Goal: Task Accomplishment & Management: Manage account settings

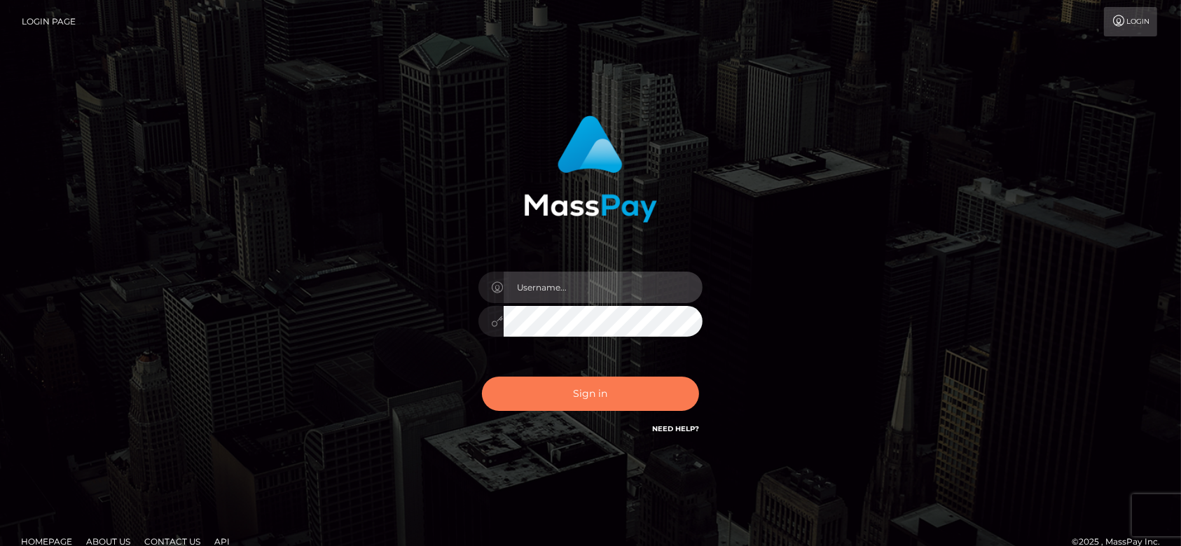
type input "fr.es"
click at [644, 401] on button "Sign in" at bounding box center [590, 394] width 217 height 34
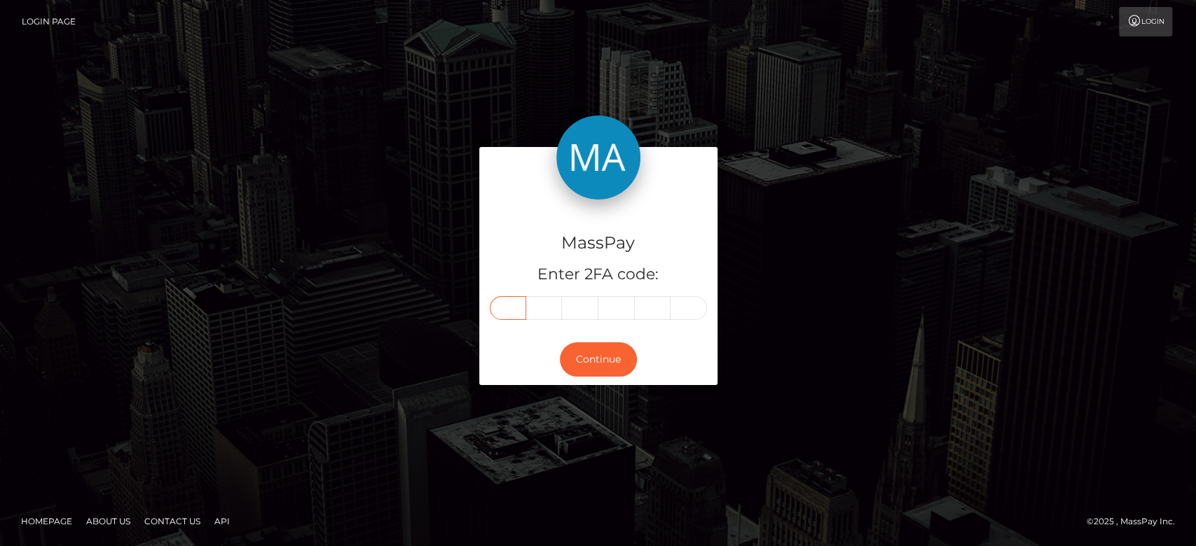
paste input "6"
type input "6"
type input "1"
type input "8"
type input "2"
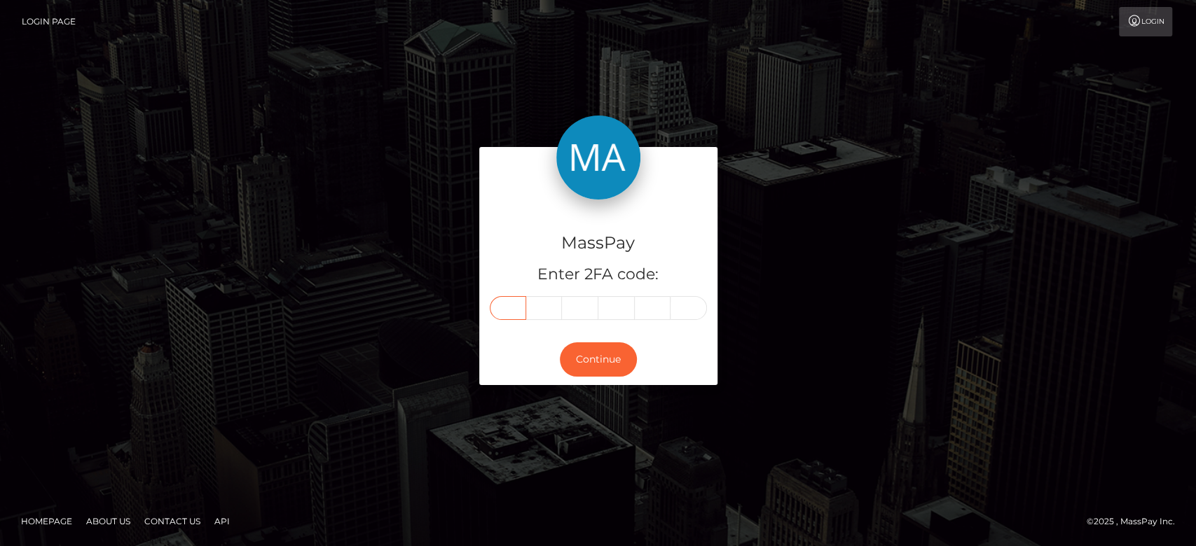
type input "6"
type input "8"
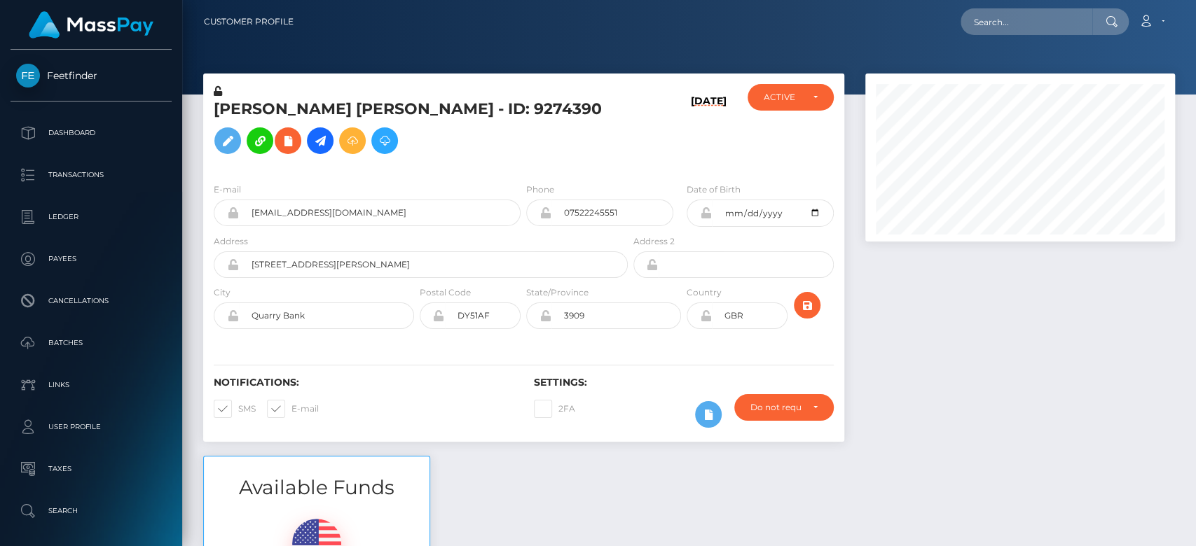
scroll to position [168, 310]
click at [919, 337] on div at bounding box center [1019, 265] width 331 height 382
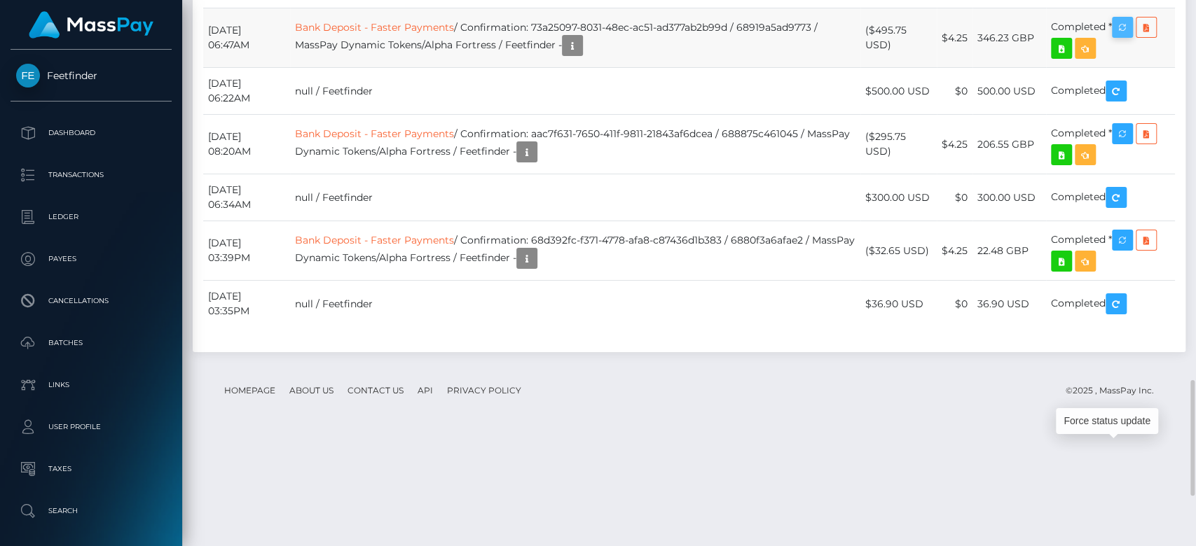
click at [1122, 36] on icon "button" at bounding box center [1122, 28] width 17 height 18
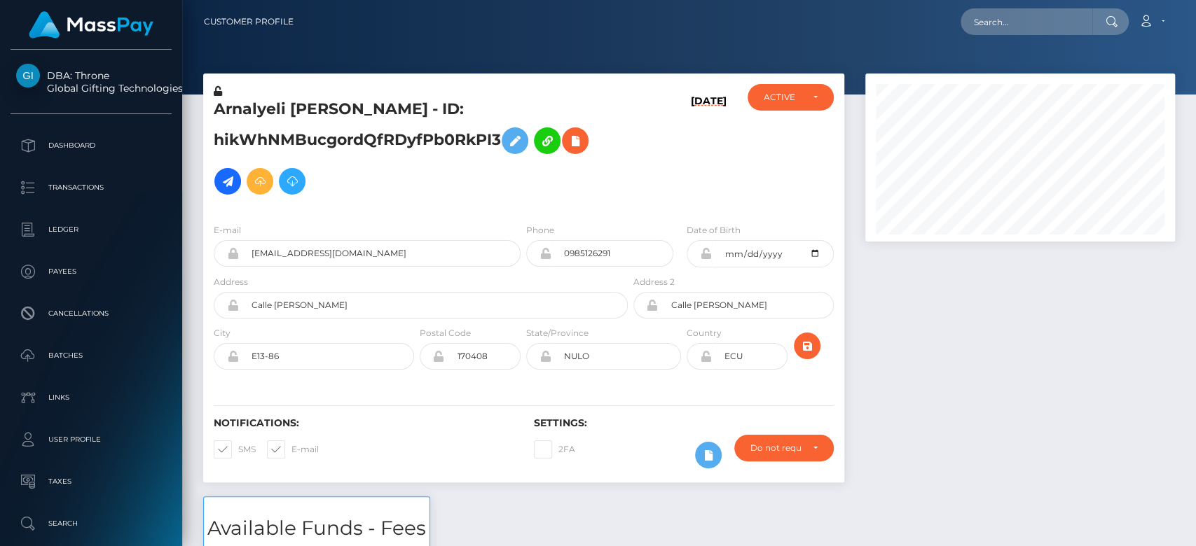
scroll to position [168, 310]
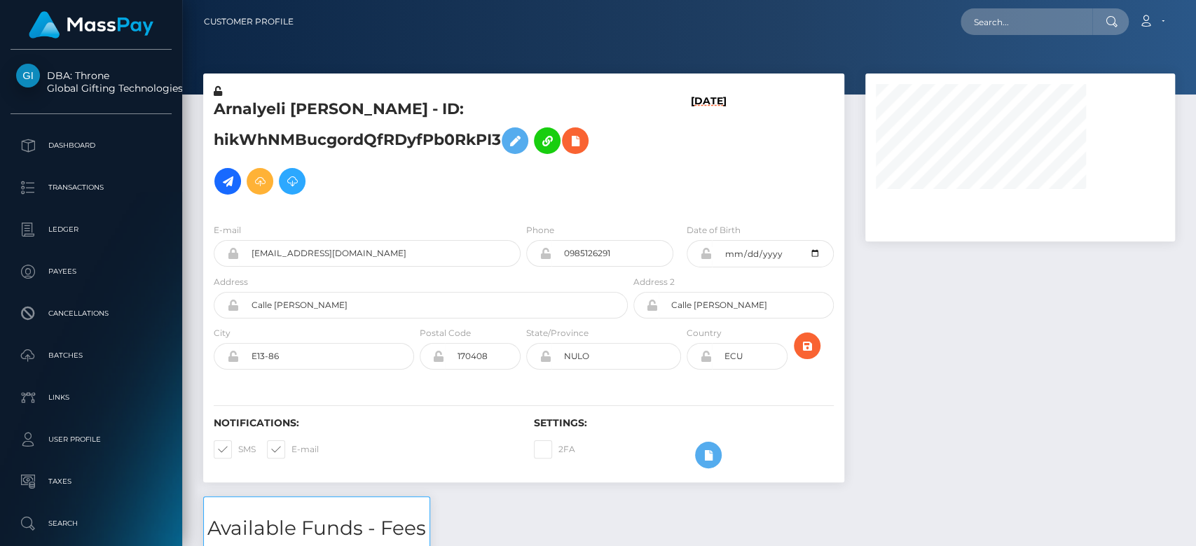
click at [890, 363] on div at bounding box center [1019, 285] width 331 height 423
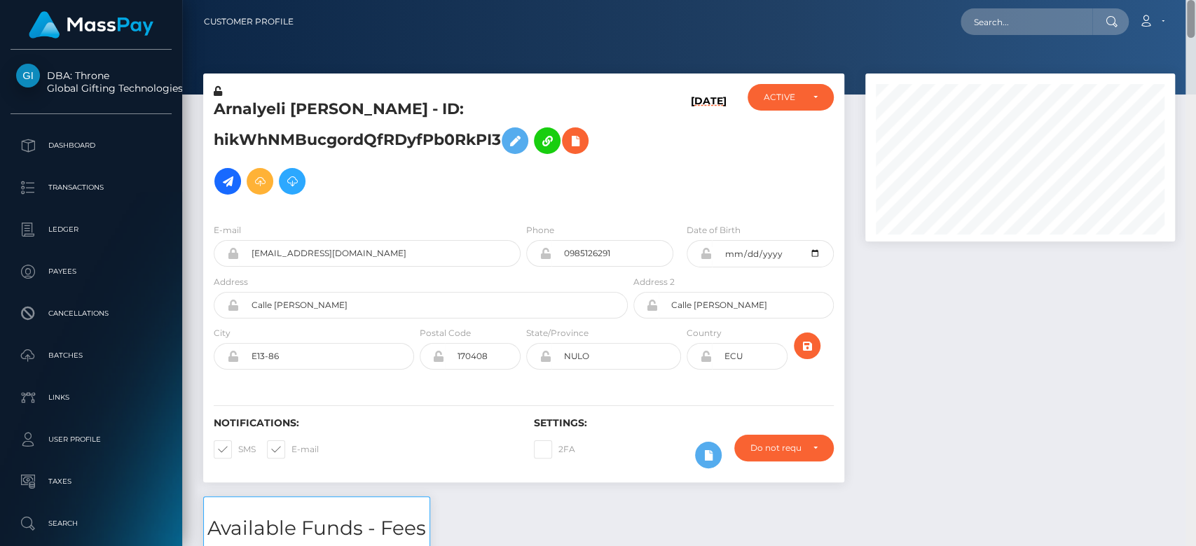
drag, startPoint x: 1189, startPoint y: 53, endPoint x: 1194, endPoint y: 18, distance: 34.8
click at [1194, 18] on div "Customer Profile Loading... Loading..." at bounding box center [688, 273] width 1013 height 546
click at [228, 174] on icon at bounding box center [227, 182] width 17 height 18
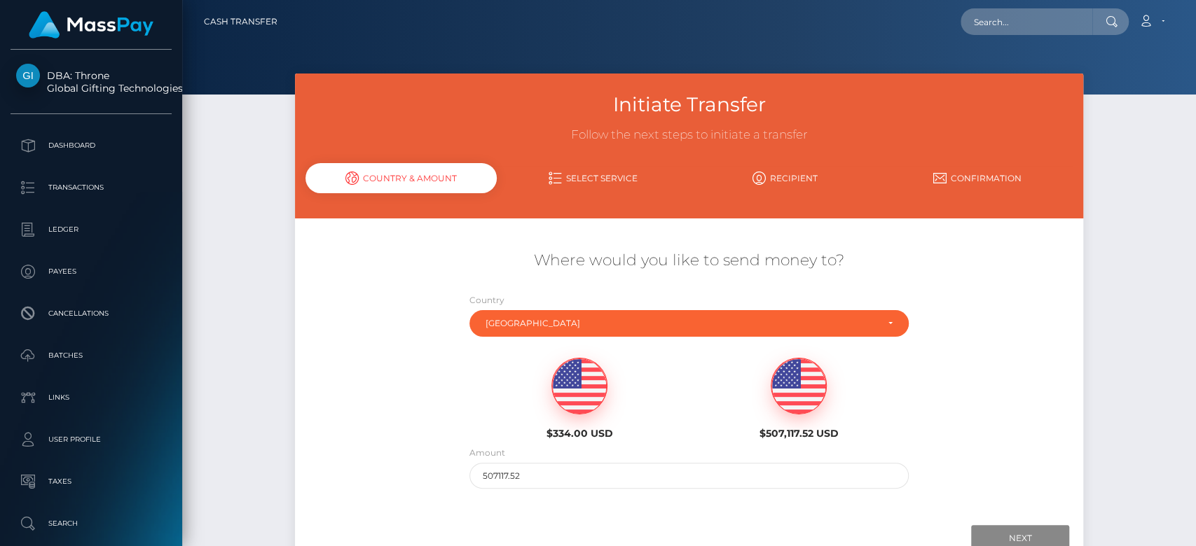
click at [588, 383] on img at bounding box center [579, 387] width 55 height 56
type input "334"
click at [1024, 528] on input "Next" at bounding box center [1020, 538] width 98 height 27
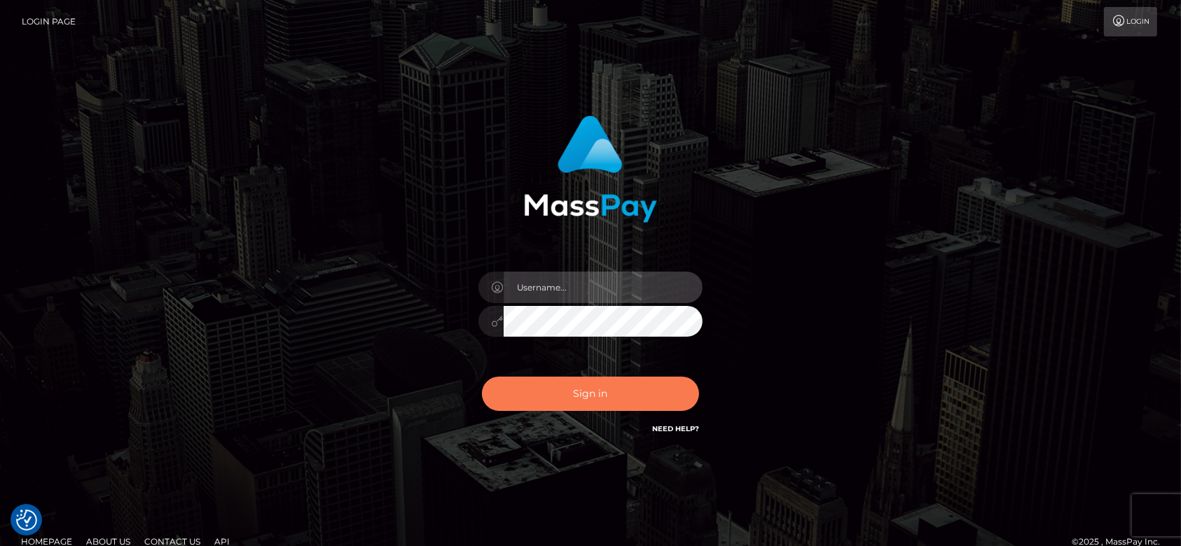
type input "[DOMAIN_NAME]"
click at [636, 394] on button "Sign in" at bounding box center [590, 394] width 217 height 34
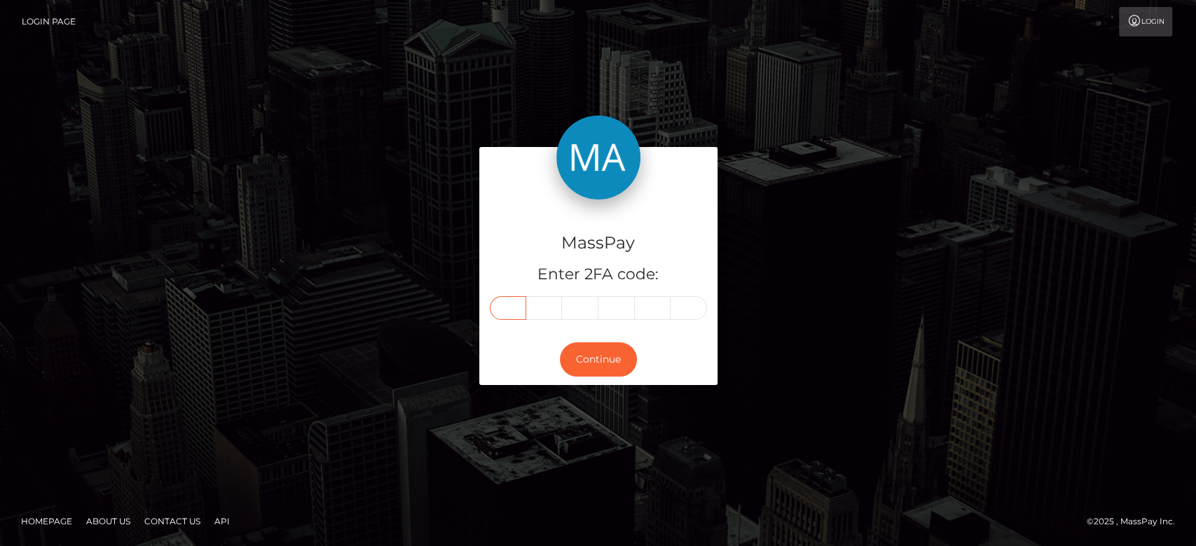
click at [510, 300] on input "text" at bounding box center [508, 308] width 36 height 24
paste input "8"
type input "8"
type input "3"
type input "9"
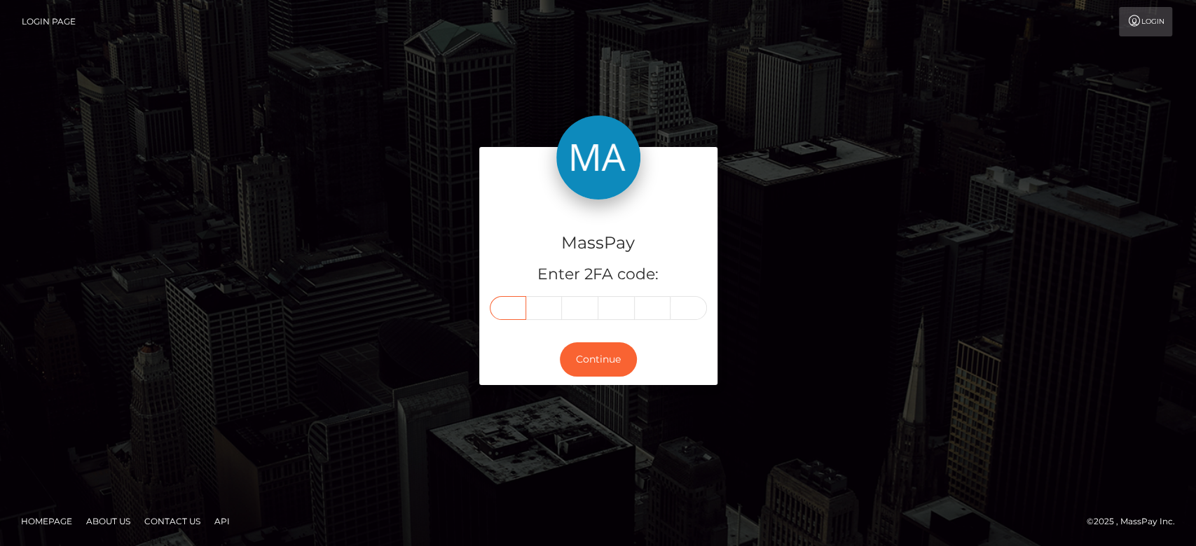
type input "8"
type input "0"
type input "2"
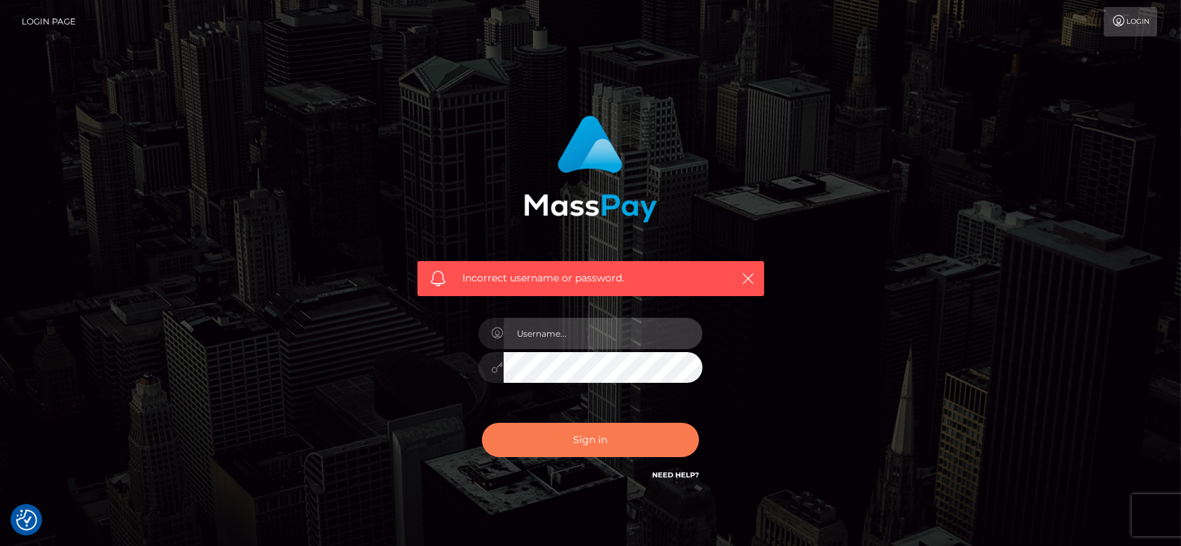
type input "[DOMAIN_NAME]"
click at [630, 431] on button "Sign in" at bounding box center [590, 440] width 217 height 34
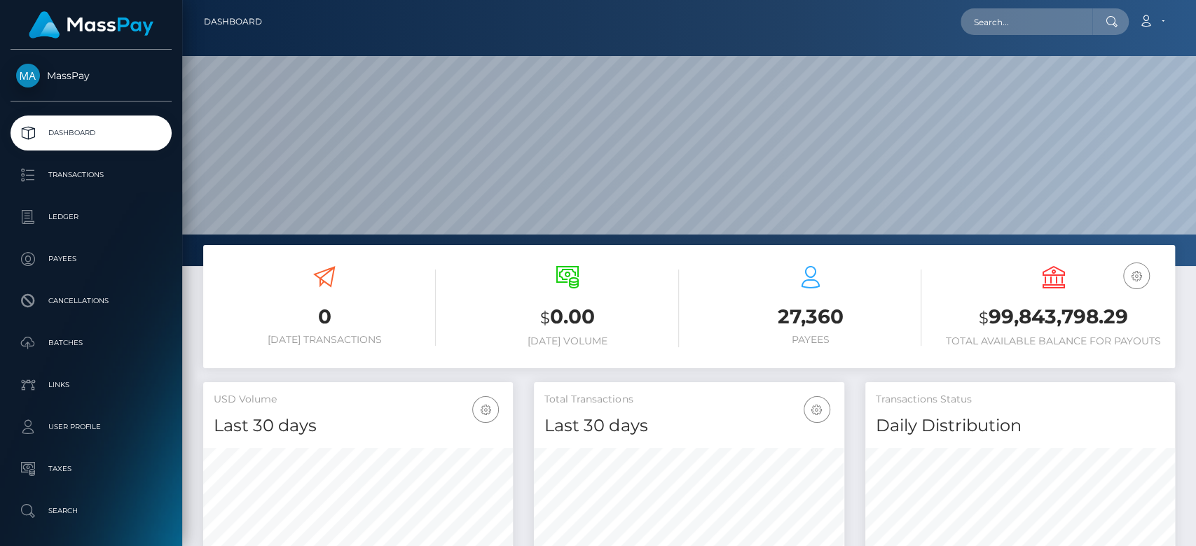
scroll to position [247, 310]
click at [997, 16] on input "text" at bounding box center [1026, 21] width 132 height 27
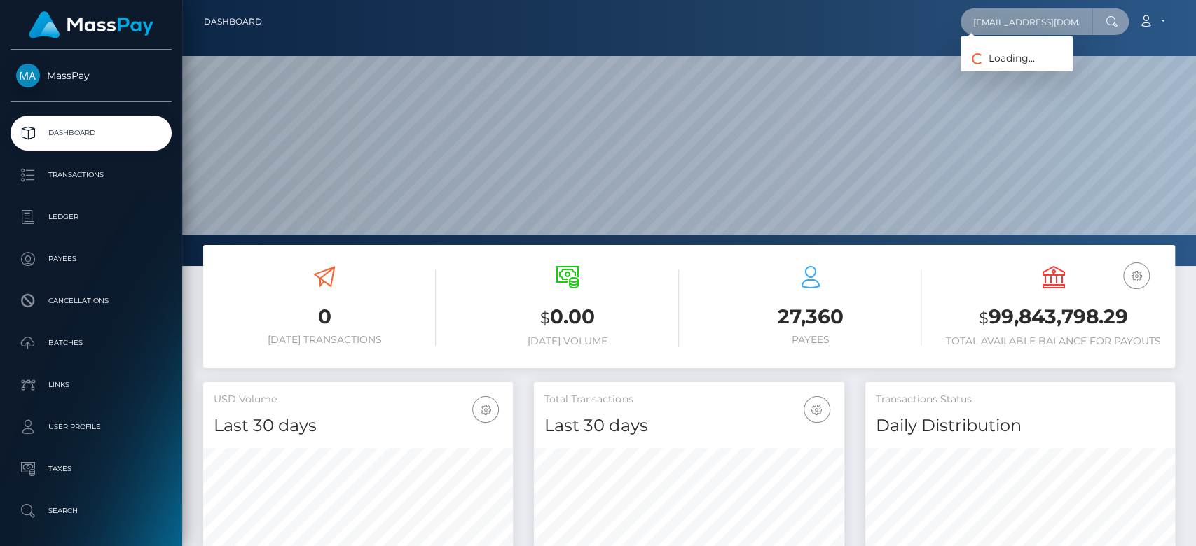
scroll to position [0, 11]
type input "devinisha1984@yahoo.com"
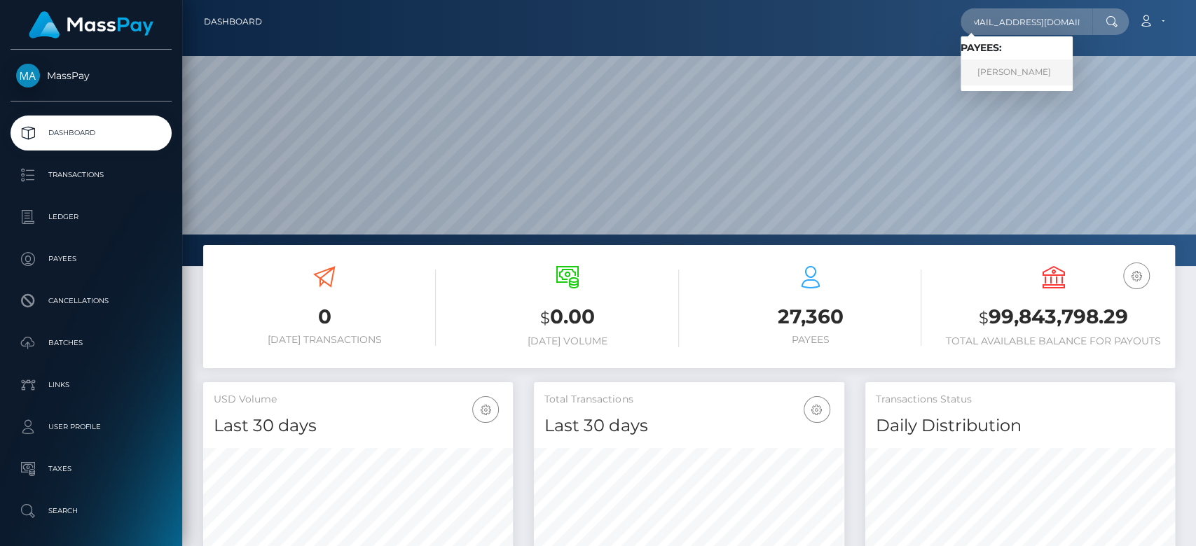
scroll to position [0, 0]
click at [1002, 73] on link "Vinod Kumar" at bounding box center [1016, 73] width 112 height 26
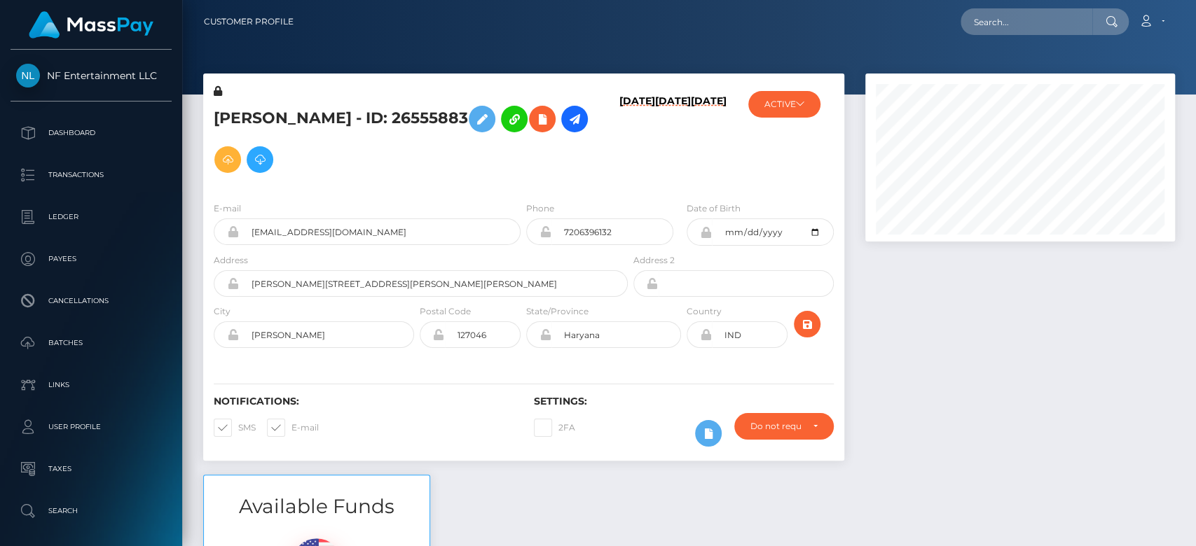
scroll to position [168, 310]
click at [802, 115] on button "ACTIVE" at bounding box center [784, 104] width 72 height 27
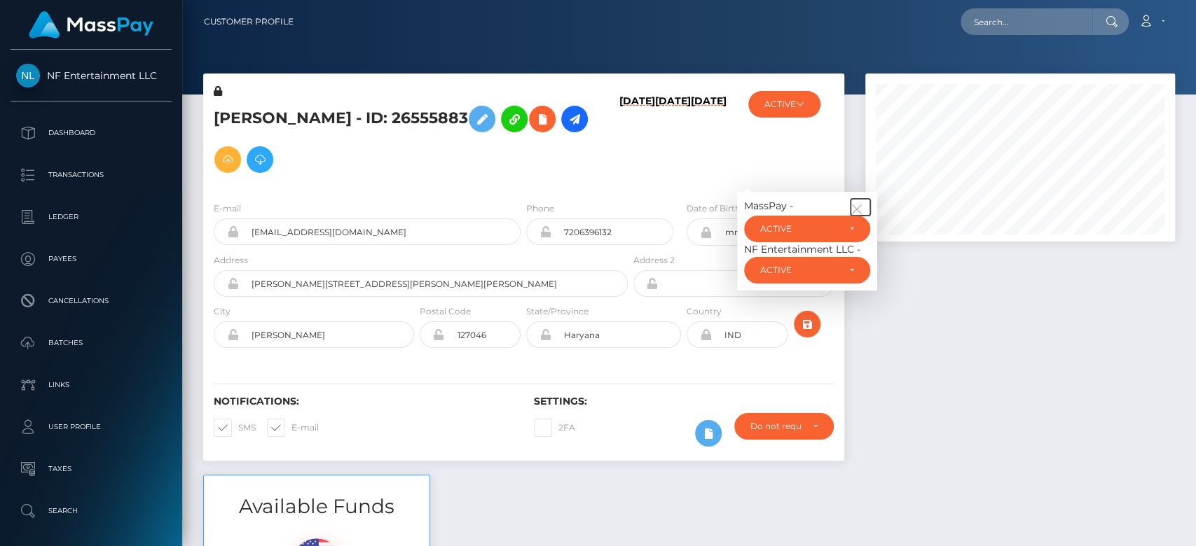
click at [861, 207] on icon "button" at bounding box center [856, 209] width 13 height 13
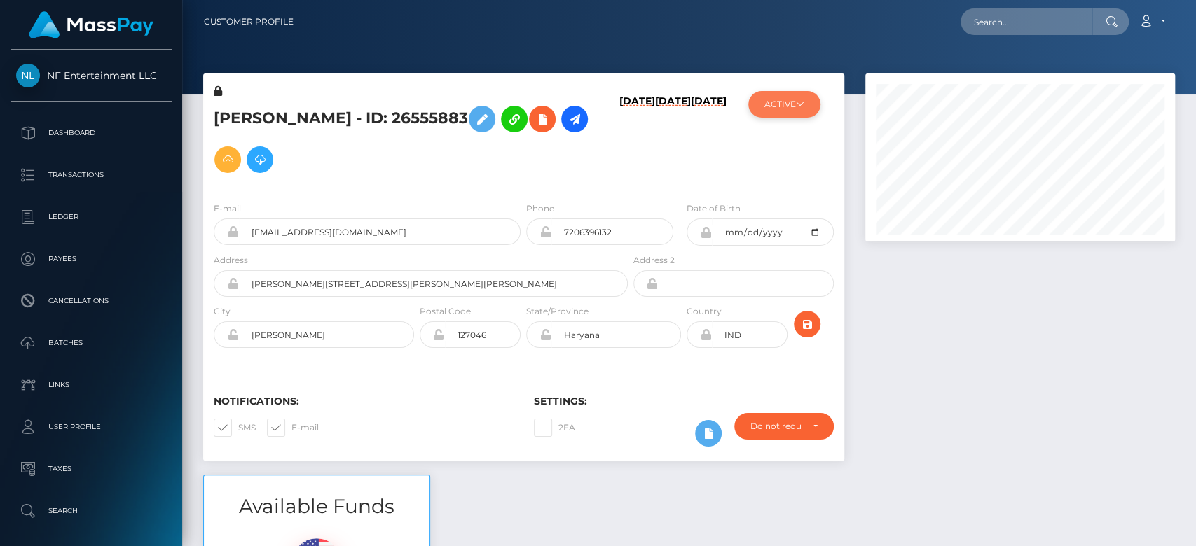
click at [770, 94] on button "ACTIVE" at bounding box center [784, 104] width 72 height 27
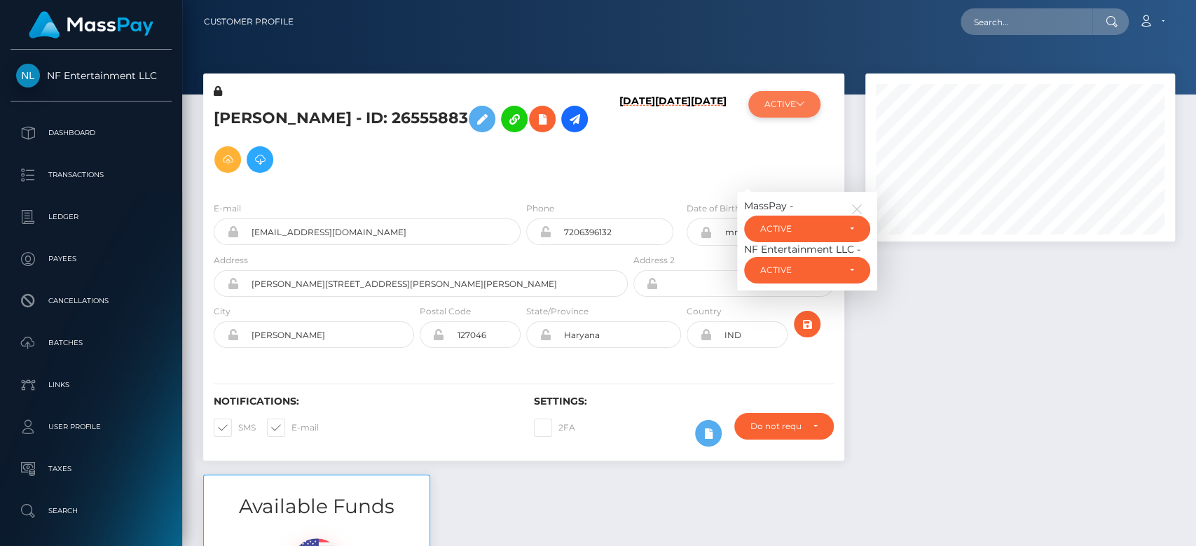
click at [770, 94] on button "ACTIVE" at bounding box center [784, 104] width 72 height 27
click at [857, 206] on icon "button" at bounding box center [856, 209] width 13 height 13
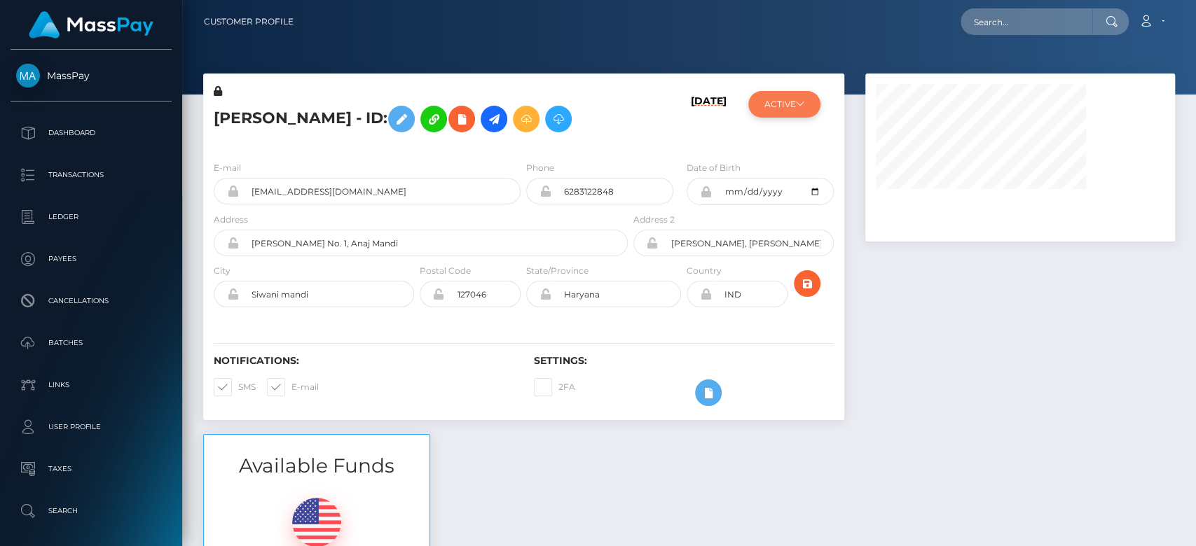
click at [774, 103] on button "ACTIVE" at bounding box center [784, 104] width 72 height 27
click at [784, 113] on button "ACTIVE" at bounding box center [784, 104] width 72 height 27
click at [785, 113] on button "ACTIVE" at bounding box center [784, 104] width 72 height 27
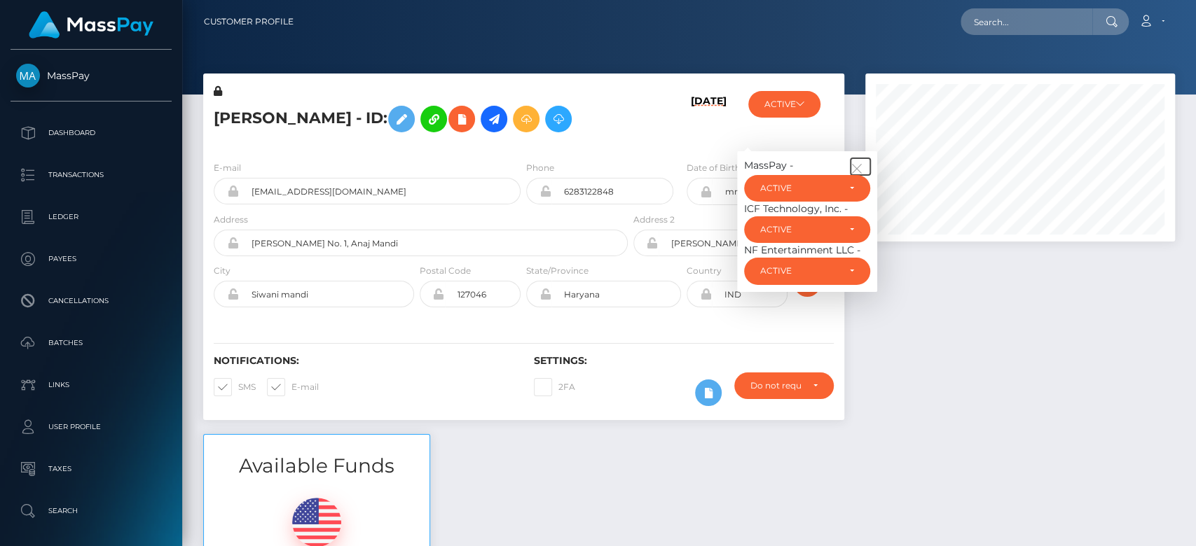
click at [857, 162] on icon "button" at bounding box center [856, 168] width 13 height 13
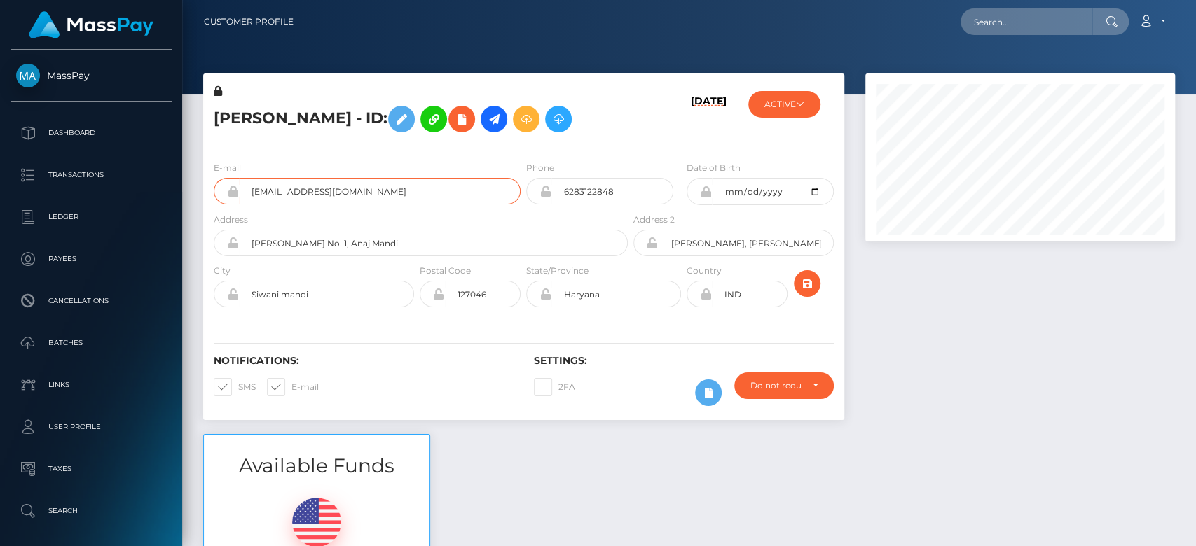
drag, startPoint x: 357, startPoint y: 188, endPoint x: 244, endPoint y: 193, distance: 112.9
click at [244, 193] on input "sonali1985@yahoo.com" at bounding box center [380, 191] width 282 height 27
paste input "sonali1985@yahoo.com"
click at [1002, 21] on input "sonali1985@yahoo.com" at bounding box center [1026, 21] width 132 height 27
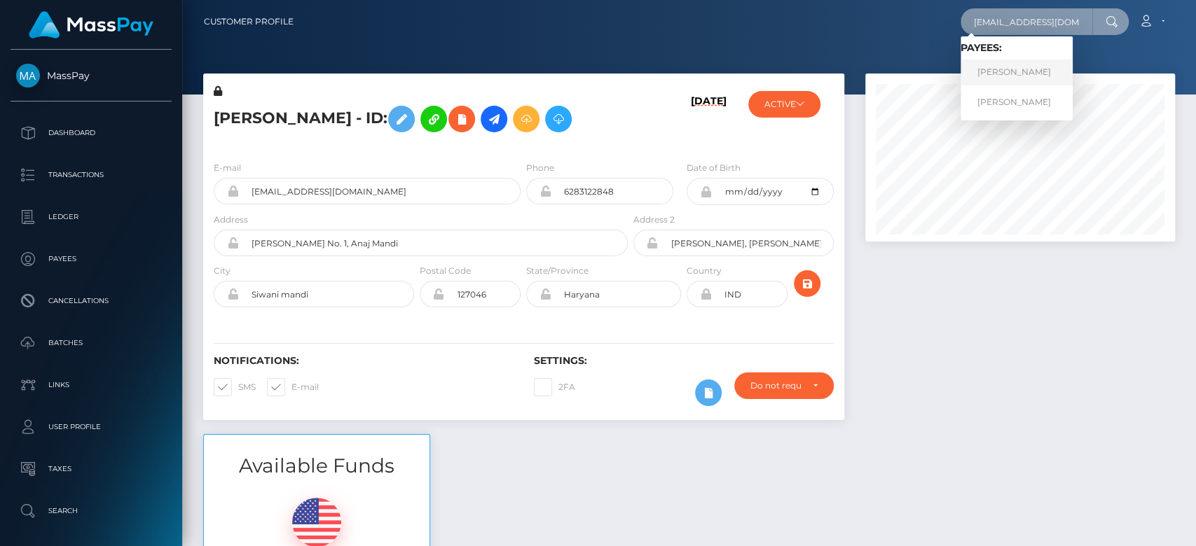
type input "sonali1985@yahoo.com"
click at [999, 76] on link "Nisha Devi" at bounding box center [1016, 73] width 112 height 26
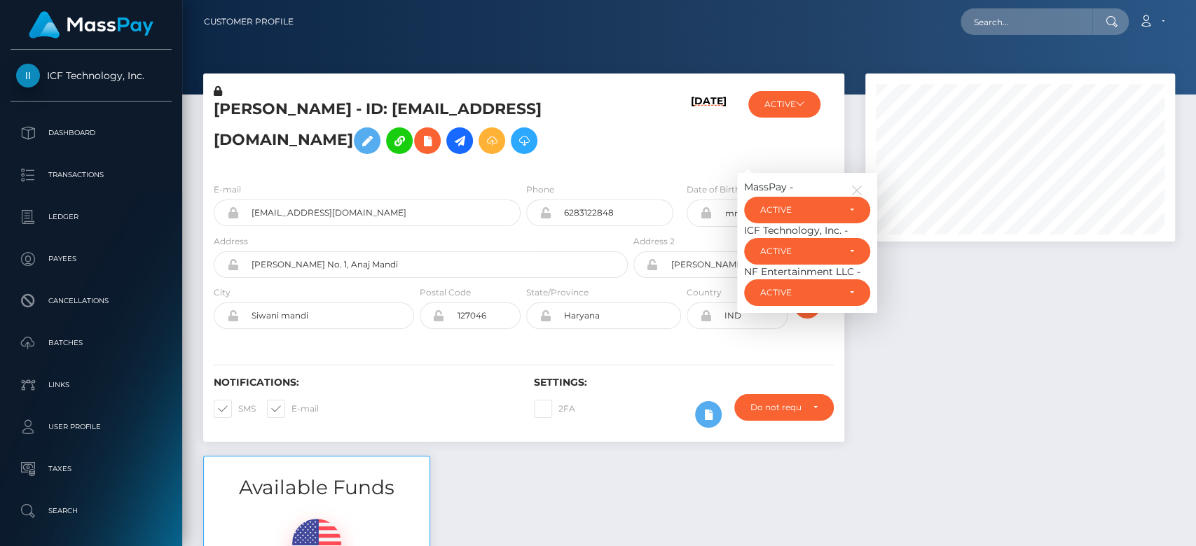
scroll to position [168, 310]
click at [857, 197] on icon "button" at bounding box center [856, 190] width 13 height 13
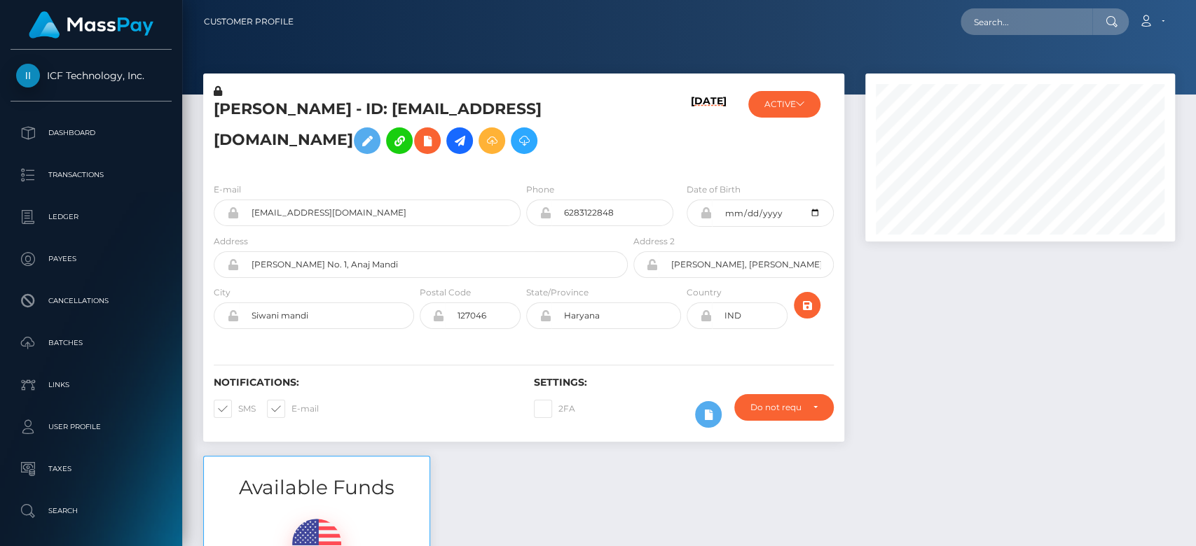
click at [484, 456] on div "Nisha Devi - ID: sonali1985@yahoo.com 06/09/22 MassPay - ACTIVE" at bounding box center [524, 265] width 662 height 382
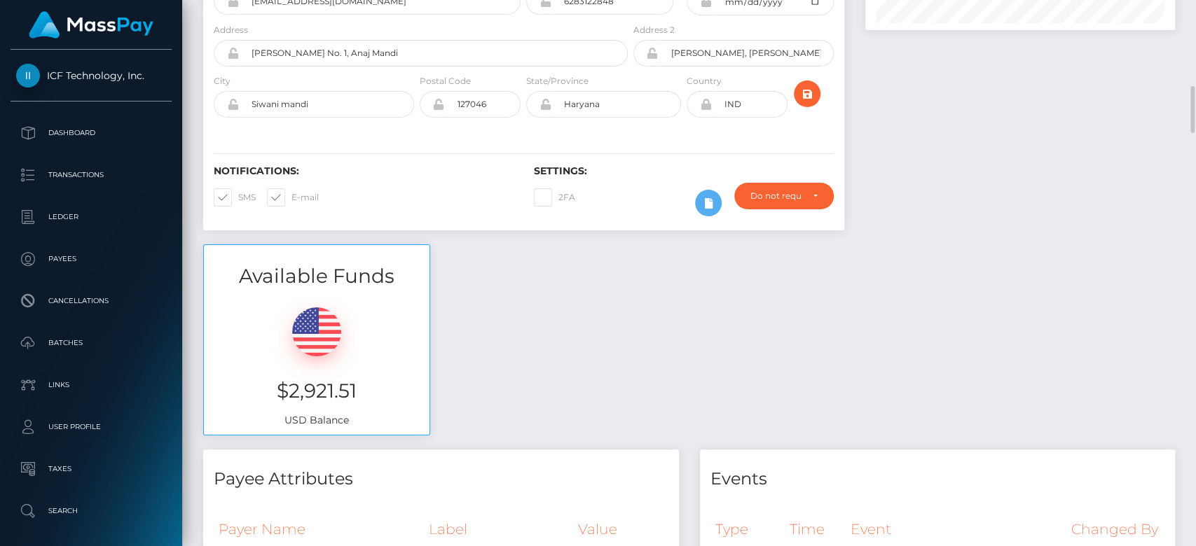
scroll to position [275, 0]
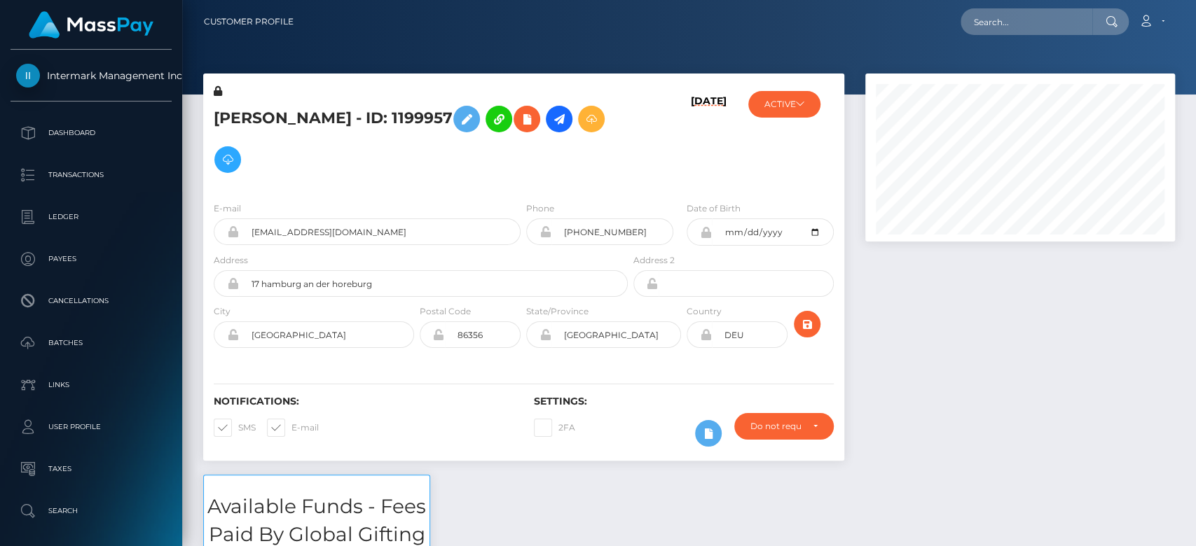
scroll to position [168, 310]
click at [389, 372] on div "Notifications: SMS E-mail Settings: 2FA" at bounding box center [523, 411] width 641 height 99
click at [1038, 26] on input "text" at bounding box center [1026, 21] width 132 height 27
paste input "[EMAIL_ADDRESS][DOMAIN_NAME]"
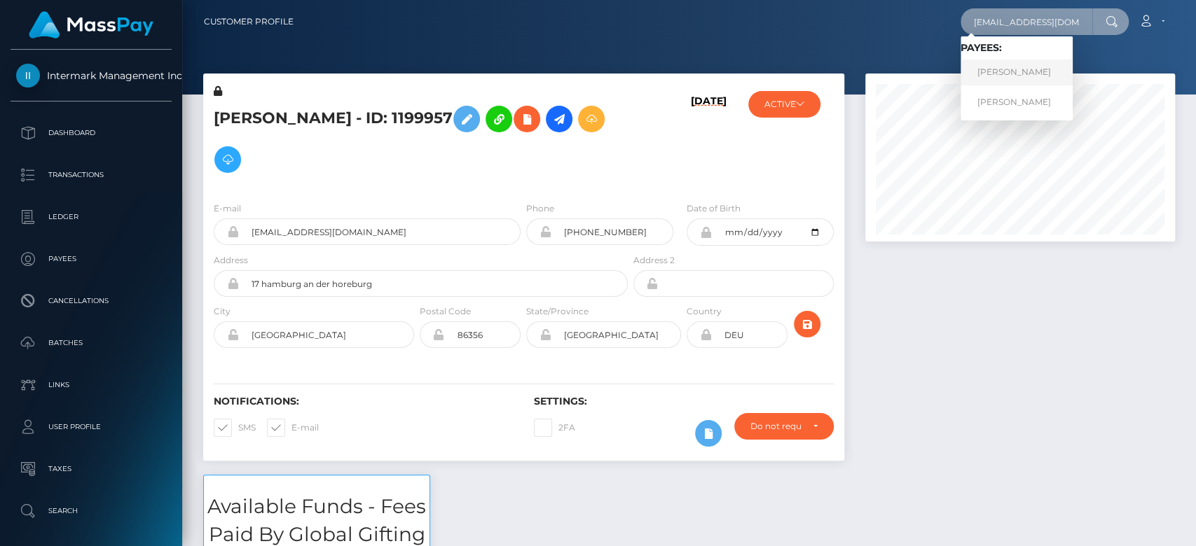
type input "[EMAIL_ADDRESS][DOMAIN_NAME]"
click at [1053, 68] on link "[PERSON_NAME]" at bounding box center [1016, 73] width 112 height 26
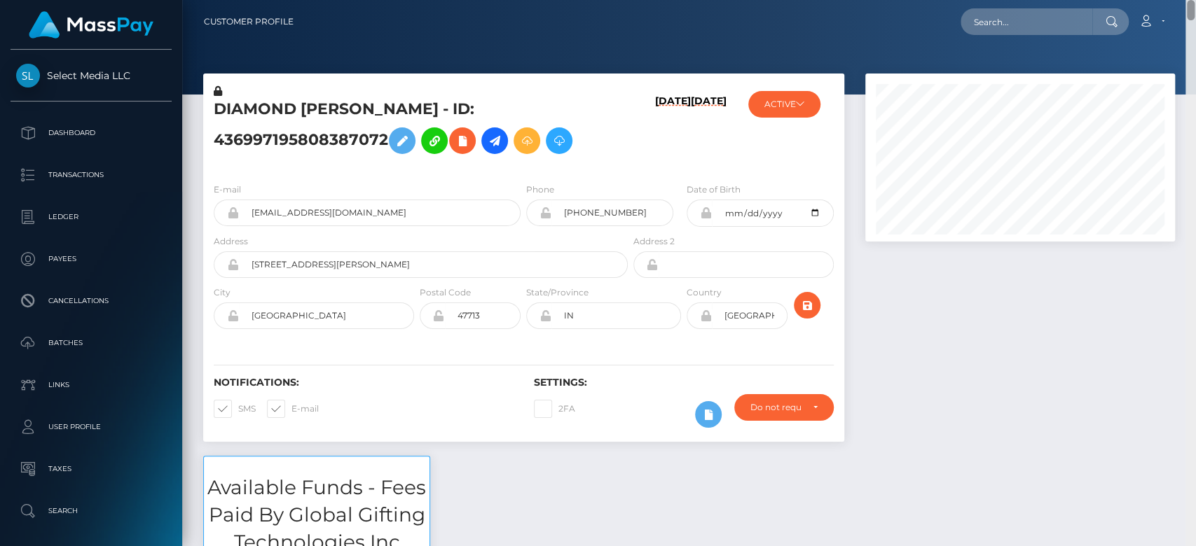
drag, startPoint x: 1188, startPoint y: 25, endPoint x: 1188, endPoint y: -5, distance: 30.1
click at [1188, 0] on html "Select Media LLC Dashboard Transactions Ledger Payees Batches" at bounding box center [598, 273] width 1196 height 546
click at [801, 110] on button "ACTIVE" at bounding box center [784, 104] width 72 height 27
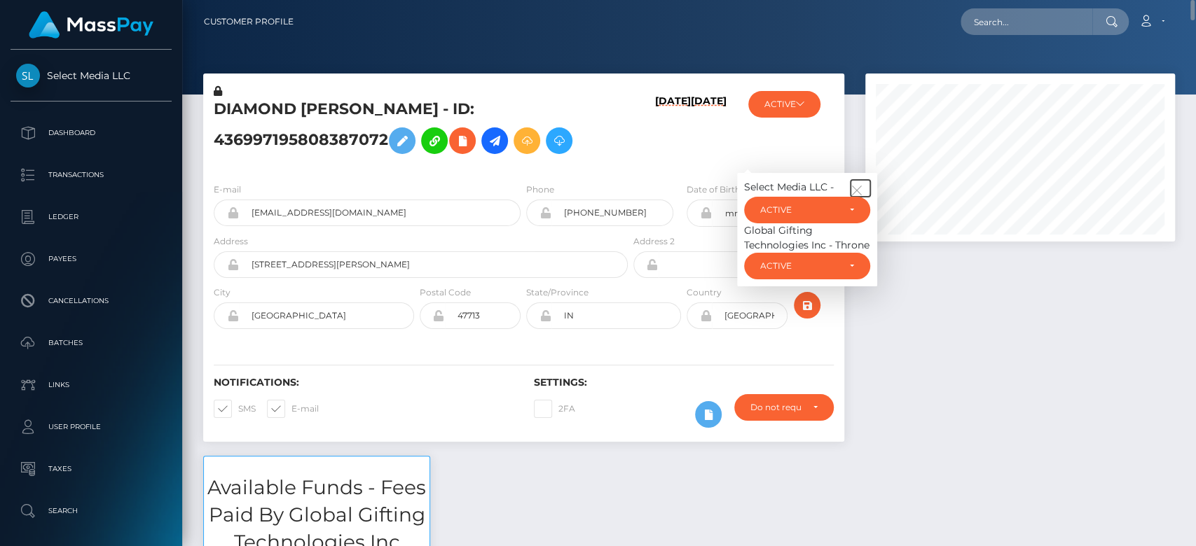
click at [861, 188] on icon "button" at bounding box center [856, 190] width 13 height 13
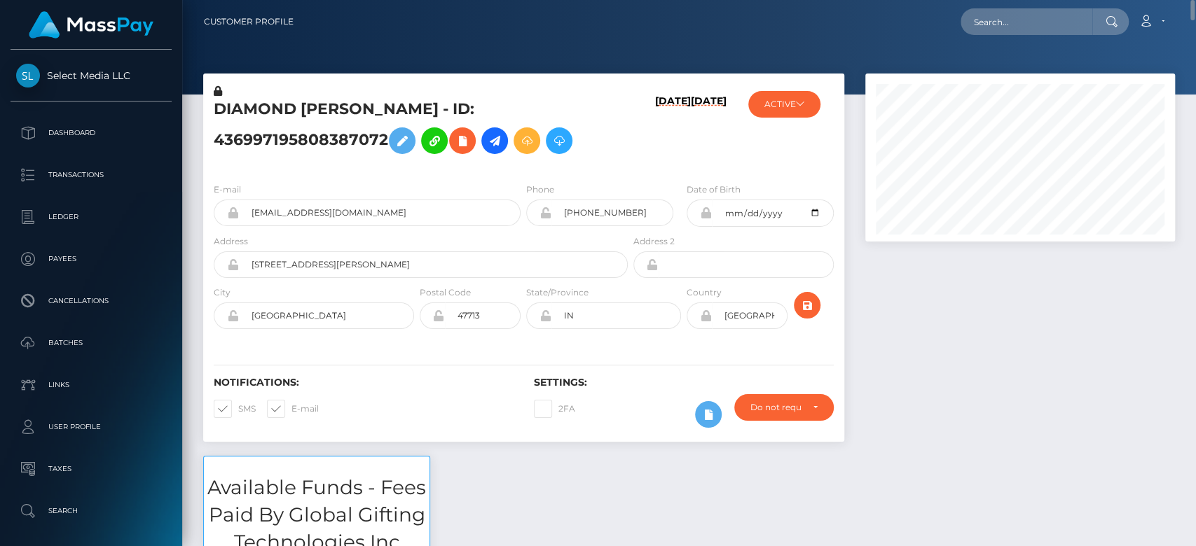
click at [630, 158] on div "[DATE] [DATE]" at bounding box center [683, 128] width 106 height 88
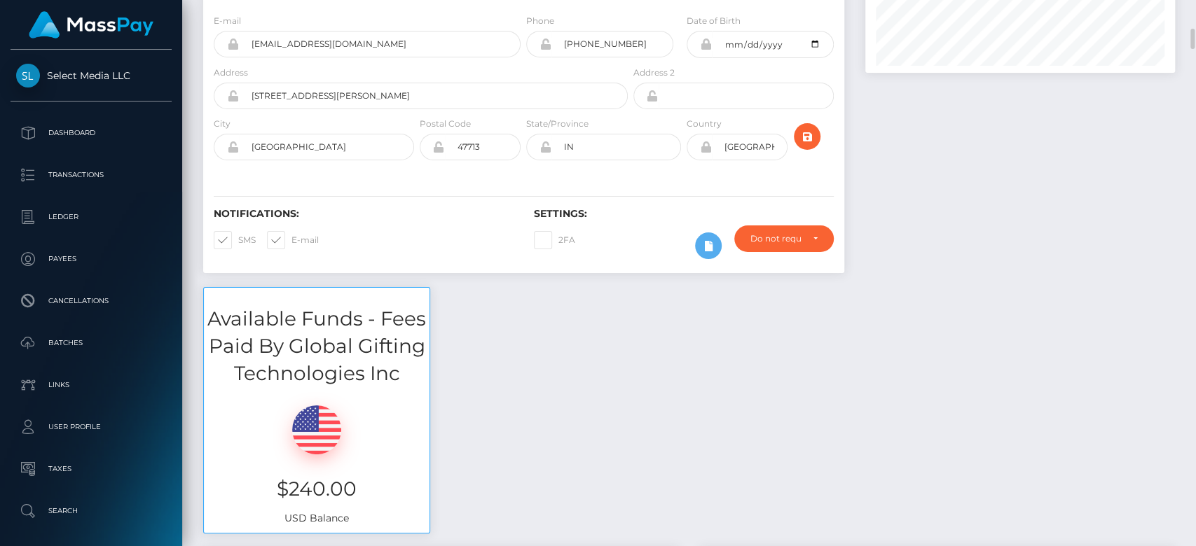
scroll to position [190, 0]
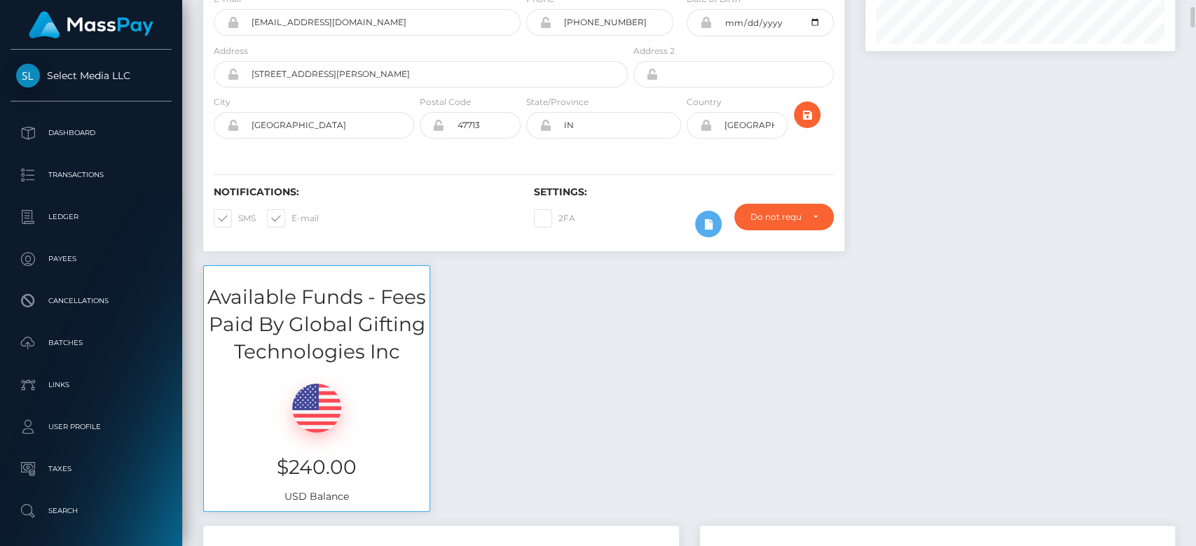
click at [1149, 158] on div at bounding box center [1019, 74] width 331 height 382
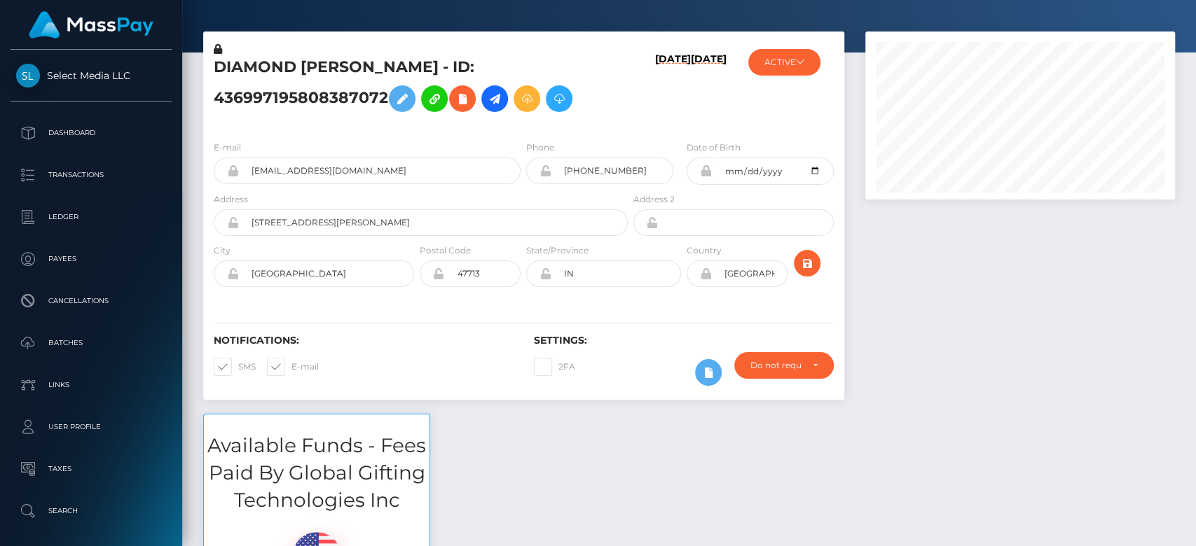
scroll to position [0, 0]
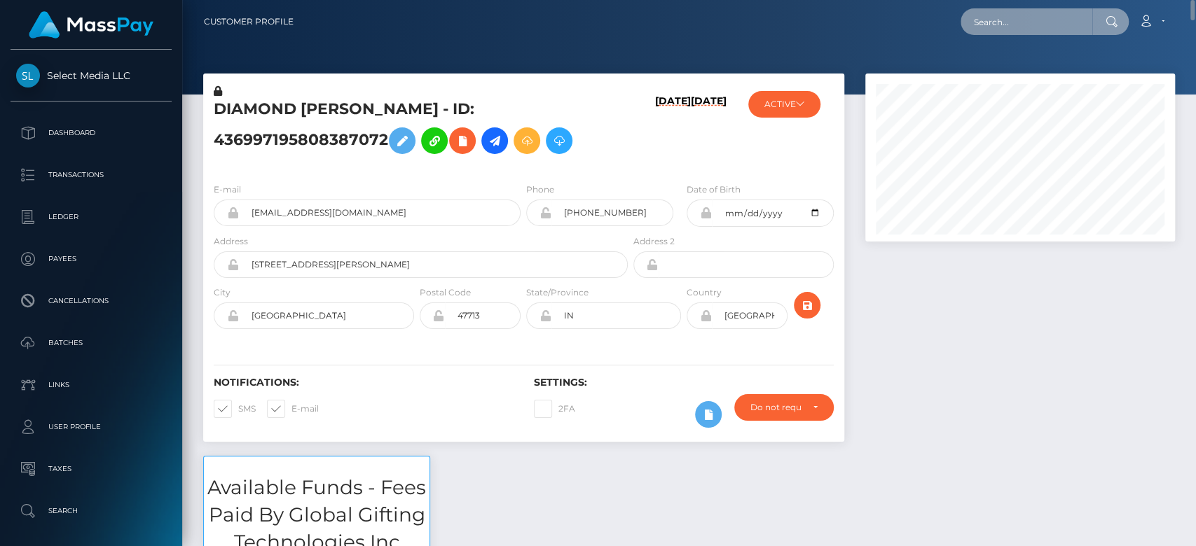
click at [1031, 25] on input "text" at bounding box center [1026, 21] width 132 height 27
click at [1039, 25] on input "devinisha" at bounding box center [1026, 21] width 132 height 27
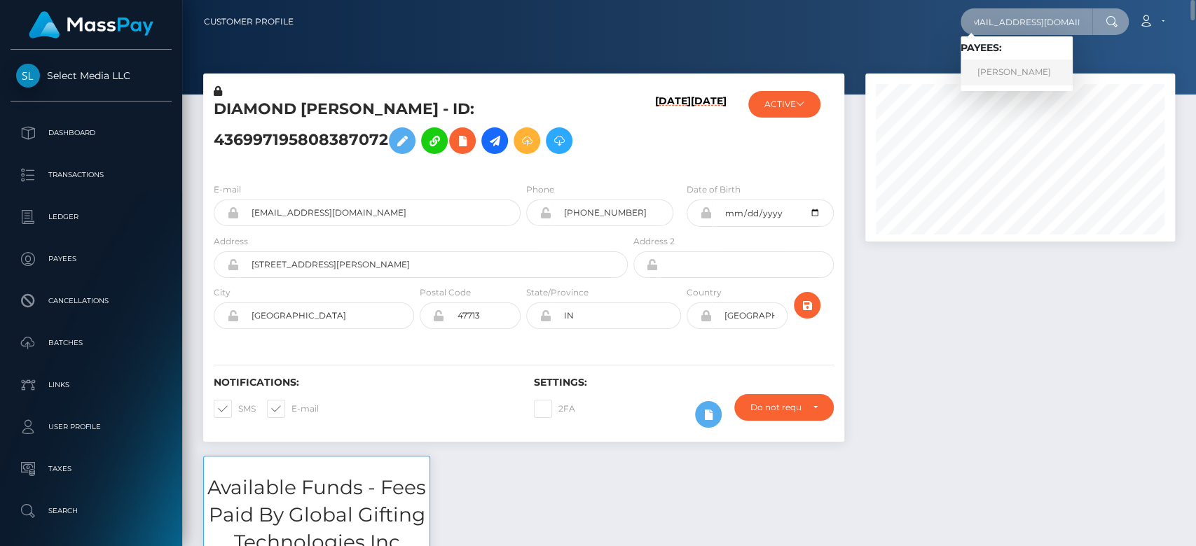
type input "[EMAIL_ADDRESS][DOMAIN_NAME]"
click at [1024, 72] on link "[PERSON_NAME]" at bounding box center [1016, 73] width 112 height 26
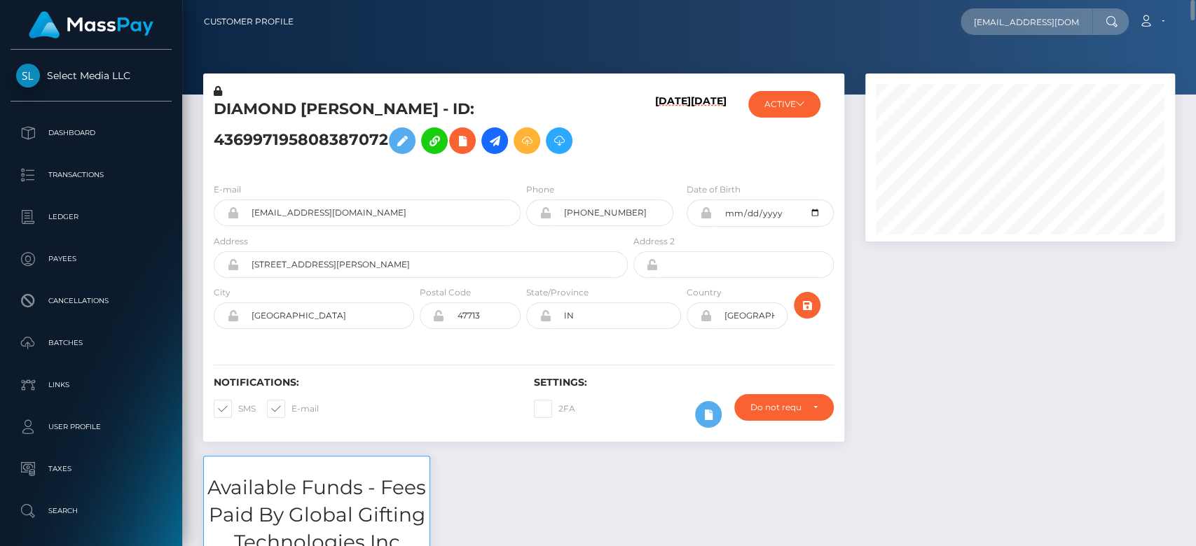
click at [913, 284] on div at bounding box center [1019, 265] width 331 height 382
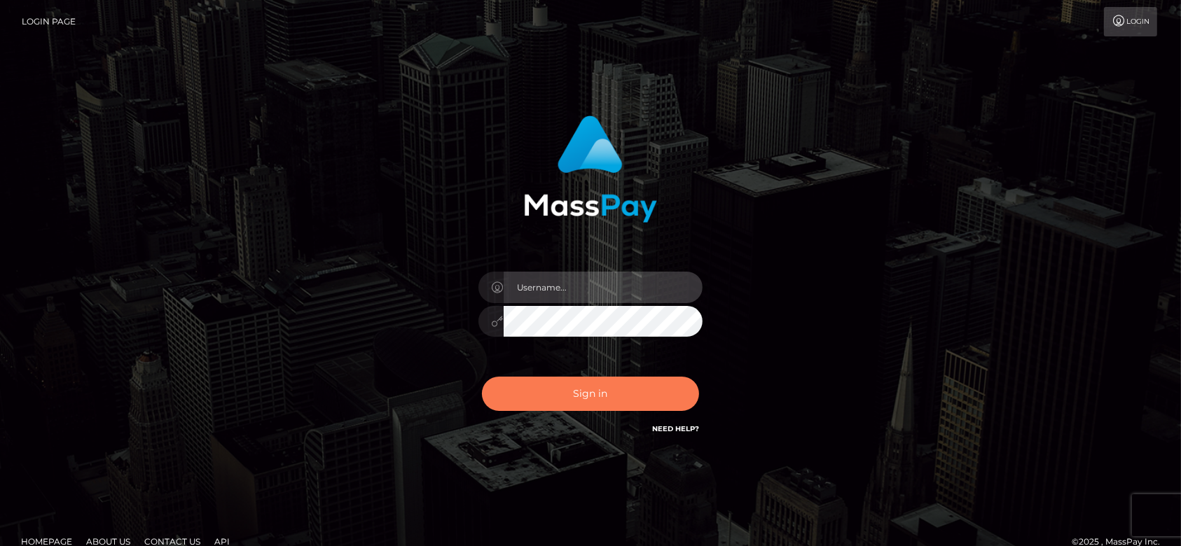
type input "[DOMAIN_NAME]"
click at [592, 392] on button "Sign in" at bounding box center [590, 394] width 217 height 34
click at [596, 394] on button "Sign in" at bounding box center [590, 394] width 217 height 34
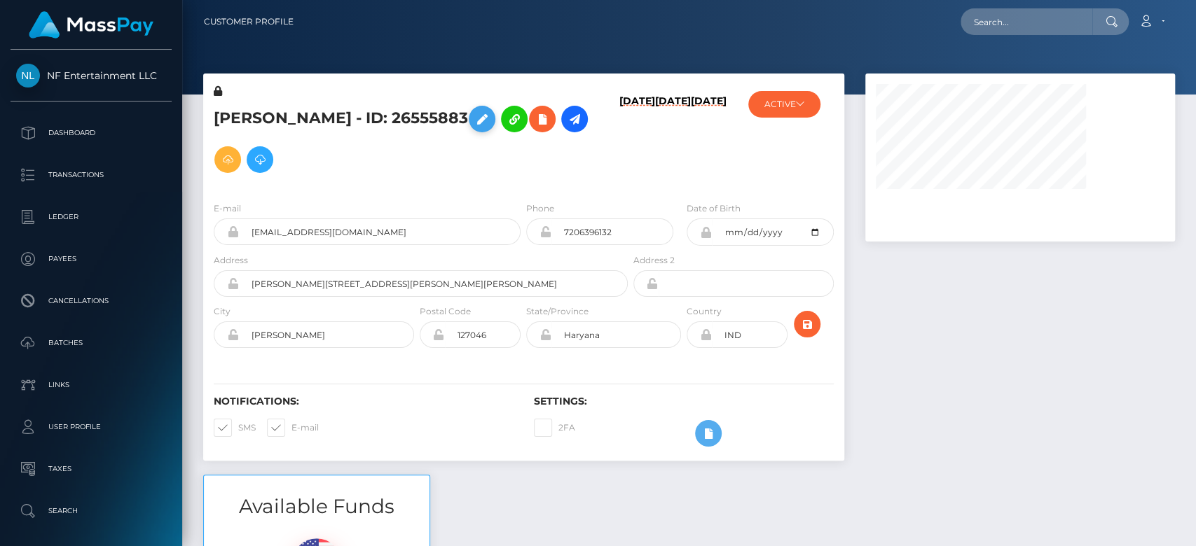
click at [469, 126] on button at bounding box center [482, 119] width 27 height 27
click at [473, 123] on icon at bounding box center [481, 120] width 17 height 18
click at [473, 125] on icon at bounding box center [481, 120] width 17 height 18
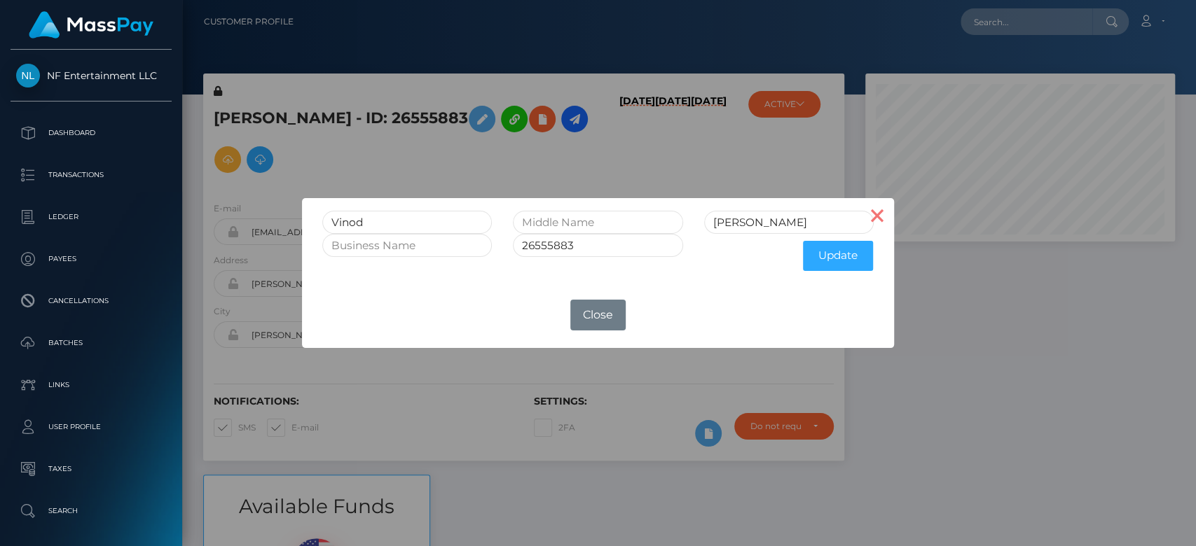
click at [878, 221] on button "×" at bounding box center [877, 215] width 34 height 34
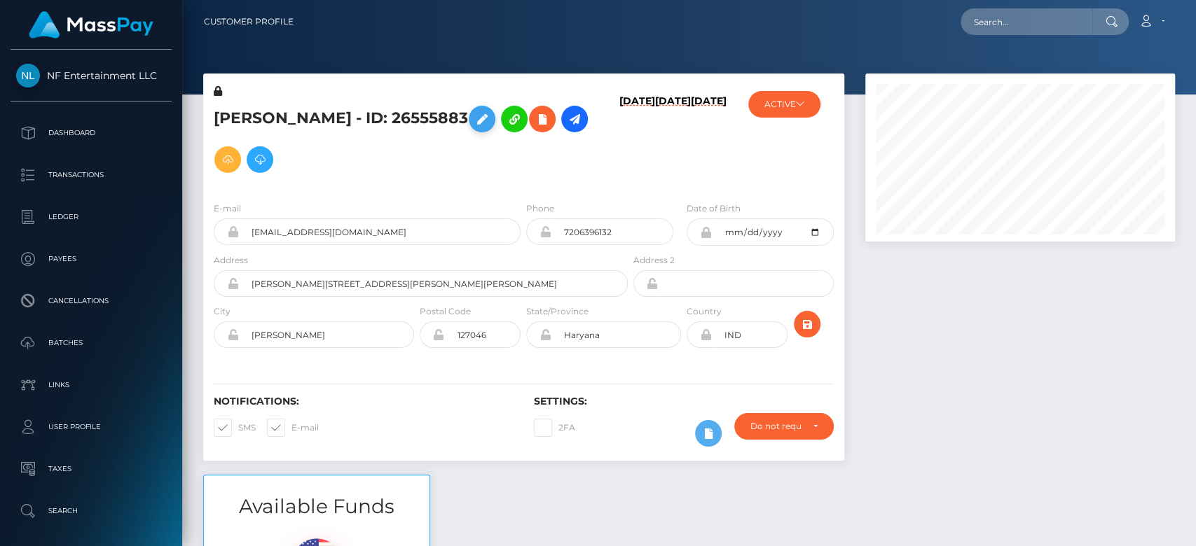
click at [473, 112] on icon at bounding box center [481, 120] width 17 height 18
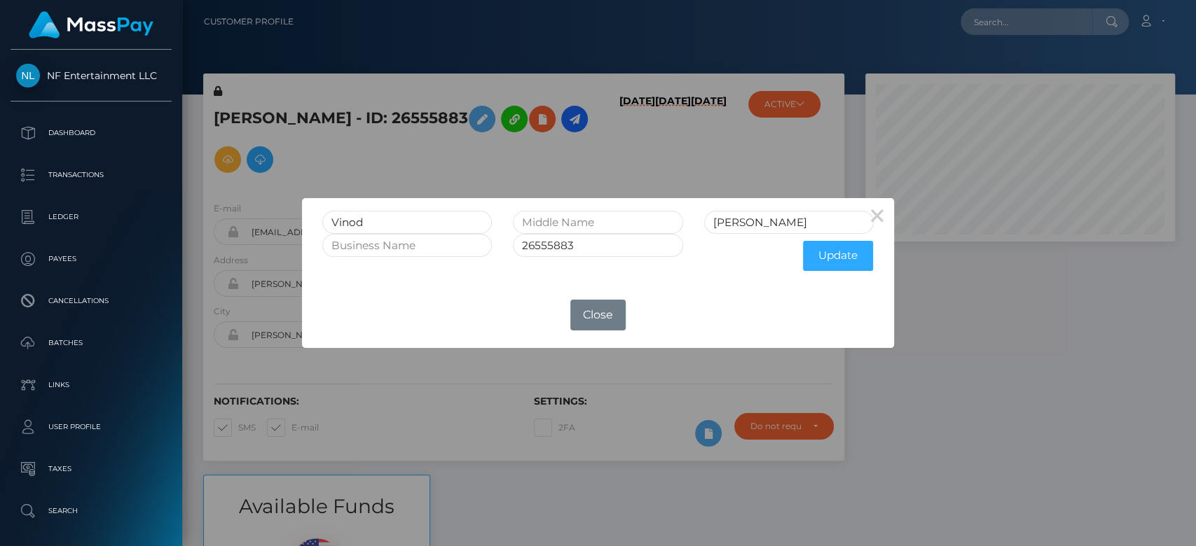
click at [876, 210] on button "×" at bounding box center [877, 215] width 34 height 34
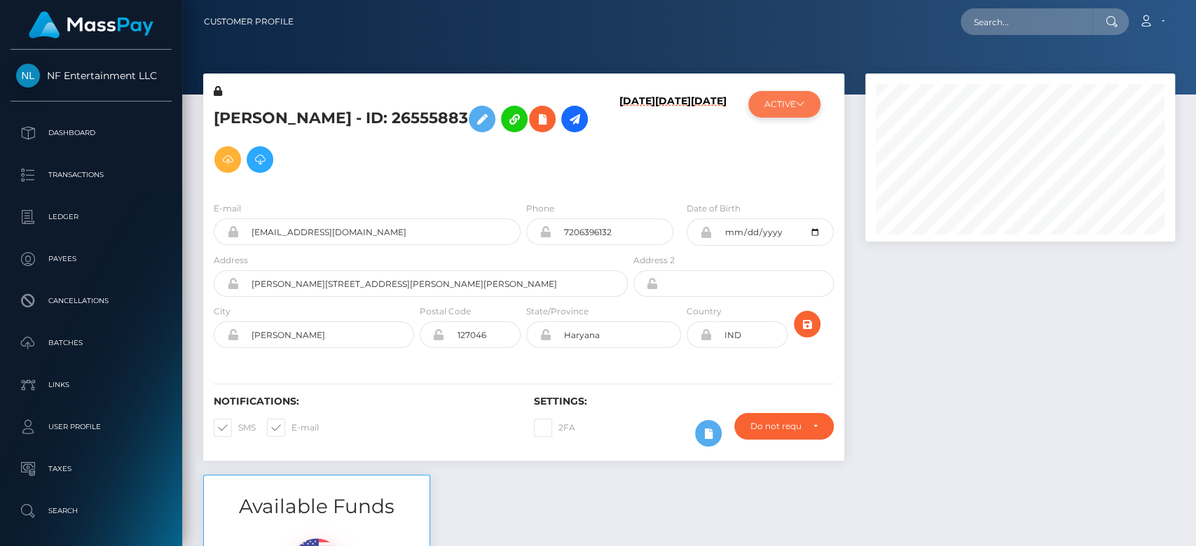
click at [797, 106] on icon at bounding box center [800, 103] width 8 height 8
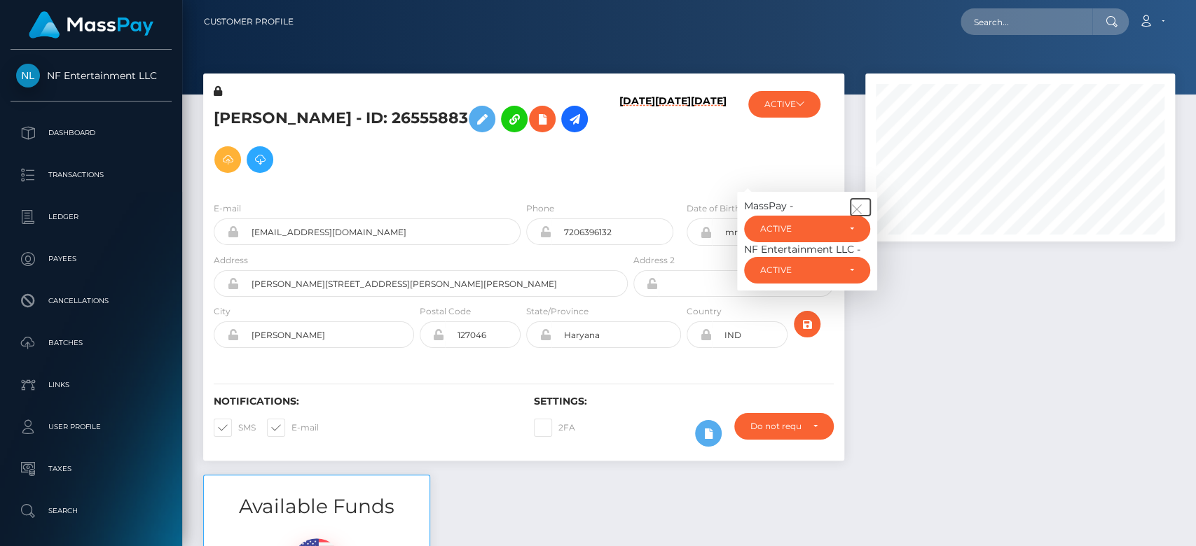
click at [859, 205] on icon "button" at bounding box center [856, 209] width 13 height 13
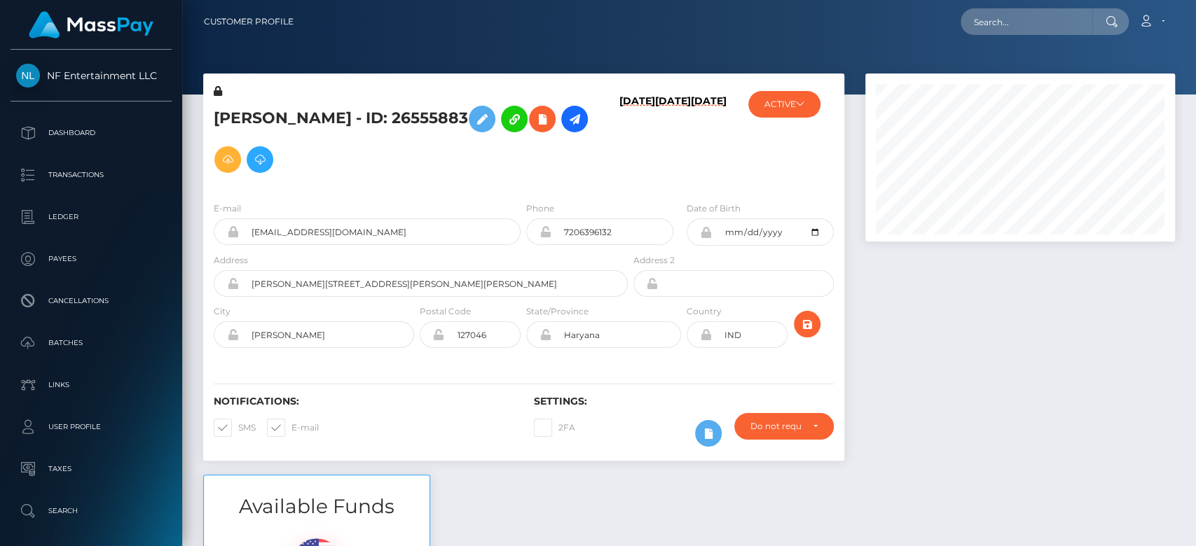
click at [734, 468] on div "Vinod Kumar - ID: 26555883 07/09/25 02/11/25 01/07/23 ACTIVE" at bounding box center [524, 274] width 662 height 401
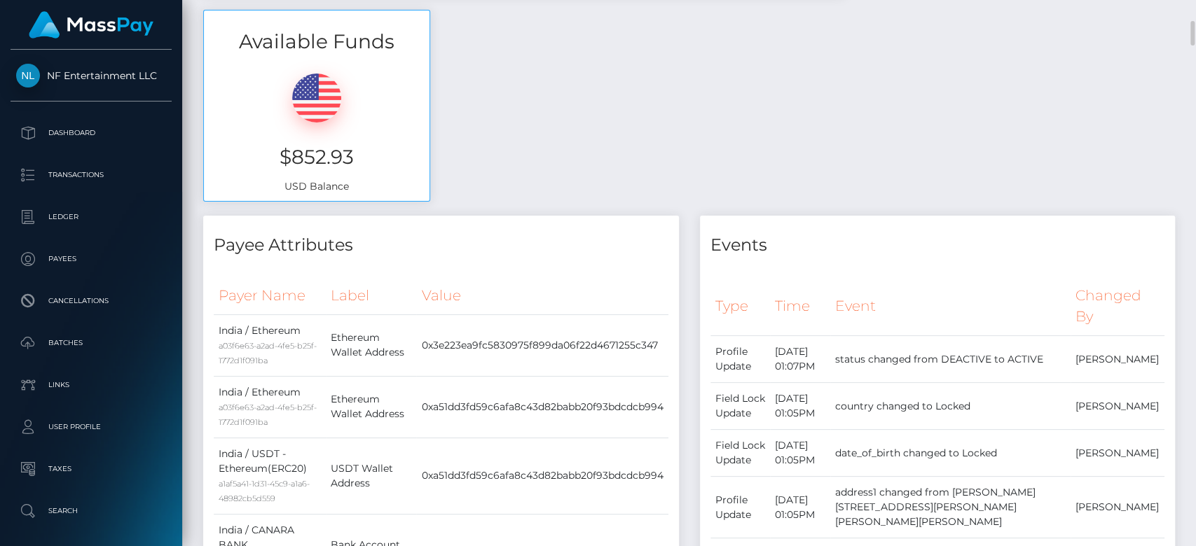
scroll to position [487, 0]
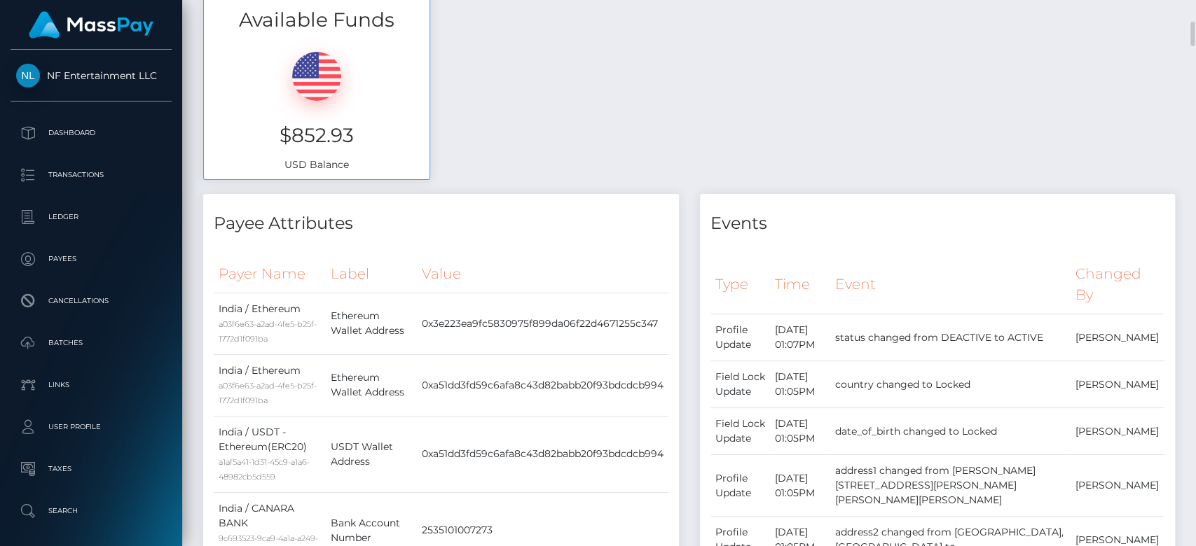
click at [801, 99] on div "Available Funds $852.93 USD Balance" at bounding box center [689, 91] width 992 height 206
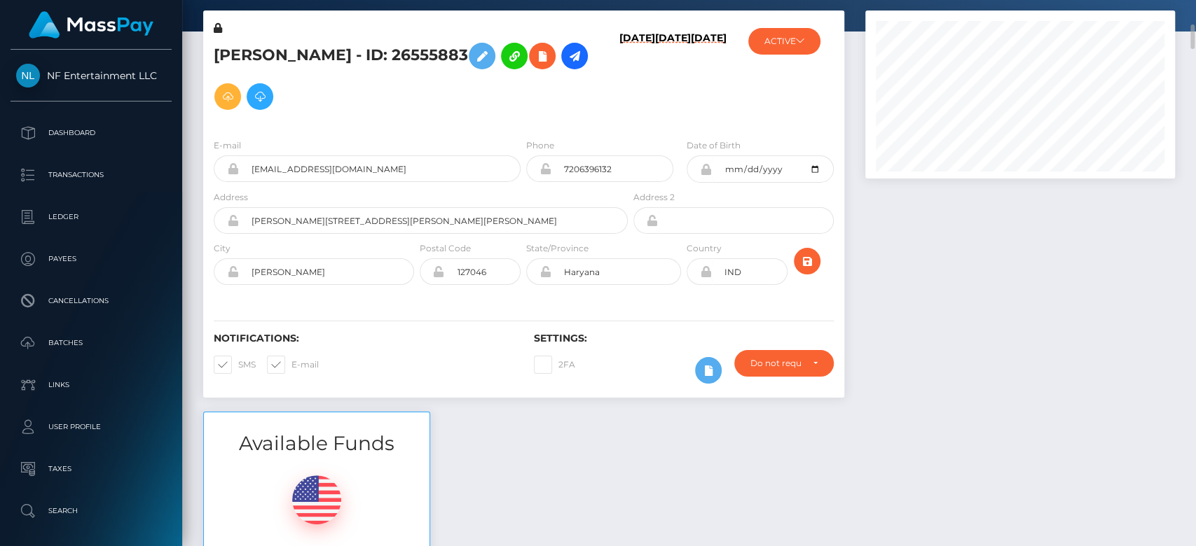
scroll to position [0, 0]
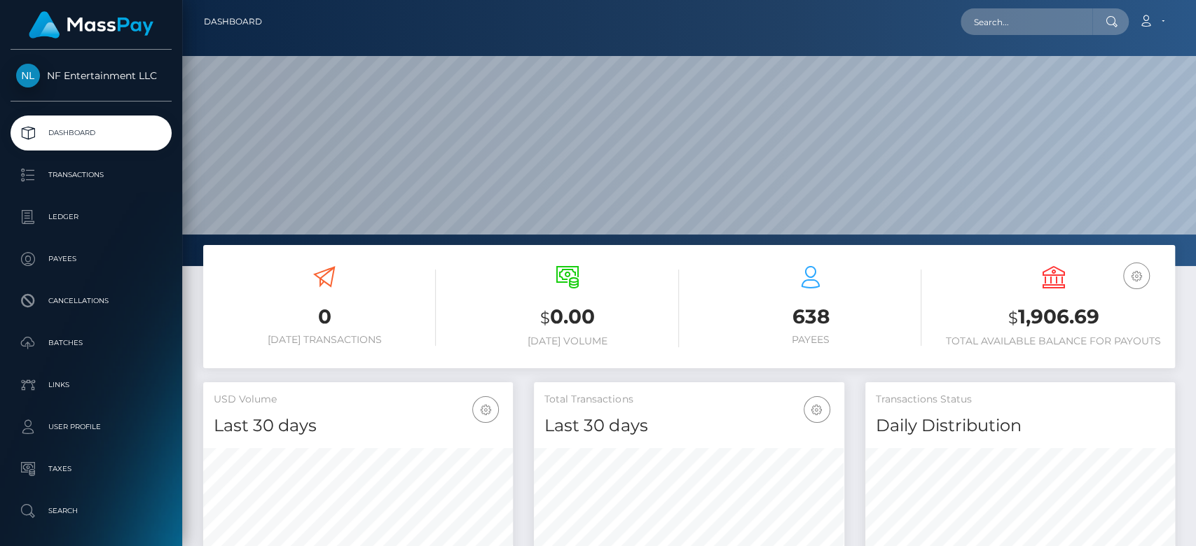
scroll to position [247, 310]
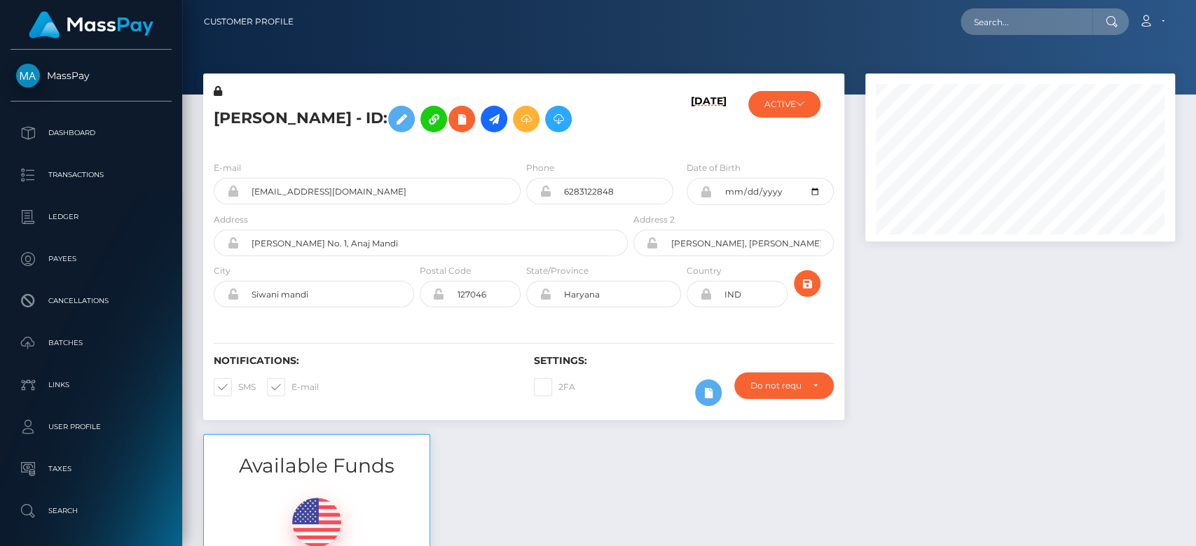
scroll to position [168, 310]
click at [791, 102] on button "ACTIVE" at bounding box center [784, 104] width 72 height 27
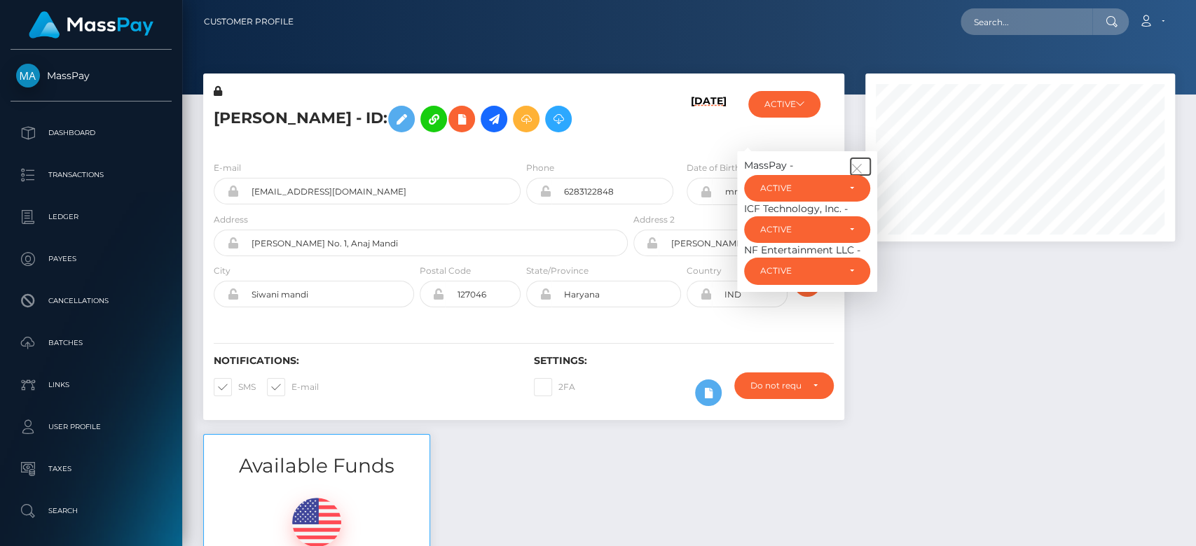
click at [863, 165] on icon "button" at bounding box center [856, 168] width 13 height 13
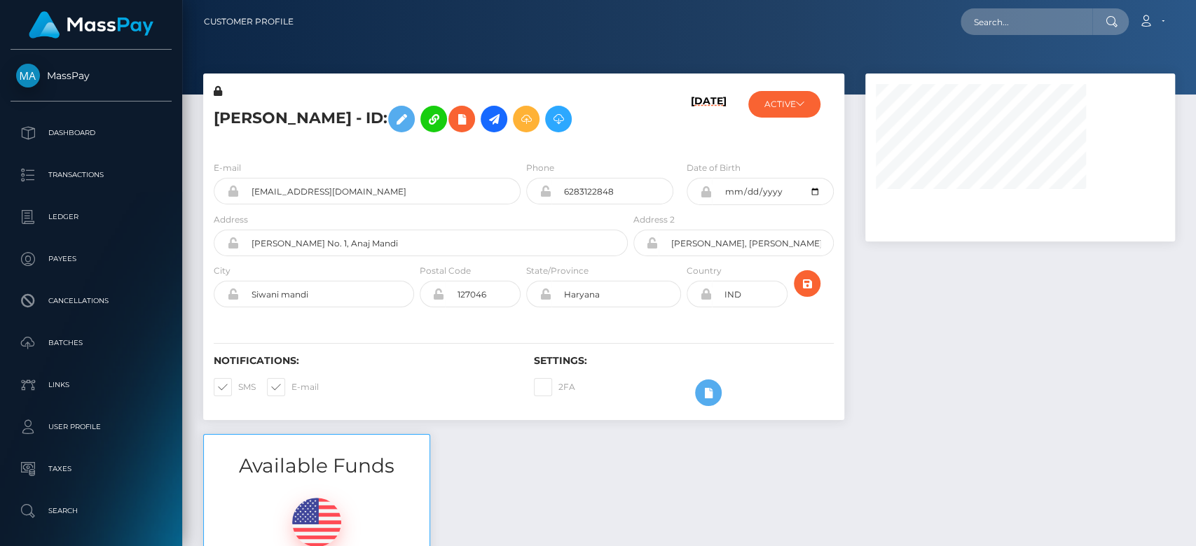
click at [999, 478] on div "Available Funds $2,921.51 USD Balance" at bounding box center [689, 537] width 992 height 206
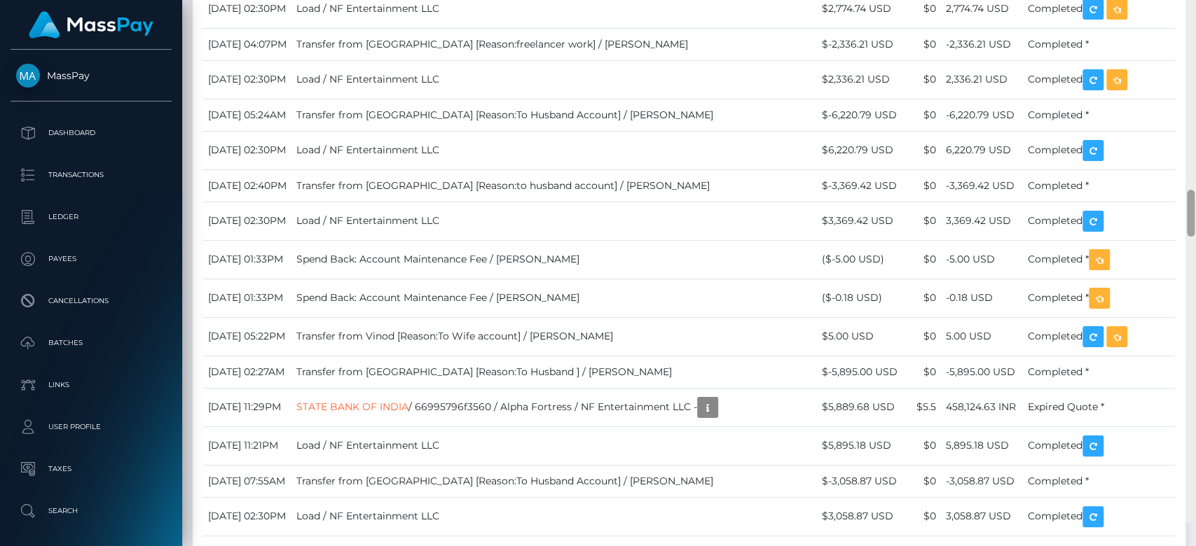
scroll to position [2476, 0]
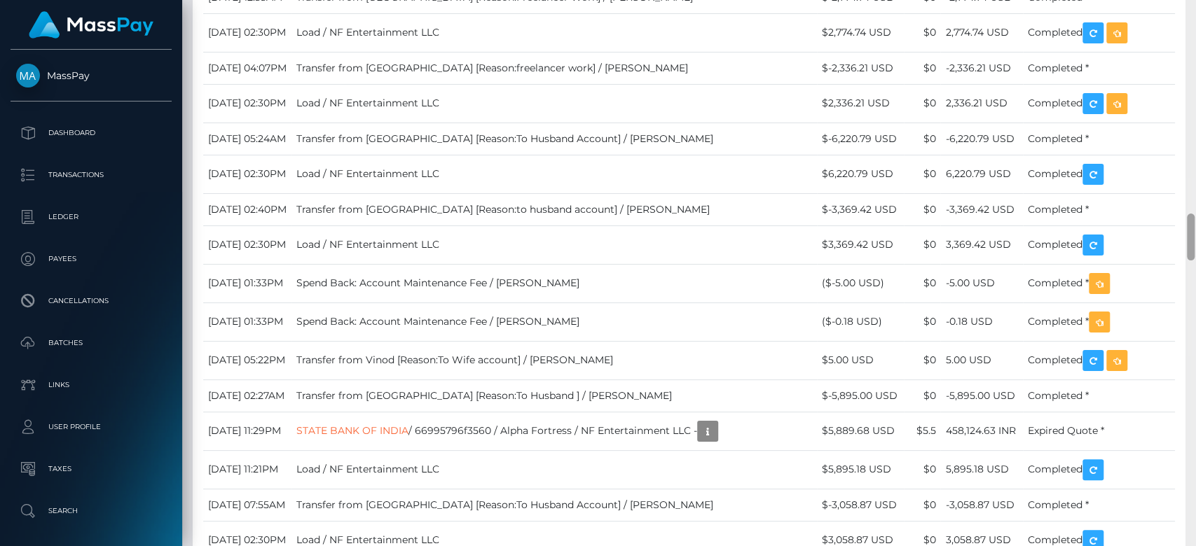
drag, startPoint x: 1188, startPoint y: 62, endPoint x: 1194, endPoint y: 247, distance: 185.0
click at [1194, 247] on div at bounding box center [1190, 273] width 11 height 547
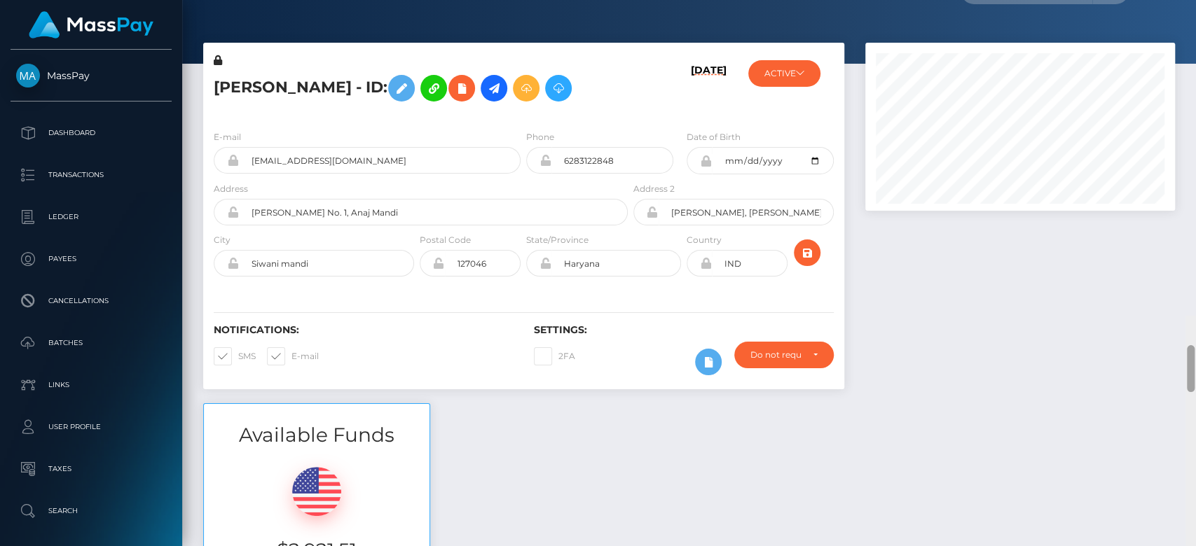
scroll to position [0, 0]
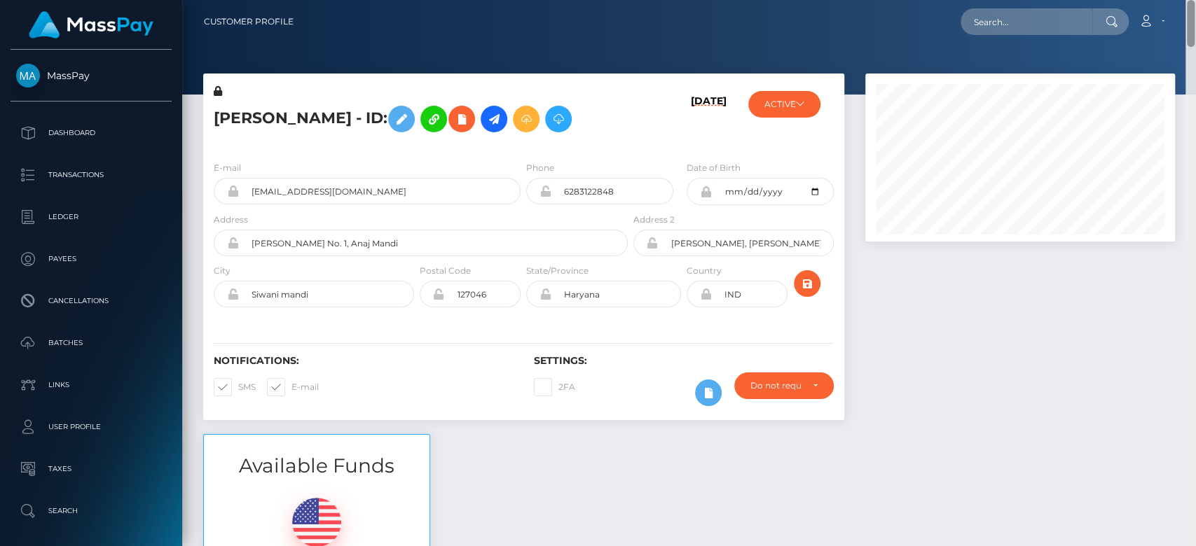
drag, startPoint x: 1189, startPoint y: 216, endPoint x: 1194, endPoint y: -39, distance: 255.0
click at [1194, 0] on html "MassPay Dashboard Transactions Ledger Payees Cancellations Links" at bounding box center [598, 273] width 1196 height 546
click at [1014, 31] on input "text" at bounding box center [1026, 21] width 132 height 27
paste input "jeremy@justfor.fans"
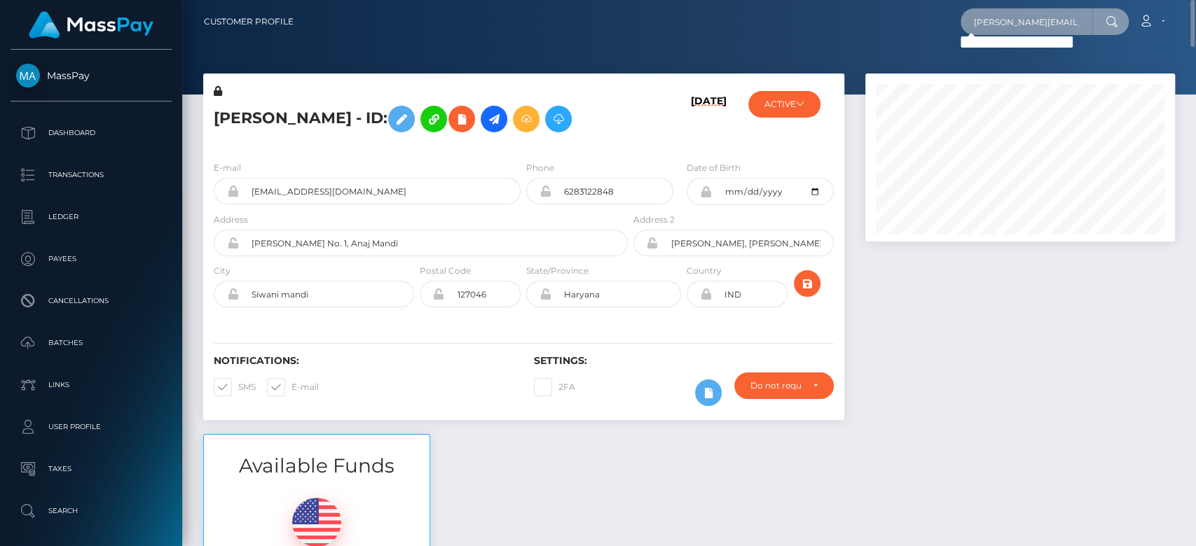
click at [997, 21] on input "jeremy@justfor.fans" at bounding box center [1026, 21] width 132 height 27
paste input "1749620133"
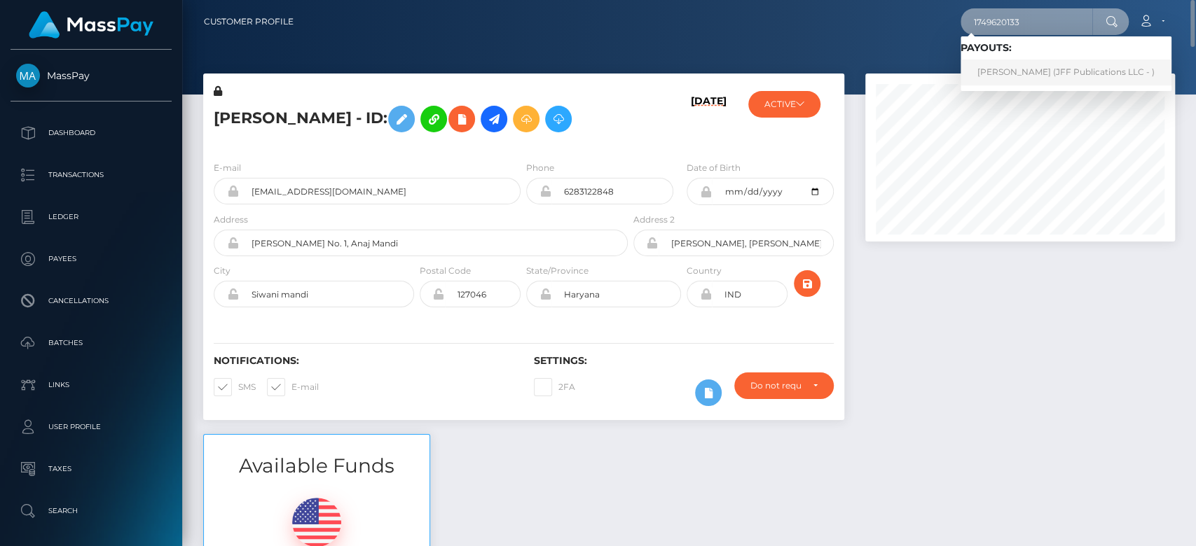
type input "1749620133"
click at [1018, 71] on link "Reymar Deuna (JFF Publications LLC - )" at bounding box center [1065, 73] width 211 height 26
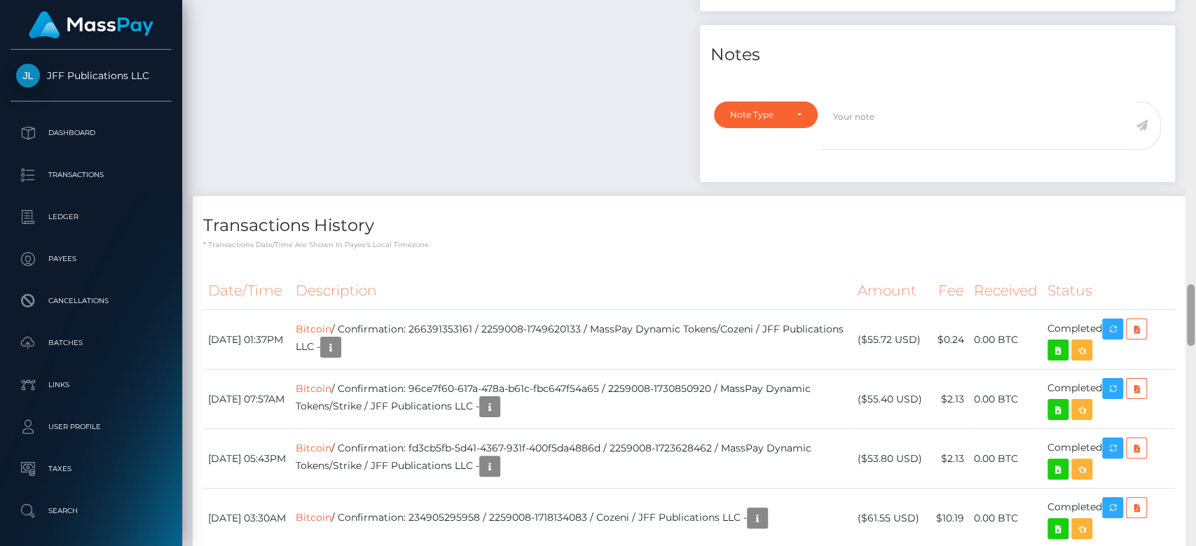
scroll to position [2462, 0]
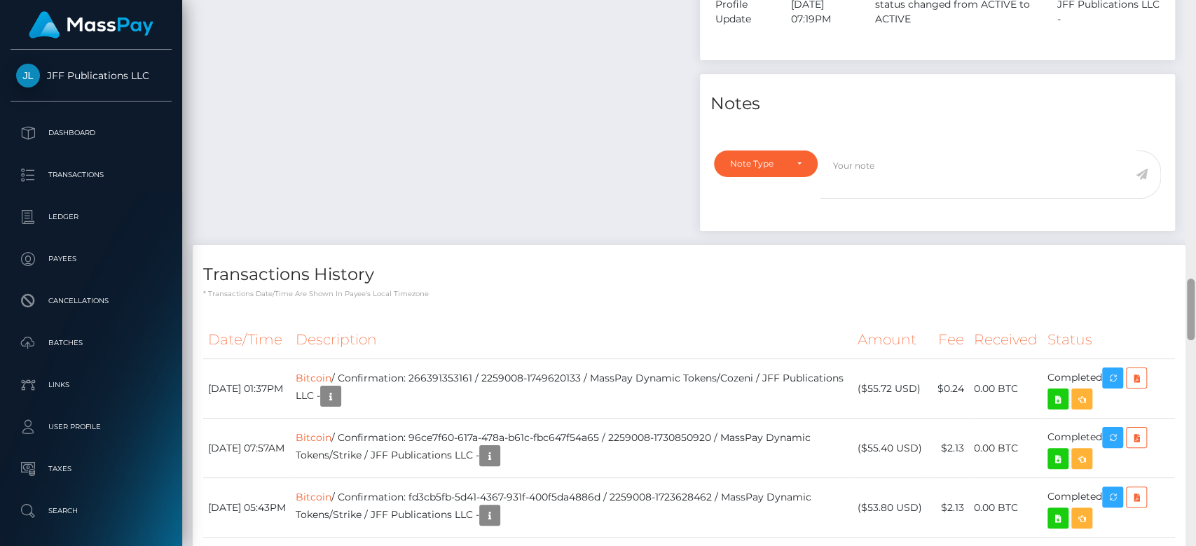
drag, startPoint x: 1187, startPoint y: 86, endPoint x: 1193, endPoint y: 322, distance: 236.1
click at [1193, 322] on div at bounding box center [1190, 273] width 11 height 547
click at [1121, 376] on icon "button" at bounding box center [1112, 379] width 17 height 18
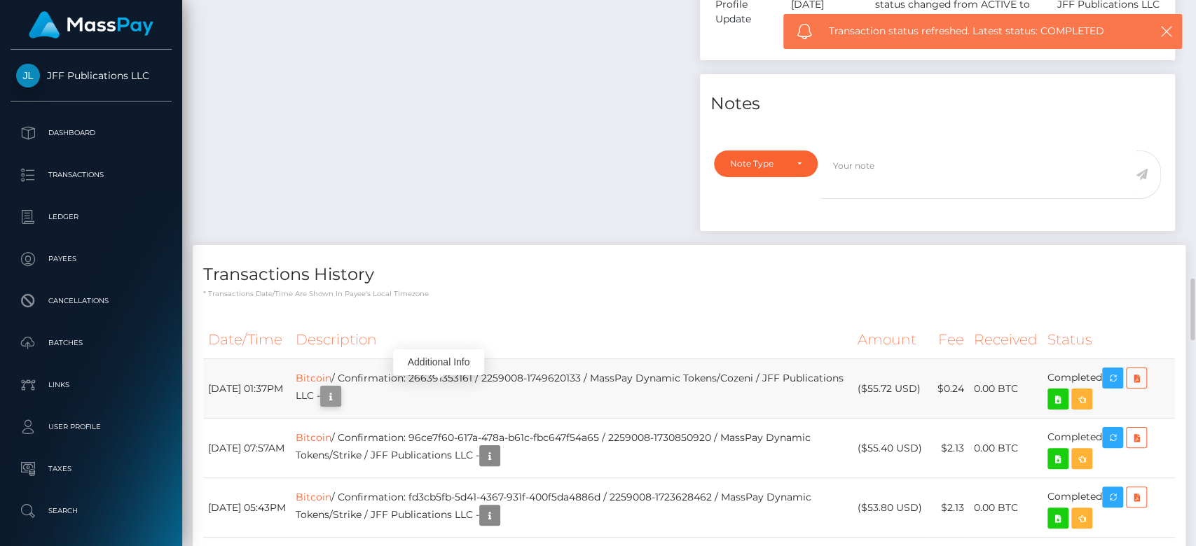
click at [341, 388] on button "button" at bounding box center [330, 396] width 21 height 21
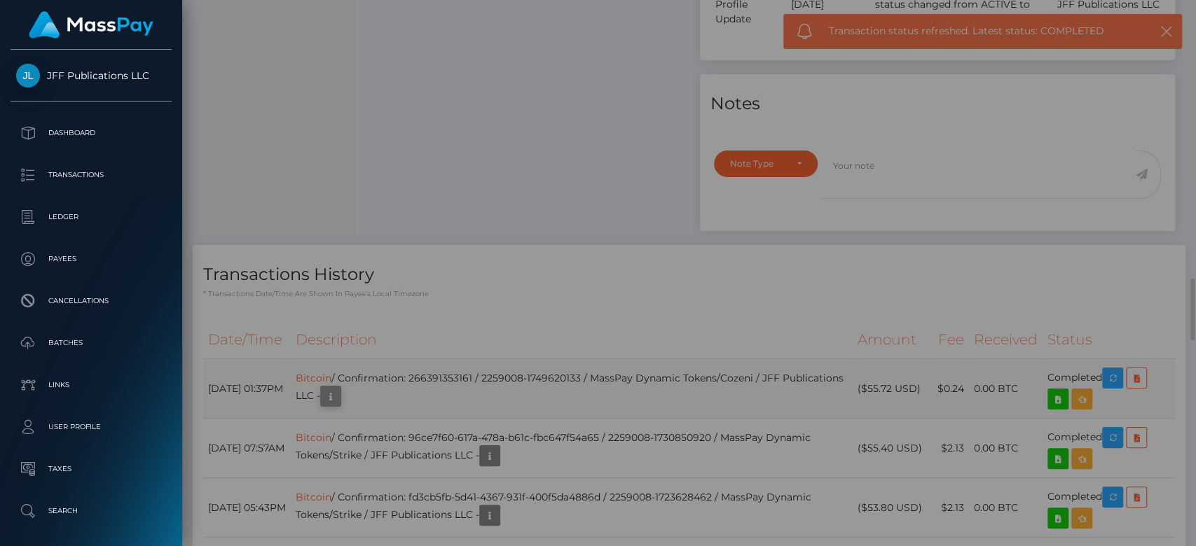
scroll to position [0, 0]
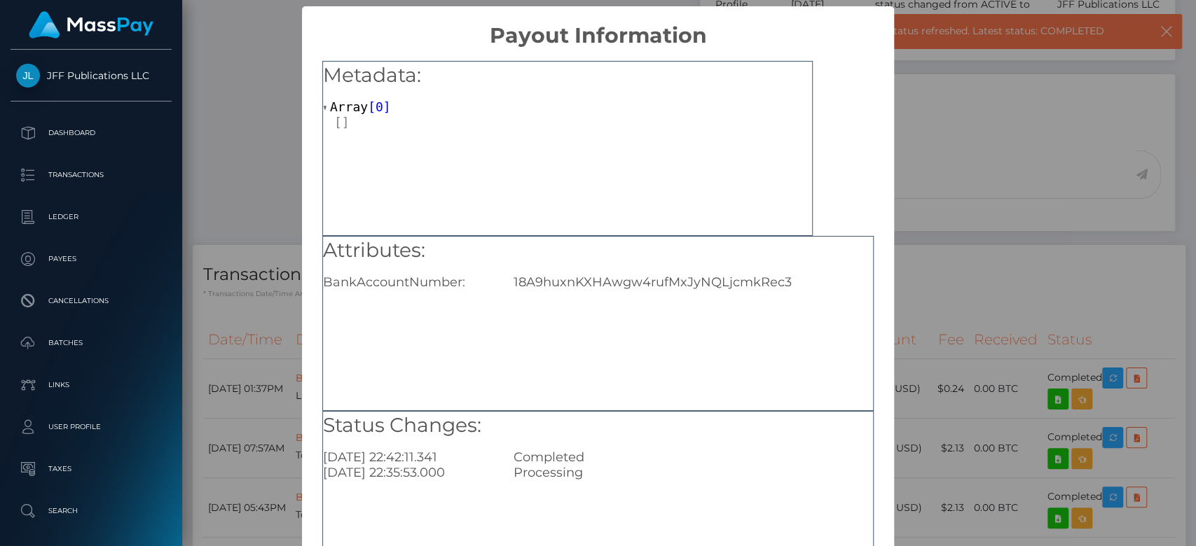
click at [920, 355] on div "× Payout Information Metadata: Array [ 0 ] Attributes: BankAccountNumber: 18A9h…" at bounding box center [598, 273] width 1196 height 546
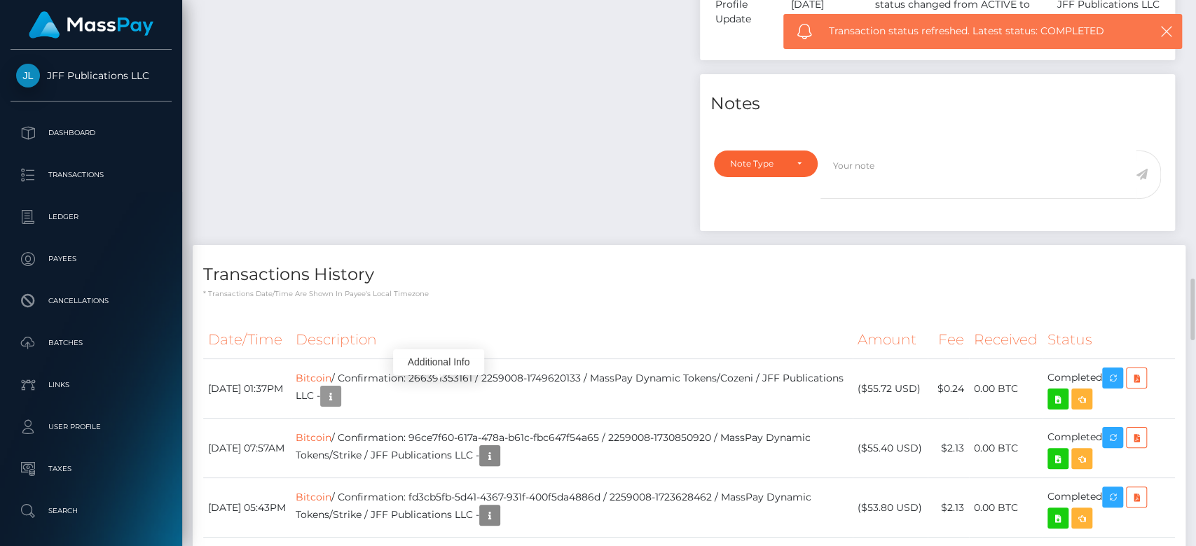
scroll to position [168, 310]
click at [537, 337] on th "Description" at bounding box center [572, 340] width 562 height 39
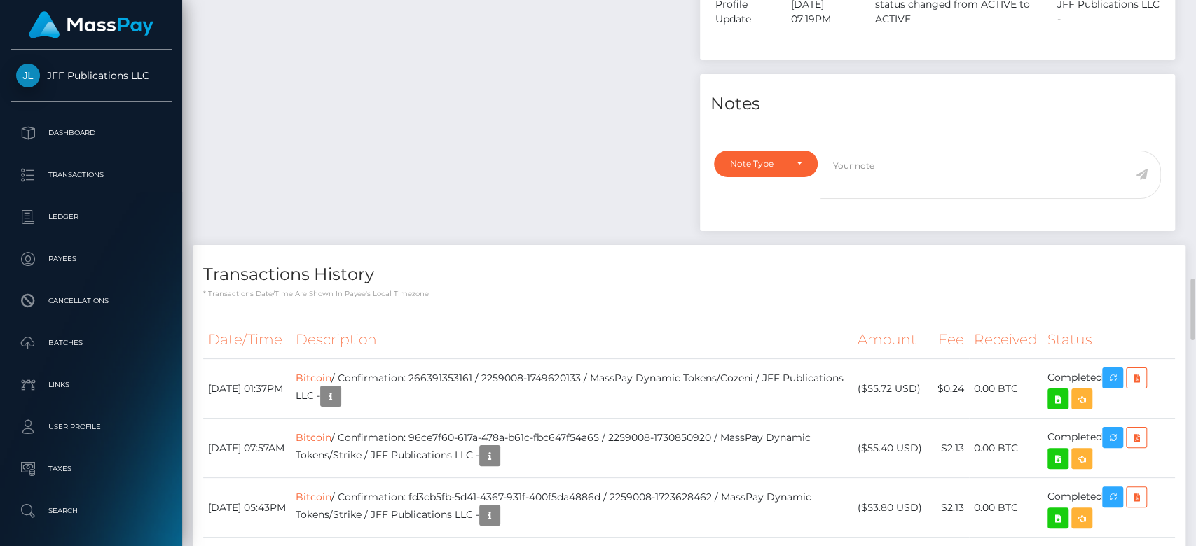
click at [508, 329] on th "Description" at bounding box center [572, 340] width 562 height 39
drag, startPoint x: 511, startPoint y: 370, endPoint x: 485, endPoint y: 370, distance: 25.9
click at [485, 370] on td "Bitcoin / Confirmation: 266391353161 / 2259008-1749620133 / MassPay Dynamic Tok…" at bounding box center [572, 389] width 562 height 60
click at [513, 373] on td "Bitcoin / Confirmation: 266391353161 / 2259008-1749620133 / MassPay Dynamic Tok…" at bounding box center [572, 389] width 562 height 60
drag, startPoint x: 513, startPoint y: 373, endPoint x: 452, endPoint y: 374, distance: 61.6
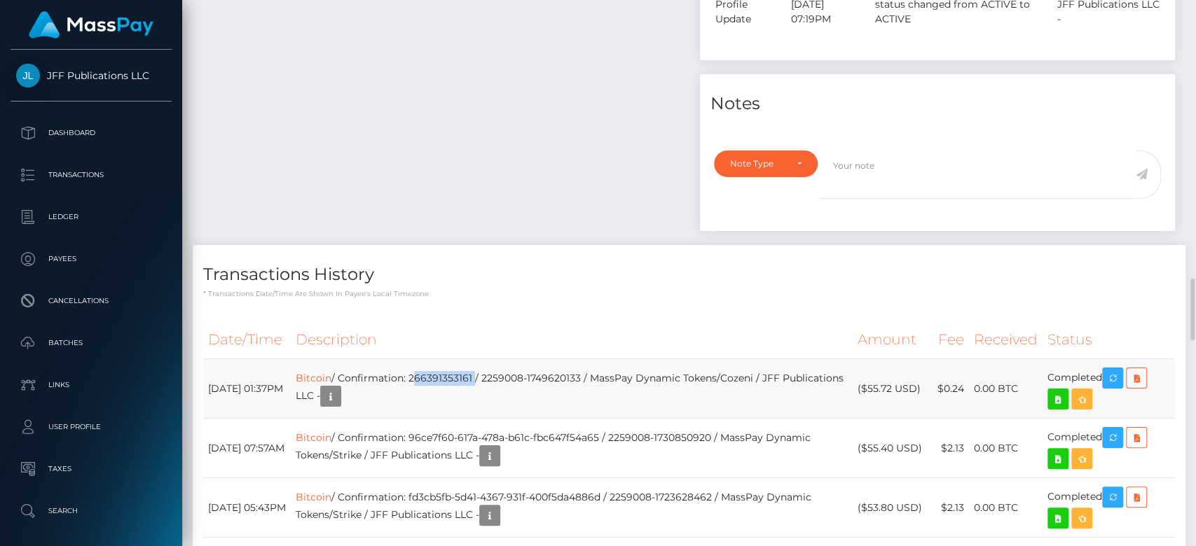
click at [452, 374] on td "Bitcoin / Confirmation: 266391353161 / 2259008-1749620133 / MassPay Dynamic Tok…" at bounding box center [572, 389] width 562 height 60
copy td "266391353161"
click at [613, 321] on th "Description" at bounding box center [572, 340] width 562 height 39
click at [472, 321] on th "Description" at bounding box center [572, 340] width 562 height 39
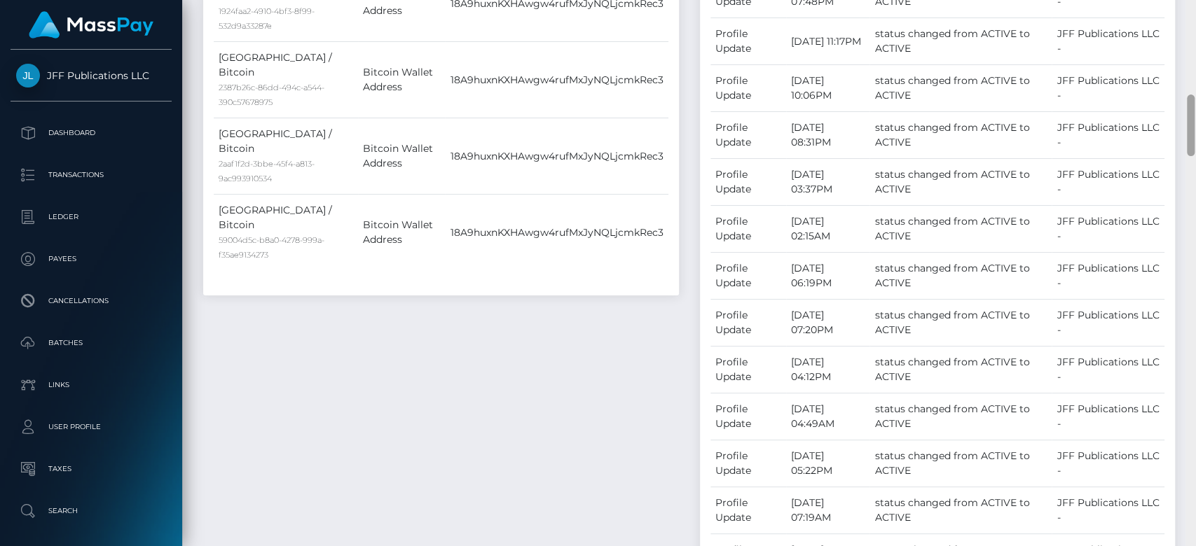
scroll to position [0, 0]
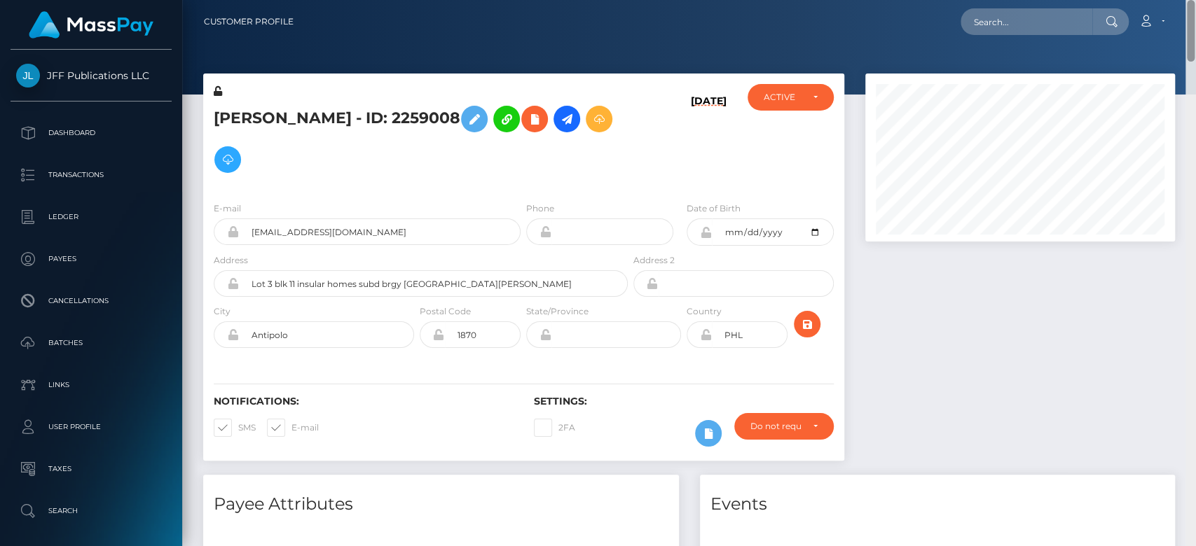
drag, startPoint x: 1188, startPoint y: 289, endPoint x: 1184, endPoint y: -36, distance: 325.0
click at [1184, 0] on html "JFF Publications LLC Dashboard Transactions Ledger Payees Batches" at bounding box center [598, 273] width 1196 height 546
click at [1086, 18] on input "text" at bounding box center [1026, 21] width 132 height 27
paste input "1754490972"
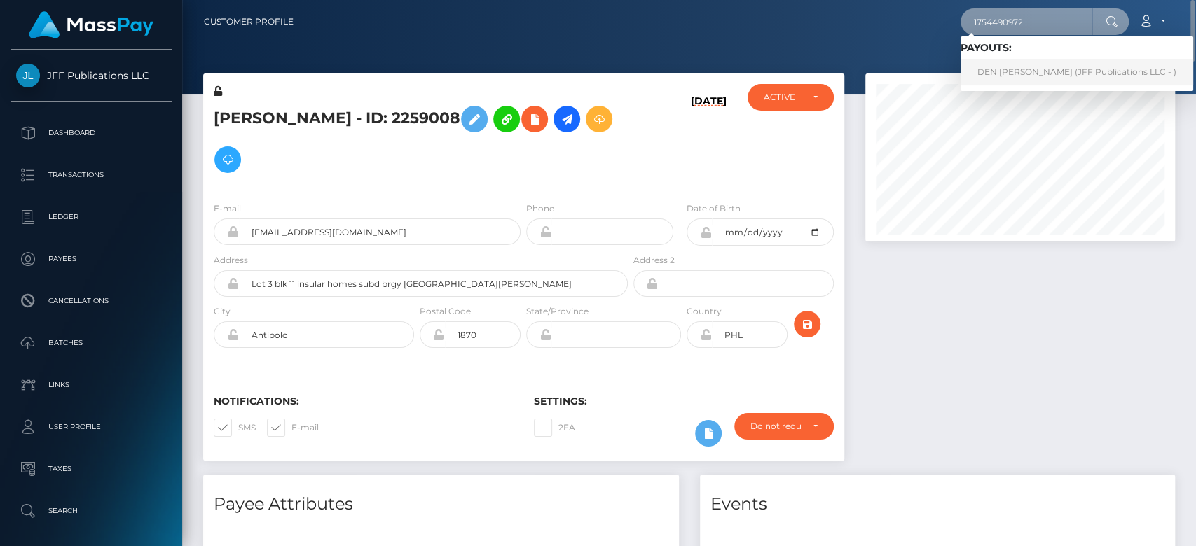
type input "1754490972"
click at [1020, 63] on link "DEN YEN SHYU (JFF Publications LLC - )" at bounding box center [1076, 73] width 233 height 26
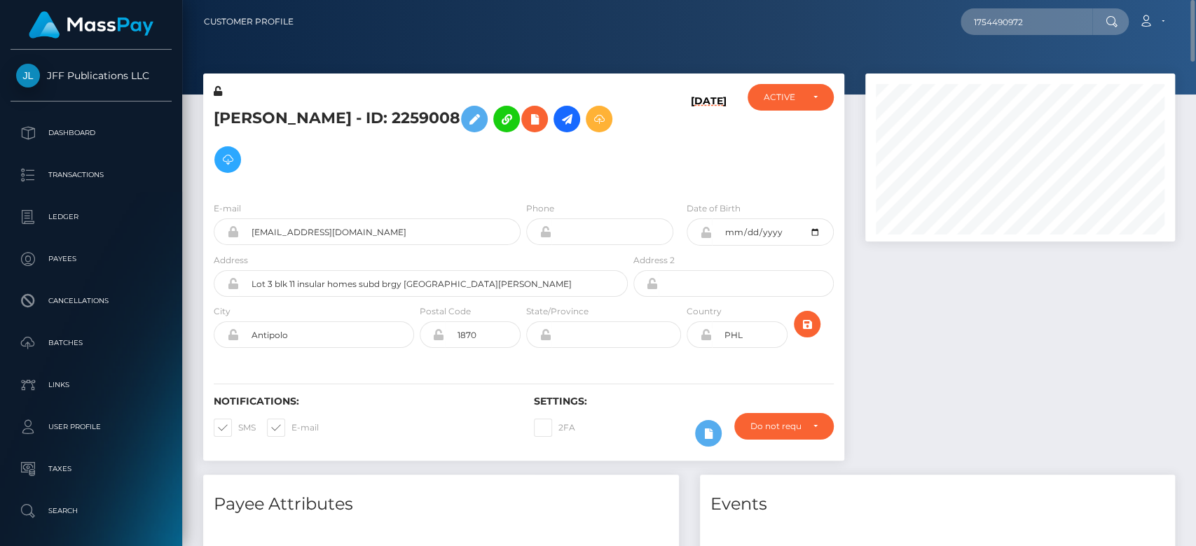
click at [976, 368] on div at bounding box center [1019, 274] width 331 height 401
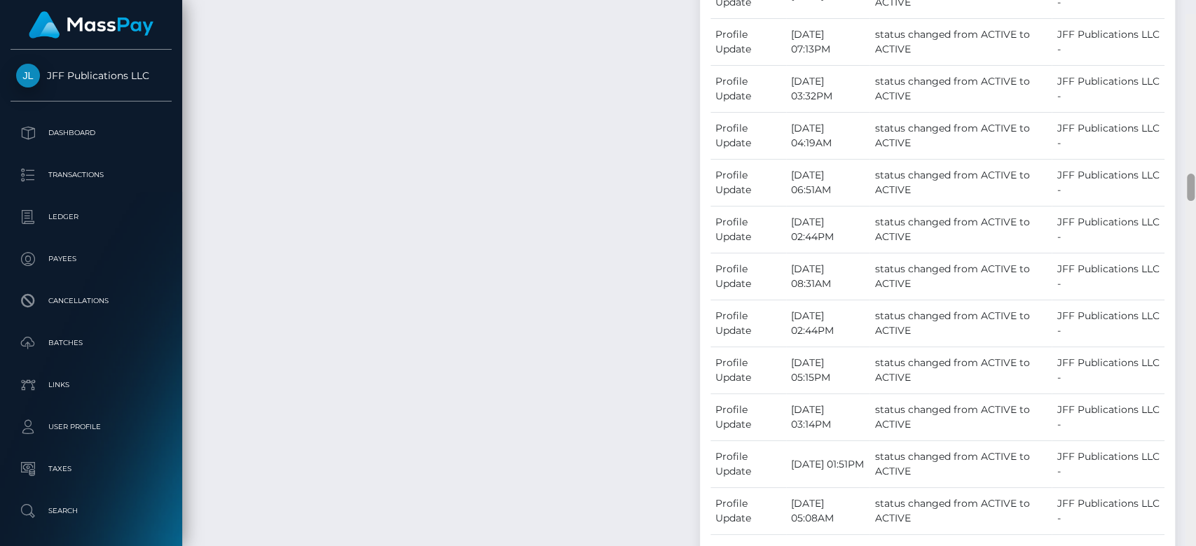
scroll to position [3197, 0]
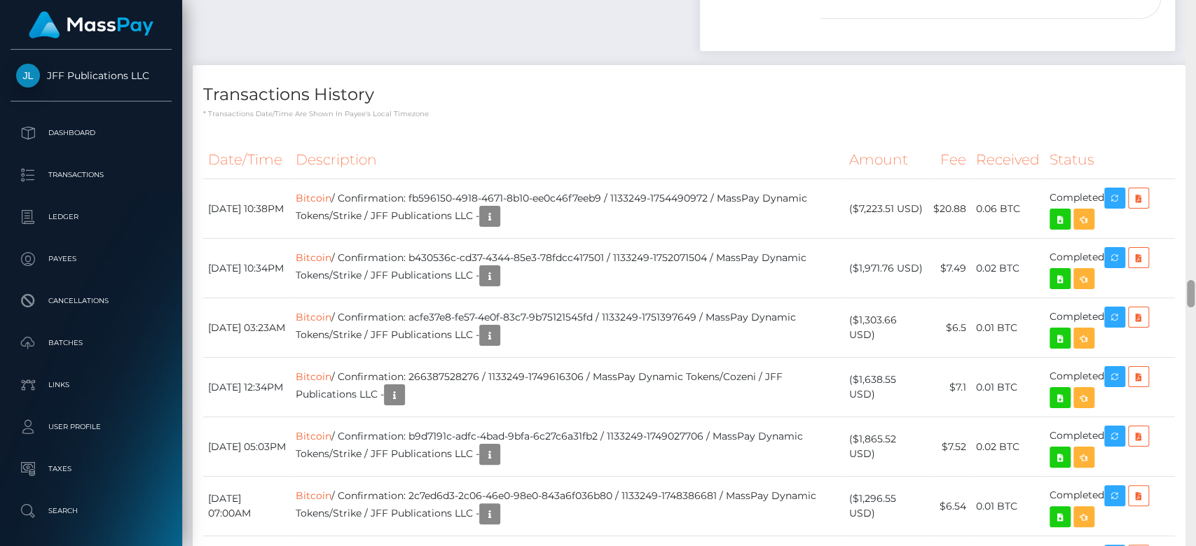
drag, startPoint x: 1189, startPoint y: 115, endPoint x: 1194, endPoint y: 296, distance: 181.5
click at [1194, 296] on div at bounding box center [1190, 273] width 11 height 547
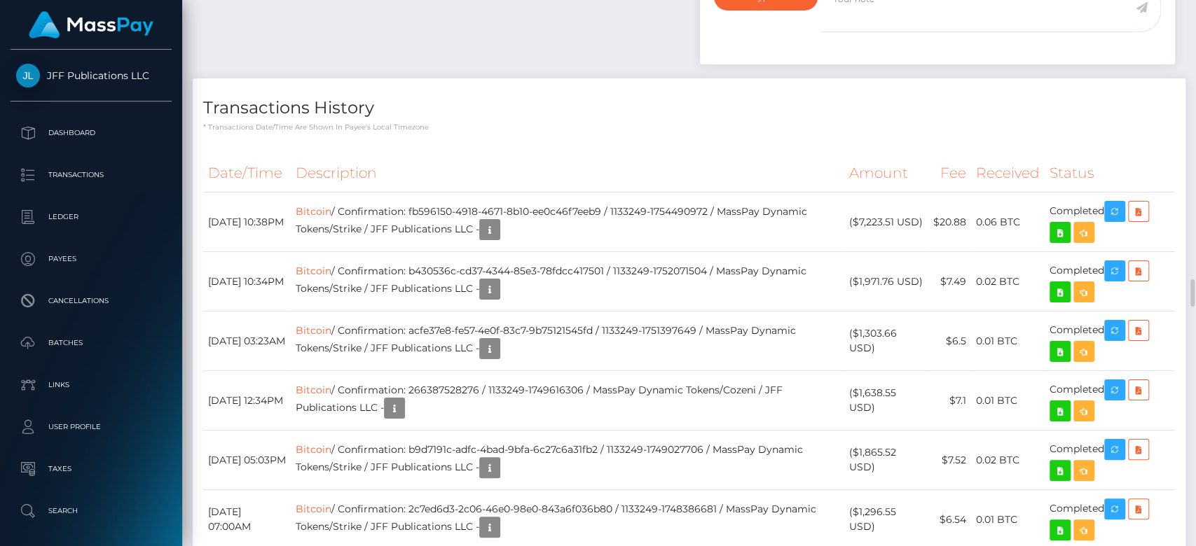
click at [736, 122] on p "* Transactions date/time are shown in payee's local timezone" at bounding box center [688, 127] width 971 height 11
click at [1116, 207] on icon "button" at bounding box center [1114, 212] width 17 height 18
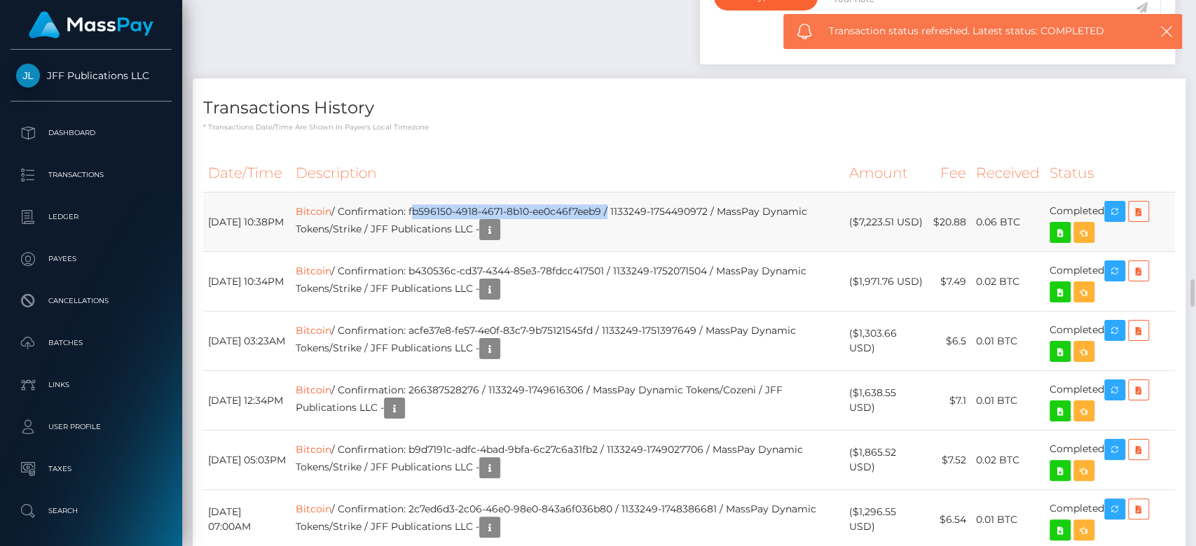
drag, startPoint x: 448, startPoint y: 199, endPoint x: 646, endPoint y: 198, distance: 198.2
click at [646, 198] on td "Bitcoin / Confirmation: fb596150-4918-4671-8b10-ee0c46f7eeb9 / 1133249-17544909…" at bounding box center [567, 223] width 553 height 60
copy td "fb596150-4918-4671-8b10-ee0c46f7eeb9"
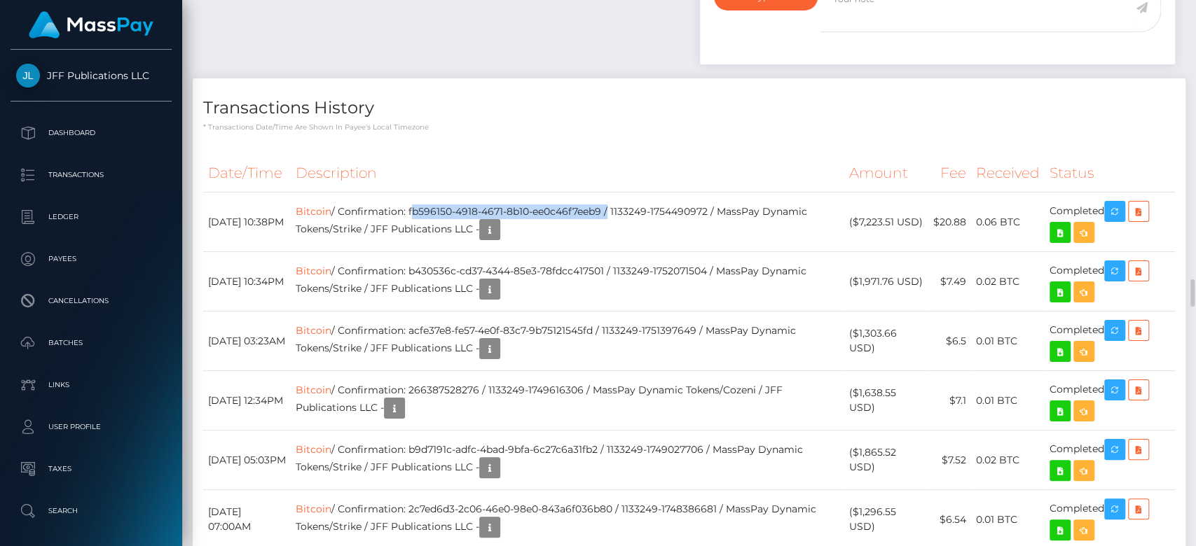
copy td "fb596150-4918-4671-8b10-ee0c46f7eeb9"
click at [678, 109] on h4 "Transactions History" at bounding box center [688, 108] width 971 height 25
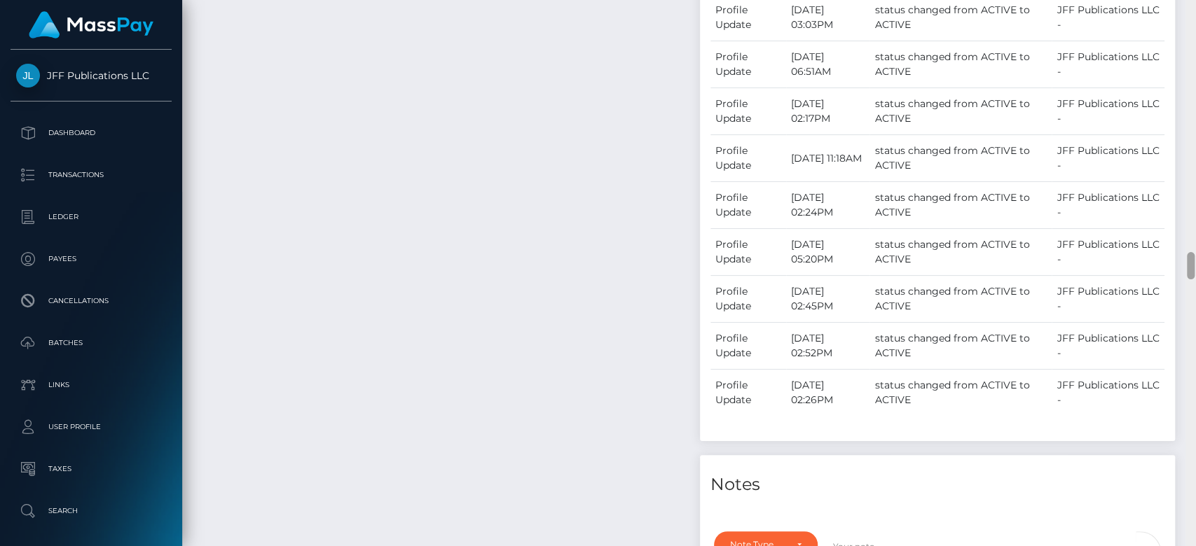
click at [1194, 91] on div at bounding box center [1190, 273] width 11 height 547
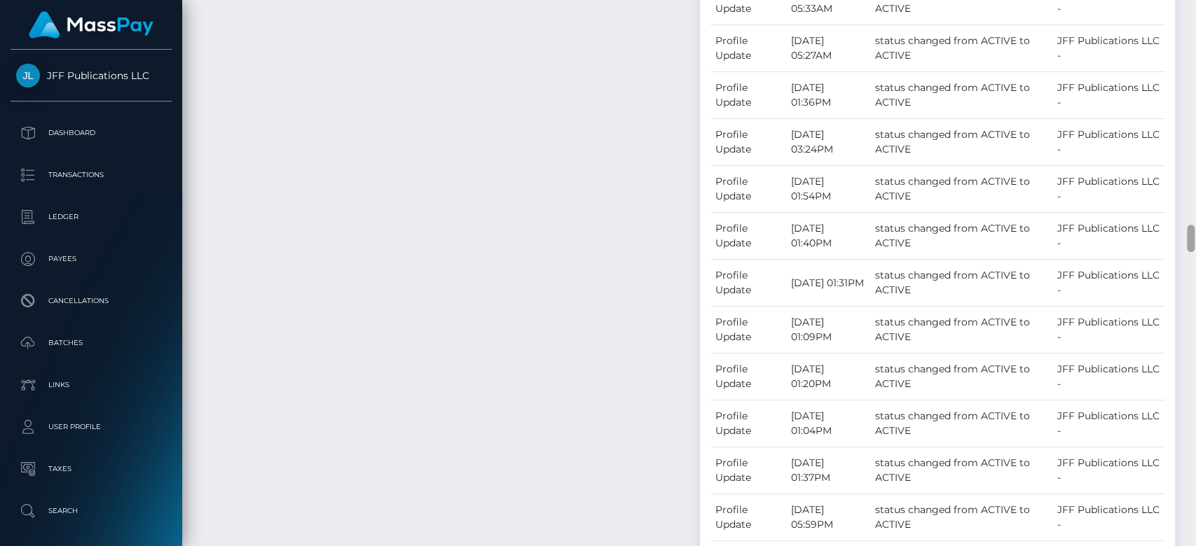
click at [1194, 91] on div at bounding box center [1190, 273] width 11 height 547
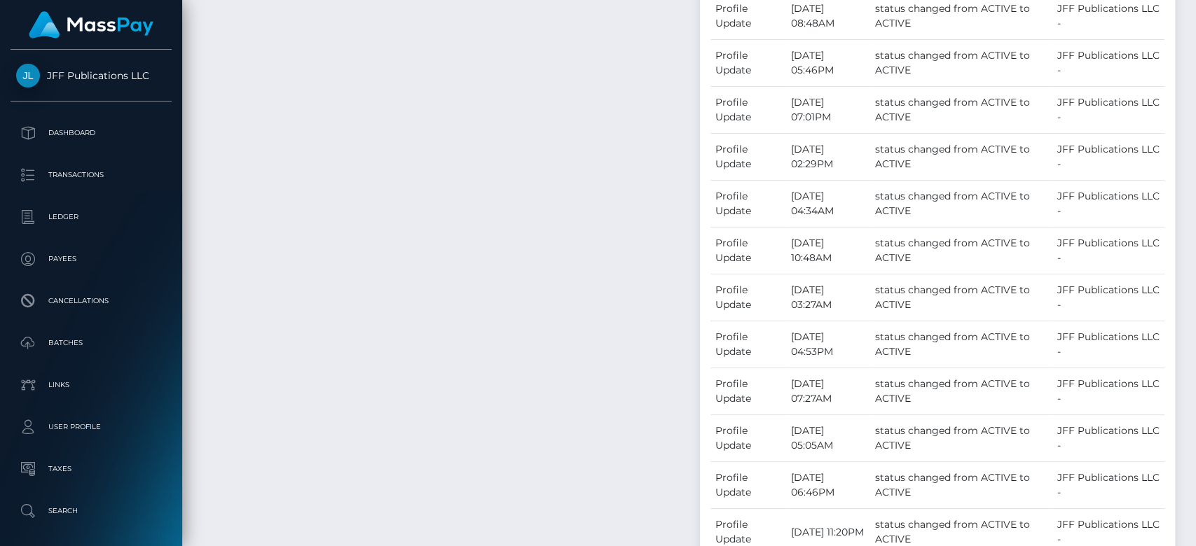
click at [1190, 91] on div at bounding box center [1190, 101] width 8 height 27
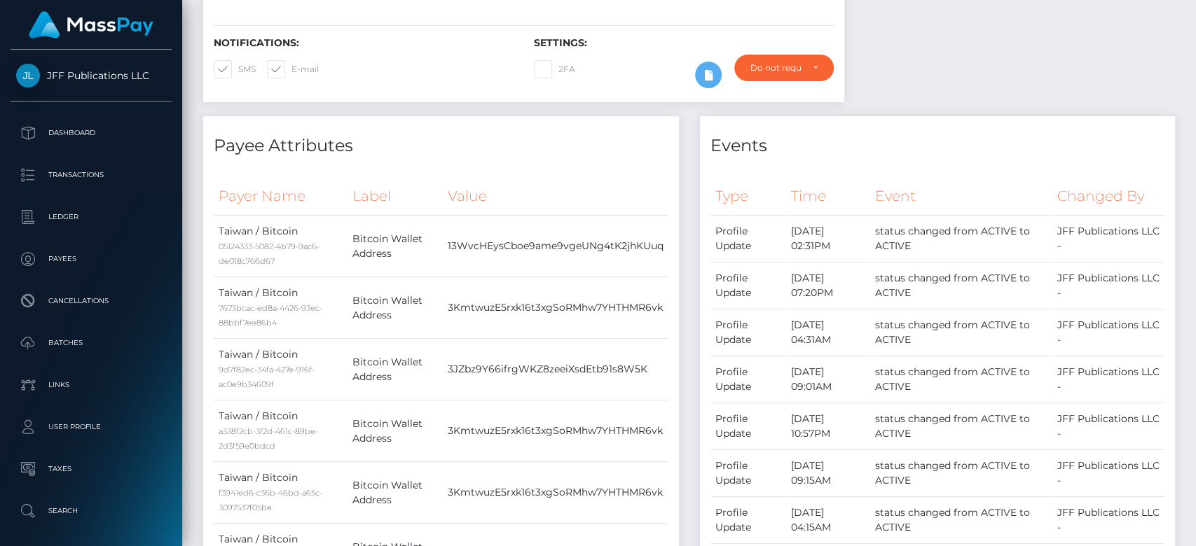
scroll to position [0, 0]
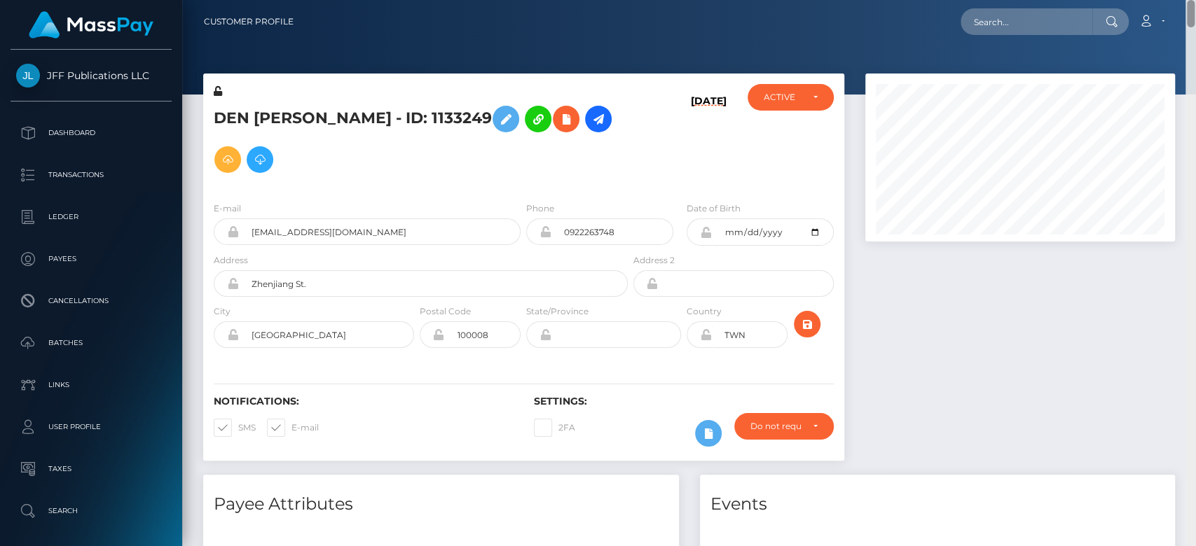
drag, startPoint x: 1190, startPoint y: 91, endPoint x: 1081, endPoint y: 16, distance: 132.5
click at [1173, 0] on html "JFF Publications LLC Dashboard Transactions Ledger Payees Batches" at bounding box center [598, 273] width 1196 height 546
click at [1042, 20] on input "text" at bounding box center [1026, 21] width 132 height 27
paste input "MSP8eb6999c6d09890"
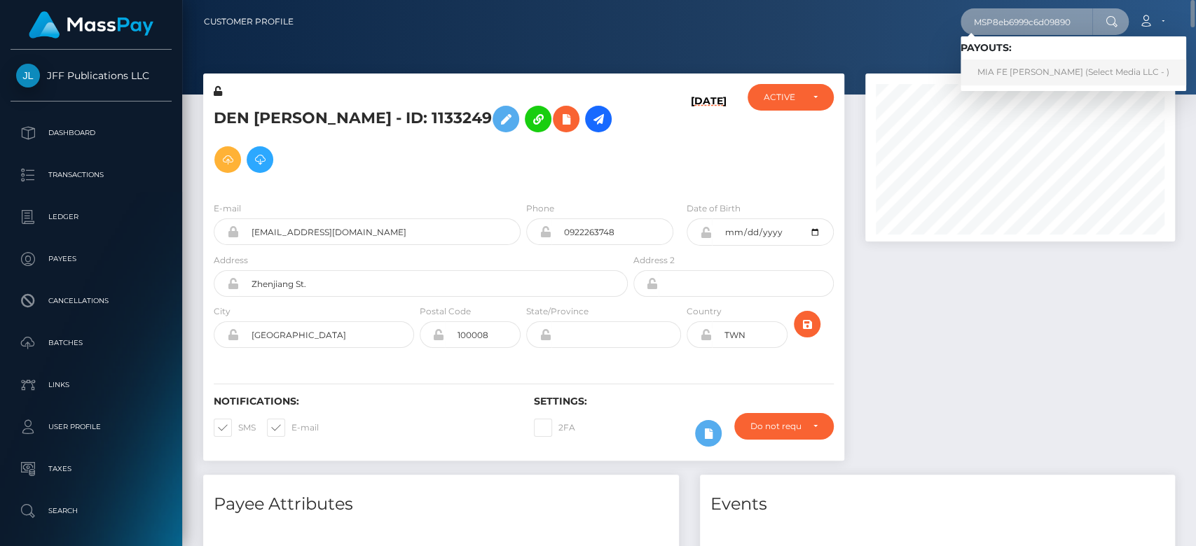
type input "MSP8eb6999c6d09890"
click at [1002, 70] on link "MIA FE EROY Uy (Select Media LLC - )" at bounding box center [1073, 73] width 226 height 26
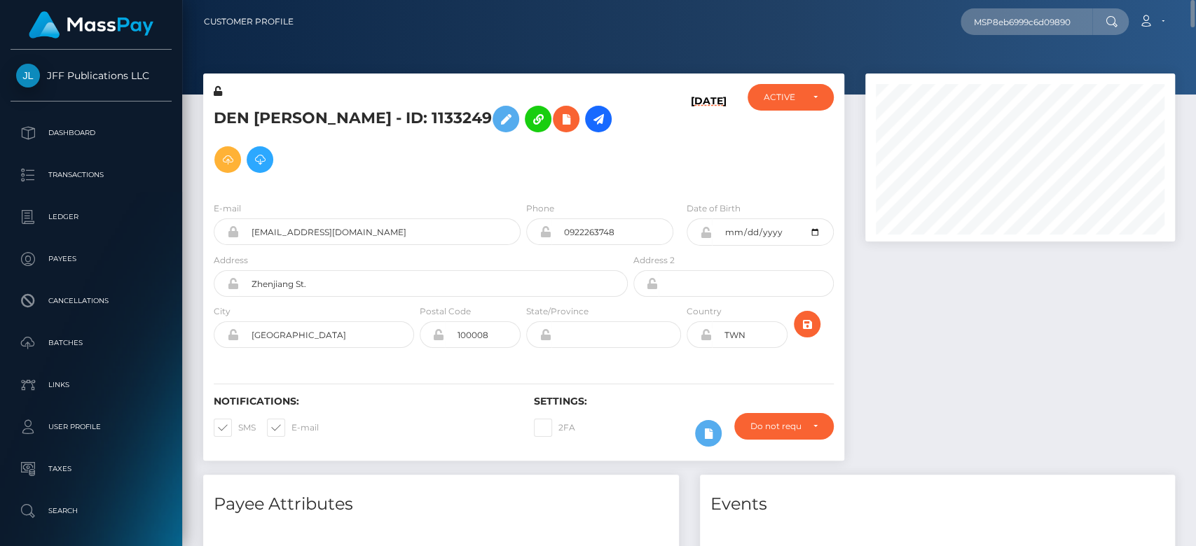
click at [979, 343] on div at bounding box center [1019, 274] width 331 height 401
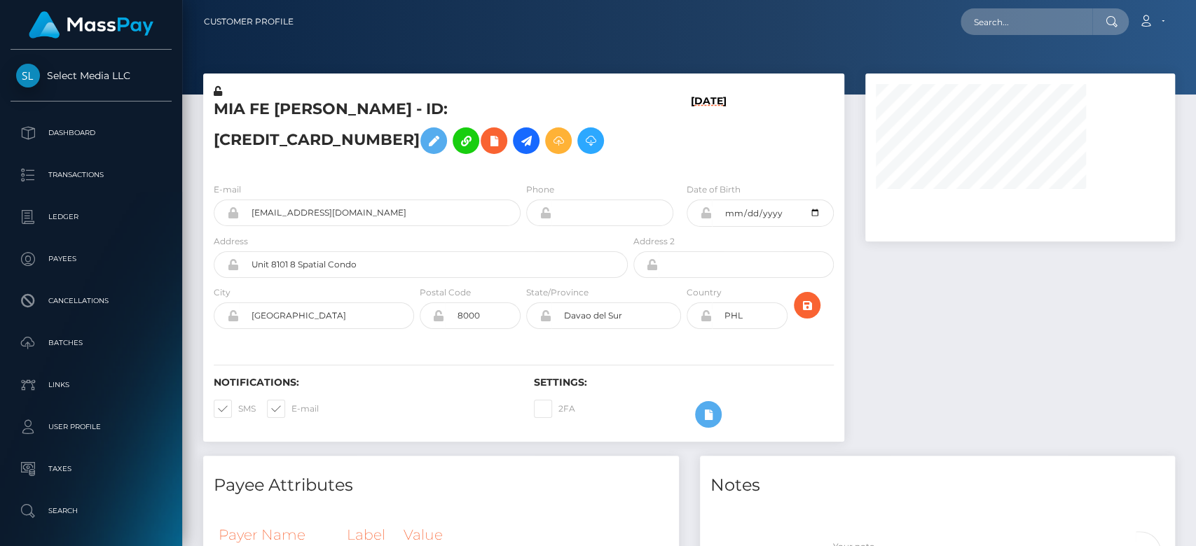
click at [979, 343] on div at bounding box center [1019, 265] width 331 height 382
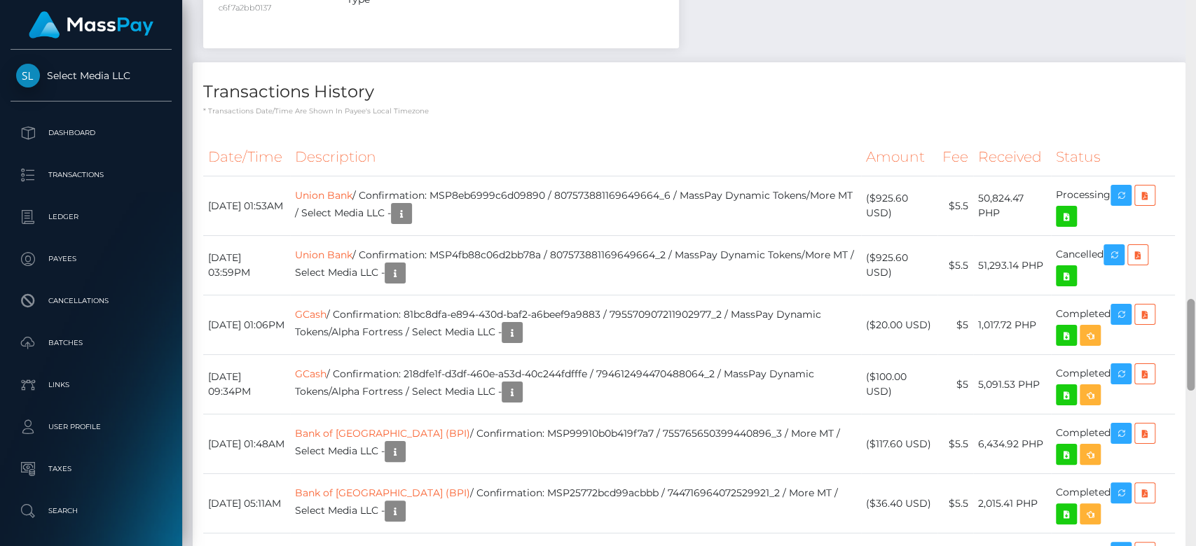
scroll to position [1746, 0]
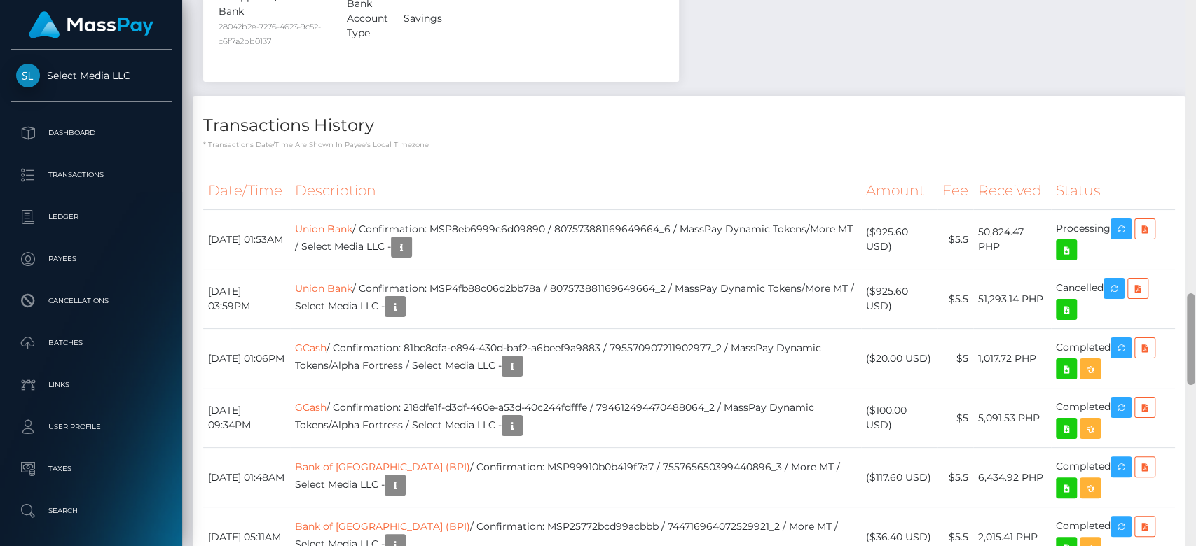
drag, startPoint x: 1191, startPoint y: 109, endPoint x: 1194, endPoint y: 352, distance: 243.8
click at [1194, 352] on div at bounding box center [1190, 273] width 11 height 547
click at [1126, 237] on icon "button" at bounding box center [1120, 230] width 17 height 18
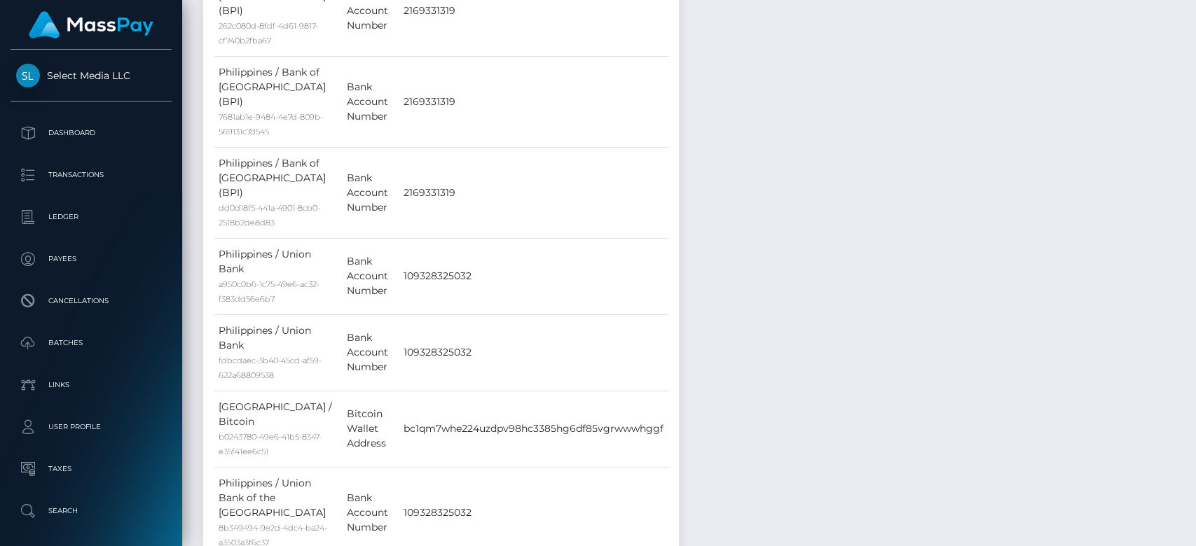
click at [1192, 97] on div at bounding box center [1190, 273] width 11 height 547
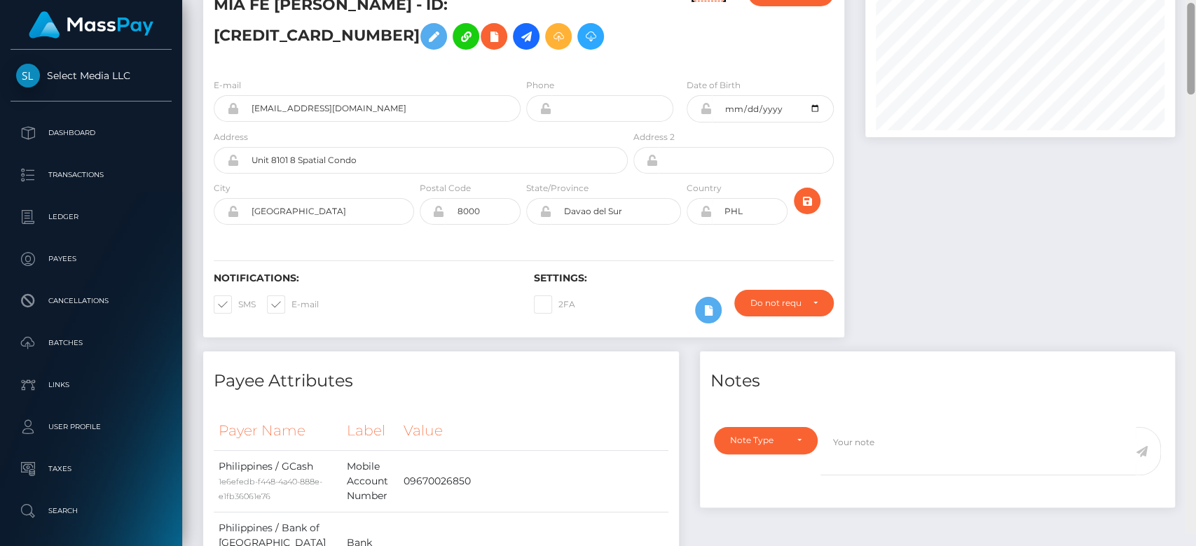
scroll to position [0, 0]
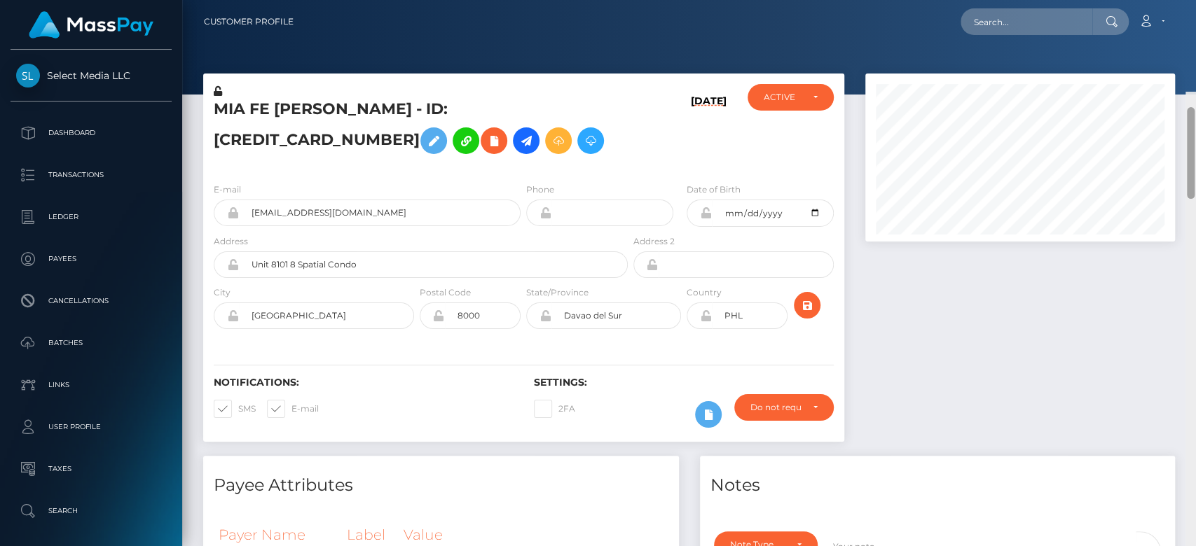
drag, startPoint x: 1192, startPoint y: 95, endPoint x: 1182, endPoint y: 20, distance: 74.9
click at [1182, 20] on div "Customer Profile Loading... Loading..." at bounding box center [688, 273] width 1013 height 546
click at [1053, 15] on input "text" at bounding box center [1026, 21] width 132 height 27
paste input "6520078a-28f5-11f0-8906-06cab49e8a05"
type input "6520078a-28f5-11f0-8906-06cab49e8a05"
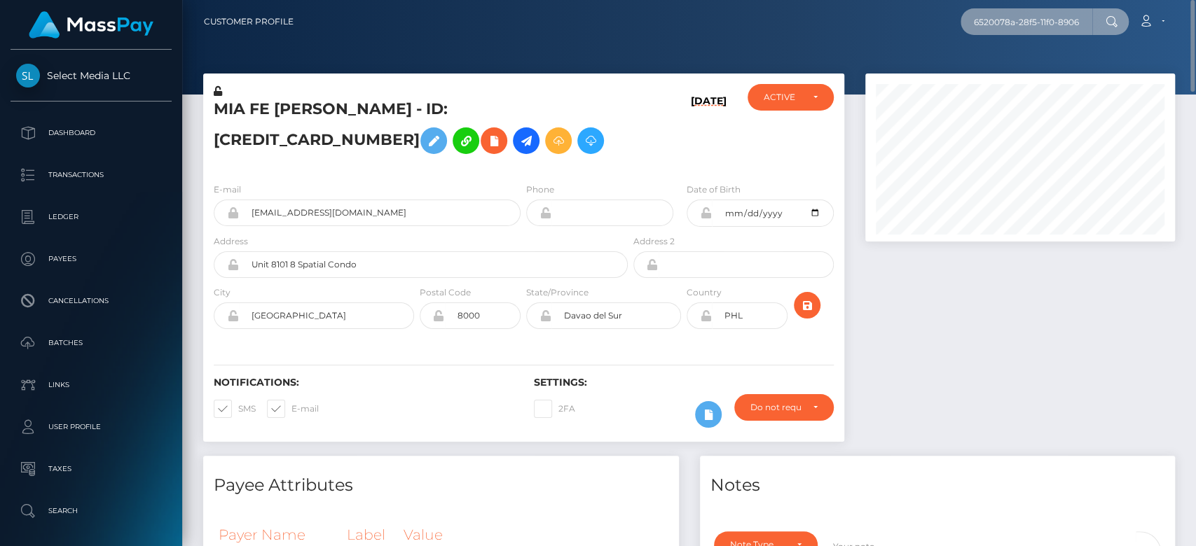
scroll to position [0, 66]
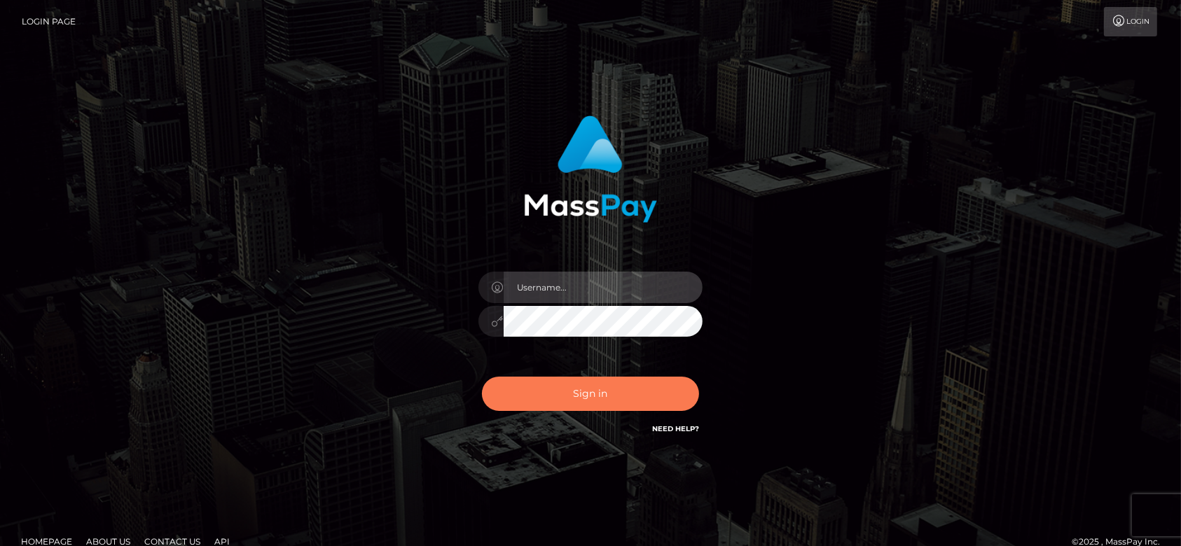
type input "[DOMAIN_NAME]"
click at [593, 390] on button "Sign in" at bounding box center [590, 394] width 217 height 34
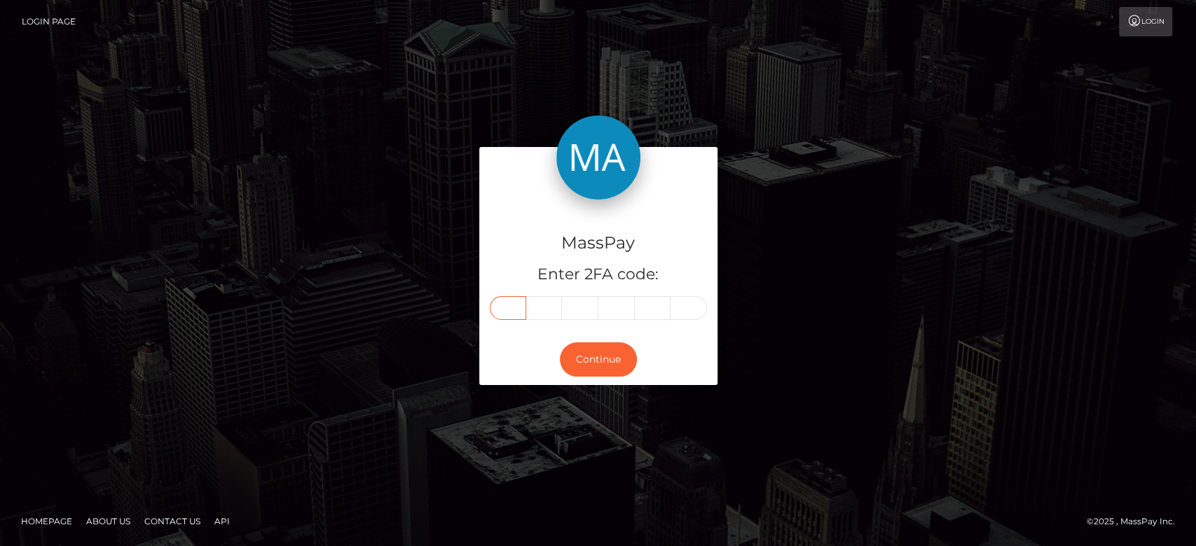
click at [514, 303] on input "text" at bounding box center [508, 308] width 36 height 24
paste input "4"
type input "4"
type input "7"
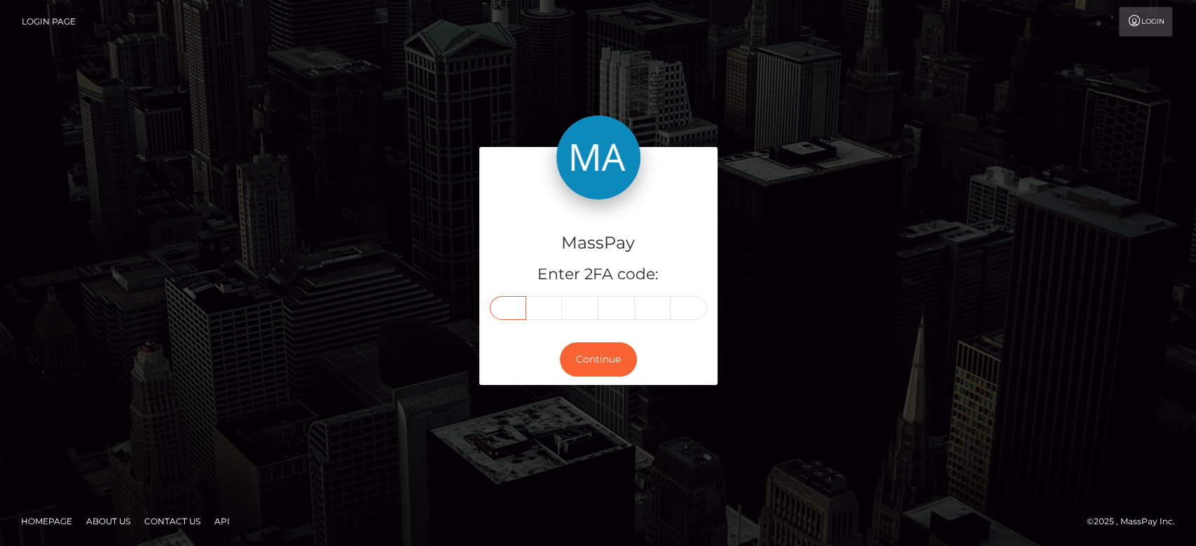
type input "9"
type input "4"
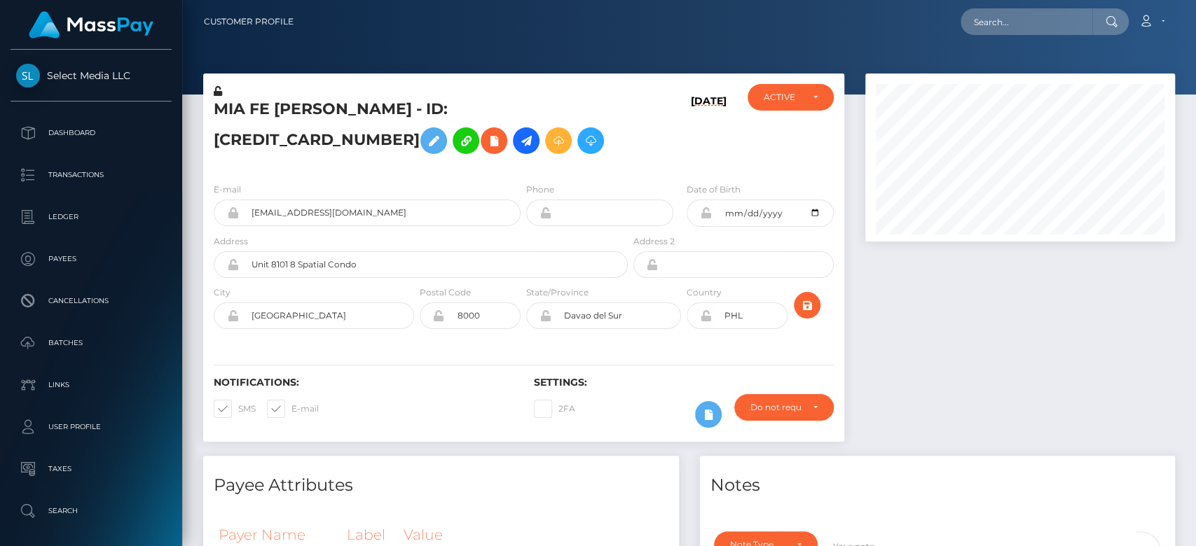
scroll to position [168, 310]
click at [978, 30] on input "text" at bounding box center [1026, 21] width 132 height 27
paste input "6520078a-28f5-11f0-8906-06cab49e8a05"
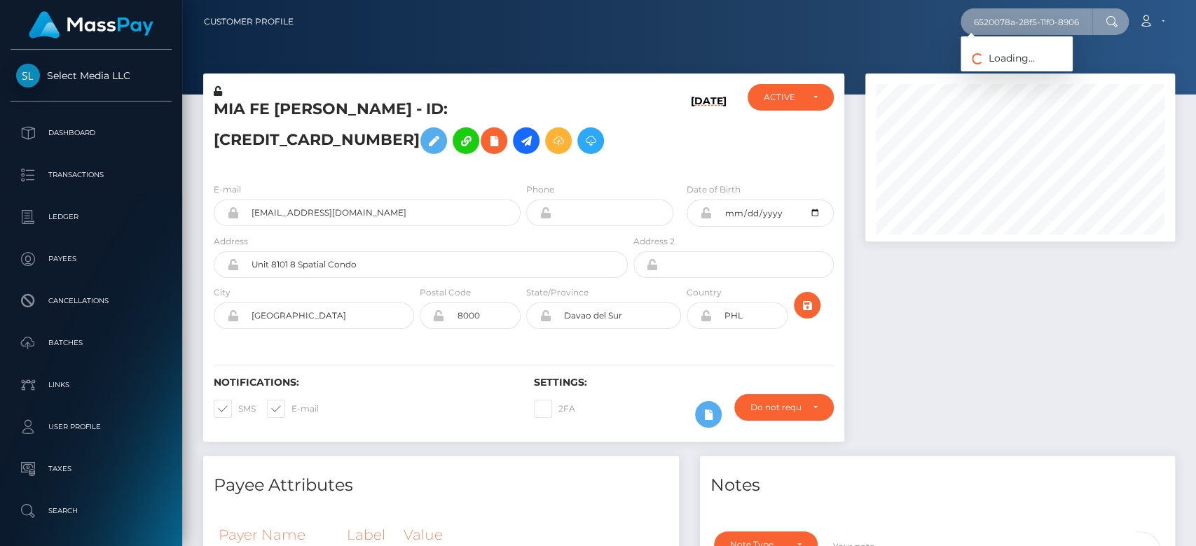
scroll to position [0, 66]
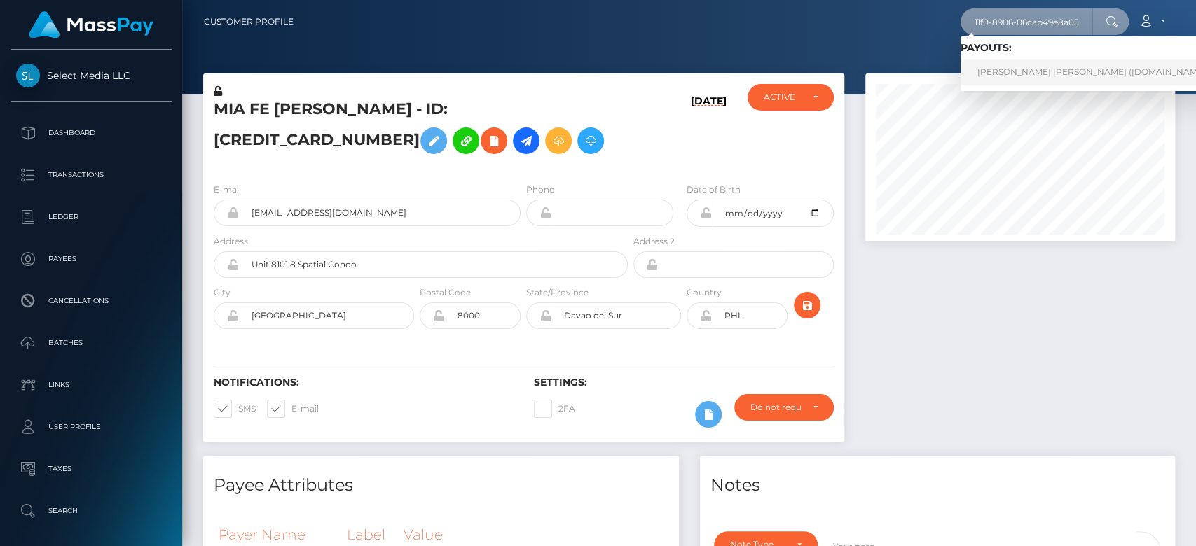
type input "6520078a-28f5-11f0-8906-06cab49e8a05"
click at [1002, 75] on link "CLOÉ ANDRÉE PAULE LACOMBE (Unlockt.me - )" at bounding box center [1096, 73] width 272 height 26
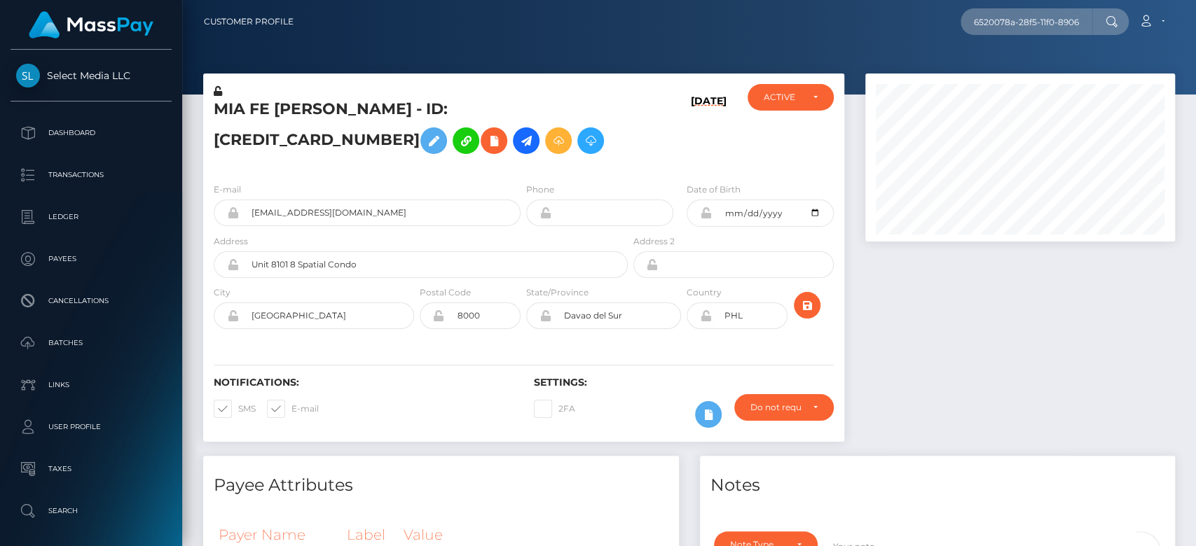
click at [982, 403] on div at bounding box center [1019, 265] width 331 height 382
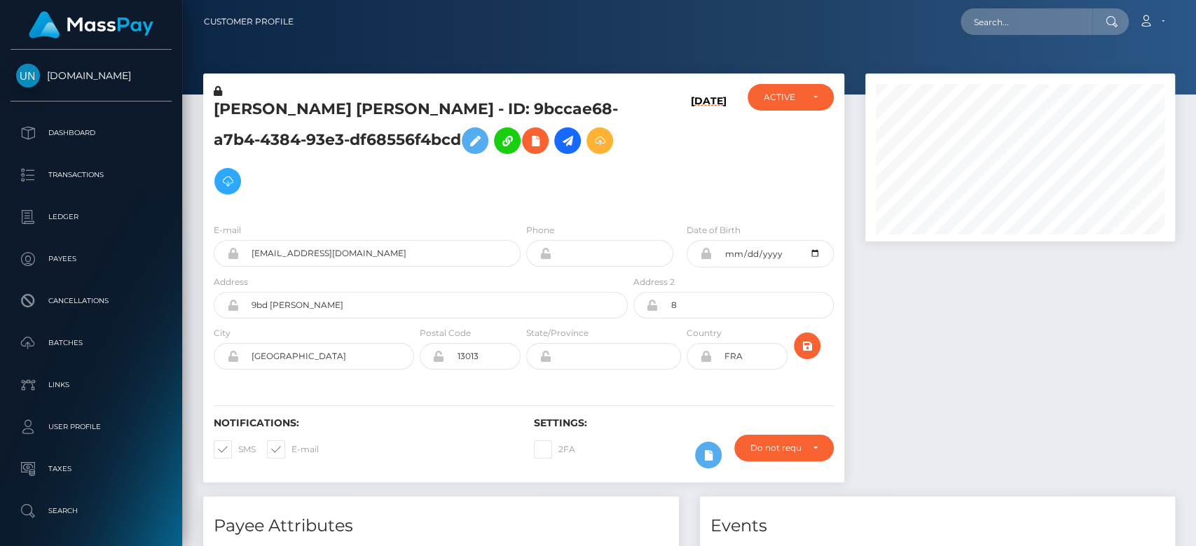
scroll to position [168, 310]
click at [982, 403] on div at bounding box center [1019, 285] width 331 height 423
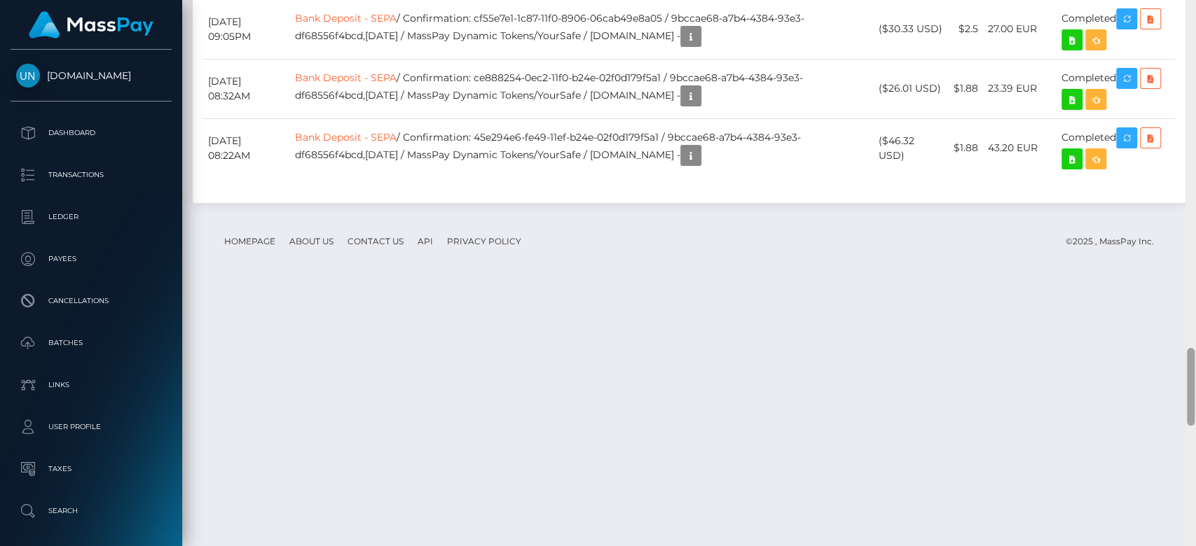
click at [1194, 108] on div at bounding box center [1190, 272] width 11 height 547
click at [1194, 108] on div at bounding box center [1190, 273] width 11 height 547
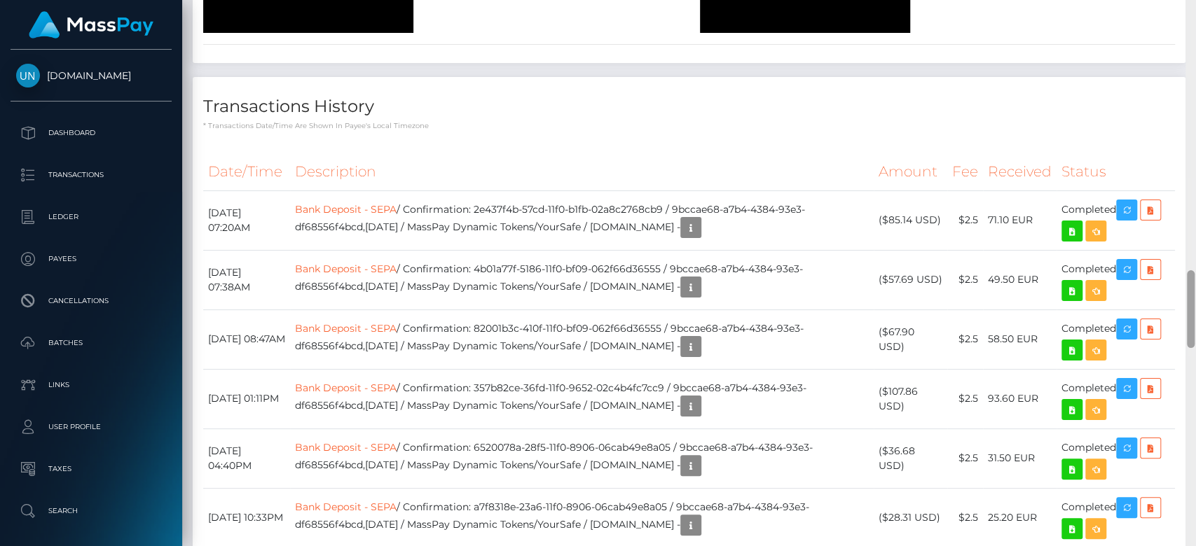
click at [1194, 108] on div at bounding box center [1190, 273] width 11 height 547
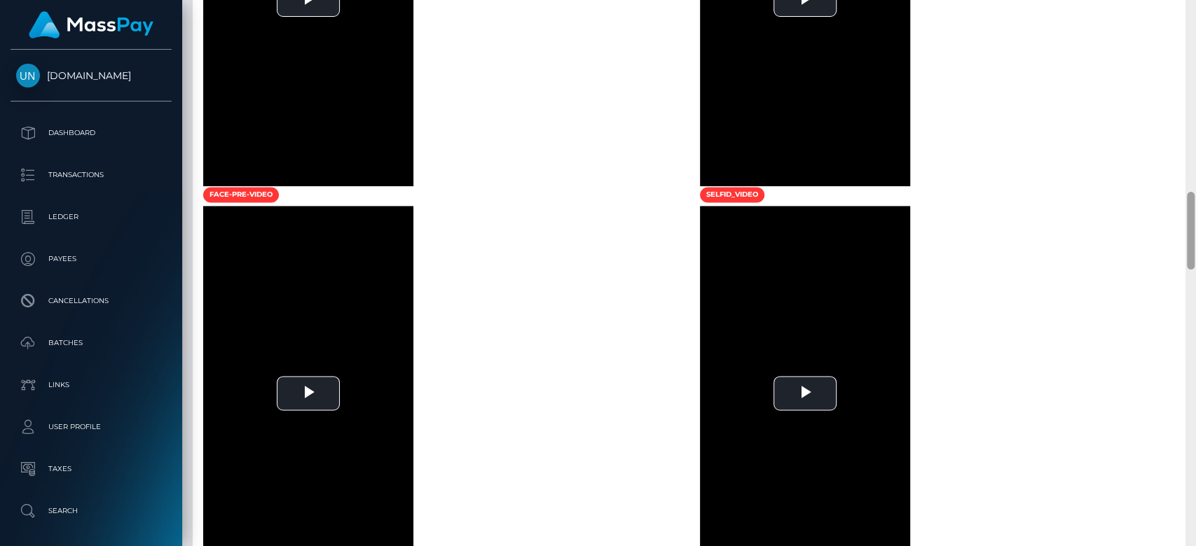
click at [1194, 108] on div at bounding box center [1190, 273] width 11 height 547
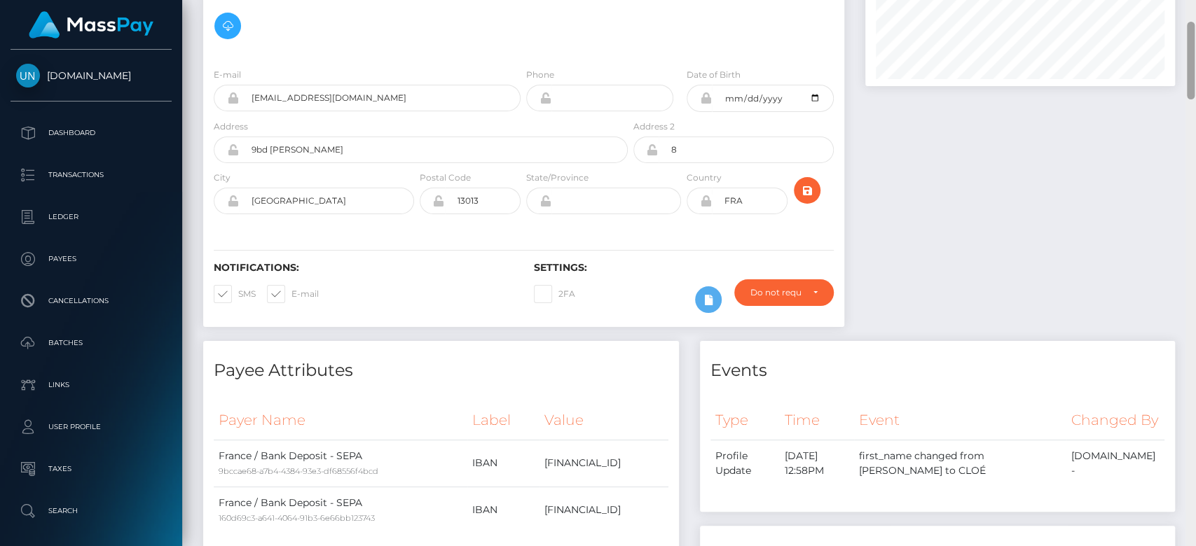
scroll to position [0, 0]
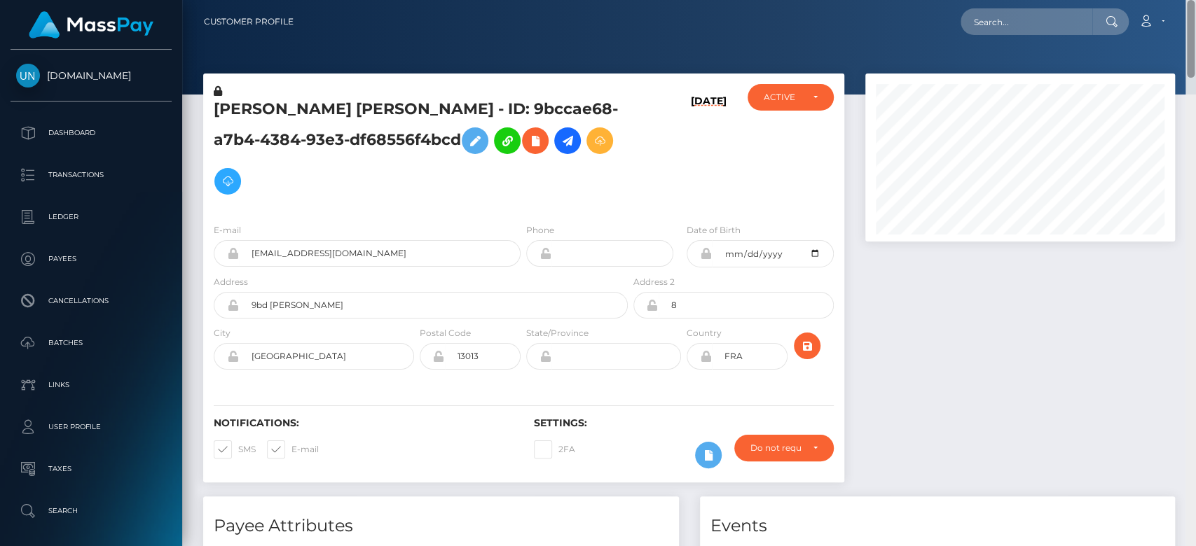
drag, startPoint x: 1192, startPoint y: 108, endPoint x: 1162, endPoint y: 45, distance: 69.9
click at [1168, 48] on div "Customer Profile Loading... Loading..." at bounding box center [688, 273] width 1013 height 546
click at [1082, 14] on input "text" at bounding box center [1026, 21] width 132 height 27
paste input "1298075857"
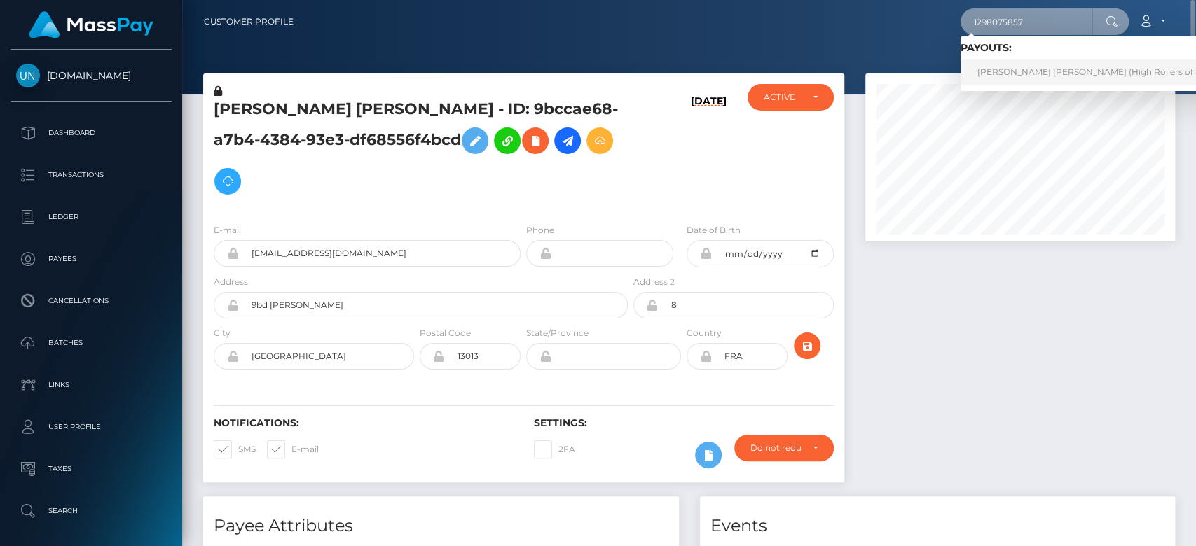
type input "1298075857"
click at [1027, 75] on link "Mary Grace Reyes Candelario (High Rollers of St Lucie Inc - Luckyrush.io)" at bounding box center [1152, 73] width 384 height 26
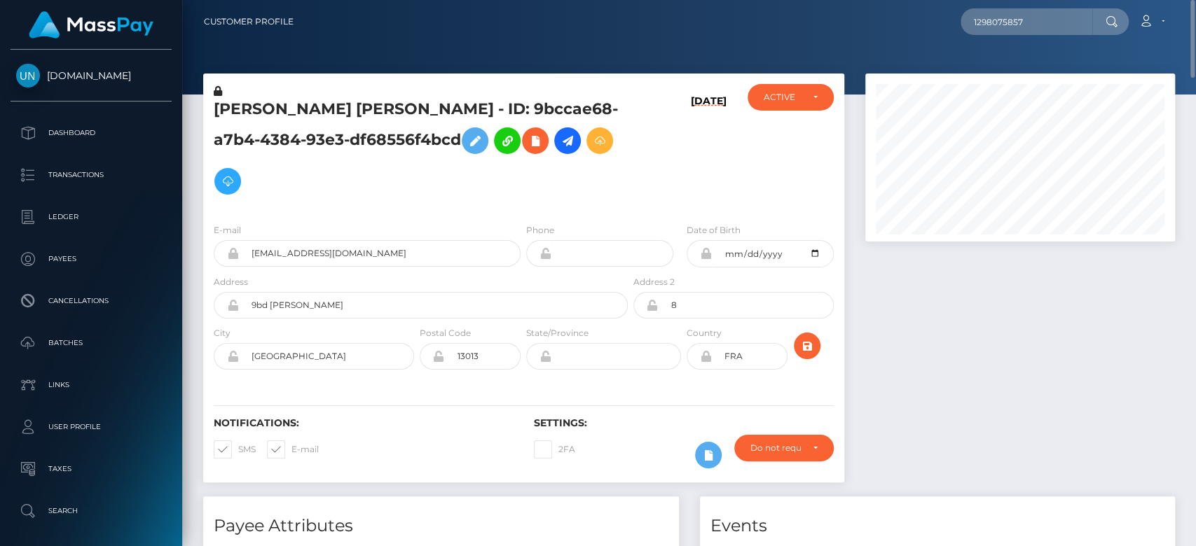
click at [913, 447] on div at bounding box center [1019, 285] width 331 height 423
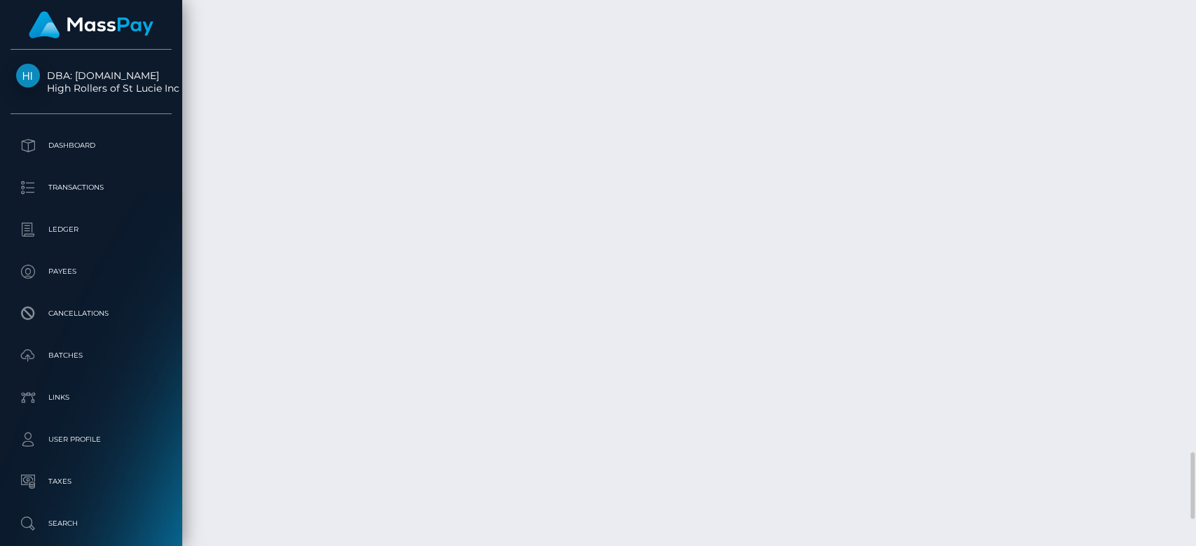
scroll to position [168, 310]
click at [1193, 90] on div at bounding box center [1190, 272] width 11 height 547
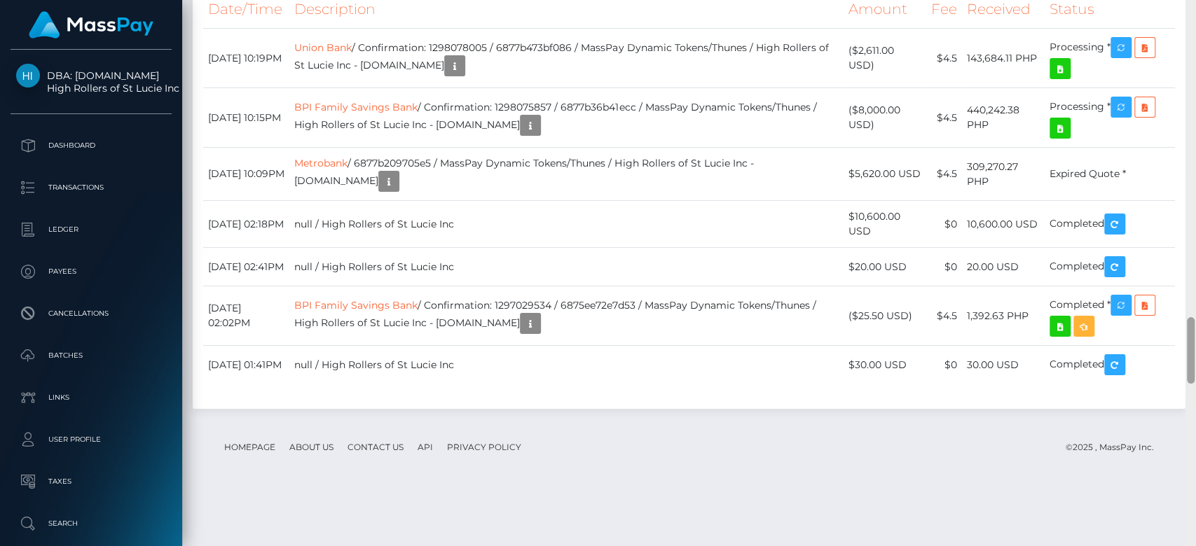
click at [1193, 90] on div at bounding box center [1190, 272] width 11 height 547
click at [1193, 90] on div at bounding box center [1190, 273] width 11 height 547
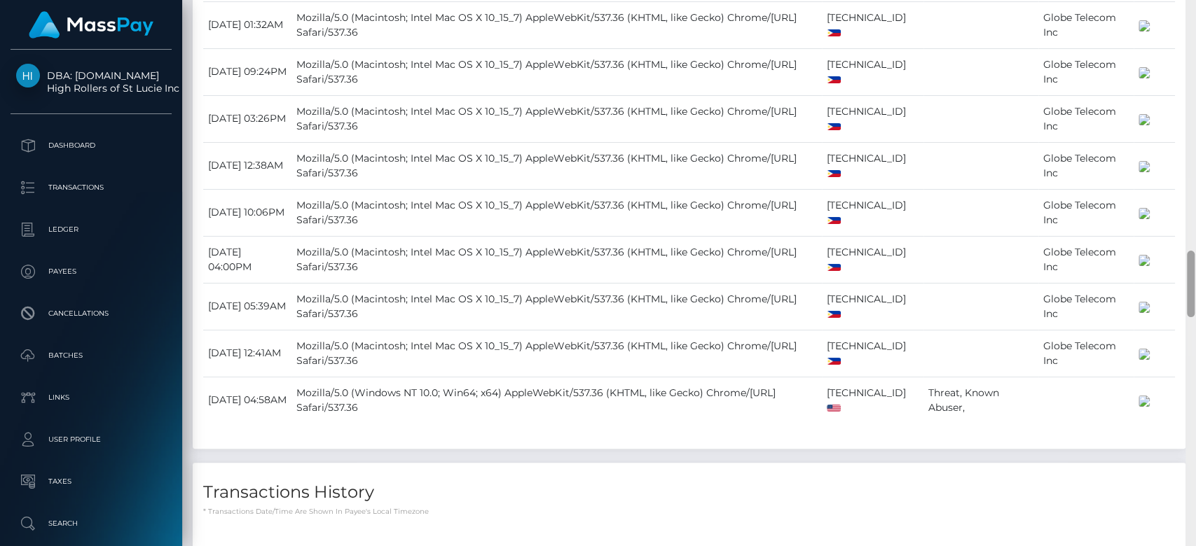
click at [1193, 90] on div at bounding box center [1190, 273] width 11 height 547
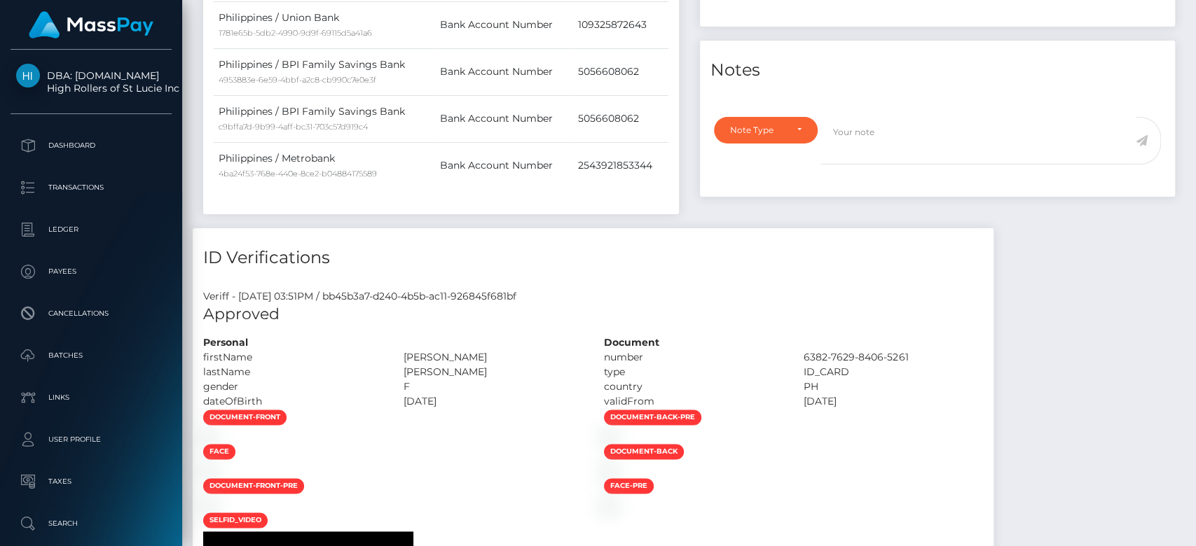
scroll to position [399, 0]
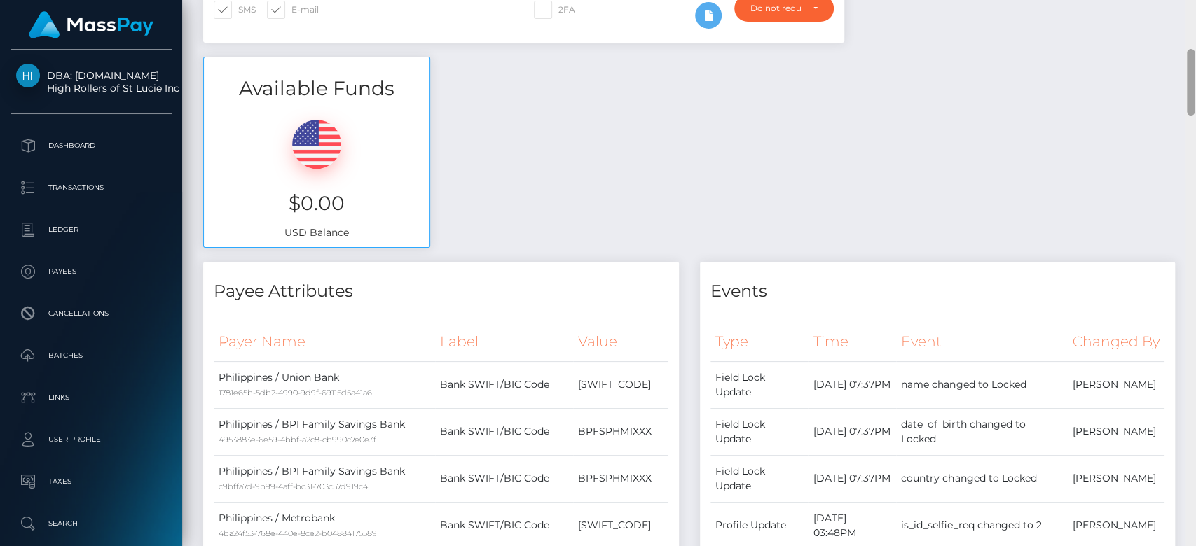
click at [1193, 90] on div at bounding box center [1190, 273] width 11 height 547
click at [1193, 90] on div at bounding box center [1190, 82] width 8 height 67
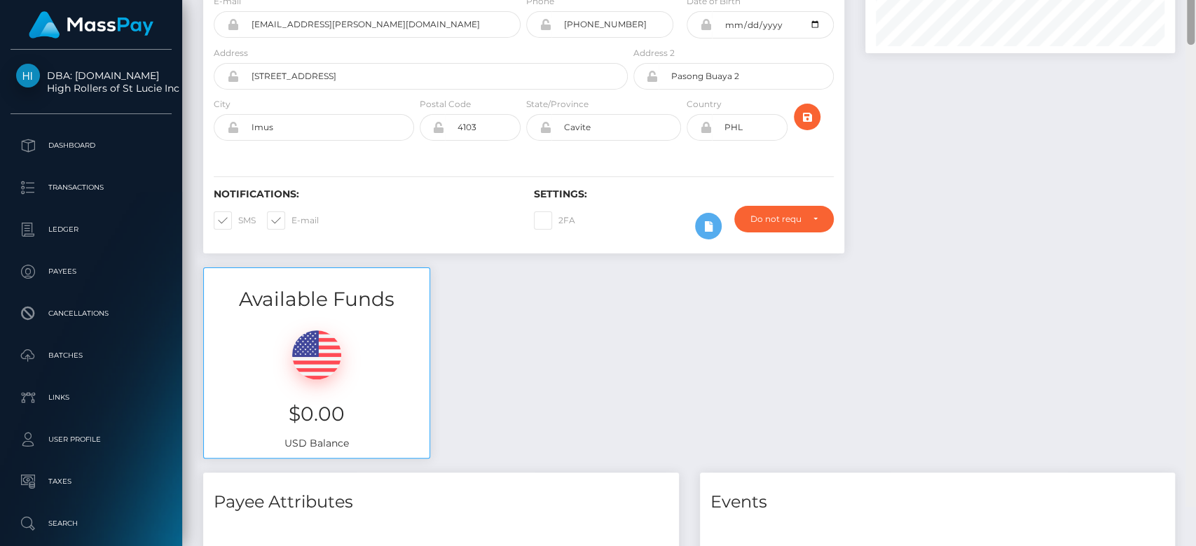
scroll to position [0, 0]
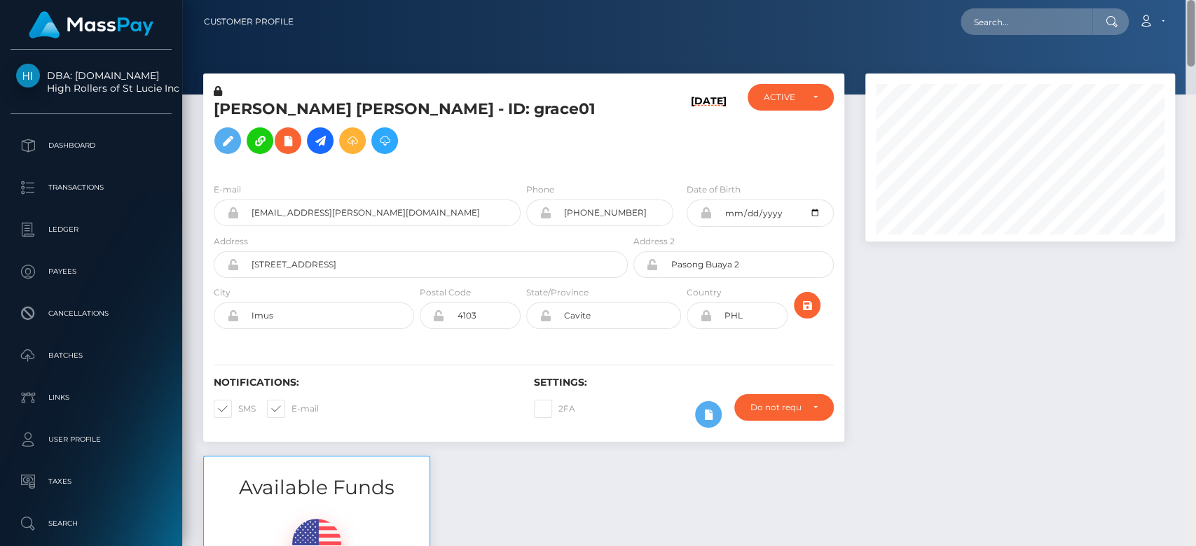
drag, startPoint x: 1191, startPoint y: 90, endPoint x: 1168, endPoint y: -43, distance: 134.4
click at [1168, 0] on html "DBA: Luckyrush.io High Rollers of St Lucie Inc Dashboard Transactions Ledger Pa…" at bounding box center [598, 273] width 1196 height 546
click at [1009, 25] on input "text" at bounding box center [1026, 21] width 132 height 27
paste input "1298078005"
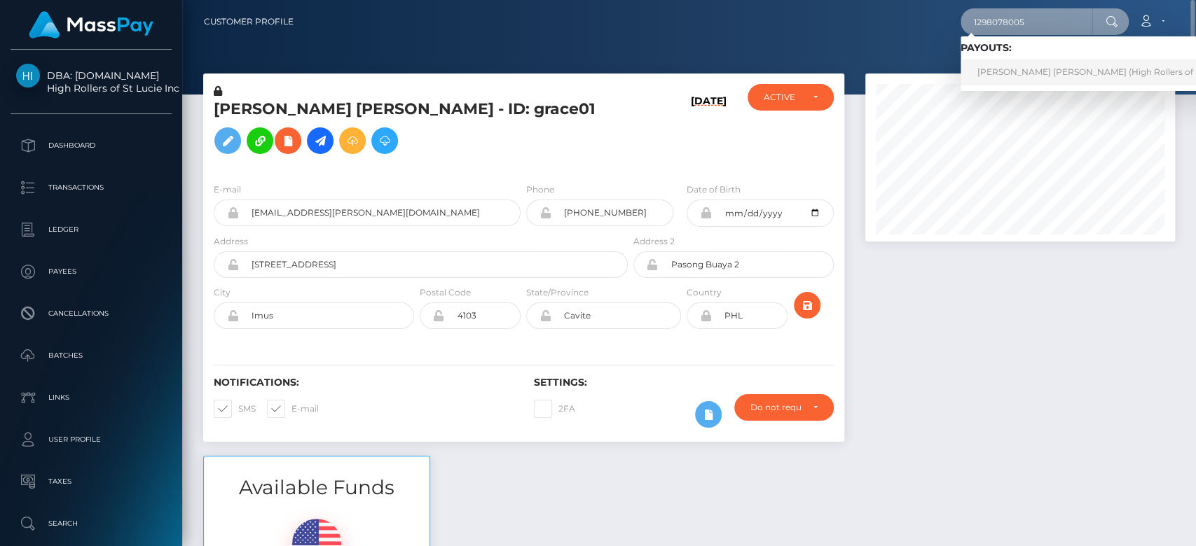
type input "1298078005"
click at [1026, 69] on link "Mary Grace Reyes Candelario (High Rollers of St Lucie Inc - Luckyrush.io)" at bounding box center [1152, 73] width 384 height 26
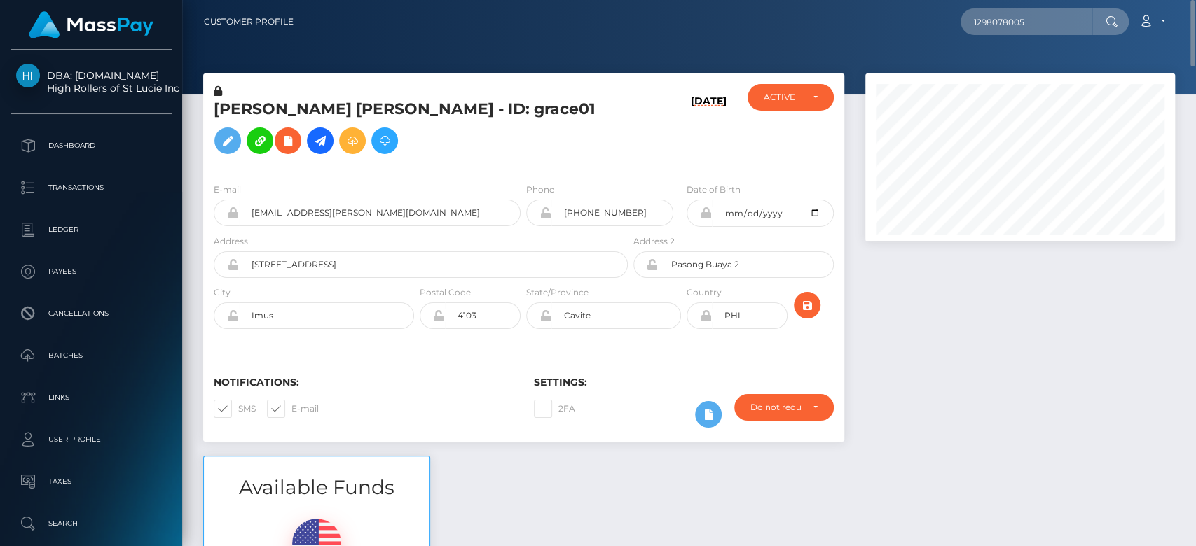
click at [921, 331] on div at bounding box center [1019, 265] width 331 height 382
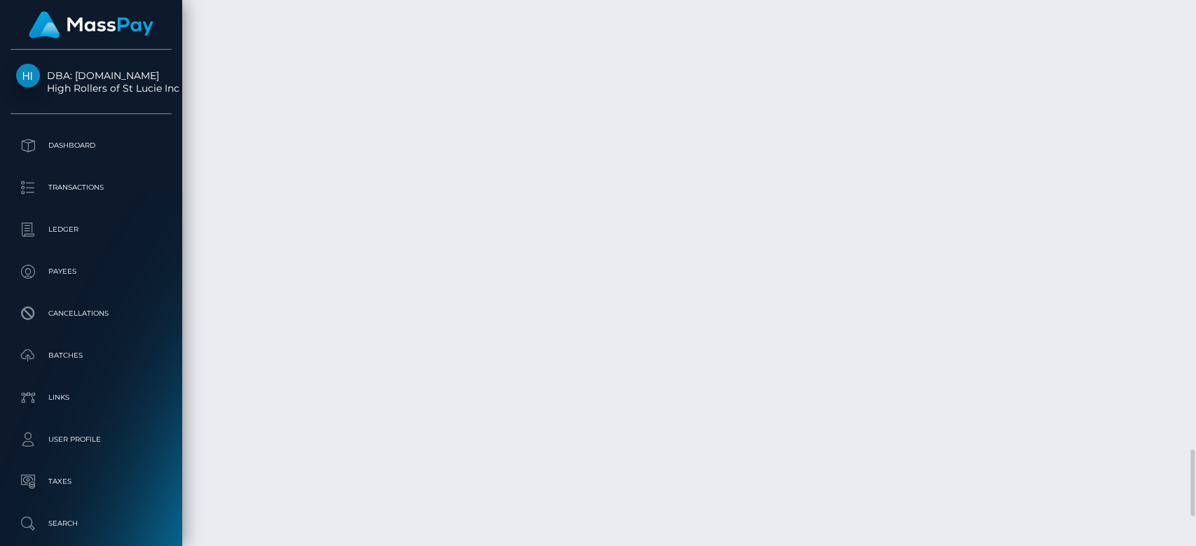
scroll to position [3725, 0]
click at [1193, 65] on div at bounding box center [1190, 273] width 11 height 547
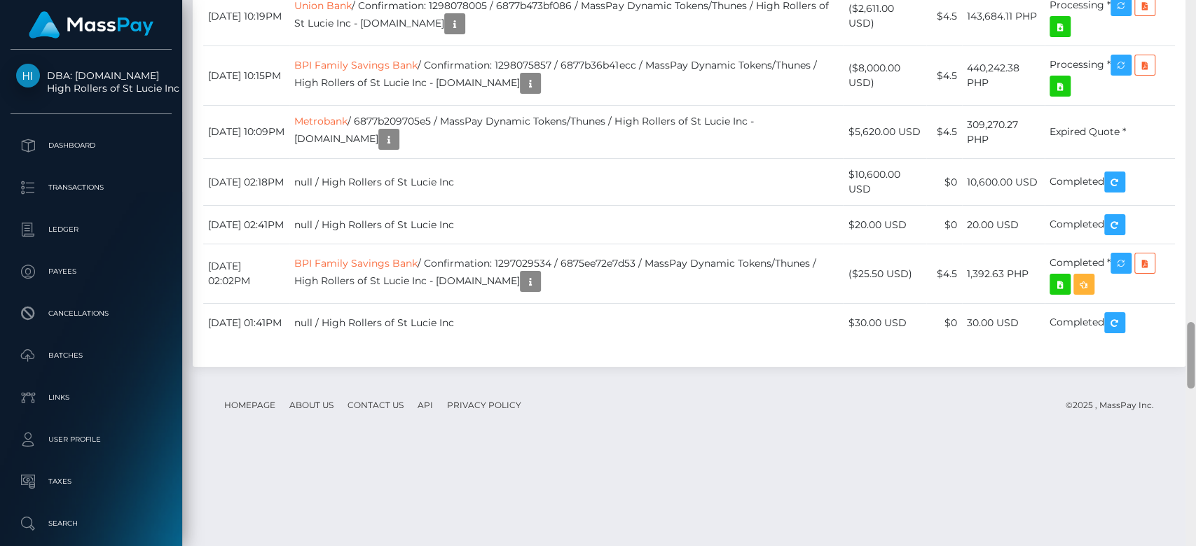
click at [1193, 65] on div at bounding box center [1190, 272] width 11 height 547
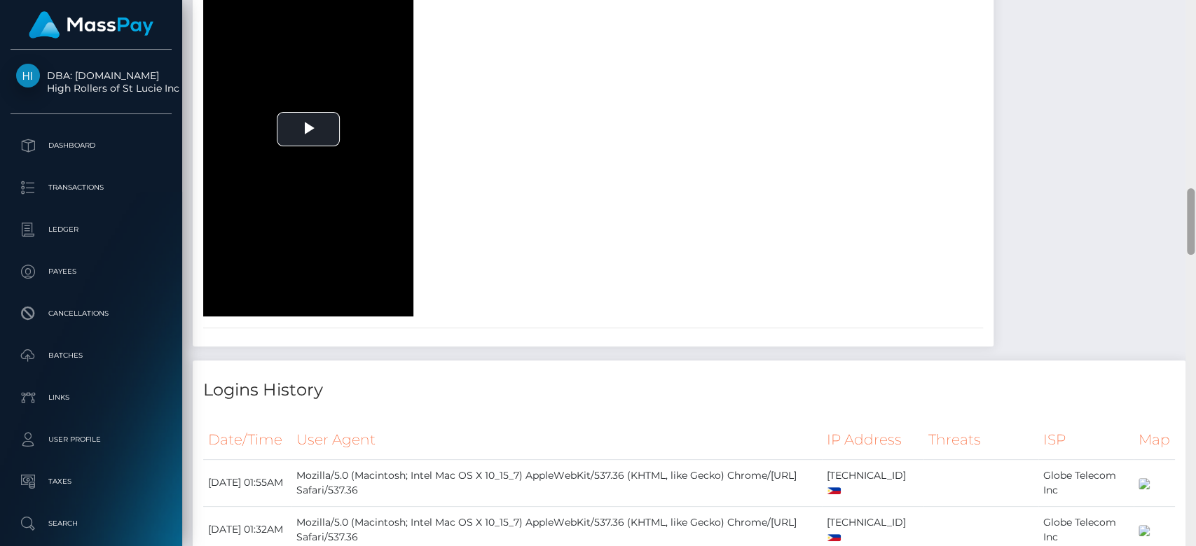
click at [1193, 65] on div at bounding box center [1190, 273] width 11 height 547
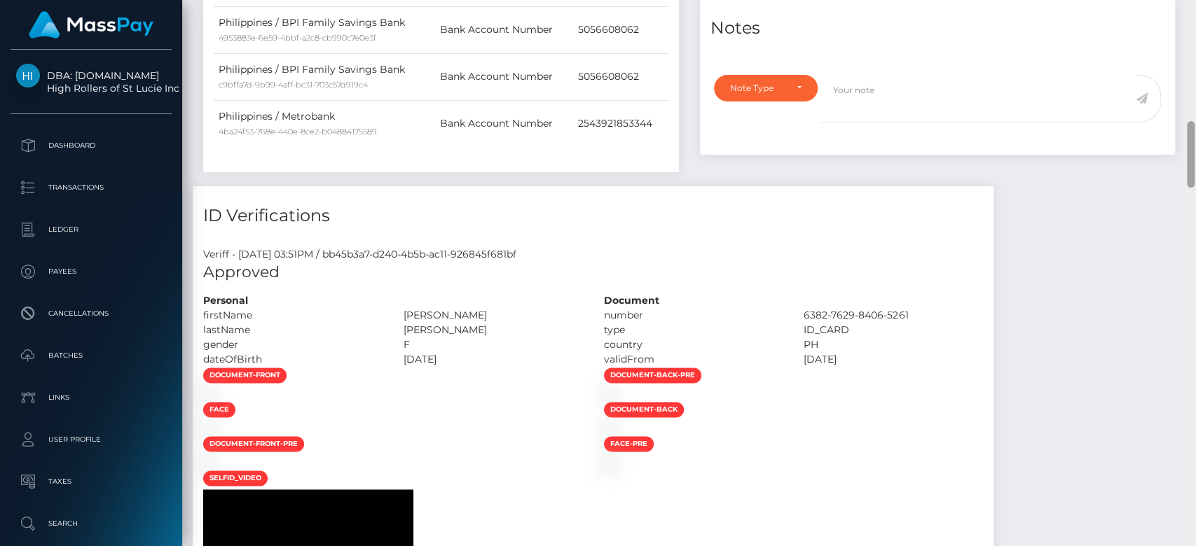
click at [1193, 65] on div at bounding box center [1190, 273] width 11 height 547
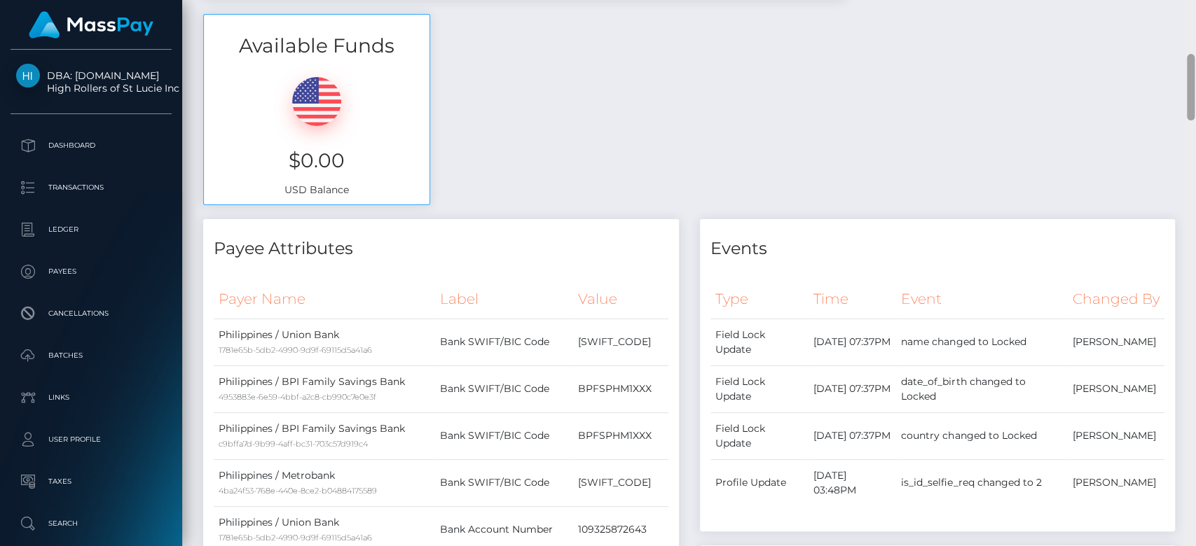
click at [1193, 65] on div at bounding box center [1190, 87] width 8 height 67
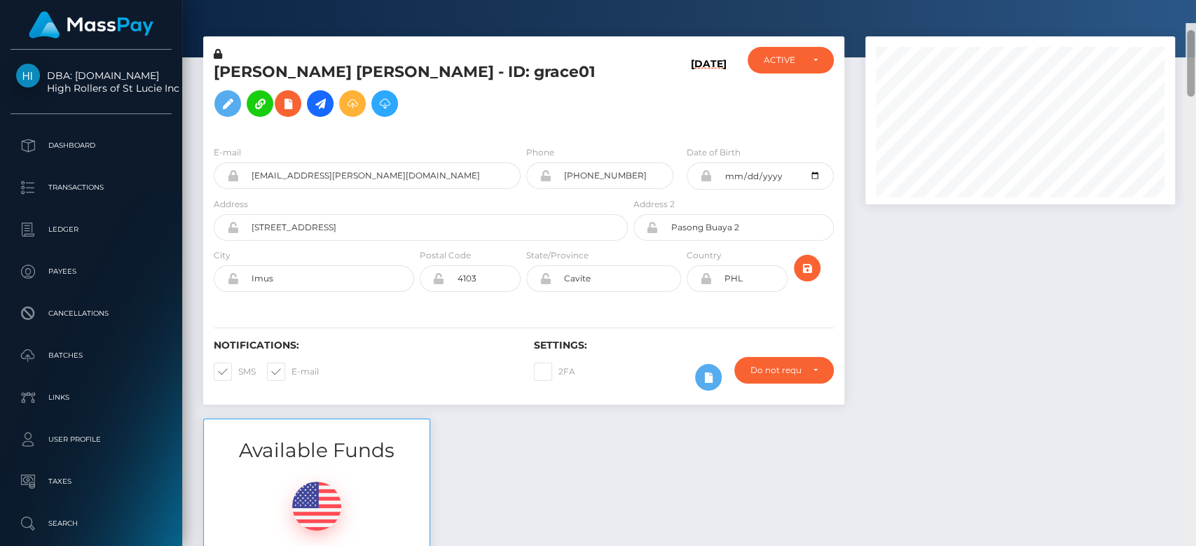
scroll to position [0, 0]
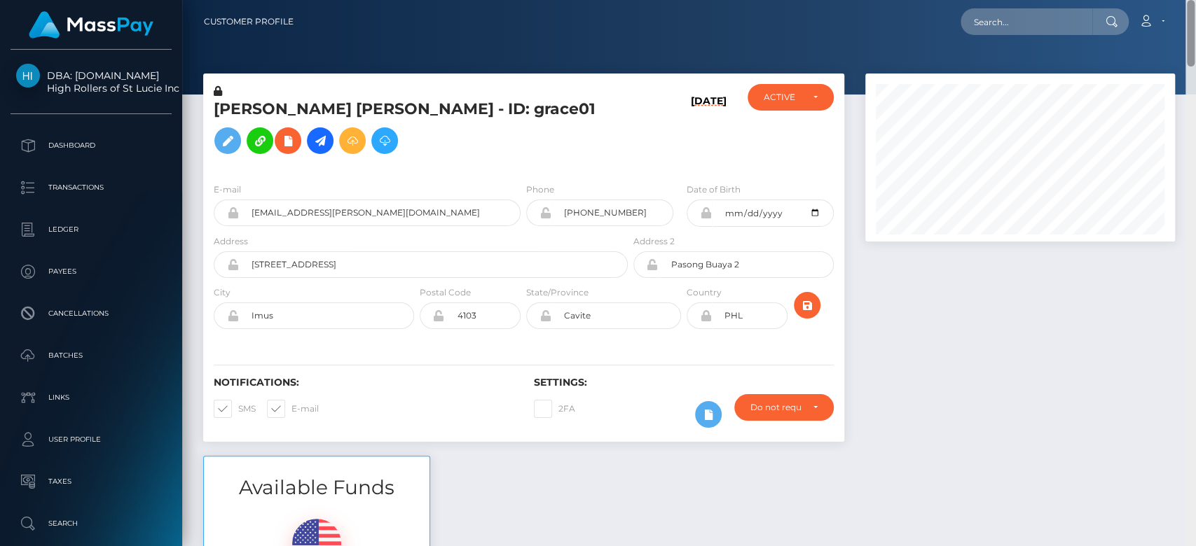
drag, startPoint x: 1191, startPoint y: 65, endPoint x: 1108, endPoint y: 3, distance: 103.5
click at [1116, 0] on div "Customer Profile Loading... Loading..." at bounding box center [688, 273] width 1013 height 546
click at [1067, 16] on input "text" at bounding box center [1026, 21] width 132 height 27
paste input "MSPaa3e064f8d525a1"
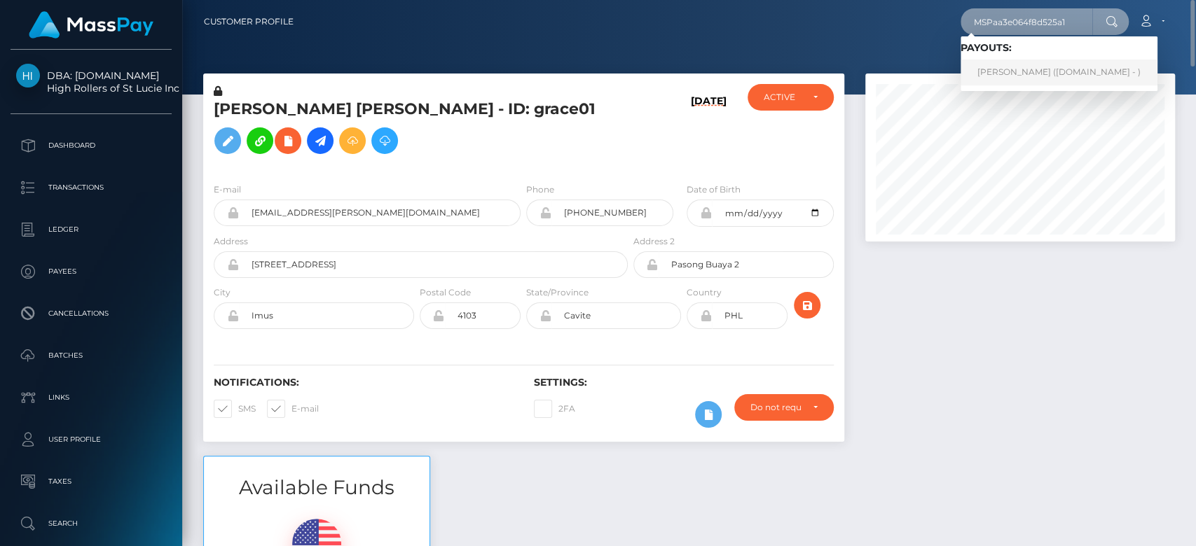
type input "MSPaa3e064f8d525a1"
click at [1025, 62] on link "LUISANA ANGELES DELGADO (Unlockt.me - )" at bounding box center [1058, 73] width 197 height 26
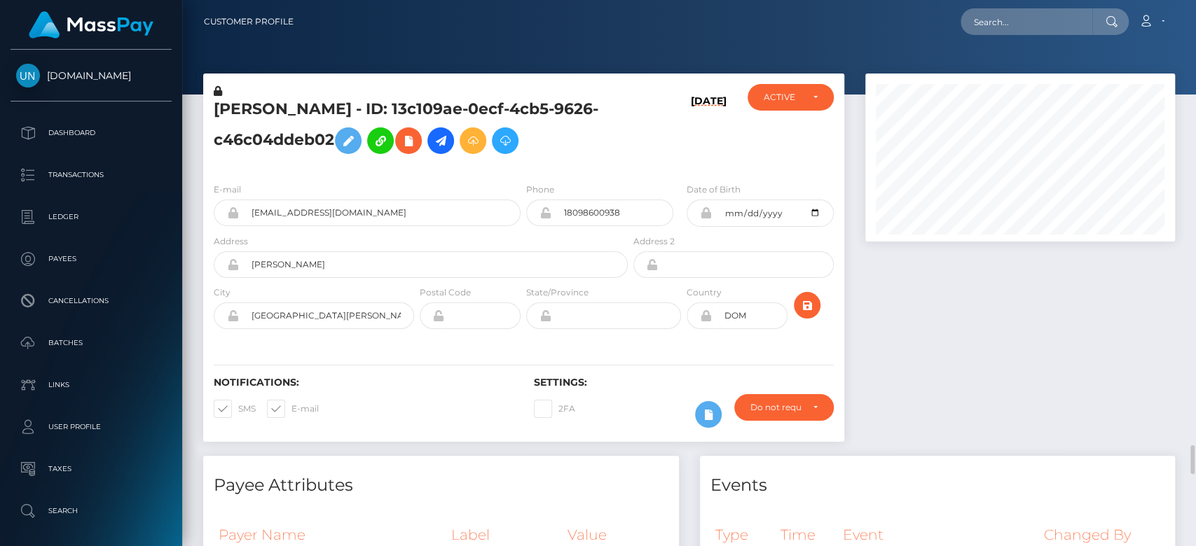
scroll to position [168, 310]
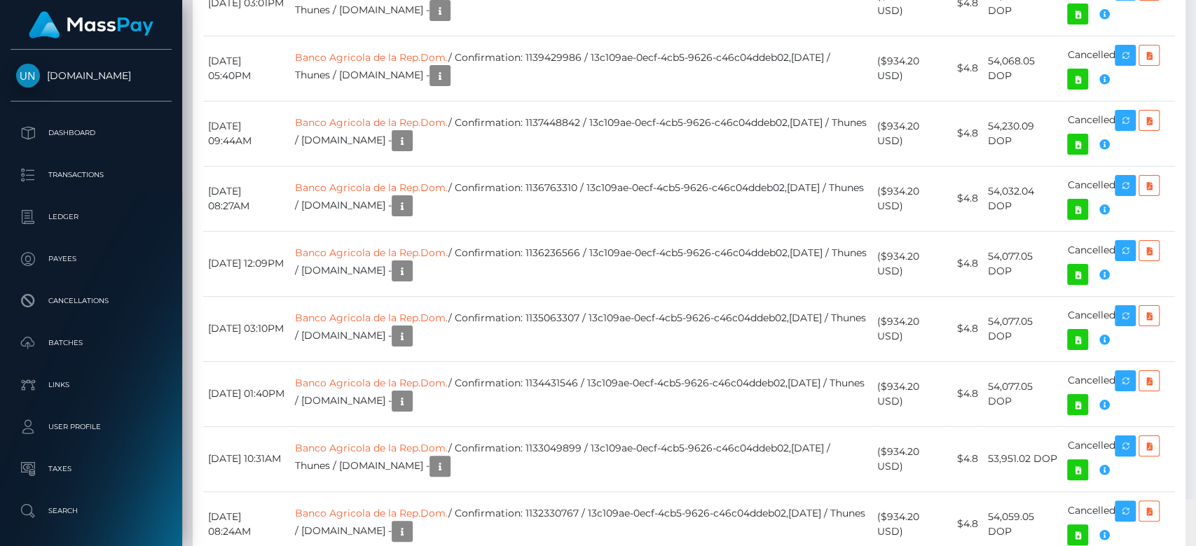
drag, startPoint x: 1190, startPoint y: 35, endPoint x: 1193, endPoint y: 292, distance: 257.1
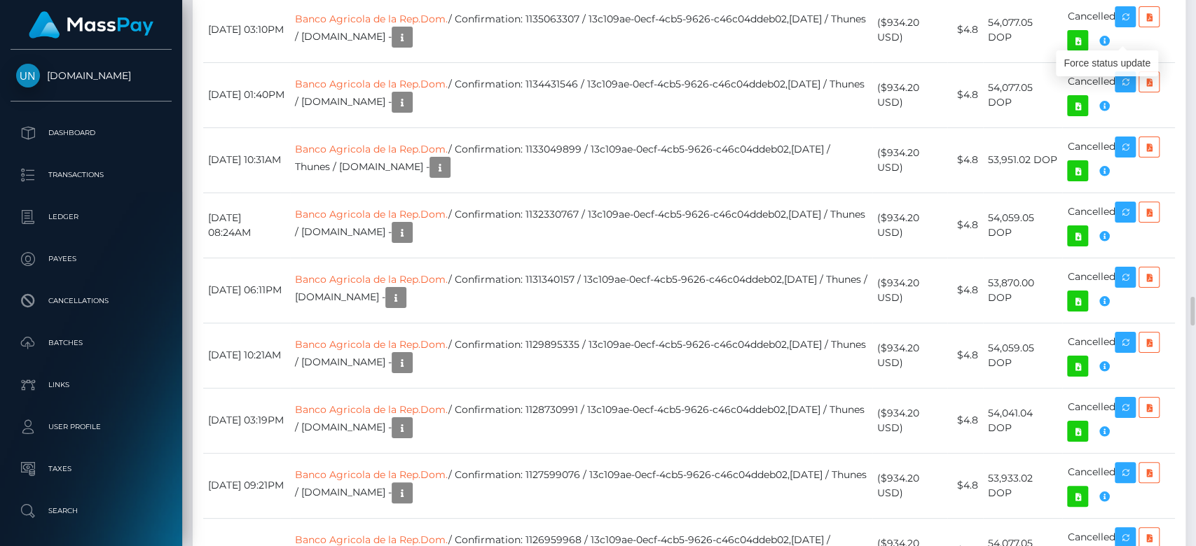
click at [1188, 76] on div at bounding box center [1190, 273] width 11 height 547
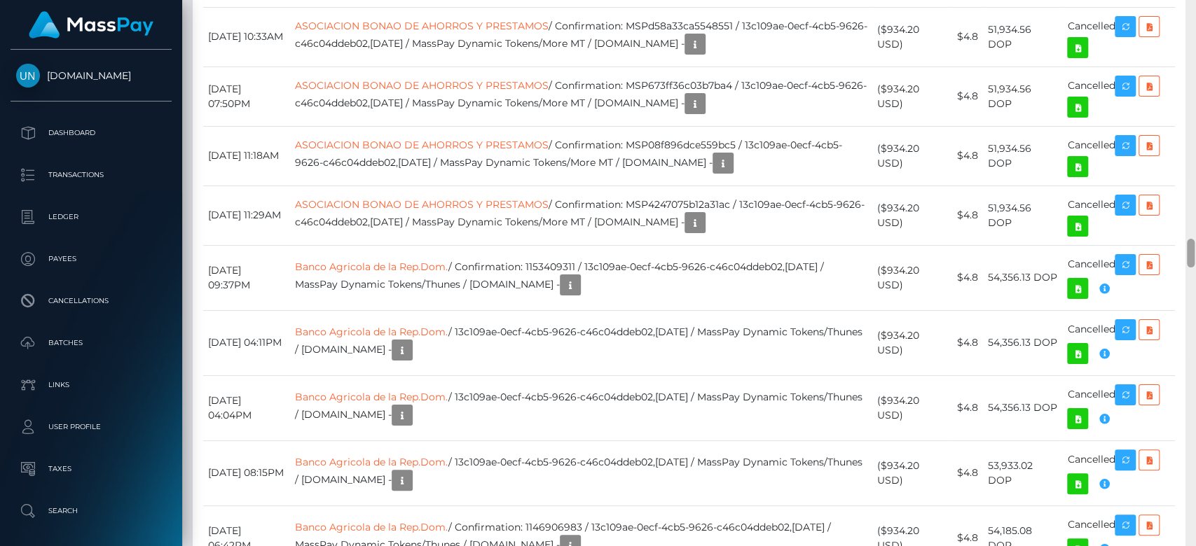
click at [1188, 76] on div at bounding box center [1190, 273] width 11 height 547
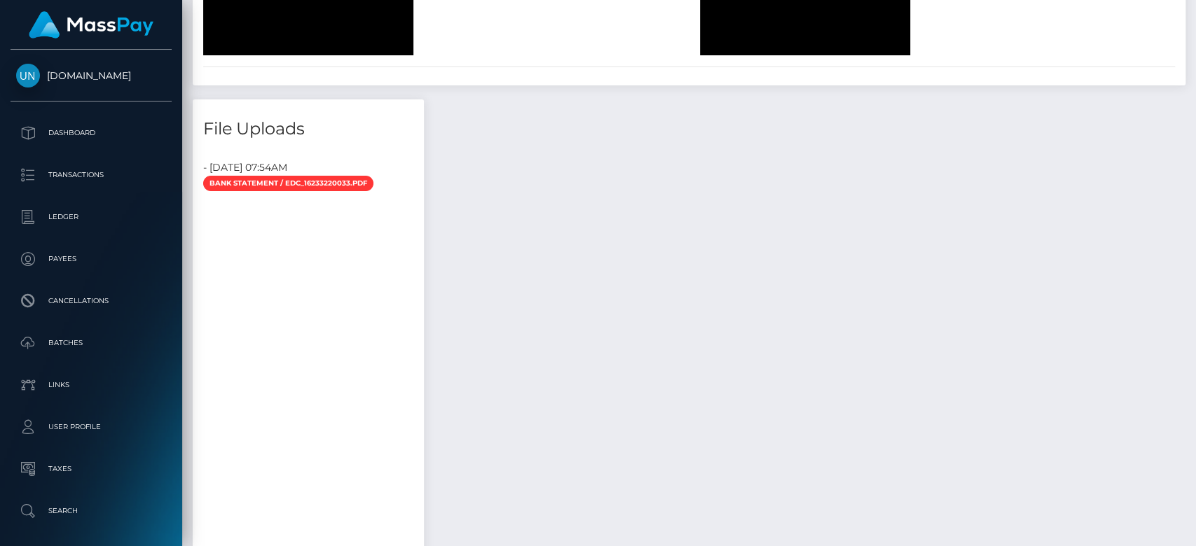
click at [1188, 76] on div at bounding box center [1190, 273] width 11 height 547
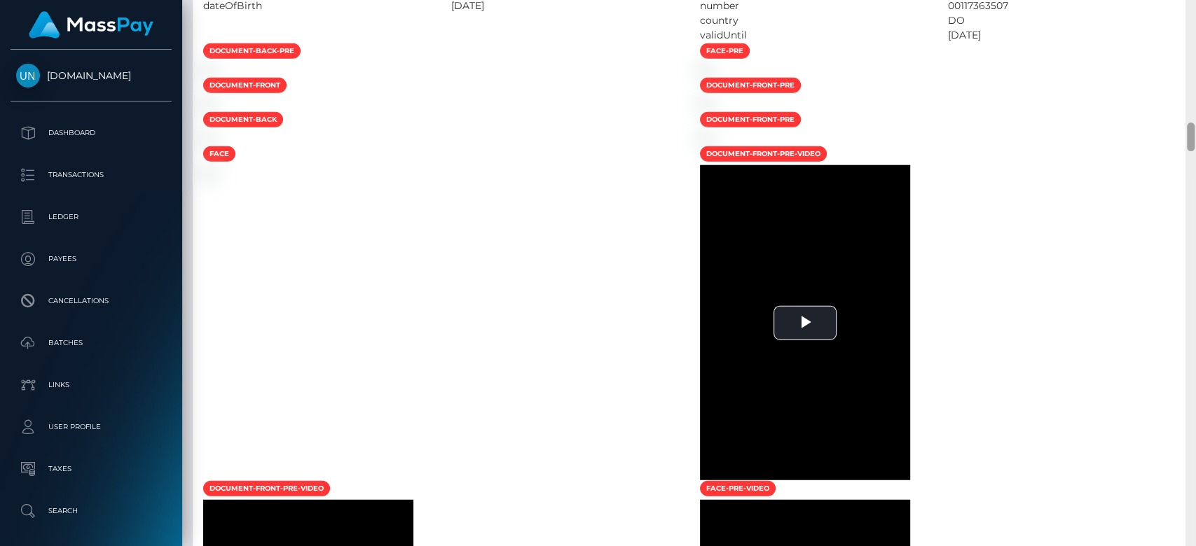
click at [1188, 76] on div at bounding box center [1190, 273] width 11 height 547
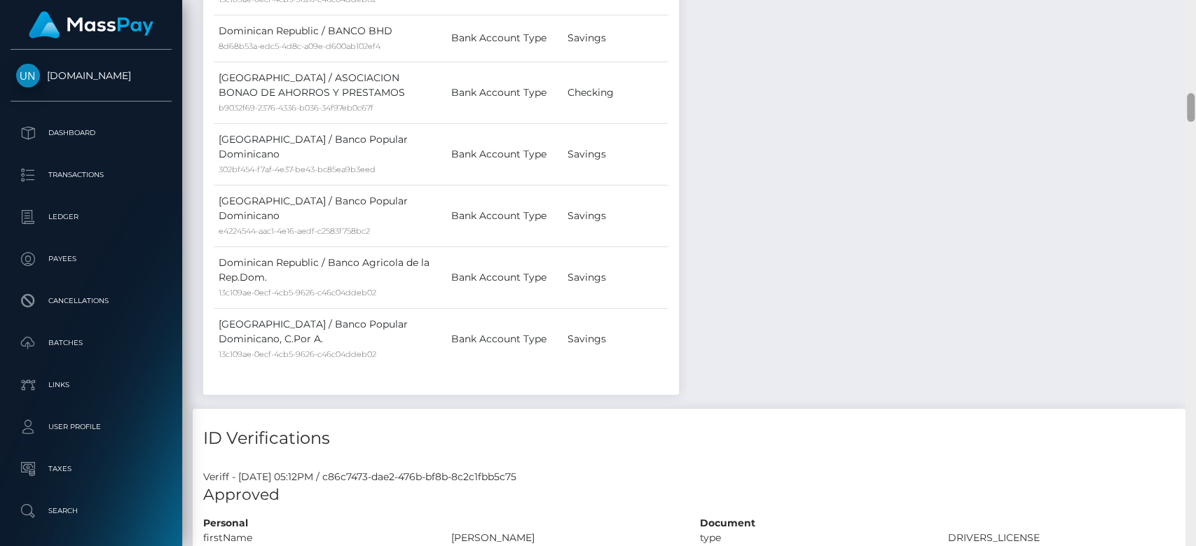
click at [1188, 76] on div at bounding box center [1190, 273] width 11 height 547
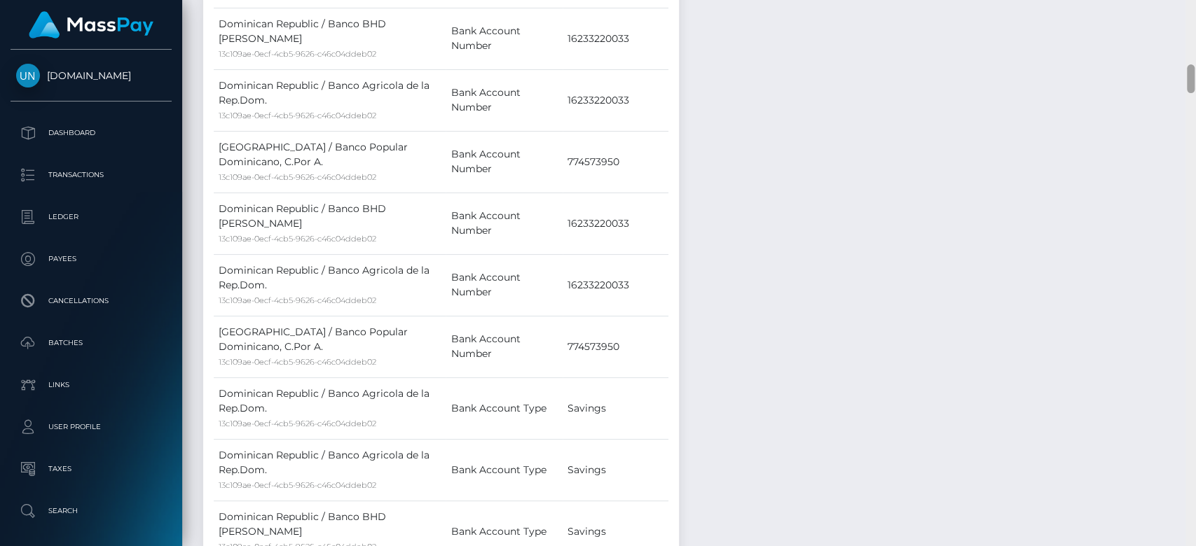
click at [1188, 76] on div at bounding box center [1190, 273] width 11 height 547
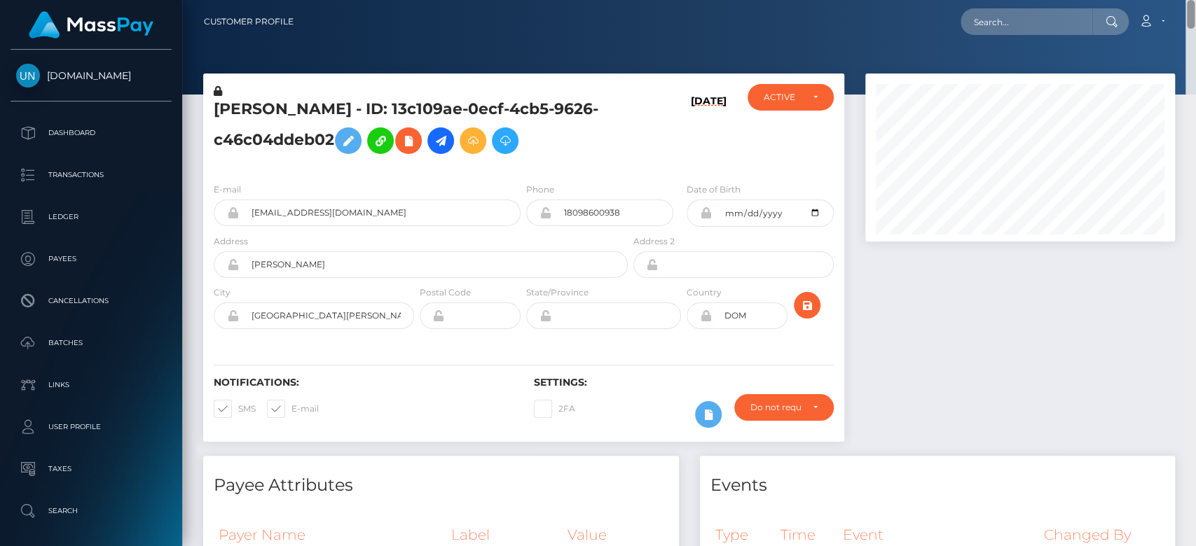
drag, startPoint x: 1188, startPoint y: 76, endPoint x: 1170, endPoint y: -19, distance: 96.2
click at [1170, 0] on html "Unlockt.me Dashboard Transactions Ledger Payees Cancellations" at bounding box center [598, 273] width 1196 height 546
click at [1067, 24] on input "text" at bounding box center [1026, 21] width 132 height 27
paste input "688ba09a3de0f"
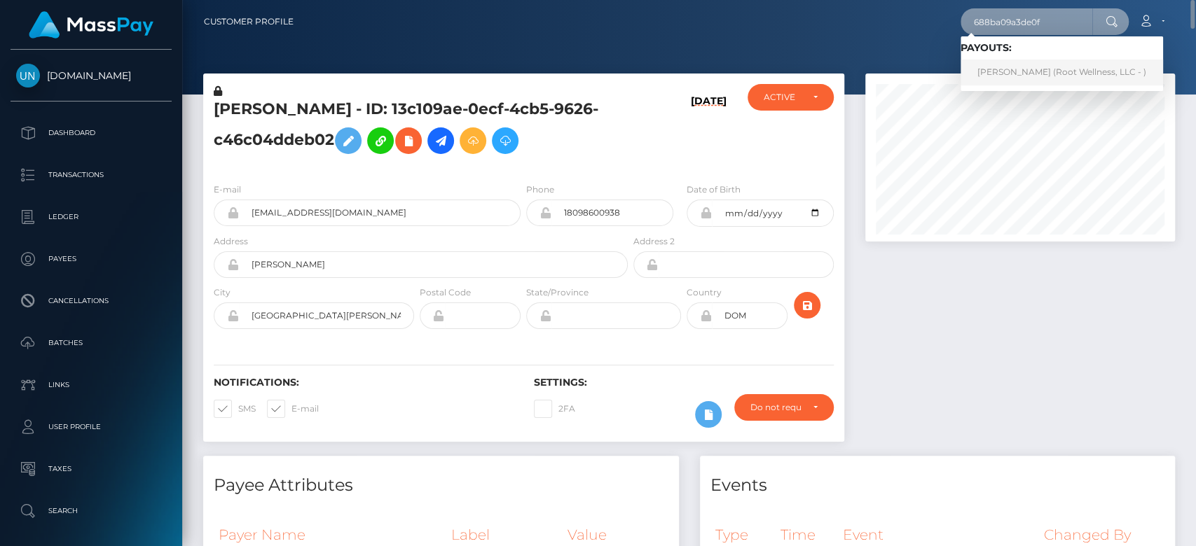
type input "688ba09a3de0f"
click at [1014, 67] on link "Georg Wiedenmann (Root Wellness, LLC - )" at bounding box center [1061, 73] width 202 height 26
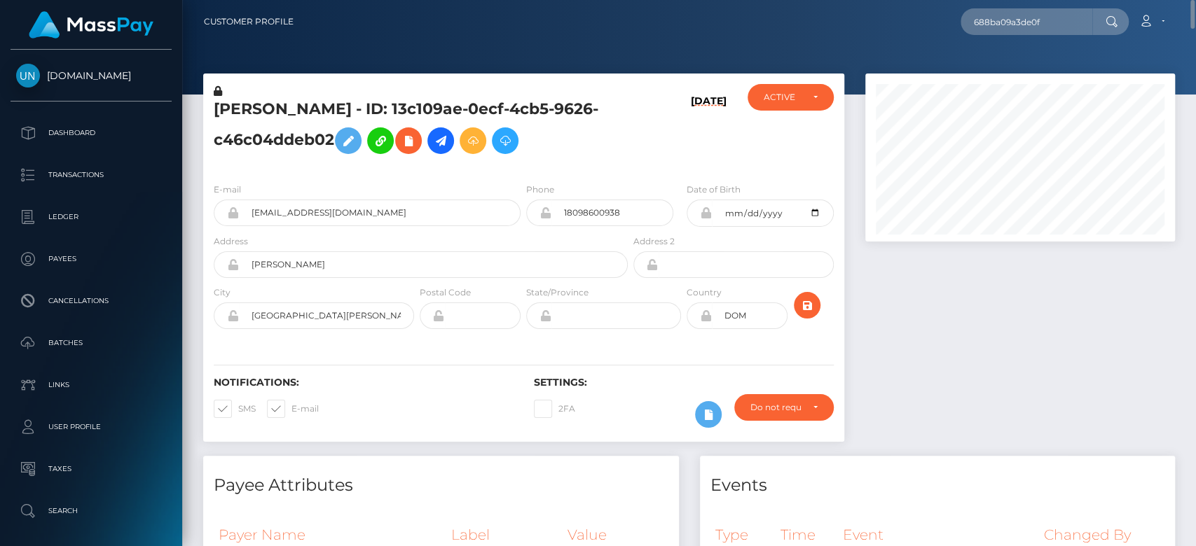
click at [994, 352] on div at bounding box center [1019, 265] width 331 height 382
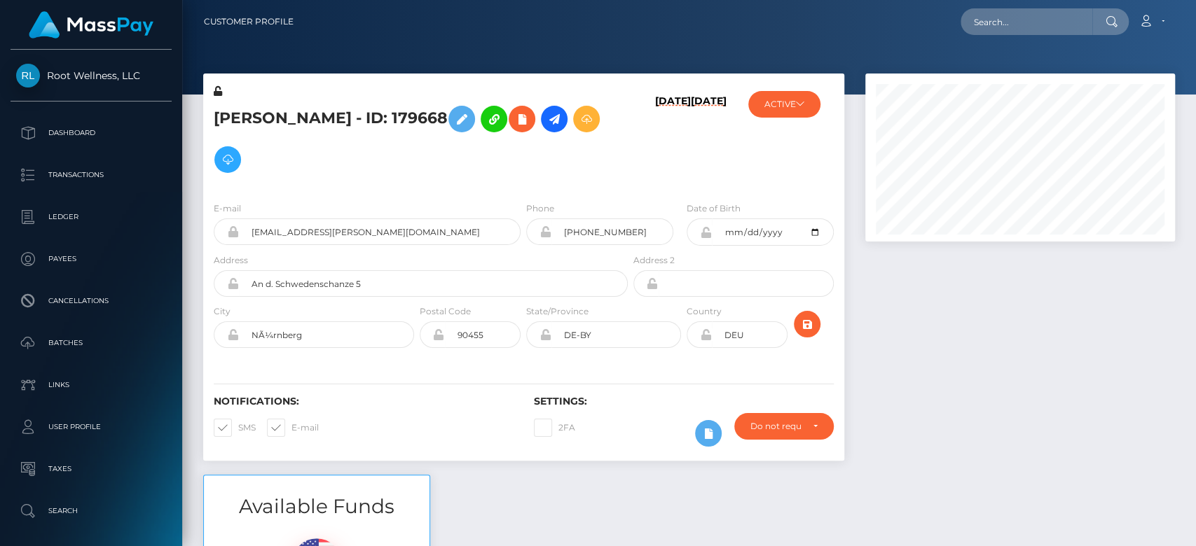
scroll to position [168, 310]
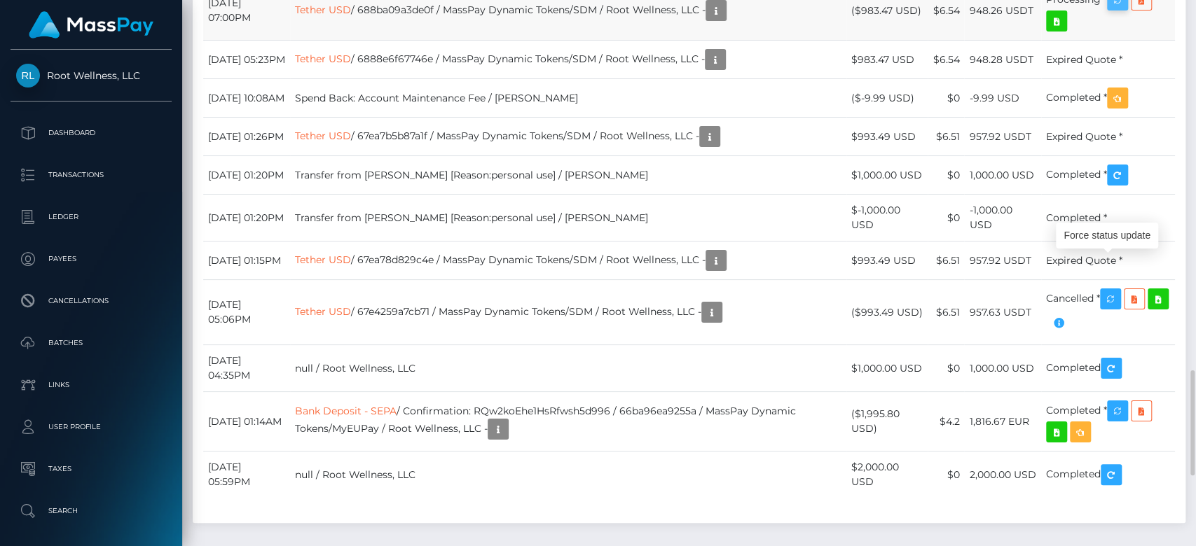
click at [1121, 9] on icon "button" at bounding box center [1117, 1] width 17 height 18
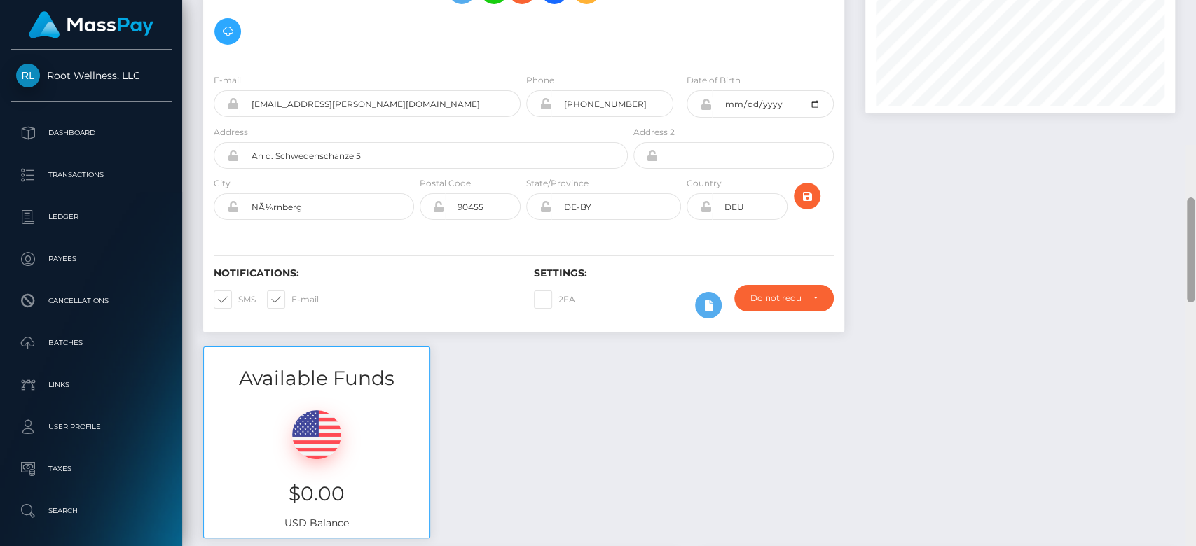
scroll to position [0, 0]
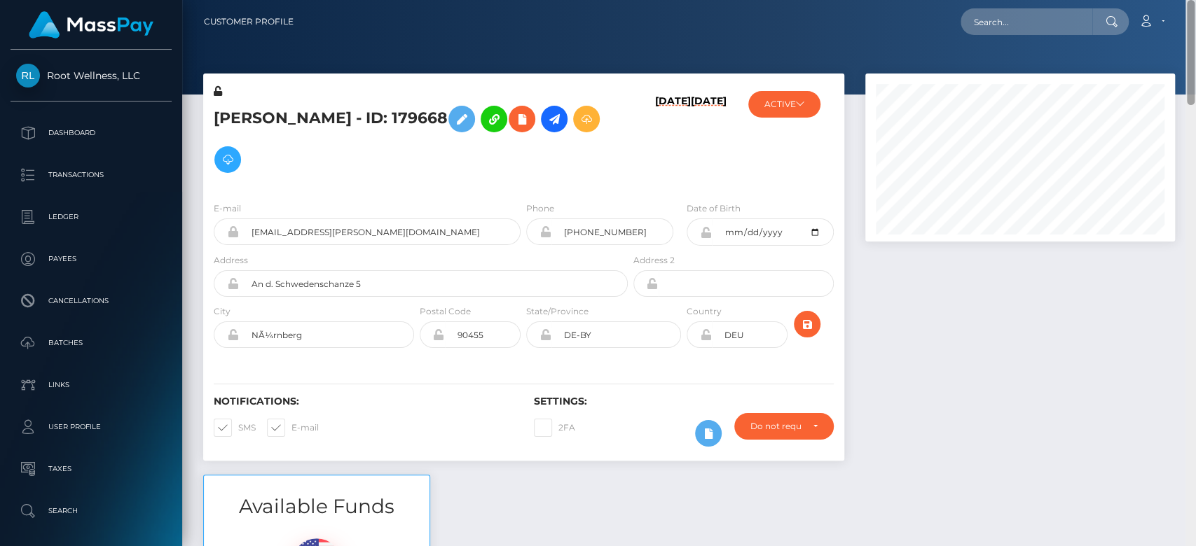
drag, startPoint x: 1188, startPoint y: 85, endPoint x: 1154, endPoint y: 4, distance: 87.9
click at [1180, 0] on html "Root Wellness, LLC Dashboard Transactions Ledger Payees Batches" at bounding box center [598, 273] width 1196 height 546
click at [1065, 24] on input "text" at bounding box center [1026, 21] width 132 height 27
paste input "ostdw16xxnkg"
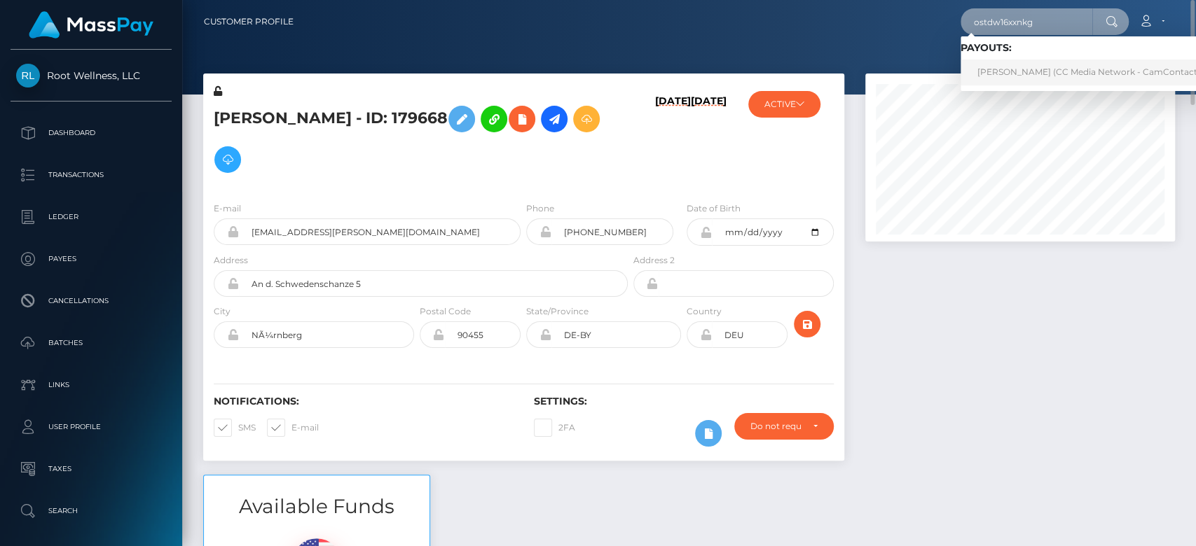
type input "ostdw16xxnkg"
click at [1027, 70] on link "Ilona Vakhaniia (CC Media Network - CamContacts)" at bounding box center [1090, 73] width 261 height 26
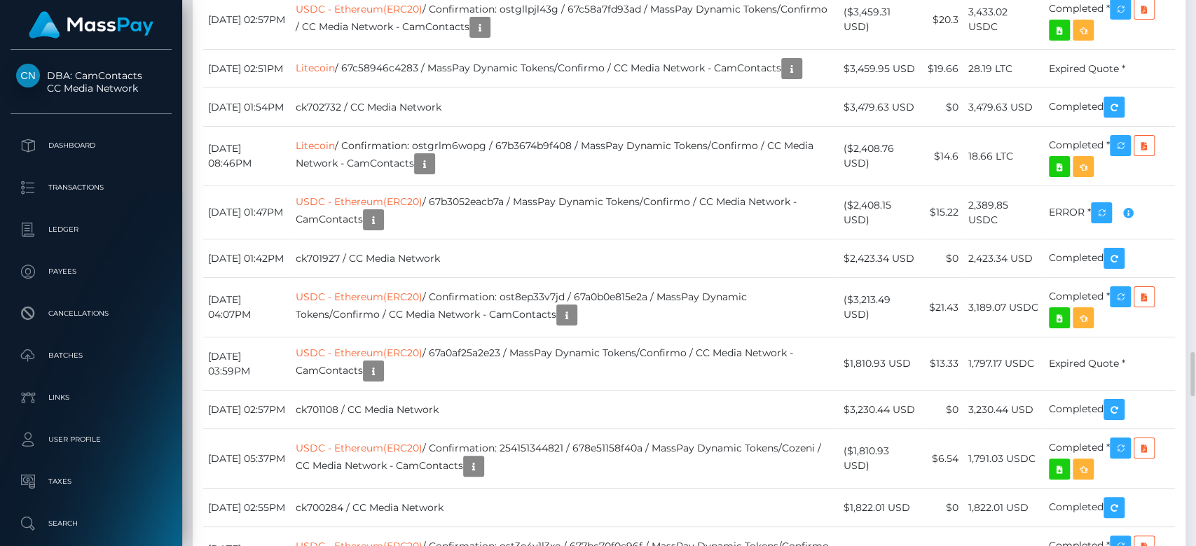
scroll to position [168, 310]
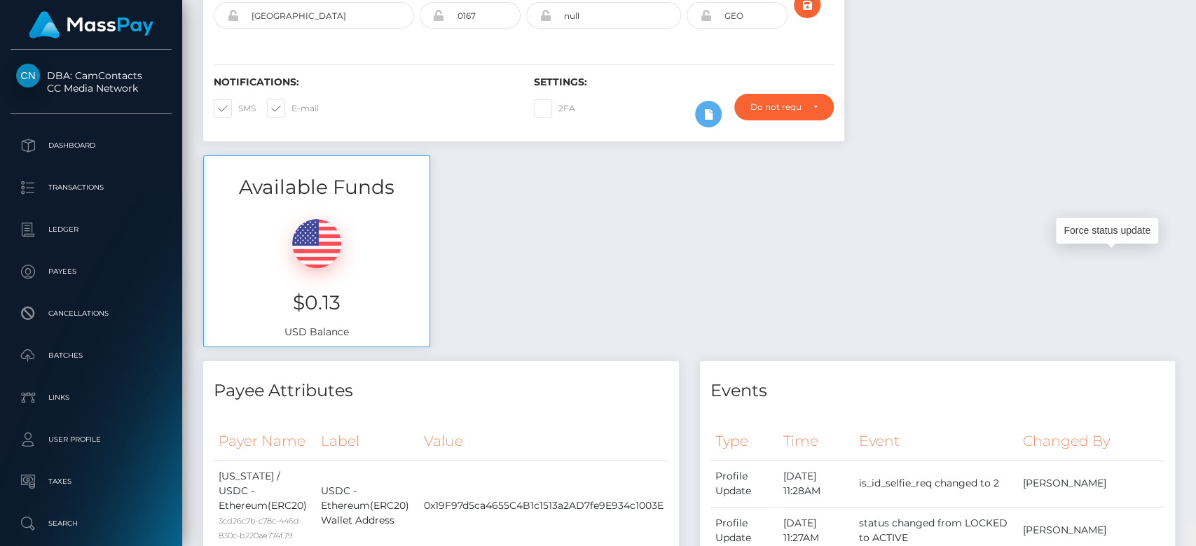
scroll to position [0, 0]
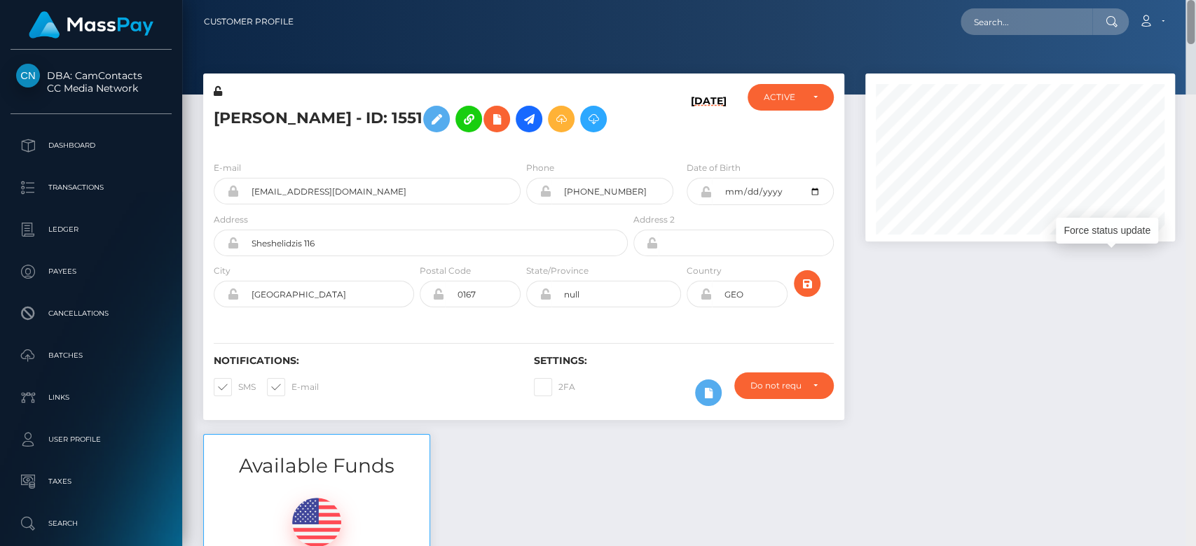
drag, startPoint x: 1191, startPoint y: 373, endPoint x: 972, endPoint y: 71, distance: 372.6
click at [1193, 14] on div "Customer Profile Loading... Loading..." at bounding box center [688, 273] width 1013 height 546
drag, startPoint x: 415, startPoint y: 190, endPoint x: 244, endPoint y: 202, distance: 171.3
click at [244, 202] on input "tavshanovmichael@gmail.com" at bounding box center [380, 191] width 282 height 27
click at [1012, 338] on div at bounding box center [1019, 254] width 331 height 361
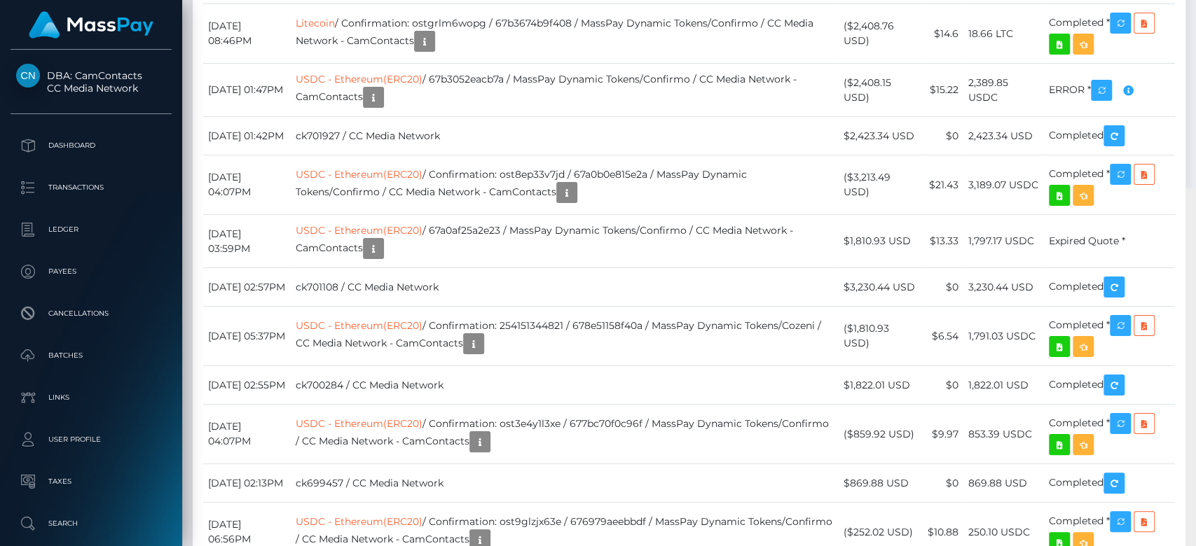
scroll to position [4371, 0]
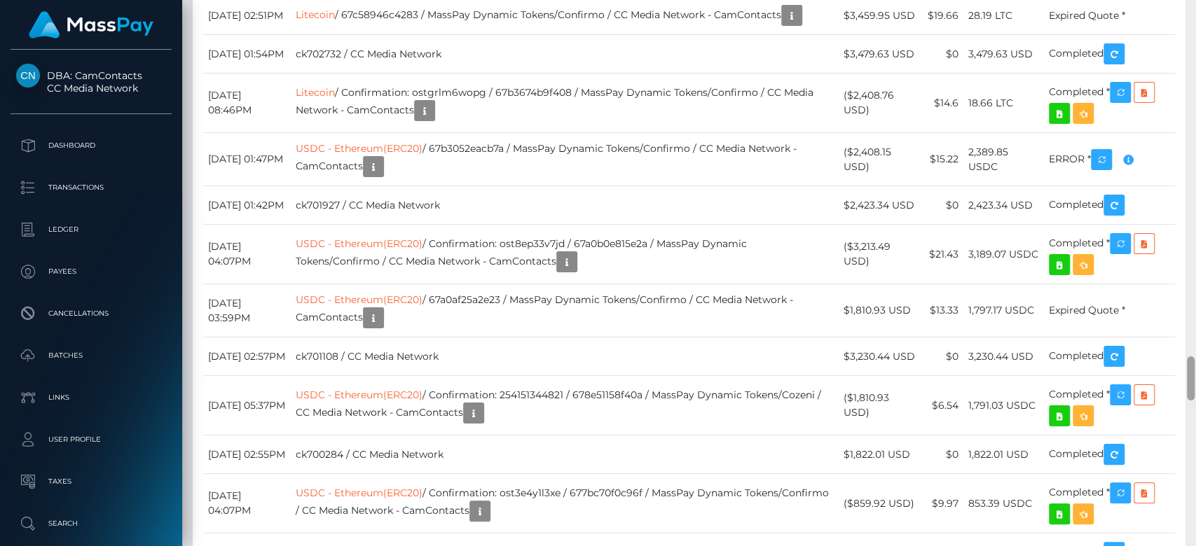
drag, startPoint x: 1190, startPoint y: 63, endPoint x: 1186, endPoint y: 380, distance: 316.6
click at [1186, 380] on div at bounding box center [1190, 378] width 8 height 44
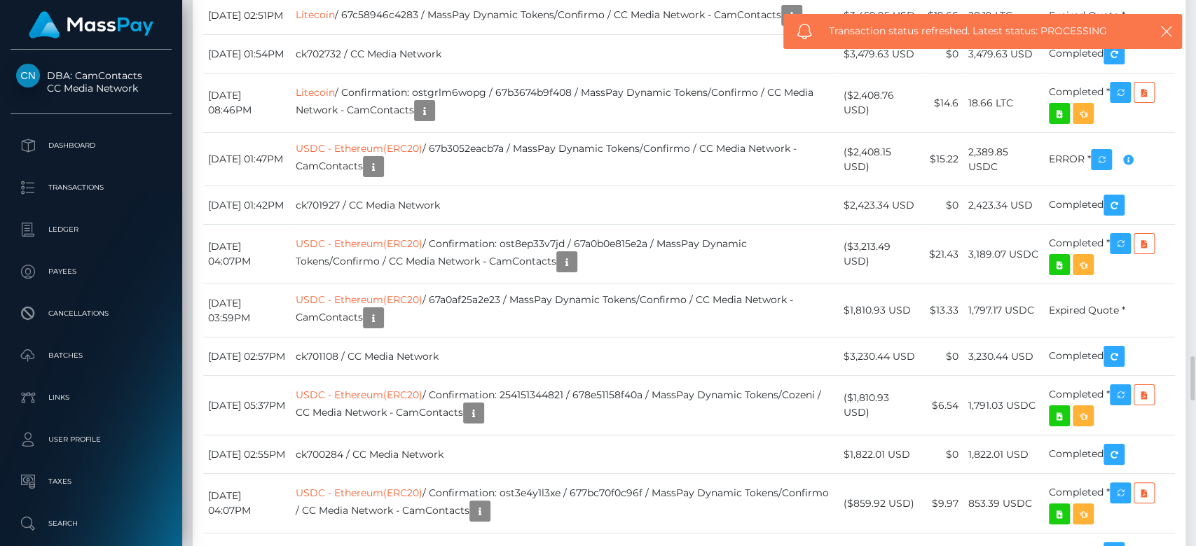
drag, startPoint x: 604, startPoint y: 216, endPoint x: 538, endPoint y: 212, distance: 66.0
copy td "ostdw16xxnkg"
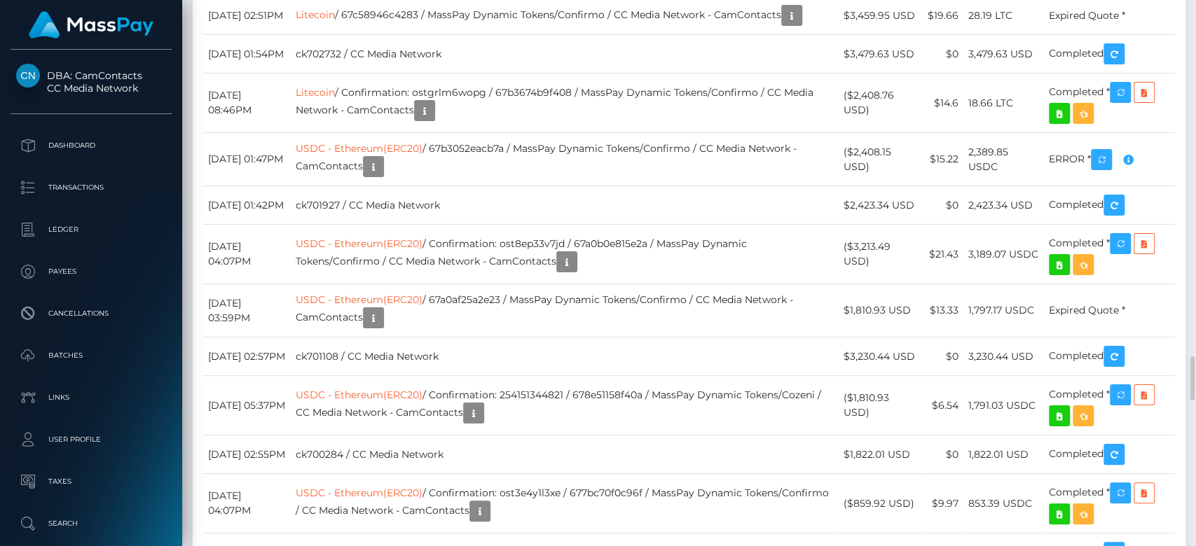
drag, startPoint x: 417, startPoint y: 230, endPoint x: 373, endPoint y: 233, distance: 43.5
copy td "Confirmo"
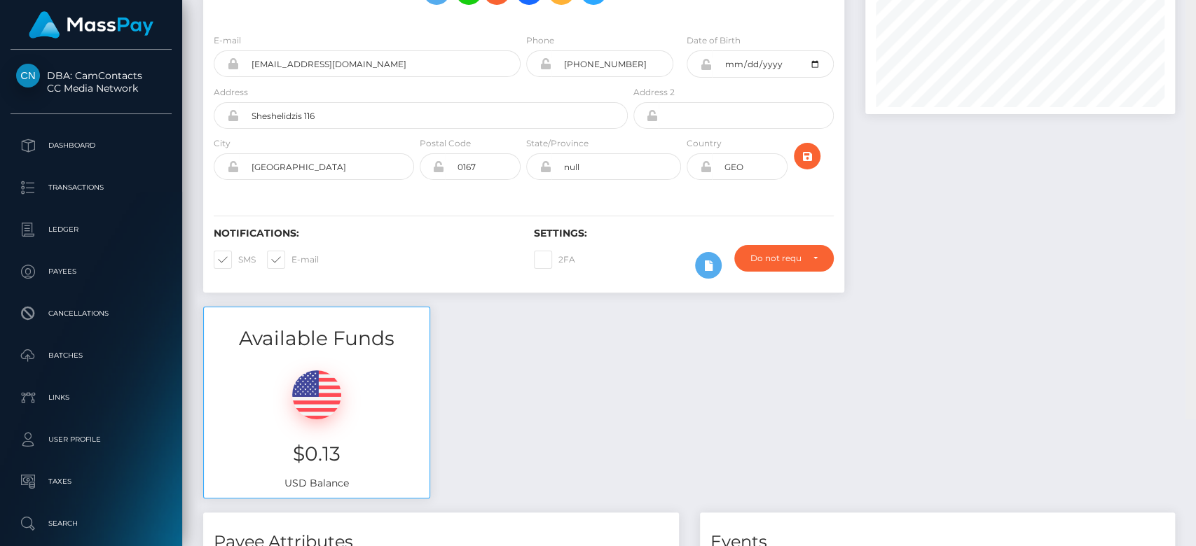
scroll to position [0, 0]
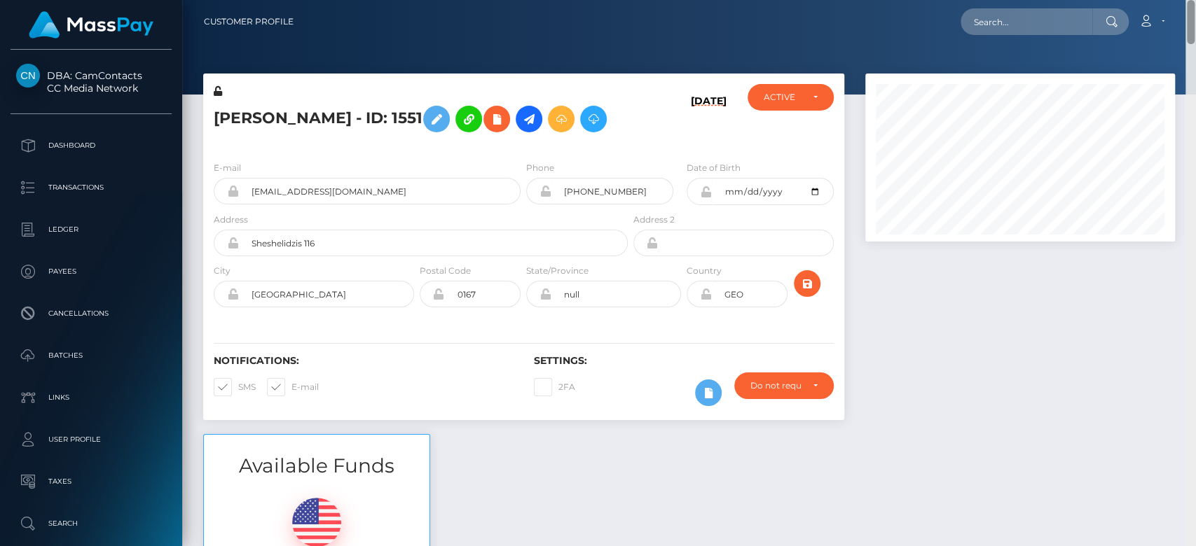
drag, startPoint x: 1190, startPoint y: 115, endPoint x: 1169, endPoint y: -16, distance: 132.6
click at [1169, 0] on html "DBA: CamContacts CC Media Network Dashboard Transactions Ledger Links" at bounding box center [598, 273] width 1196 height 546
click at [1038, 18] on input "text" at bounding box center [1026, 21] width 132 height 27
paste input "68913383ead47"
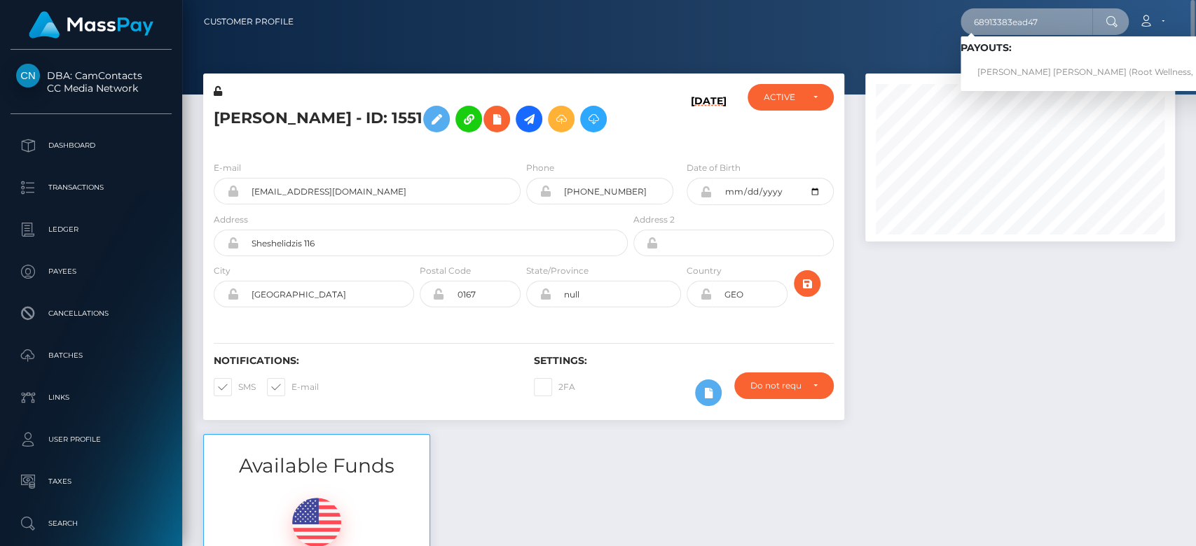
type input "68913383ead47"
click at [1031, 64] on link "Stefan Uwe Kraft (Root Wellness, LLC - )" at bounding box center [1099, 73] width 278 height 26
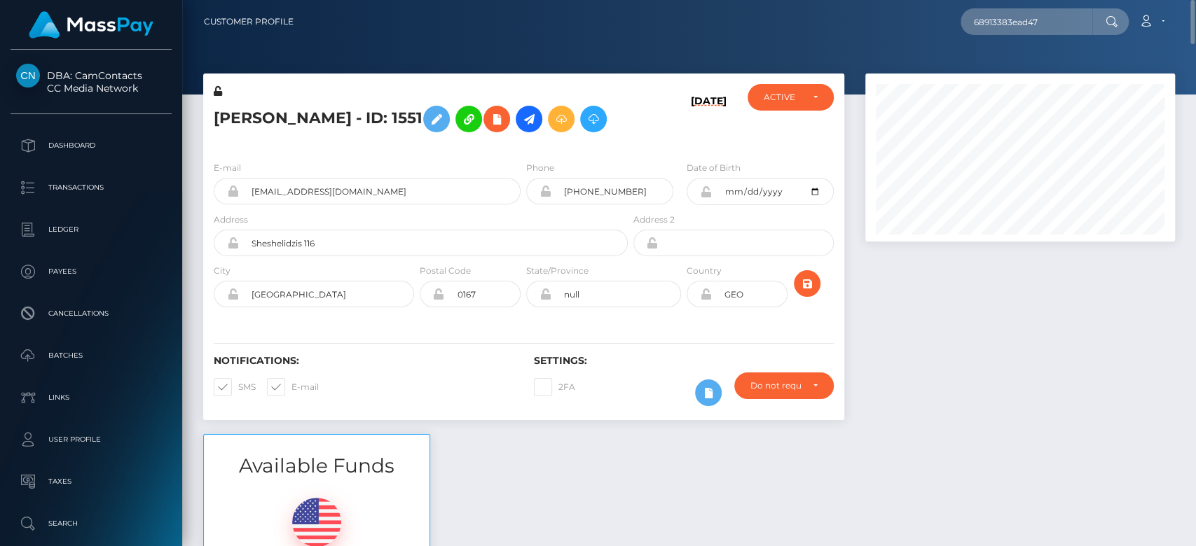
click at [983, 328] on div at bounding box center [1019, 254] width 331 height 361
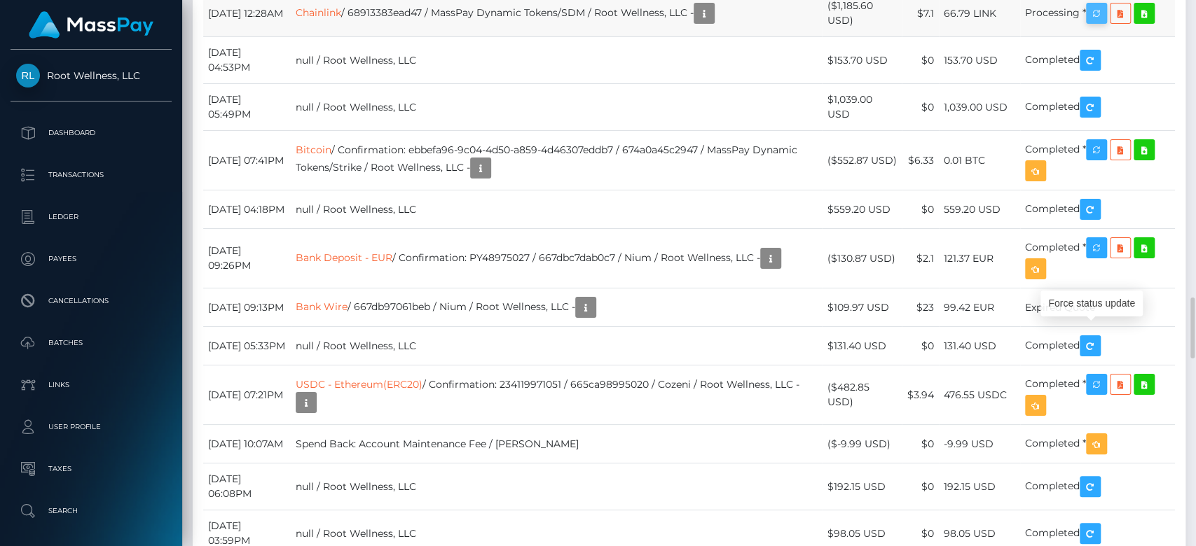
scroll to position [168, 310]
click at [1104, 22] on icon "button" at bounding box center [1096, 14] width 17 height 18
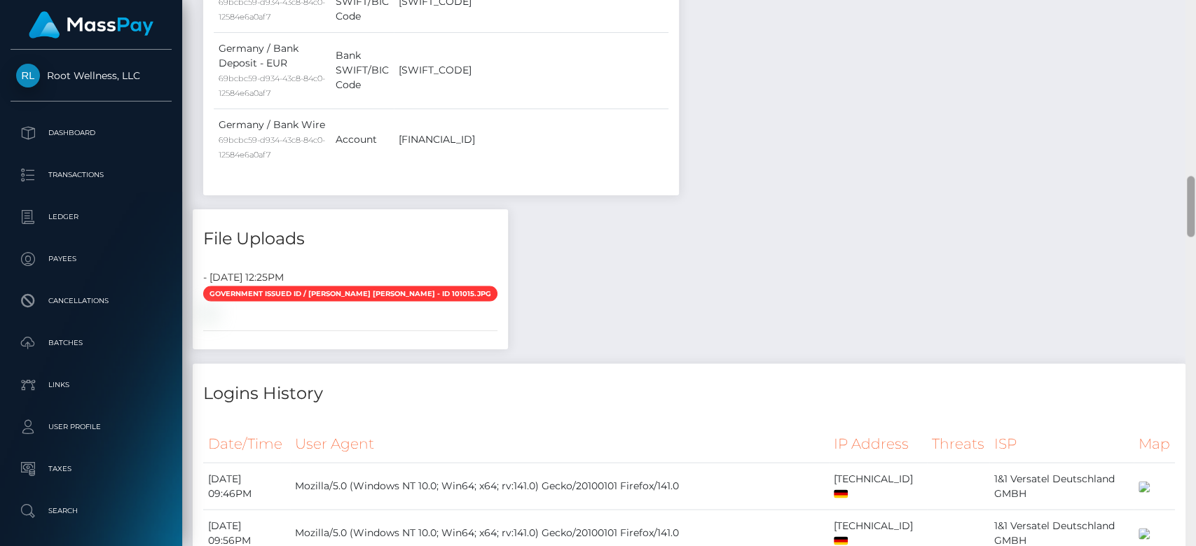
click at [1189, 116] on div at bounding box center [1190, 273] width 11 height 547
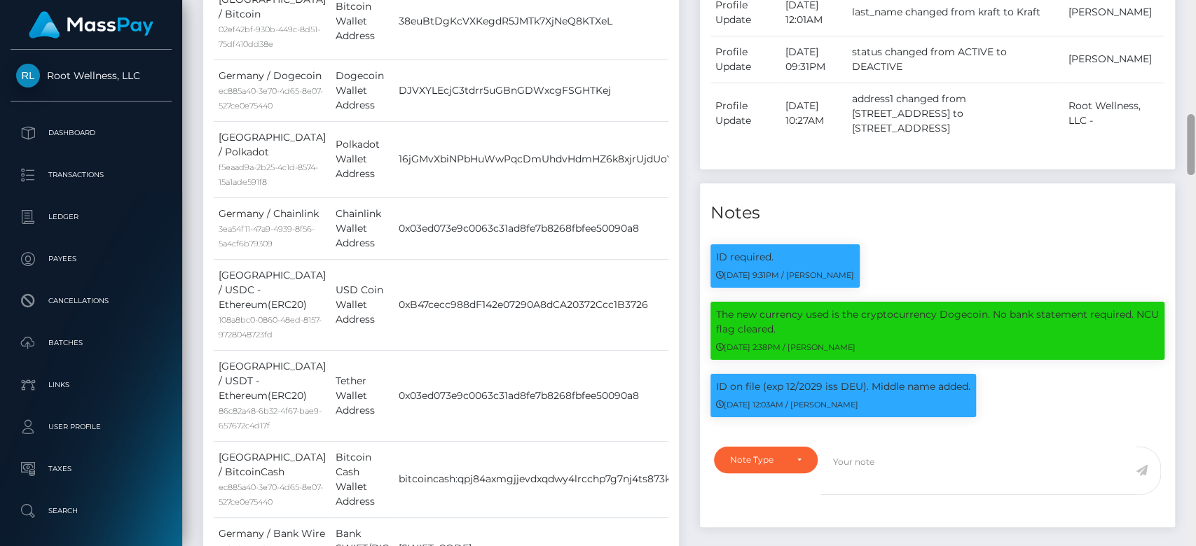
click at [1189, 116] on div at bounding box center [1190, 144] width 8 height 61
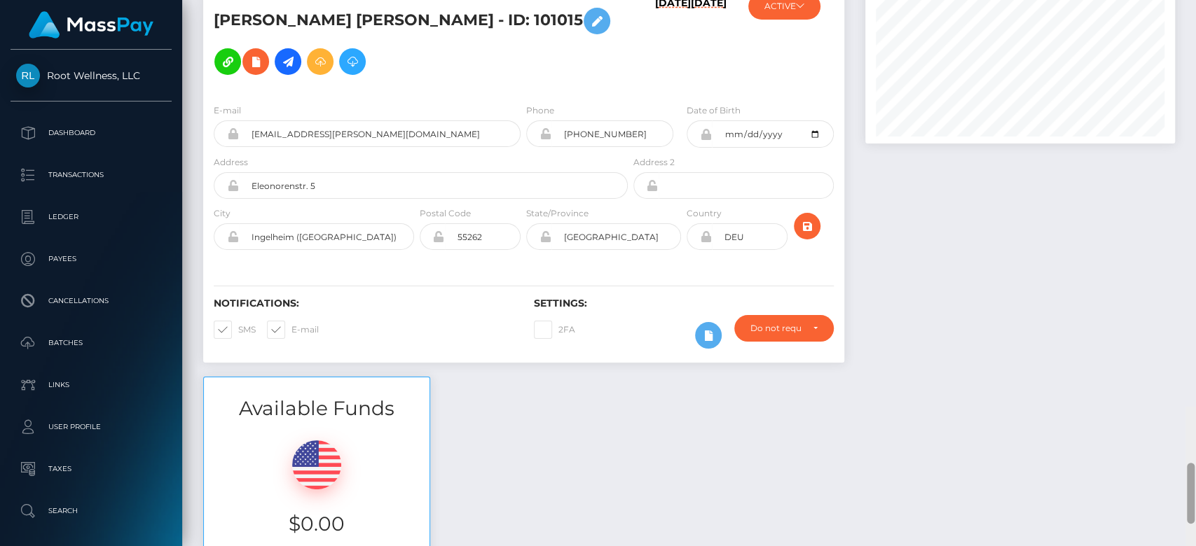
scroll to position [0, 0]
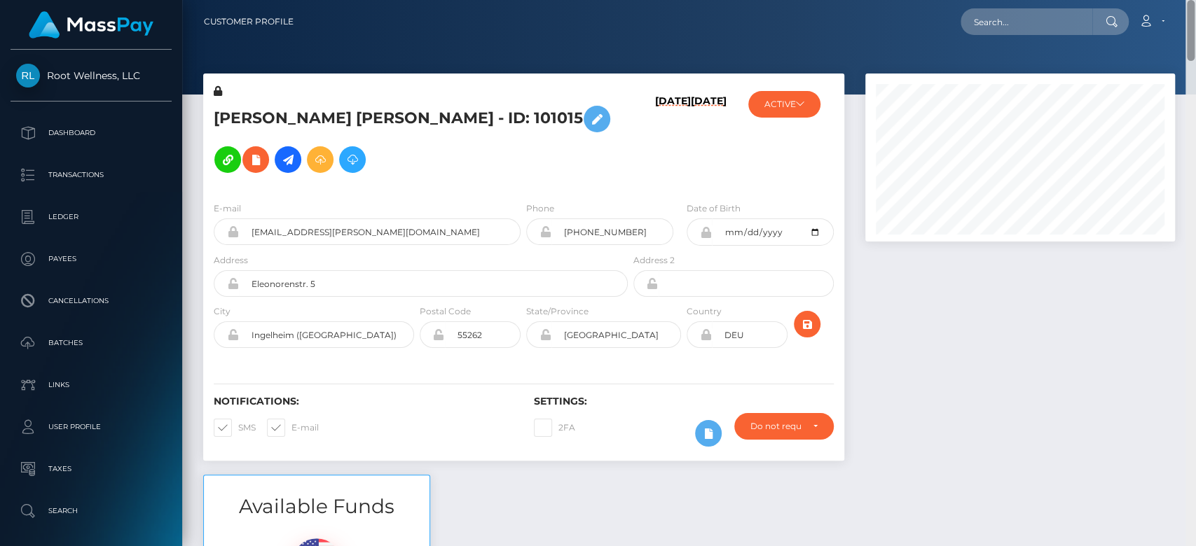
drag, startPoint x: 1189, startPoint y: 116, endPoint x: 1186, endPoint y: -26, distance: 141.5
click at [1186, 0] on html "Root Wellness, LLC Dashboard Transactions Ledger Payees Batches" at bounding box center [598, 273] width 1196 height 546
click at [1035, 18] on input "text" at bounding box center [1026, 21] width 132 height 27
paste input "ostdw16xxnkg"
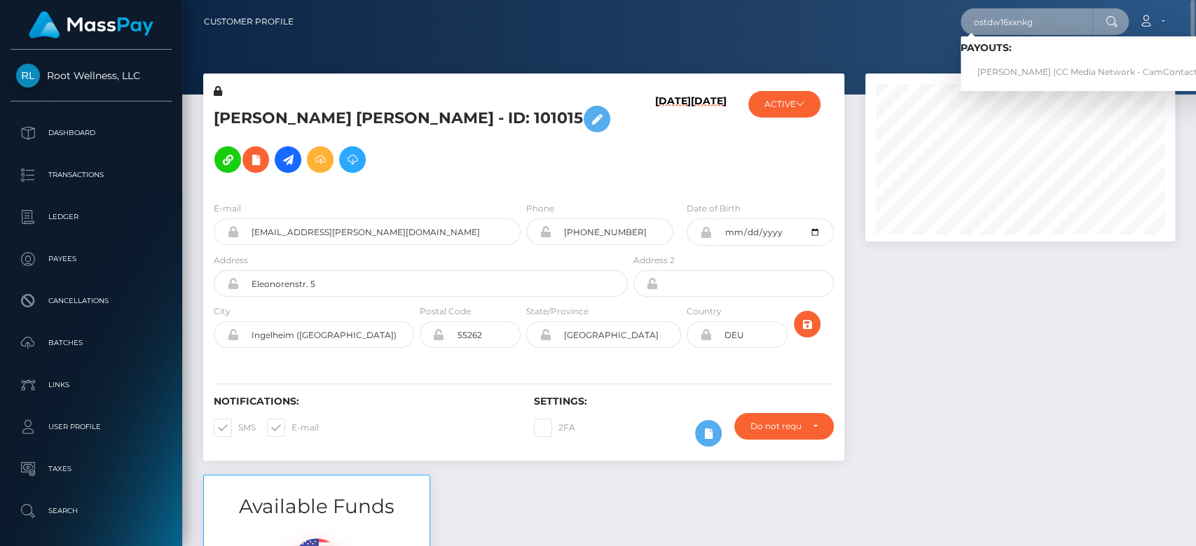
type input "ostdw16xxnkg"
click at [1013, 69] on link "[PERSON_NAME] (CC Media Network - CamContacts)" at bounding box center [1090, 73] width 261 height 26
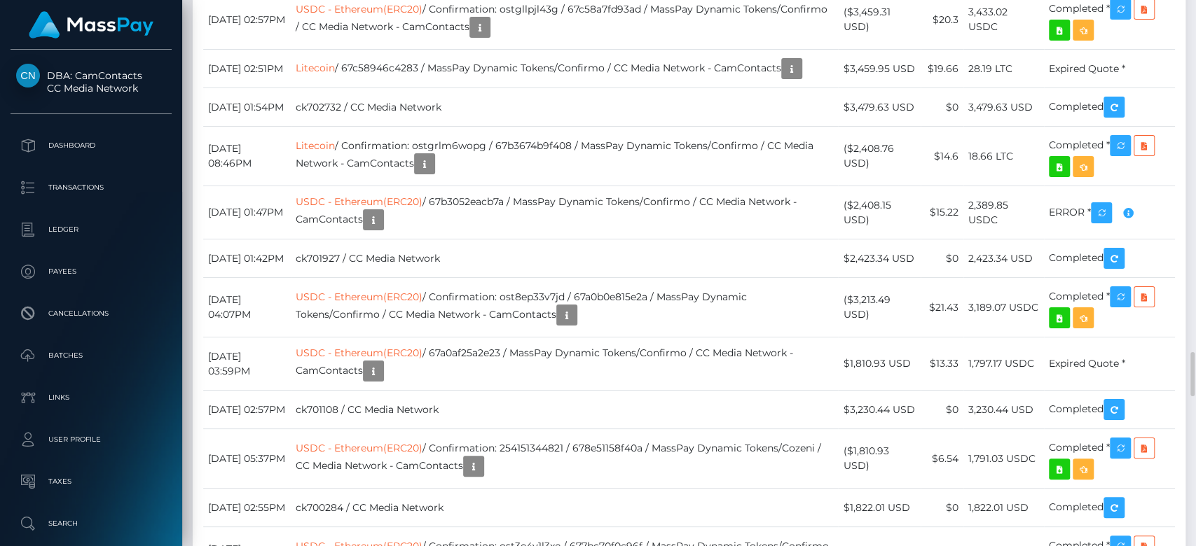
scroll to position [168, 310]
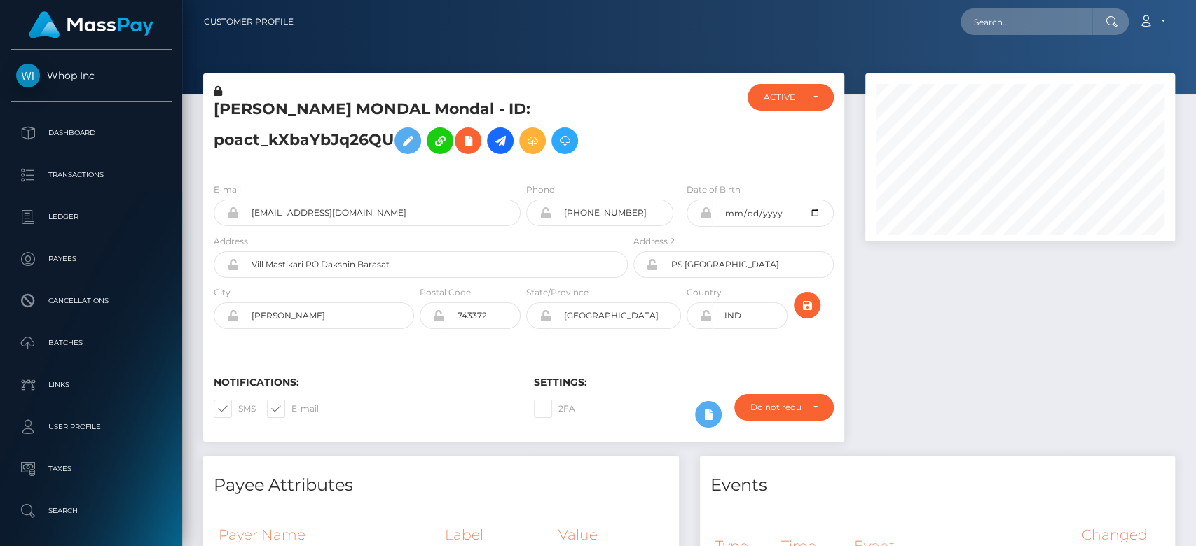
scroll to position [168, 310]
click at [970, 403] on div at bounding box center [1019, 265] width 331 height 382
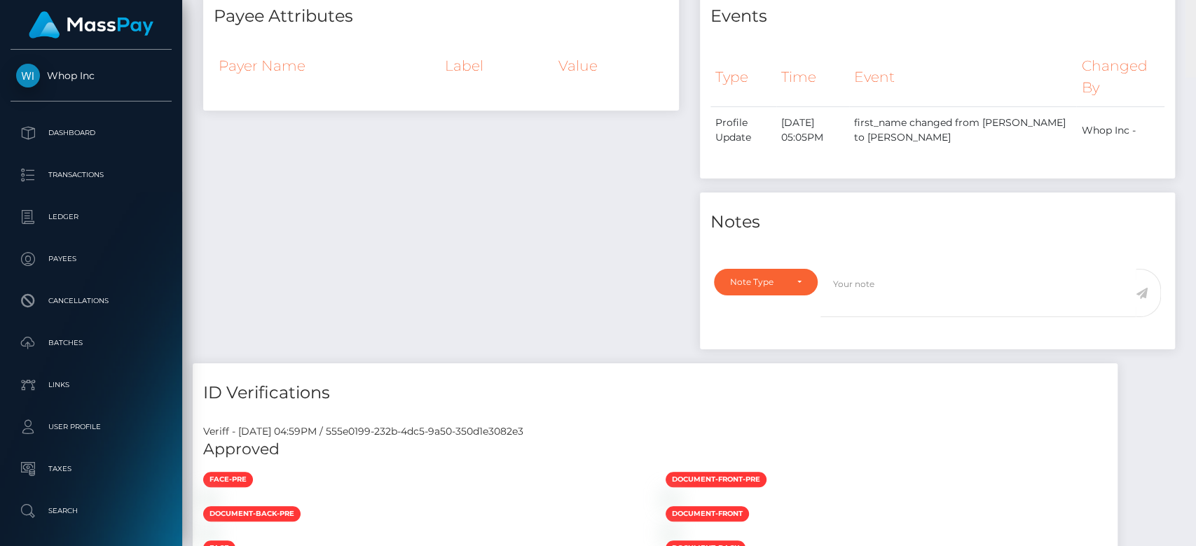
scroll to position [0, 0]
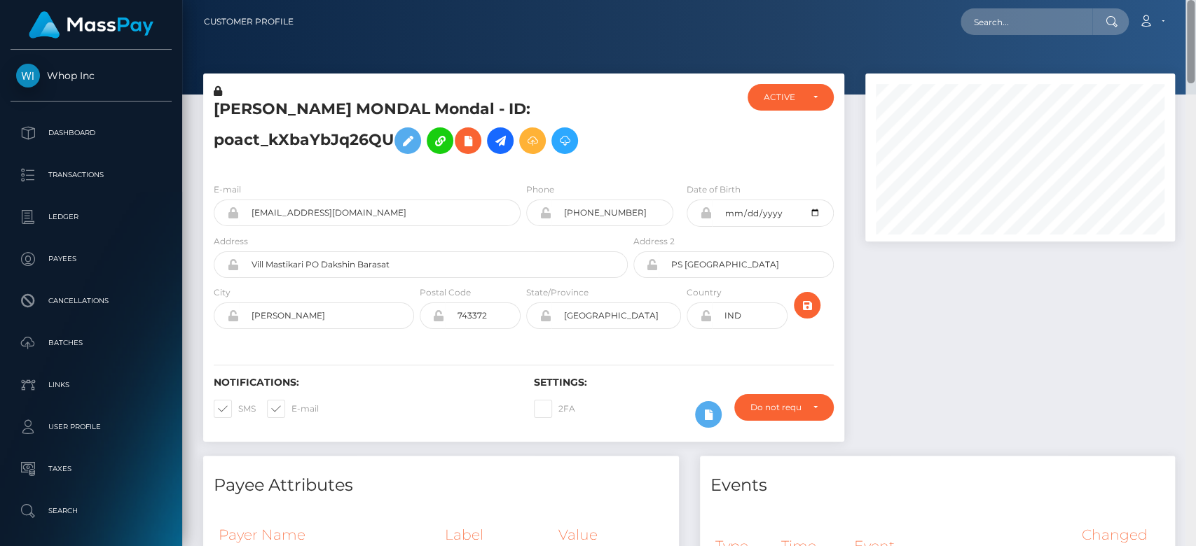
drag, startPoint x: 1191, startPoint y: 89, endPoint x: 1194, endPoint y: -43, distance: 132.4
click at [1194, 0] on html "Whop Inc Dashboard Transactions Ledger Payees Cancellations Links" at bounding box center [598, 273] width 1196 height 546
click at [1020, 23] on input "text" at bounding box center [1026, 21] width 132 height 27
paste input "ostdw16xxnkg"
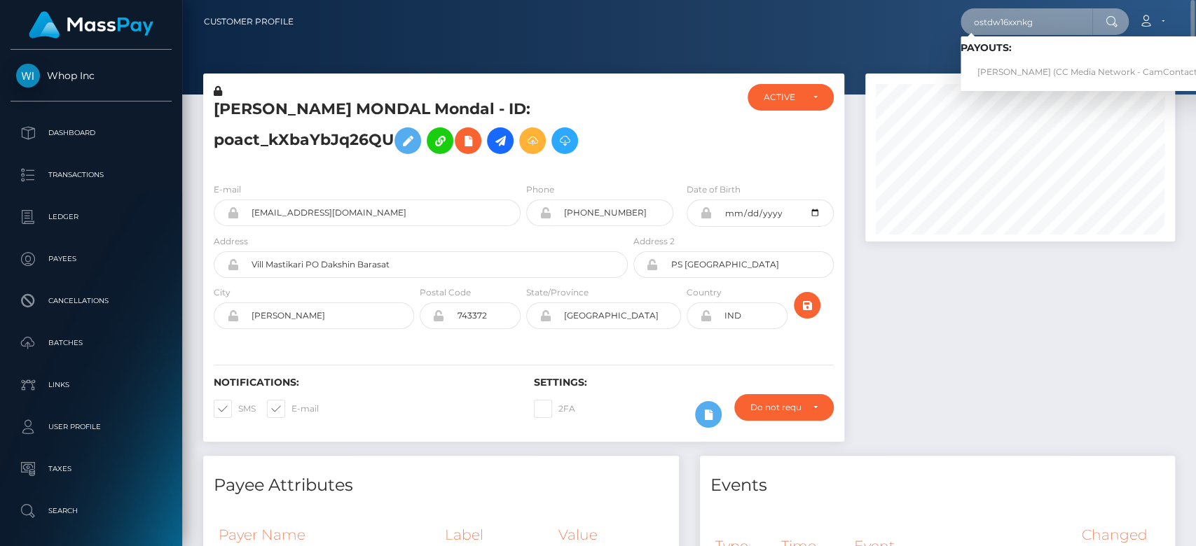
type input "ostdw16xxnkg"
click at [1031, 70] on link "Ilona Vakhaniia (CC Media Network - CamContacts)" at bounding box center [1090, 73] width 261 height 26
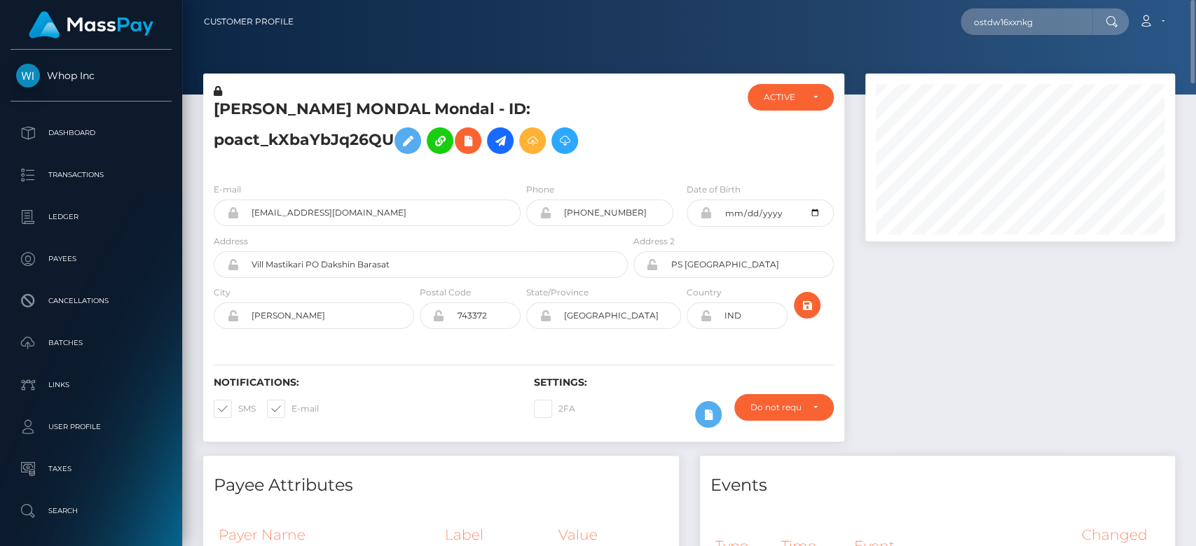
click at [930, 419] on div at bounding box center [1019, 265] width 331 height 382
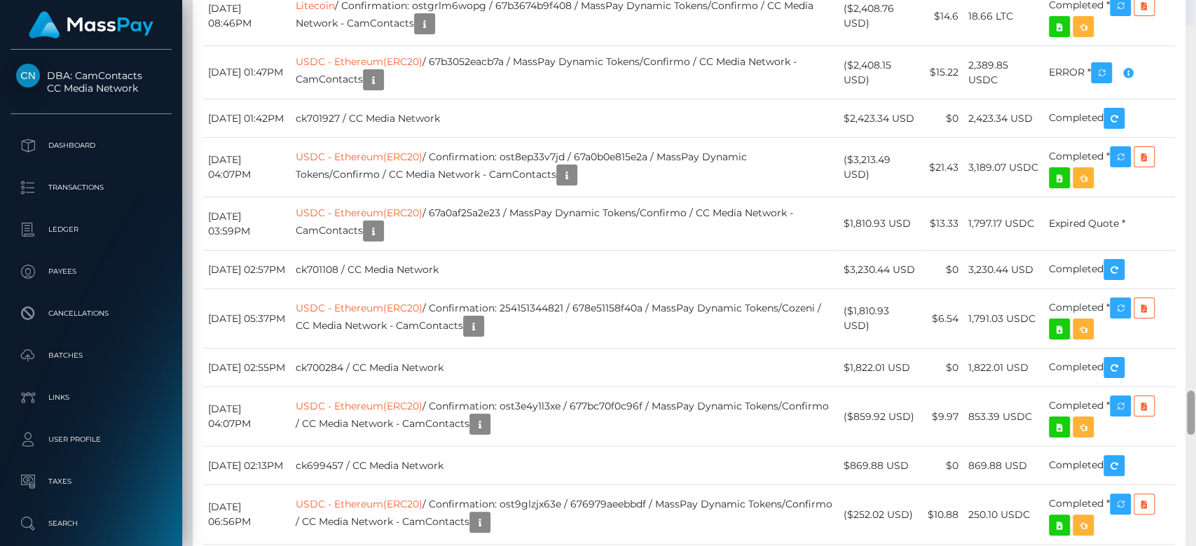
scroll to position [4441, 0]
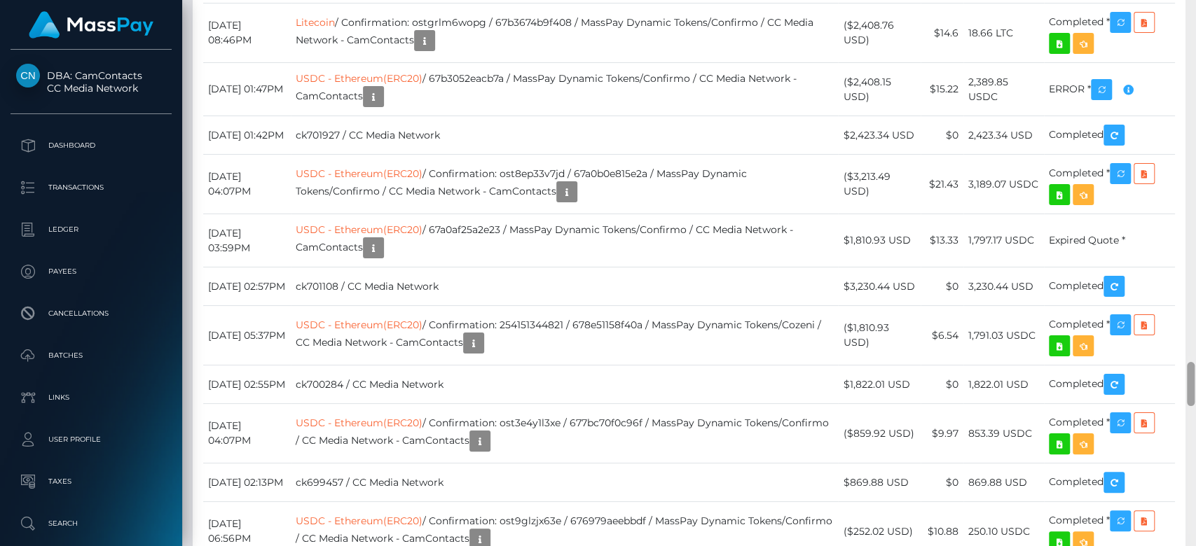
drag, startPoint x: 1191, startPoint y: 61, endPoint x: 1194, endPoint y: 387, distance: 326.4
click at [1194, 387] on div at bounding box center [1190, 273] width 11 height 547
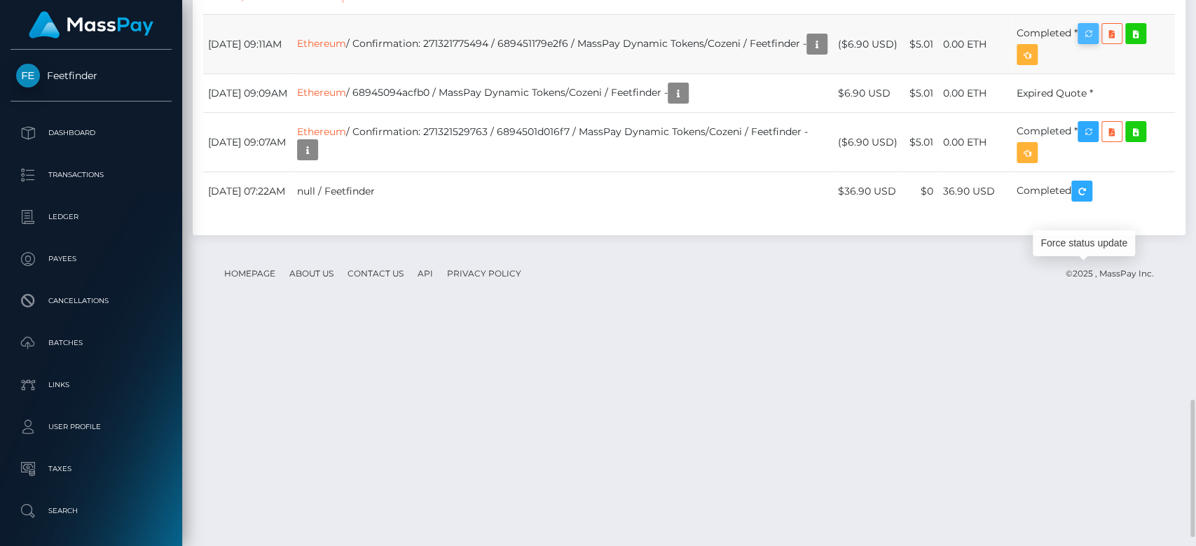
scroll to position [168, 310]
click at [1094, 43] on icon "button" at bounding box center [1087, 34] width 17 height 18
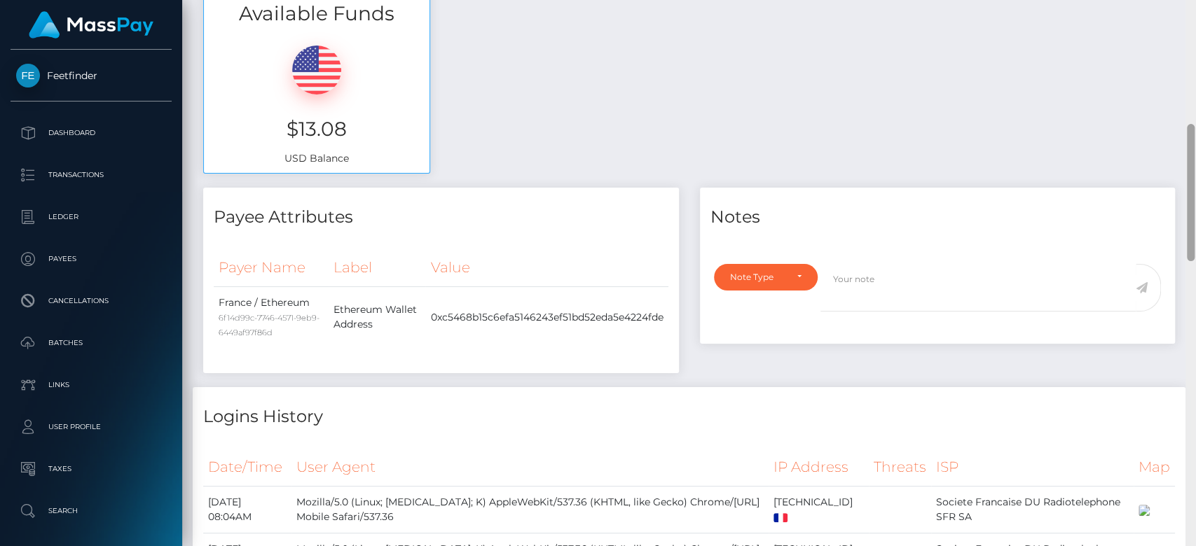
click at [1191, 109] on div at bounding box center [1190, 273] width 11 height 547
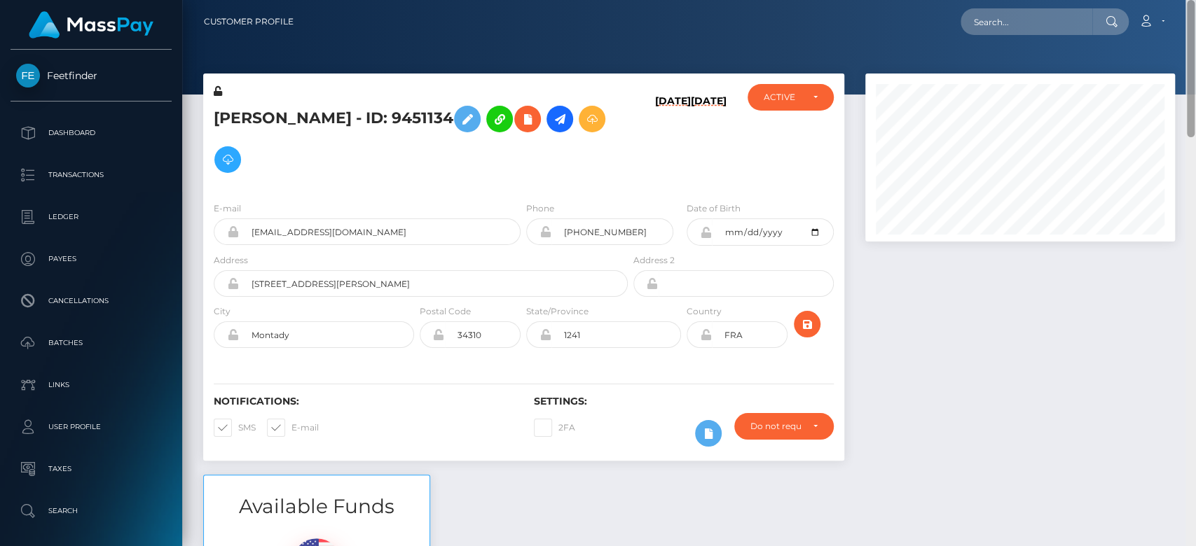
click at [1191, 109] on div at bounding box center [1190, 273] width 11 height 547
click at [1191, 109] on div at bounding box center [1190, 68] width 8 height 137
click at [999, 31] on input "text" at bounding box center [1026, 21] width 132 height 27
paste input "MSPb304a43328cb615"
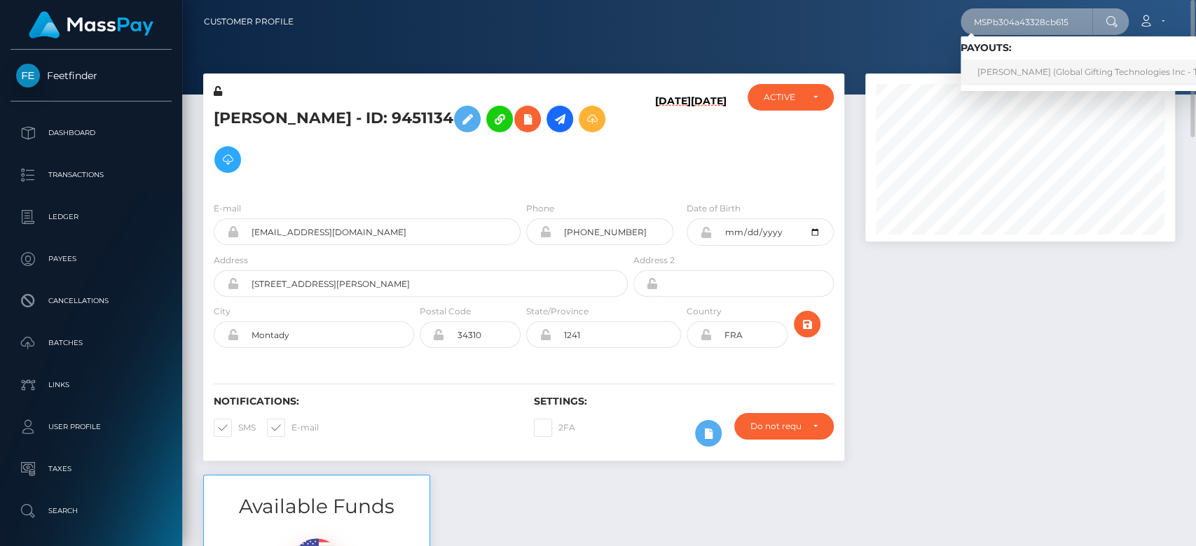
type input "MSPb304a43328cb615"
click at [1017, 63] on link "YENDRI COROMOTO ALVAREZ BRACHO (Global Gifting Technologies Inc - Throne)" at bounding box center [1101, 73] width 282 height 26
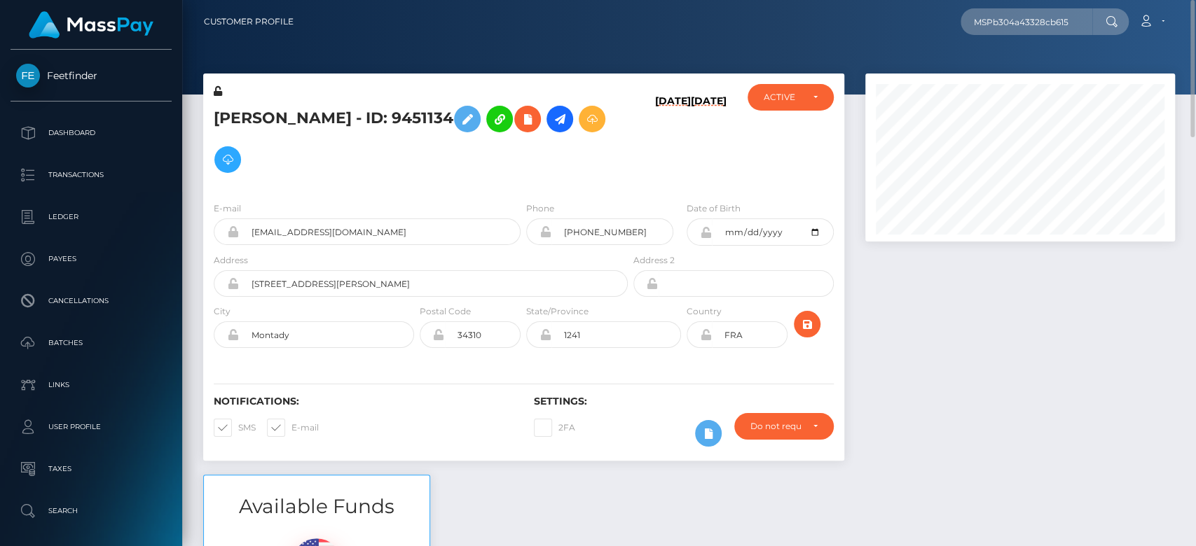
click at [615, 465] on div "Romane Molton - ID: 9451134 08/07/25 08/07/25 ACTIVE" at bounding box center [524, 274] width 662 height 401
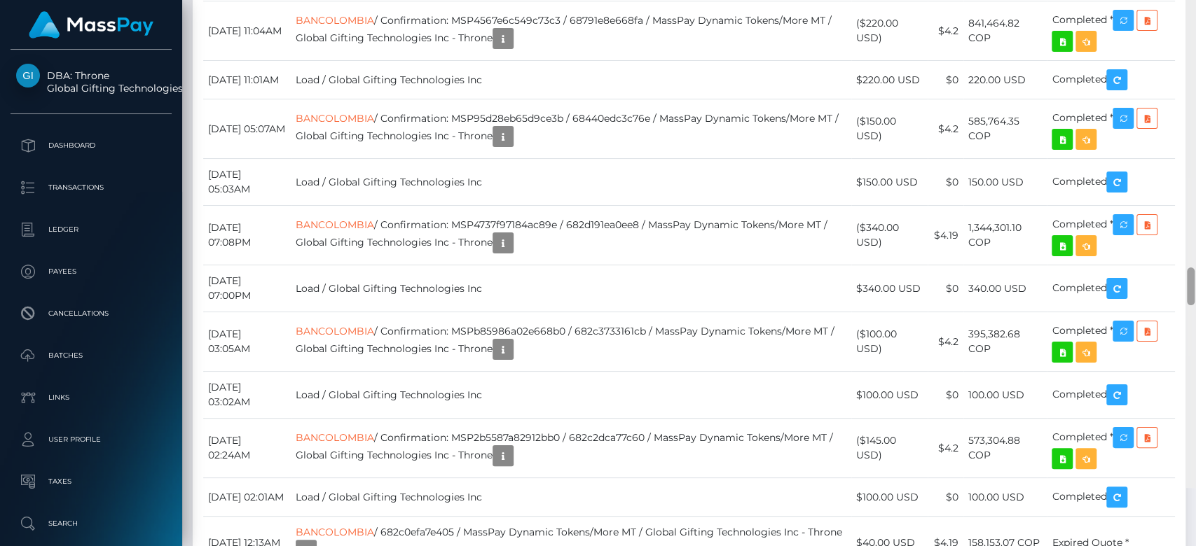
scroll to position [4816, 0]
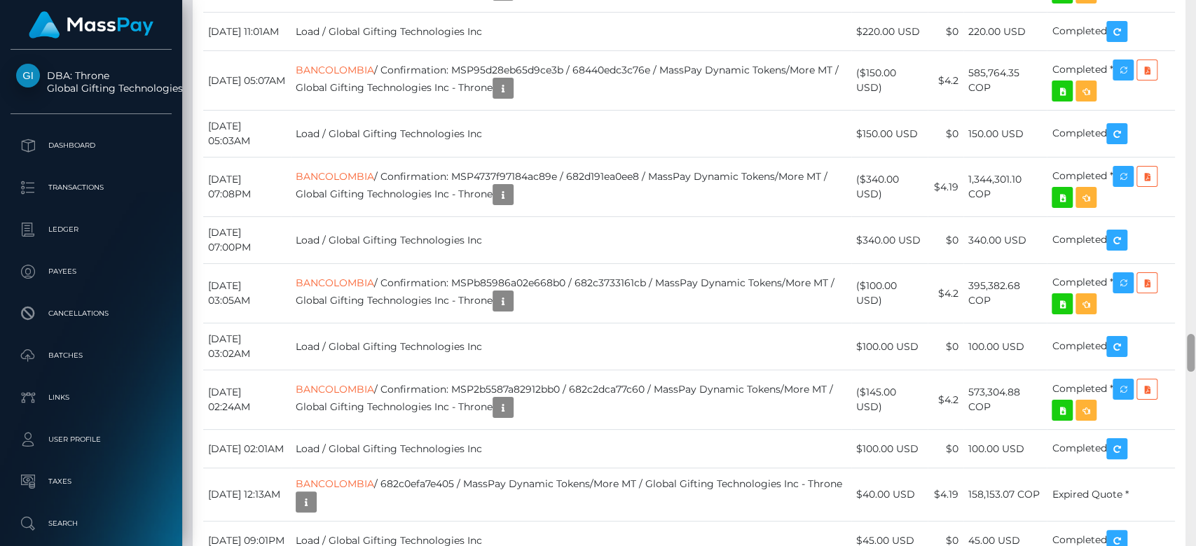
drag, startPoint x: 1192, startPoint y: 33, endPoint x: 1194, endPoint y: 356, distance: 322.9
click at [1194, 356] on div at bounding box center [1190, 273] width 11 height 547
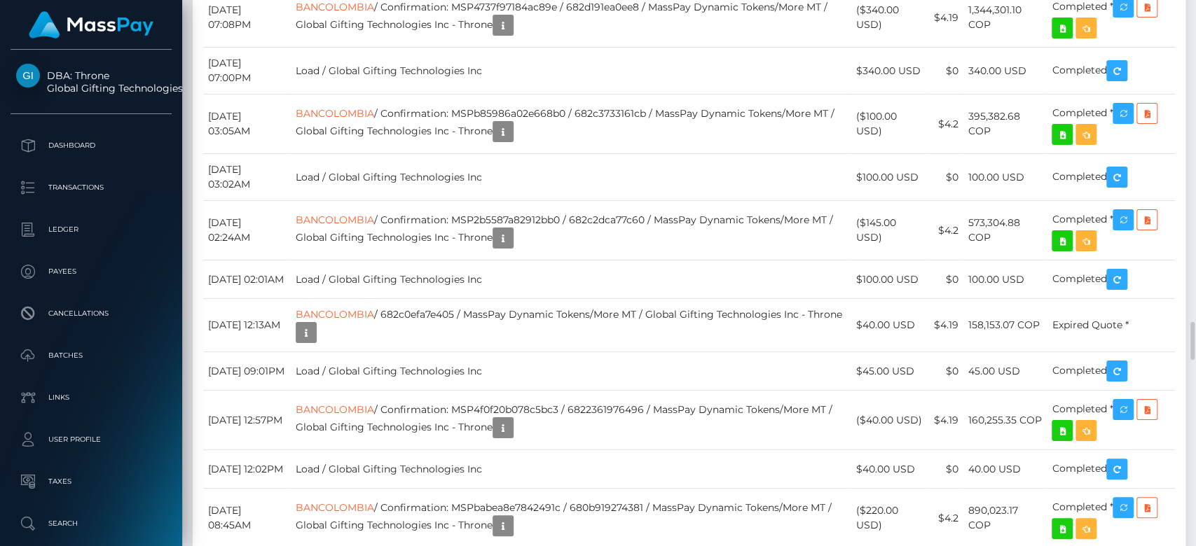
scroll to position [4901, 0]
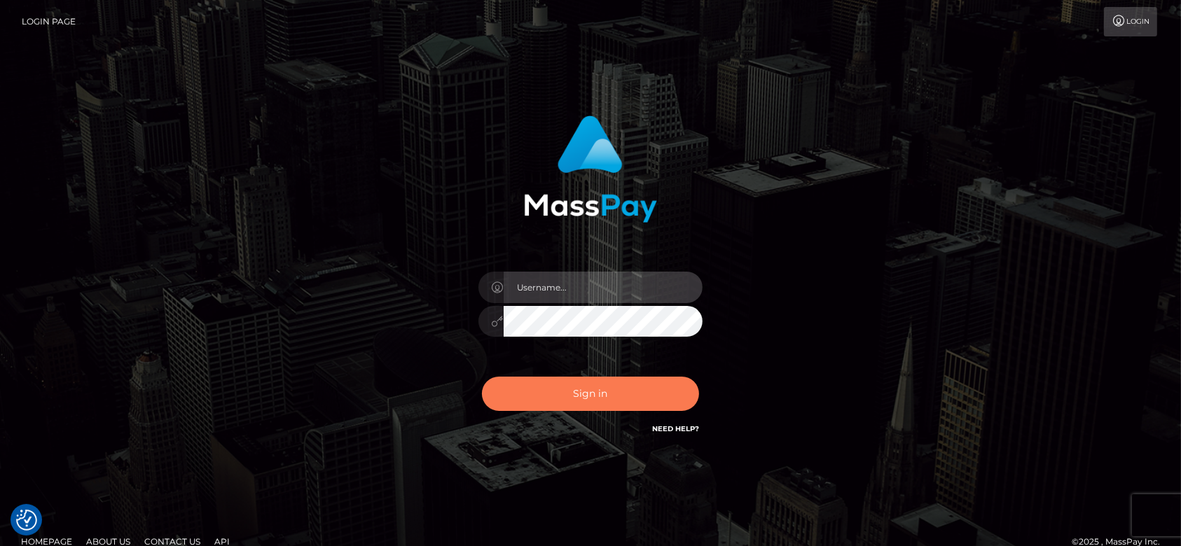
type input "[DOMAIN_NAME]"
click at [629, 397] on button "Sign in" at bounding box center [590, 394] width 217 height 34
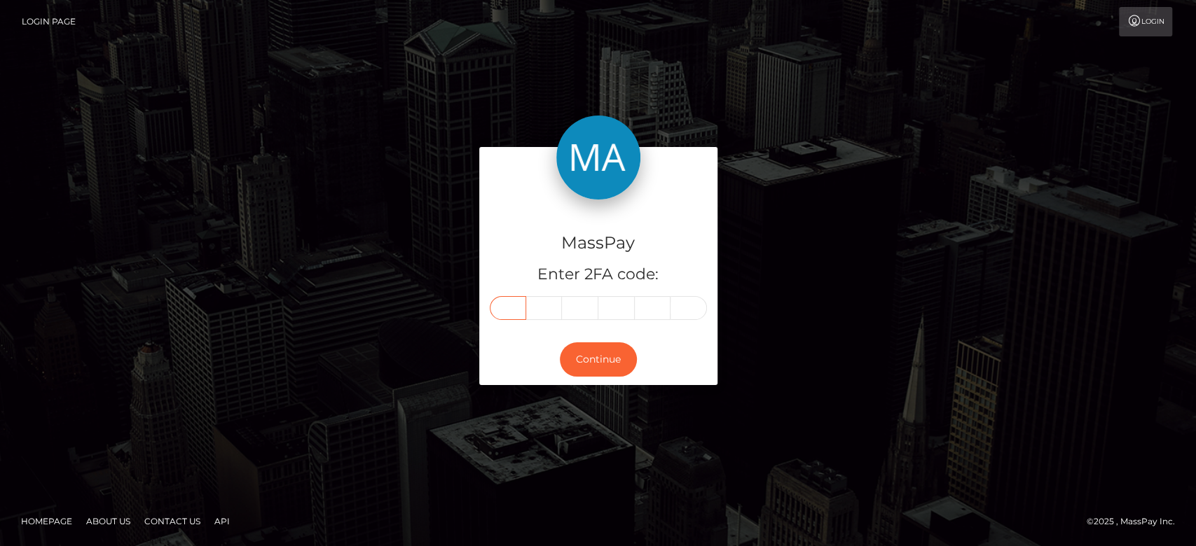
click at [511, 312] on input "text" at bounding box center [508, 308] width 36 height 24
paste input "9"
type input "9"
type input "8"
type input "5"
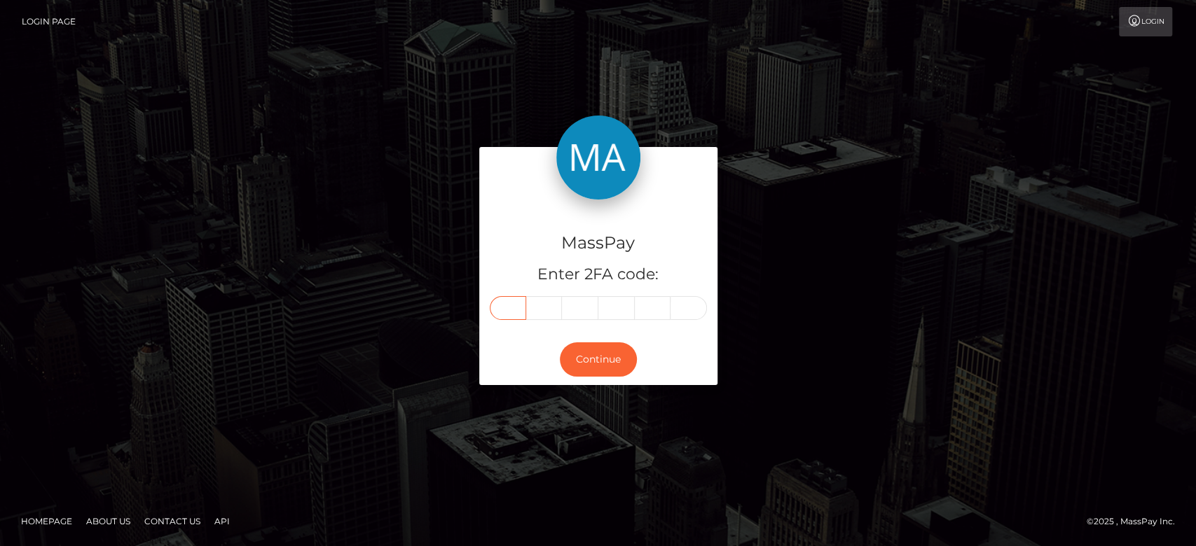
type input "3"
type input "9"
type input "3"
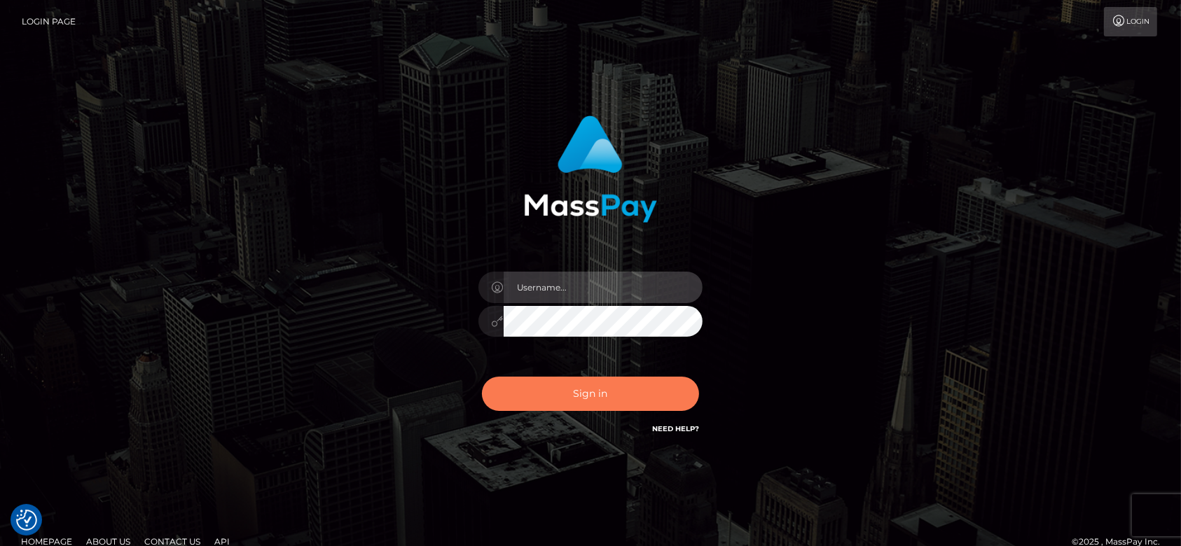
type input "[DOMAIN_NAME]"
click at [642, 394] on button "Sign in" at bounding box center [590, 394] width 217 height 34
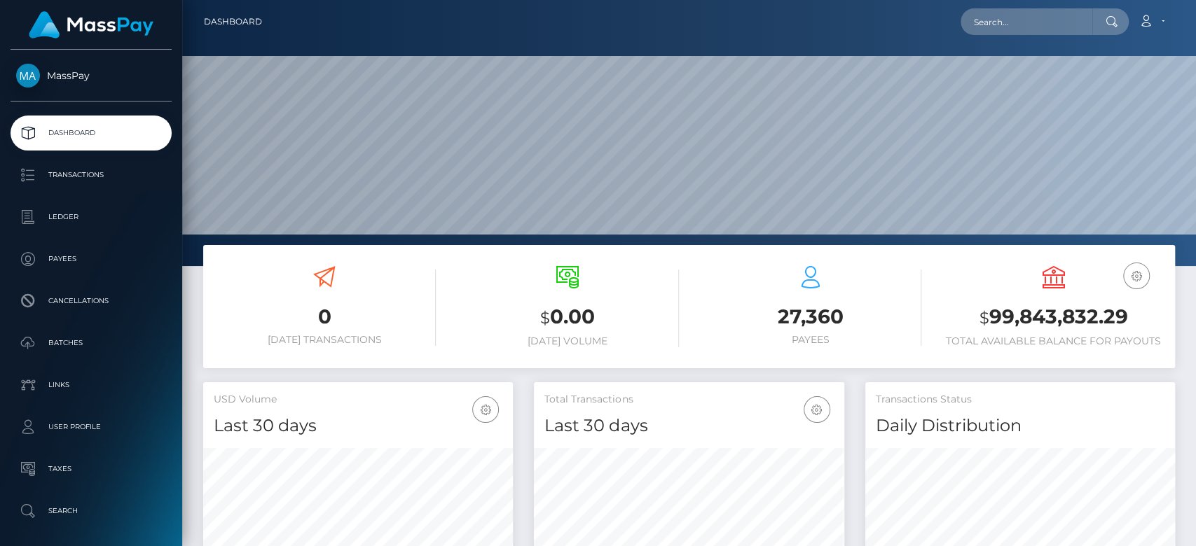
scroll to position [247, 310]
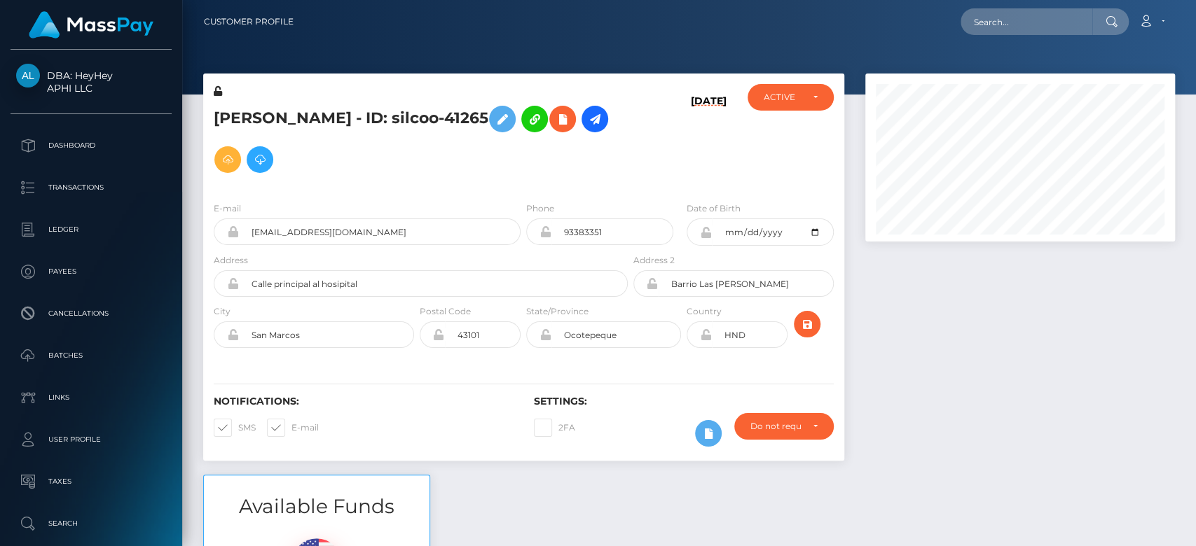
click at [402, 187] on div "[PERSON_NAME] - ID: silcoo-41265" at bounding box center [416, 137] width 427 height 106
click at [1027, 408] on div at bounding box center [1019, 274] width 331 height 401
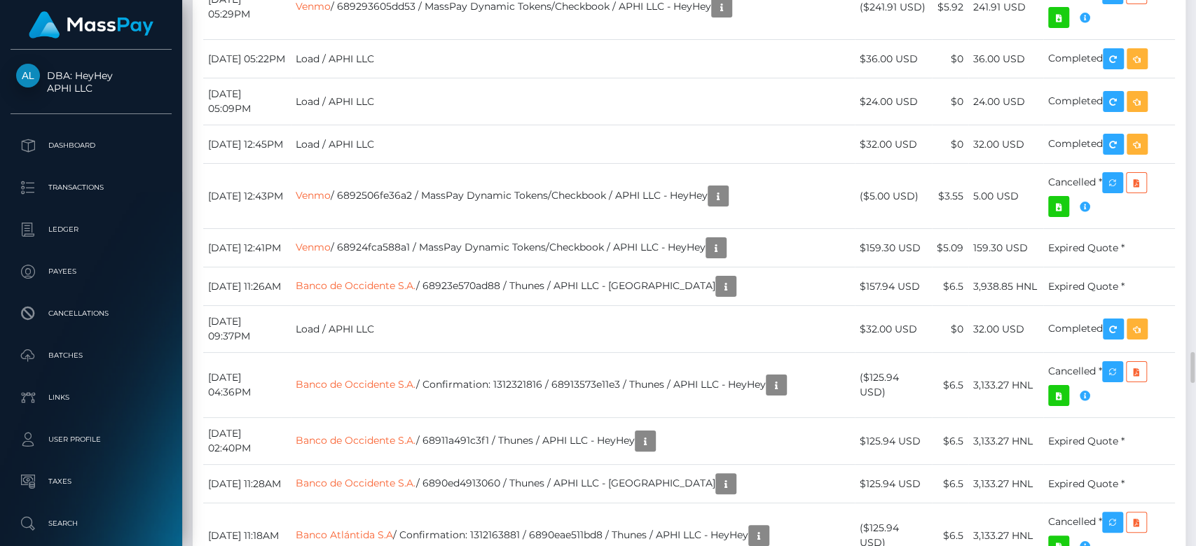
scroll to position [6265, 0]
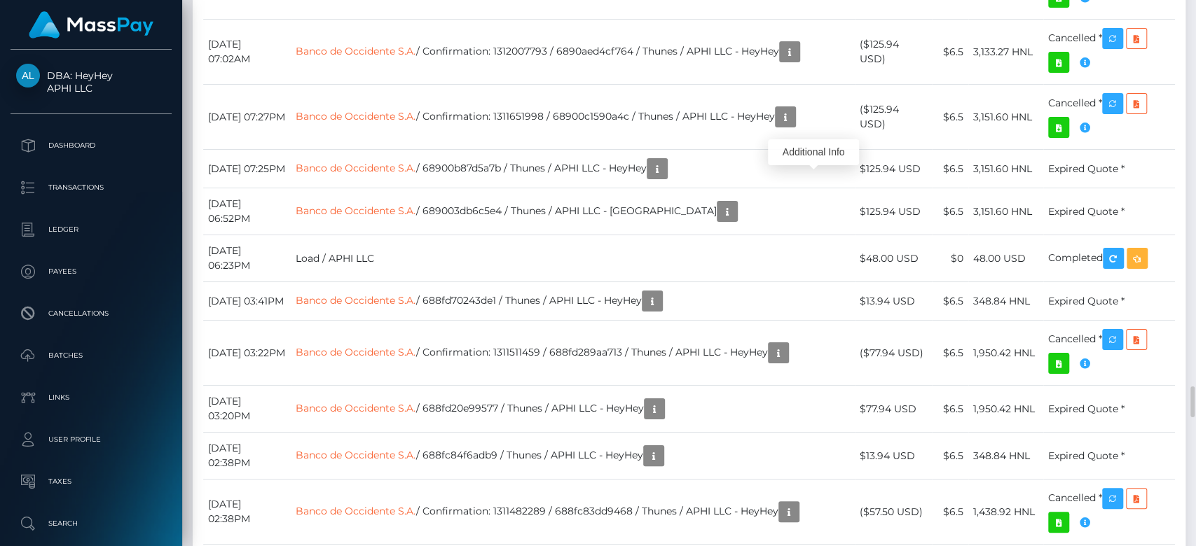
scroll to position [168, 310]
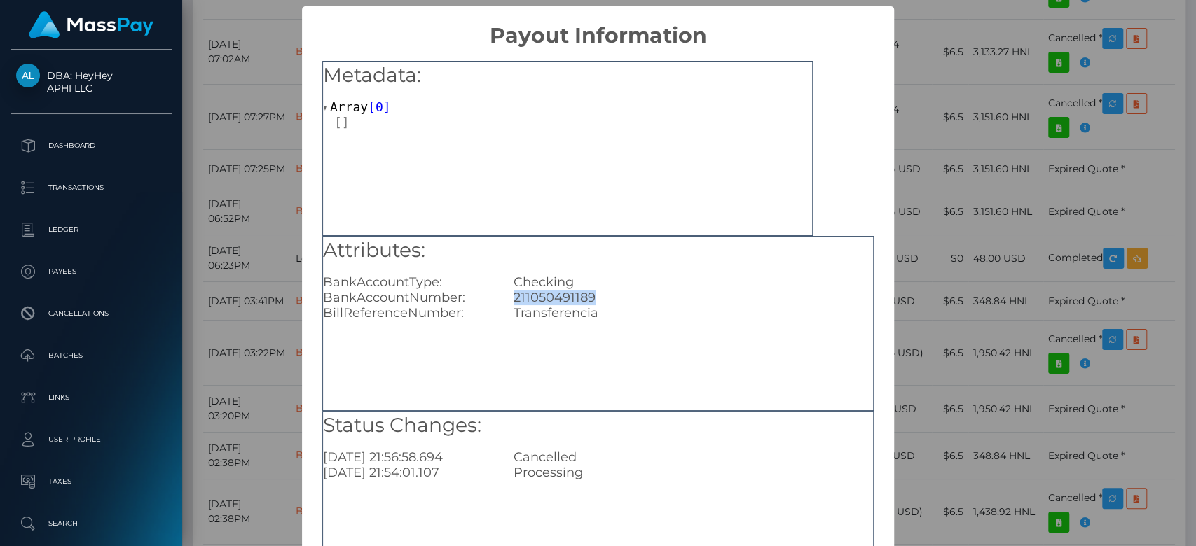
drag, startPoint x: 600, startPoint y: 293, endPoint x: 506, endPoint y: 298, distance: 94.0
click at [506, 298] on div "211050491189" at bounding box center [693, 297] width 380 height 15
click at [1085, 316] on div "× Payout Information Metadata: Array [ 0 ] Attributes: BankAccountType: Checkin…" at bounding box center [598, 273] width 1196 height 546
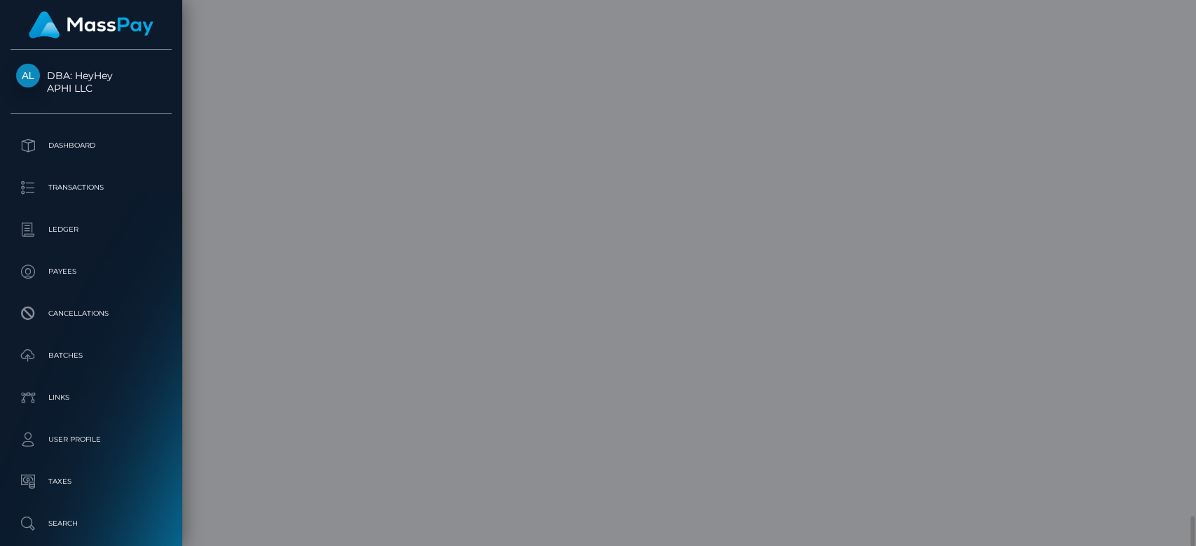
scroll to position [0, 0]
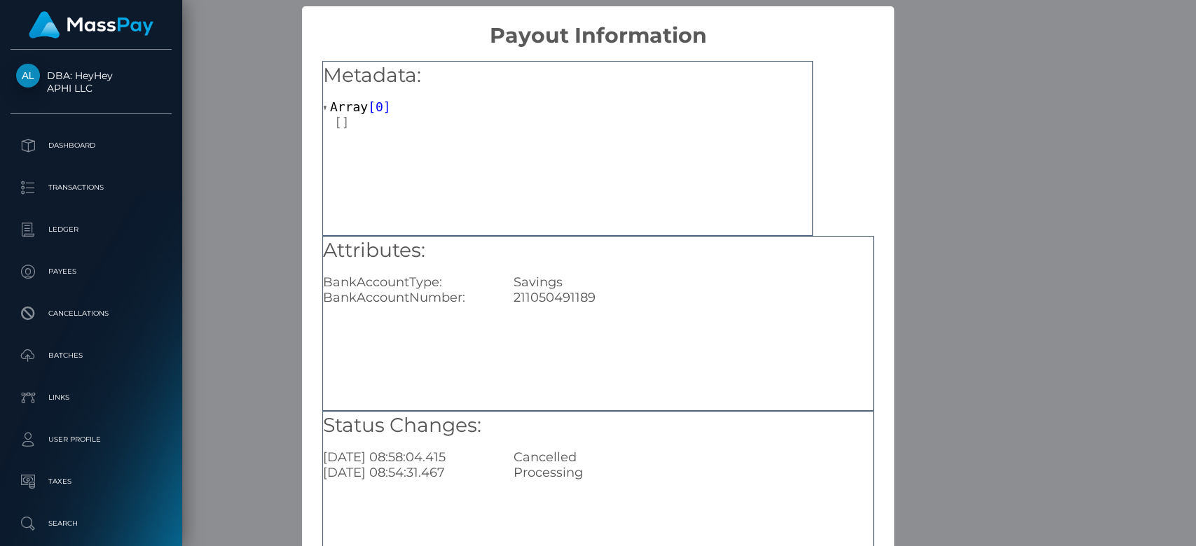
click at [588, 300] on div "211050491189" at bounding box center [693, 297] width 380 height 15
drag, startPoint x: 588, startPoint y: 300, endPoint x: 507, endPoint y: 300, distance: 80.5
click at [507, 300] on div "211050491189" at bounding box center [693, 297] width 380 height 15
copy div "211050491189"
click at [995, 113] on div "× Payout Information Metadata: Array [ 0 ] Attributes: BankAccountType: Savings…" at bounding box center [598, 273] width 1196 height 546
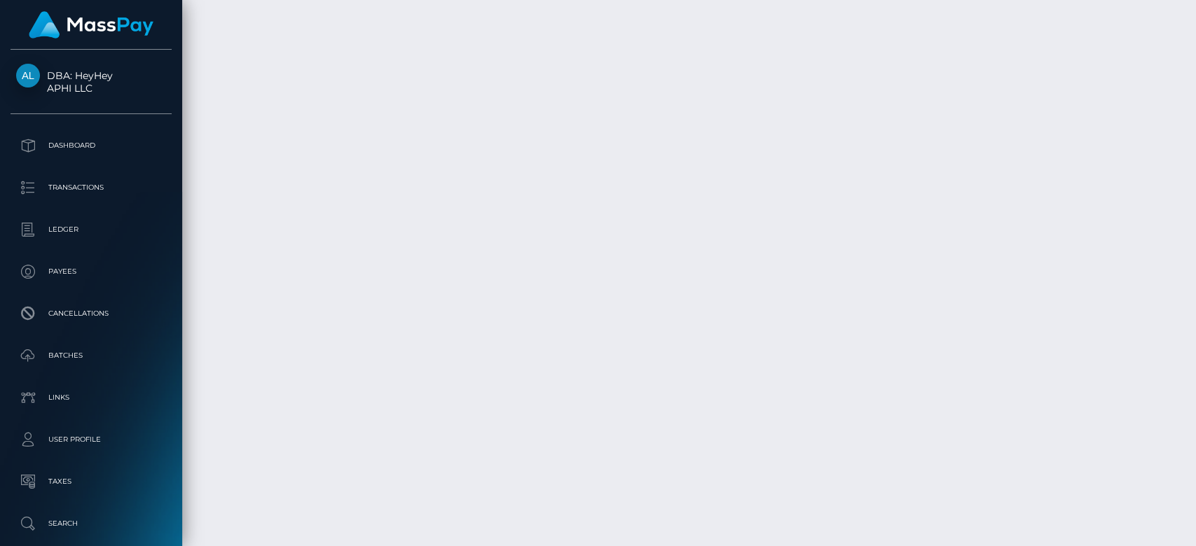
scroll to position [168, 310]
drag, startPoint x: 1004, startPoint y: 142, endPoint x: 917, endPoint y: 81, distance: 106.5
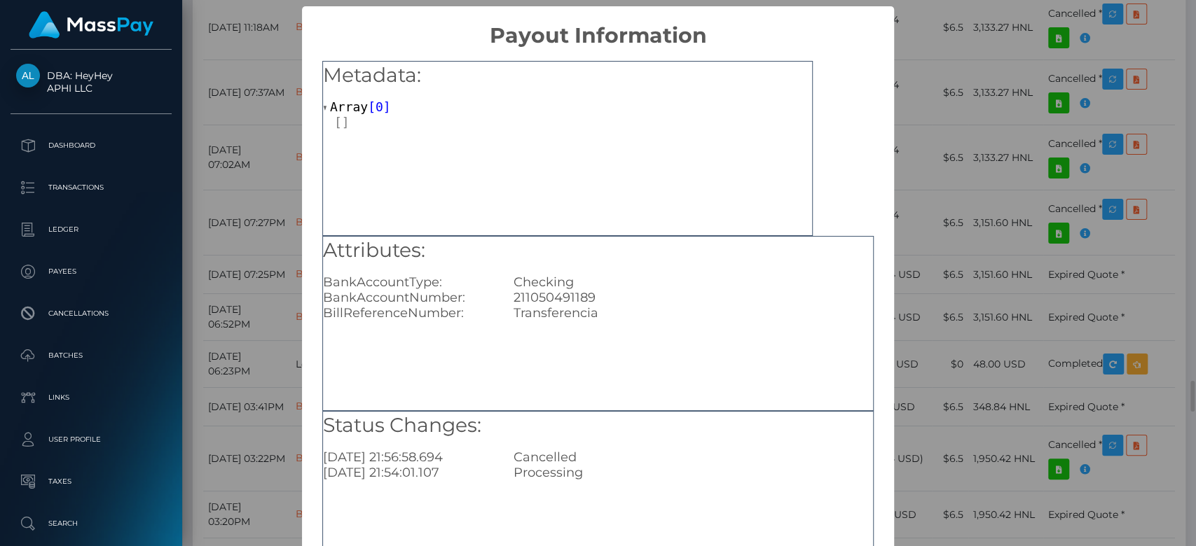
scroll to position [0, 0]
drag, startPoint x: 604, startPoint y: 297, endPoint x: 507, endPoint y: 296, distance: 96.7
click at [507, 296] on div "211050491189" at bounding box center [693, 297] width 380 height 15
copy div "211050491189"
click at [1009, 173] on div "× Payout Information Metadata: Array [ 0 ] Attributes: BankAccountType: Checkin…" at bounding box center [598, 273] width 1196 height 546
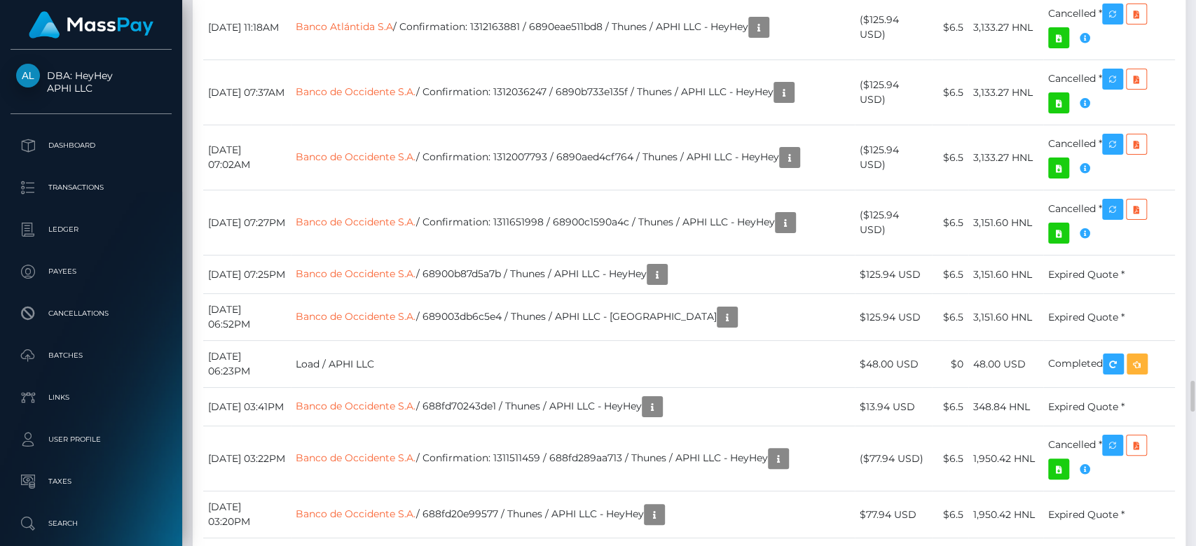
scroll to position [168, 310]
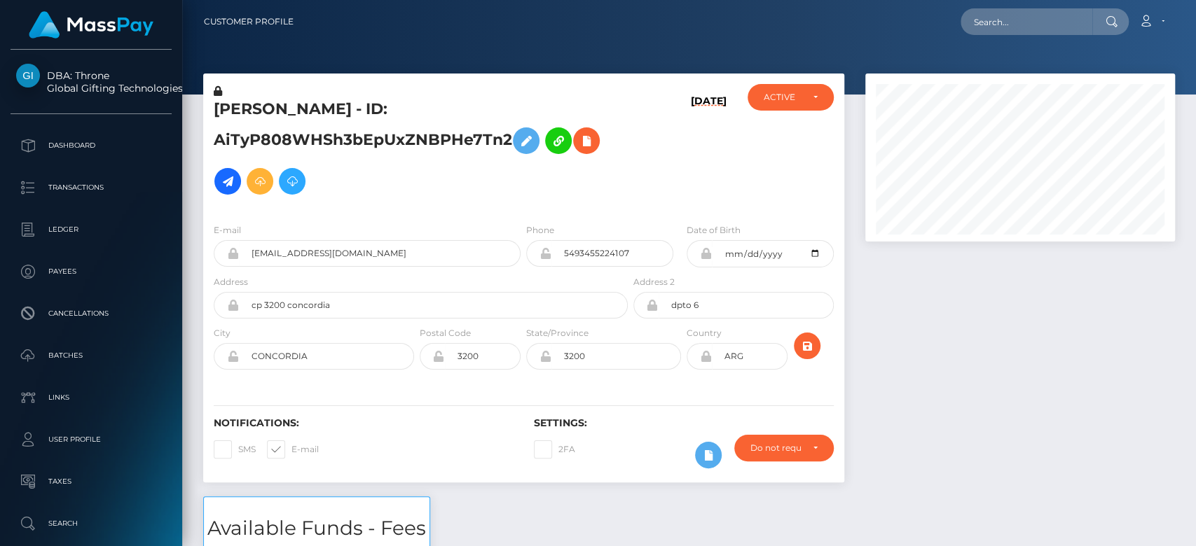
scroll to position [168, 310]
click at [658, 172] on div "[DATE]" at bounding box center [683, 148] width 106 height 128
click at [1067, 20] on input "text" at bounding box center [1026, 21] width 132 height 27
paste input "[EMAIL_ADDRESS][DOMAIN_NAME]"
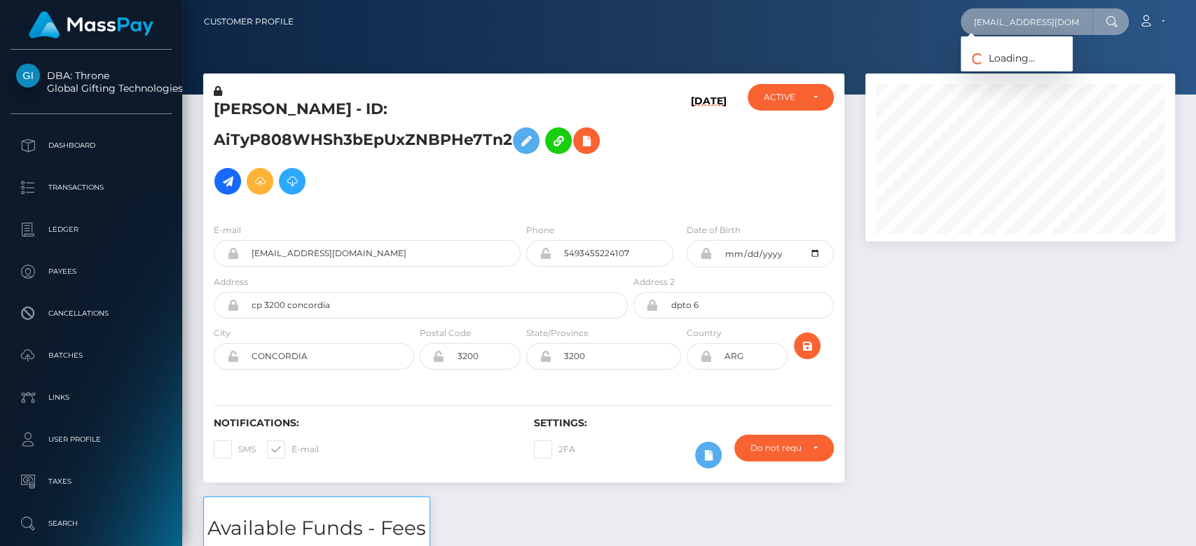
type input "[EMAIL_ADDRESS][DOMAIN_NAME]"
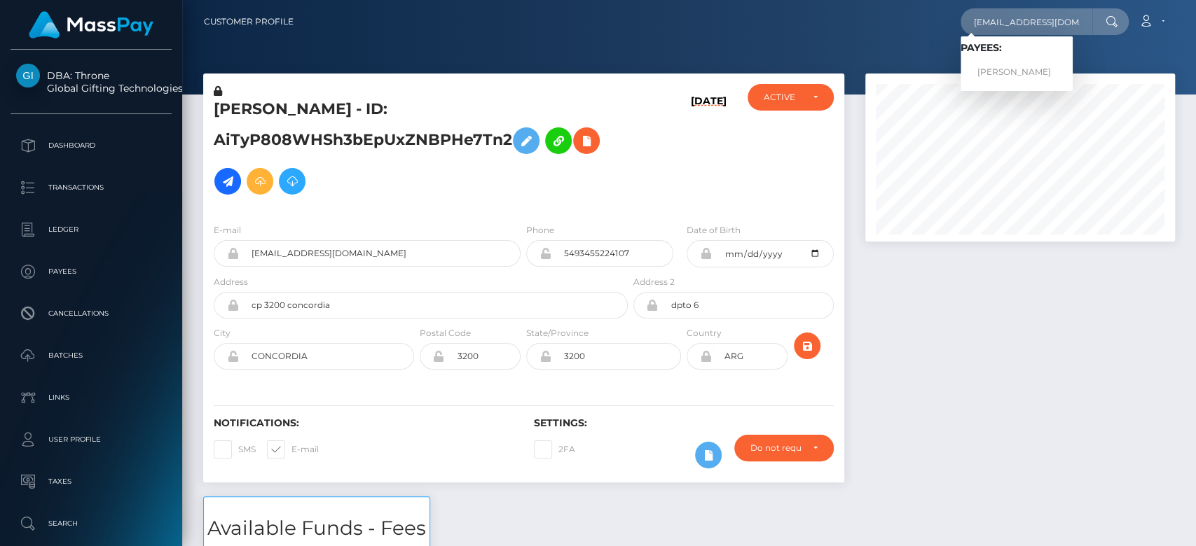
click at [1014, 64] on div "Loading... Loading... Payees: [PERSON_NAME]" at bounding box center [1016, 63] width 112 height 55
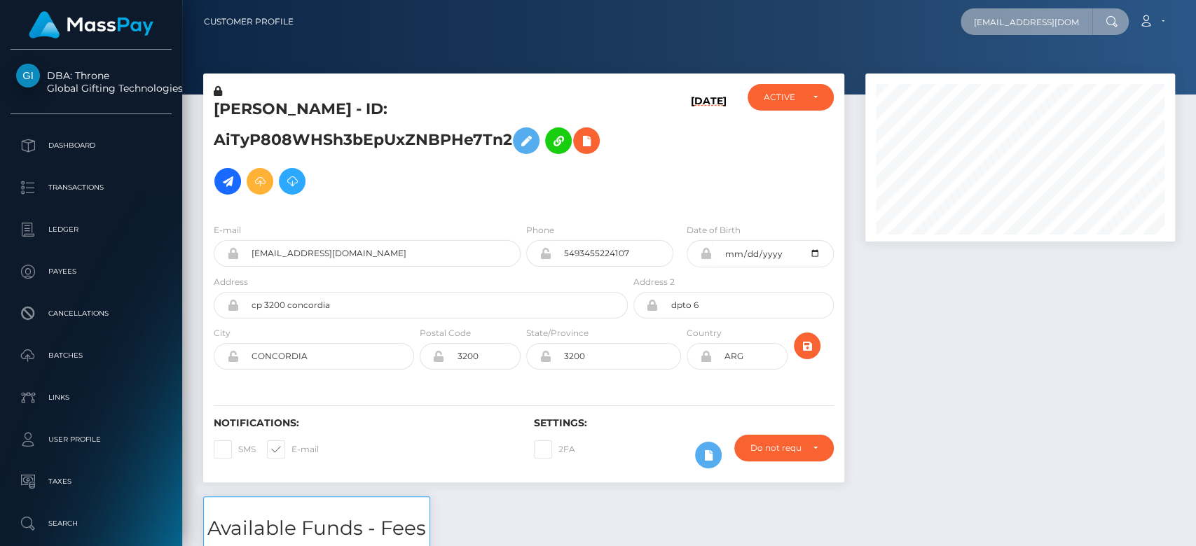
drag, startPoint x: 1014, startPoint y: 64, endPoint x: 1069, endPoint y: 20, distance: 70.7
click at [1069, 20] on input "[EMAIL_ADDRESS][DOMAIN_NAME]" at bounding box center [1026, 21] width 132 height 27
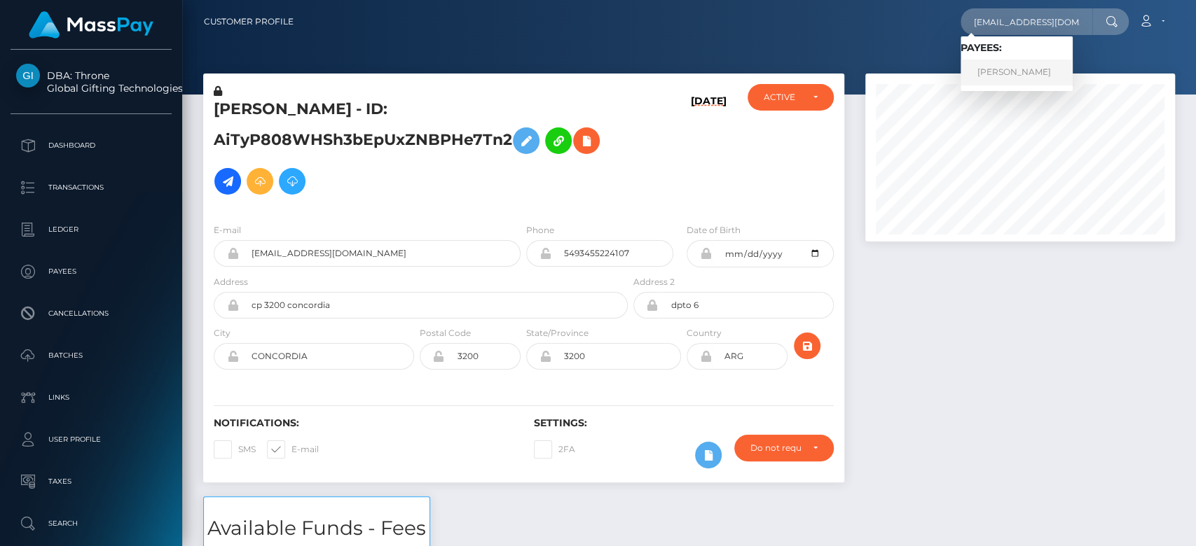
click at [1019, 62] on link "[PERSON_NAME]" at bounding box center [1016, 73] width 112 height 26
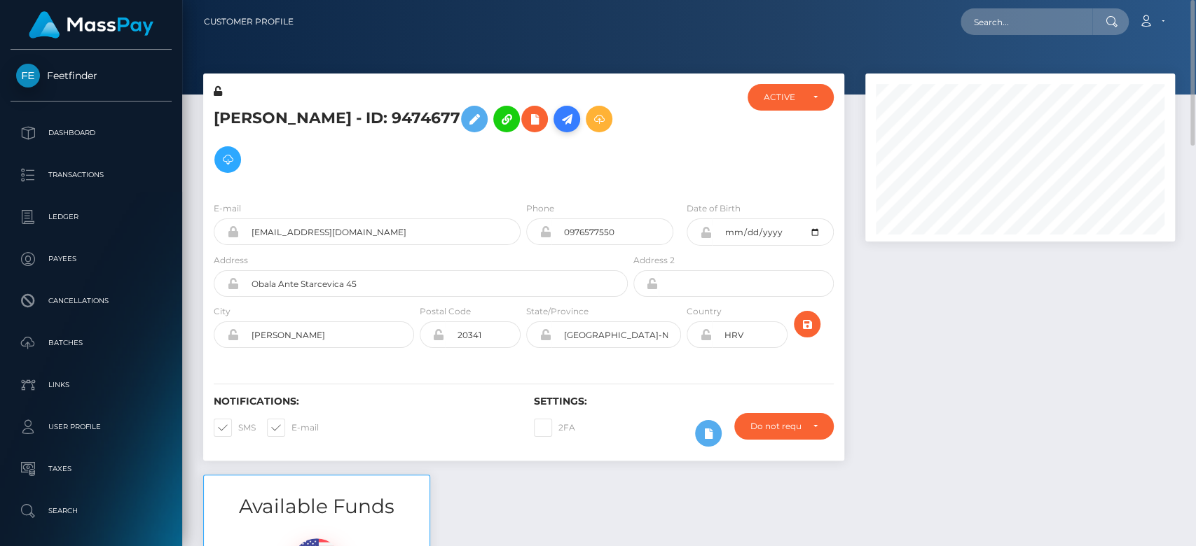
click at [569, 116] on icon at bounding box center [566, 120] width 17 height 18
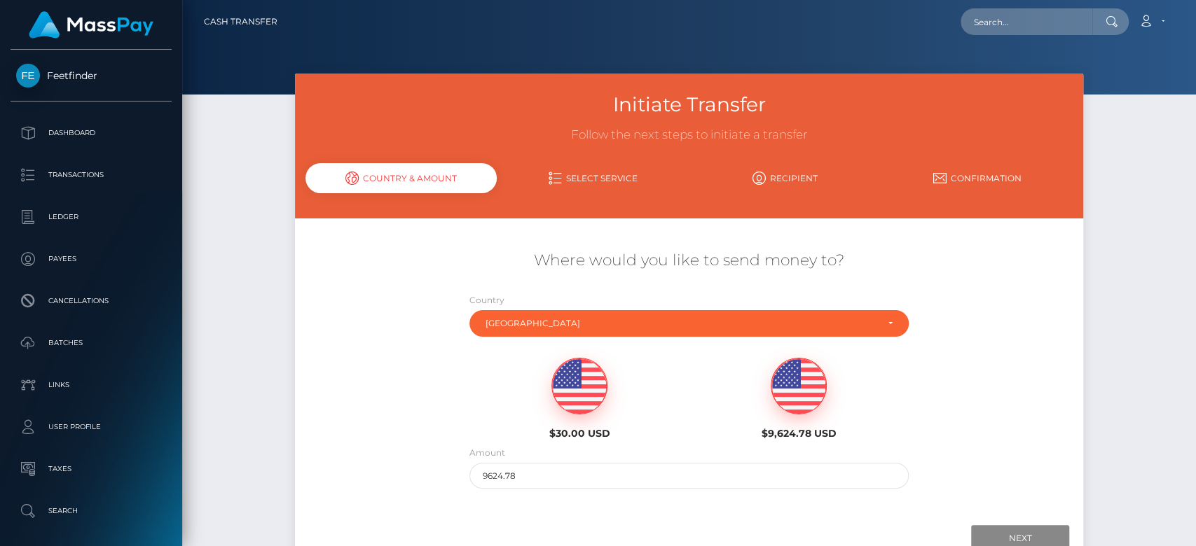
click at [593, 390] on img at bounding box center [579, 387] width 55 height 56
type input "30"
click at [995, 528] on input "Next" at bounding box center [1020, 538] width 98 height 27
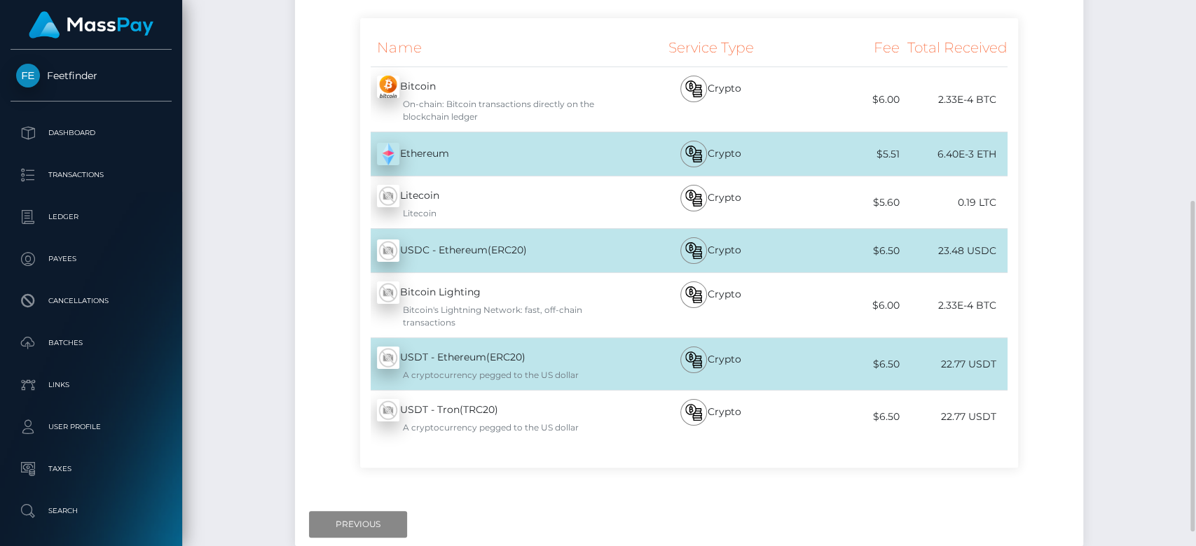
scroll to position [338, 0]
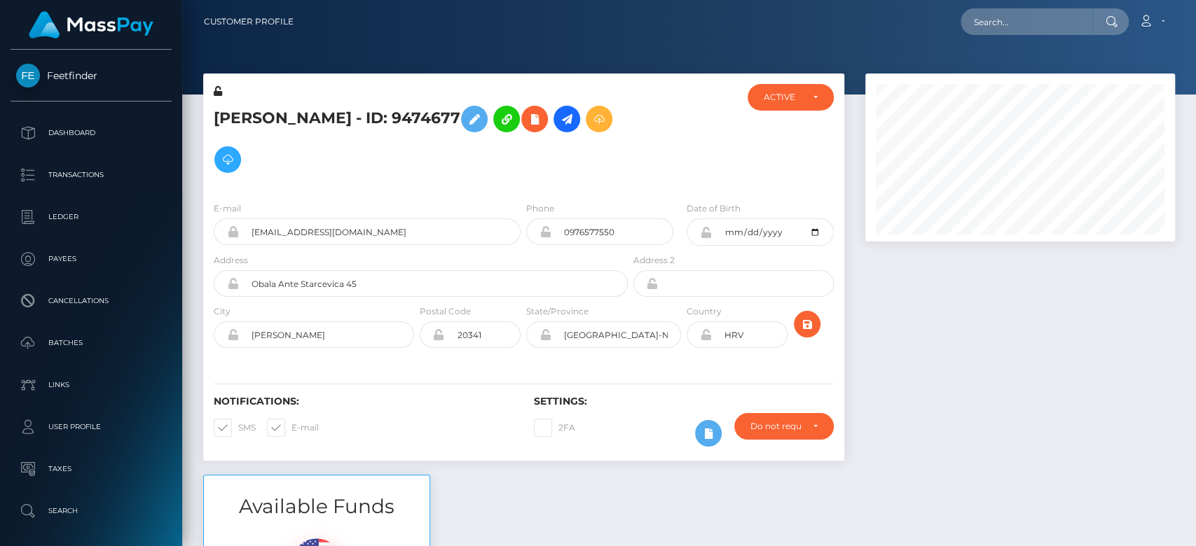
scroll to position [168, 310]
click at [1030, 441] on div at bounding box center [1019, 274] width 331 height 401
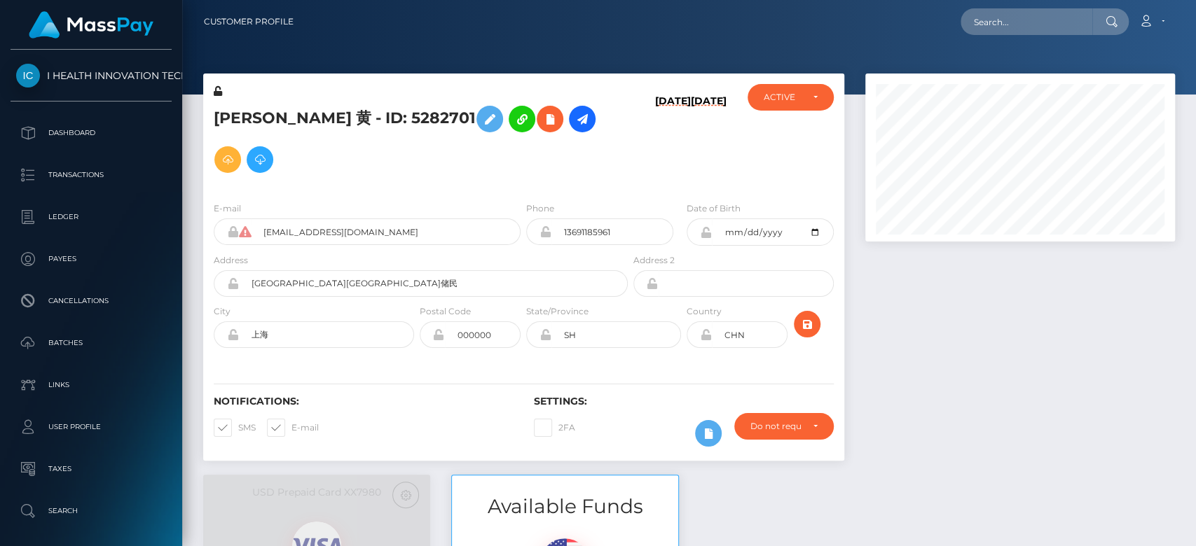
scroll to position [168, 310]
click at [924, 346] on div at bounding box center [1019, 274] width 331 height 401
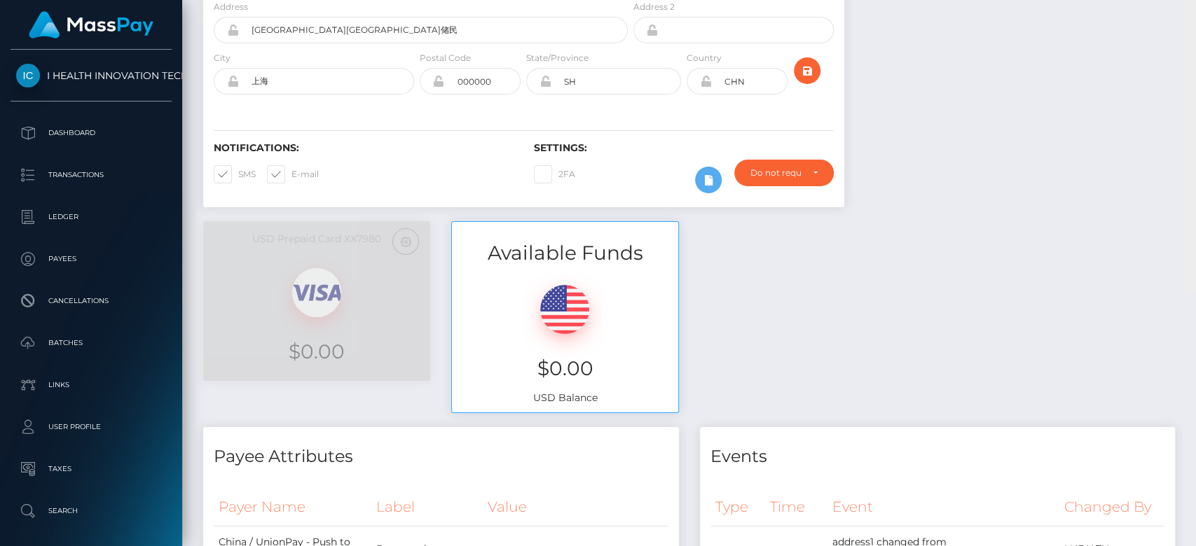
scroll to position [0, 0]
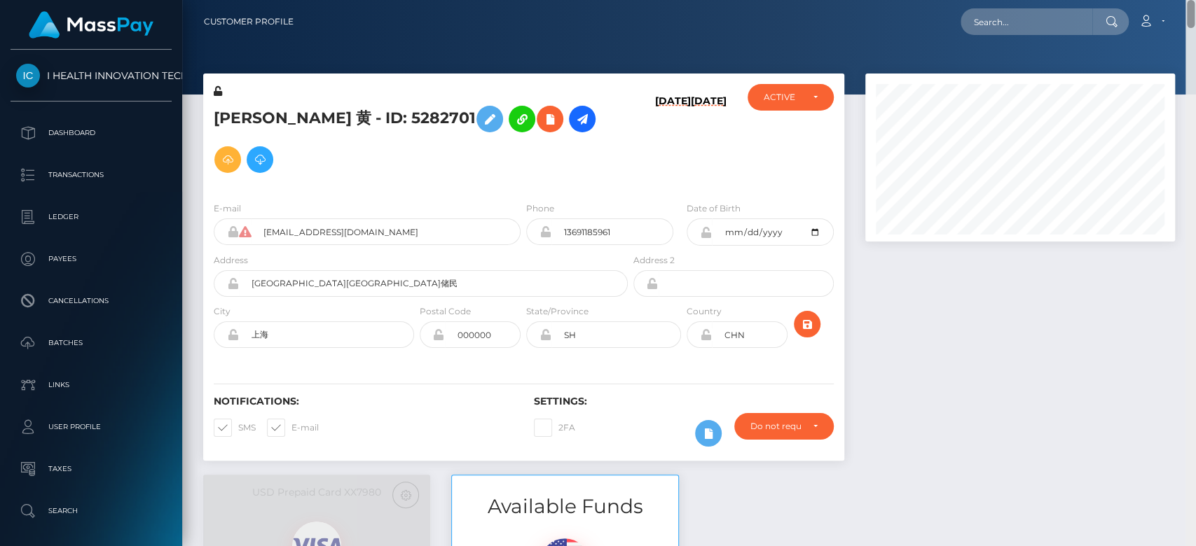
drag, startPoint x: 1185, startPoint y: 18, endPoint x: 1168, endPoint y: -9, distance: 31.5
click at [1168, 0] on html "I HEALTH INNOVATION TECH CORP Dashboard Transactions Ledger Payees Cancellations" at bounding box center [598, 273] width 1196 height 546
click at [1066, 13] on input "text" at bounding box center [1026, 21] width 132 height 27
paste input "xpiinkberry@gmail.com"
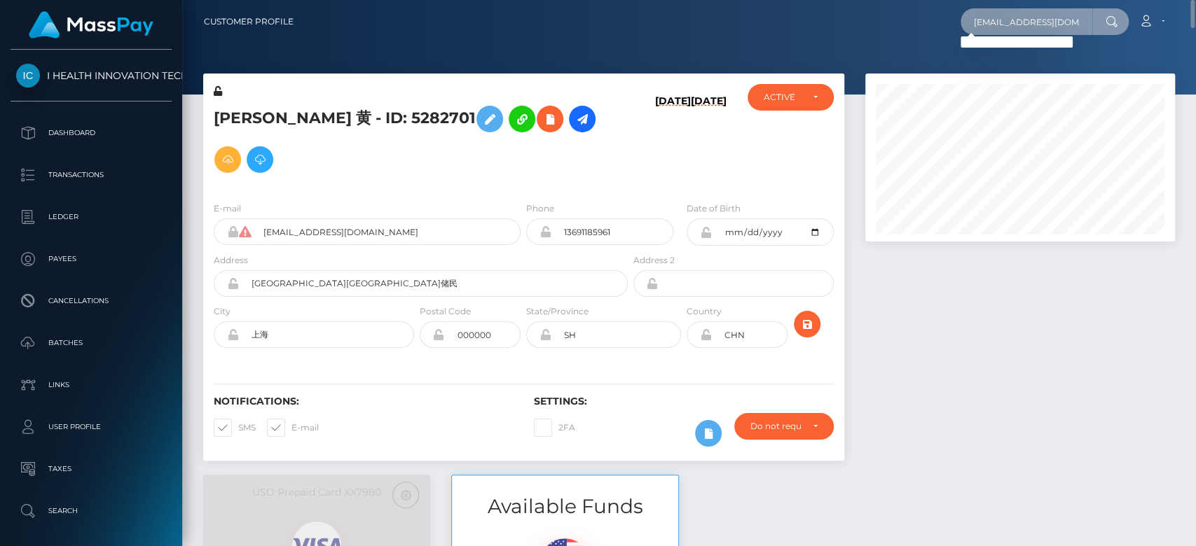
type input "xpiinkberry@gmail.com"
click at [1020, 12] on input "xpiinkberry@gmail.com" at bounding box center [1026, 21] width 132 height 27
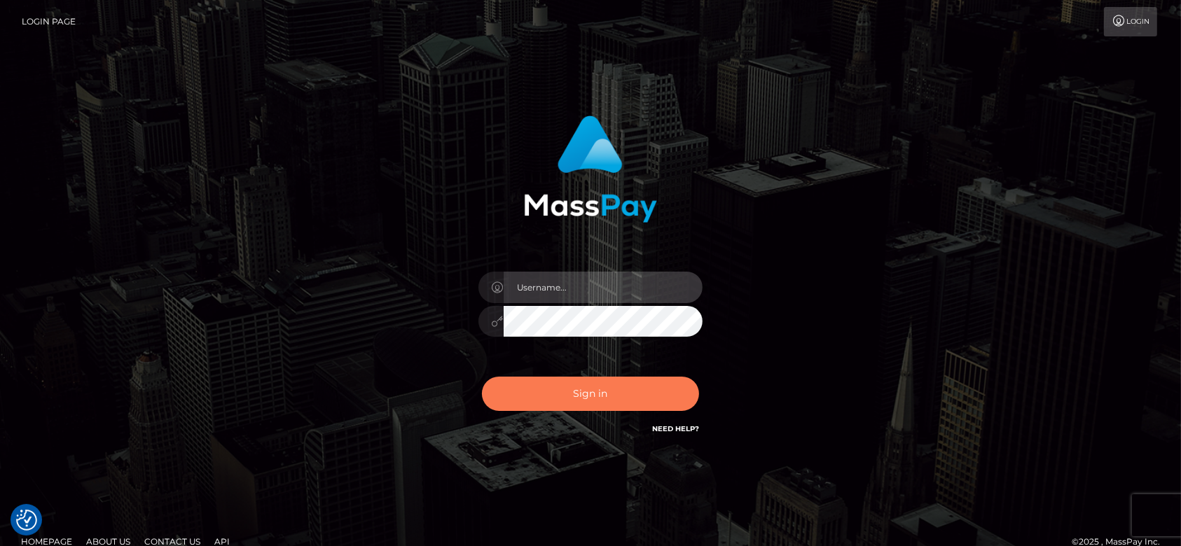
type input "[DOMAIN_NAME]"
click at [632, 398] on button "Sign in" at bounding box center [590, 394] width 217 height 34
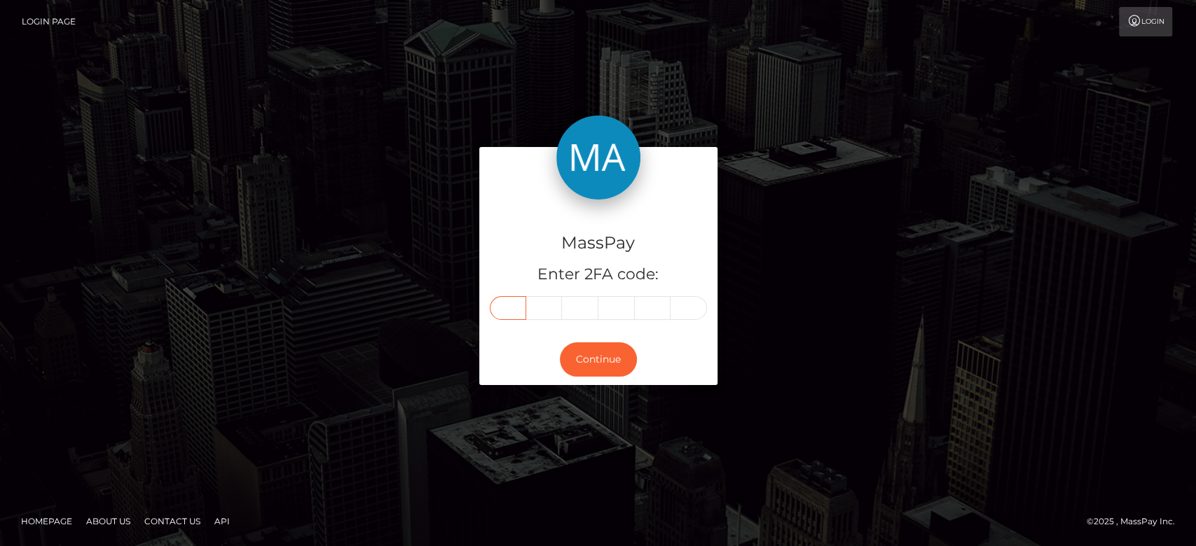
click at [515, 303] on input "text" at bounding box center [508, 308] width 36 height 24
paste input "8"
type input "8"
type input "6"
type input "3"
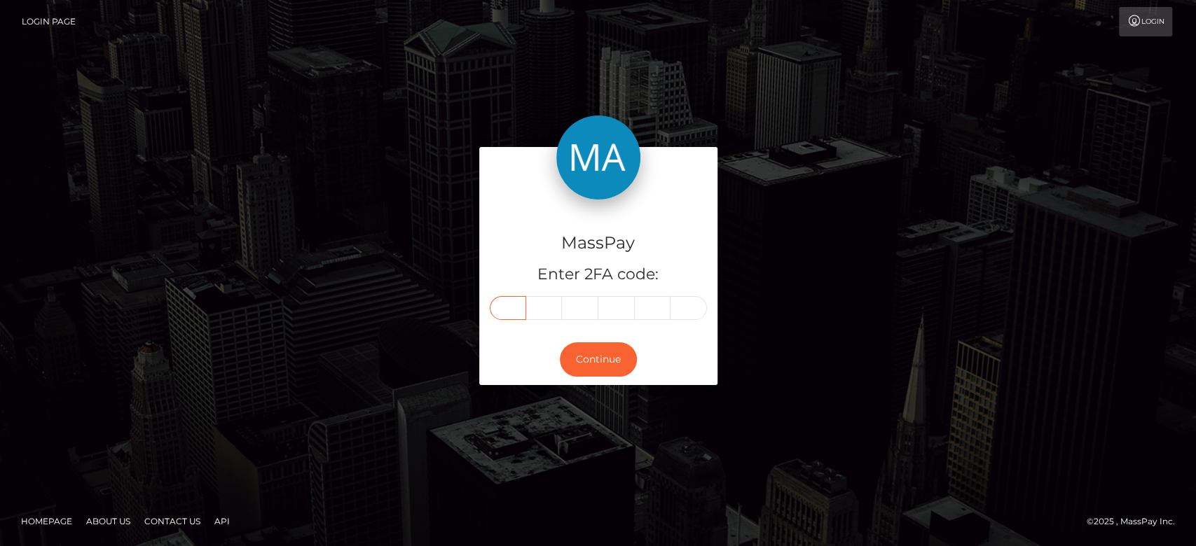
type input "9"
type input "4"
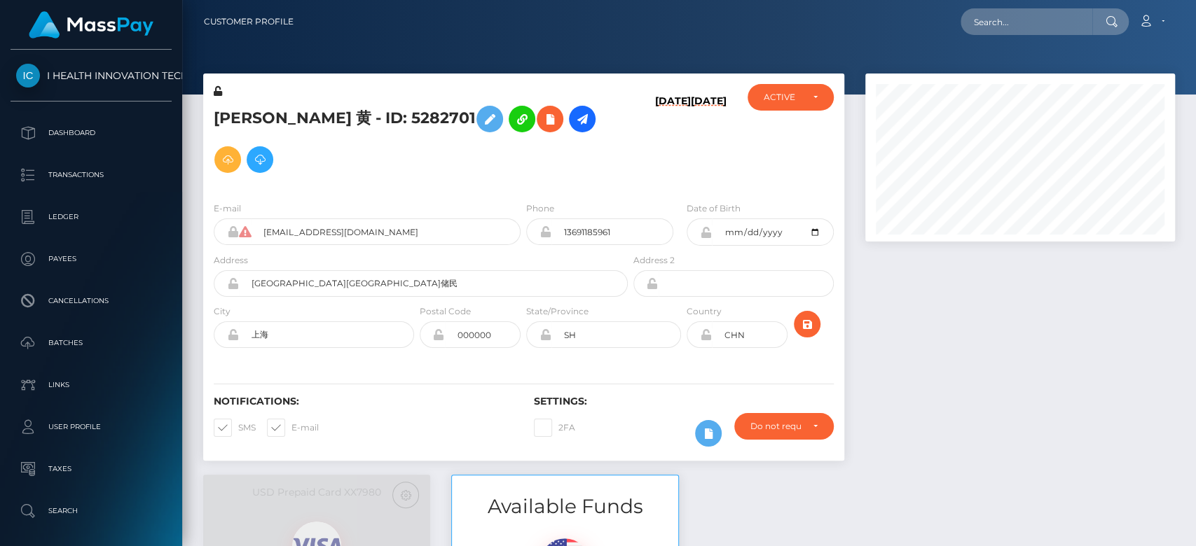
scroll to position [168, 310]
click at [981, 20] on input "text" at bounding box center [1026, 21] width 132 height 27
paste input "[EMAIL_ADDRESS][DOMAIN_NAME]"
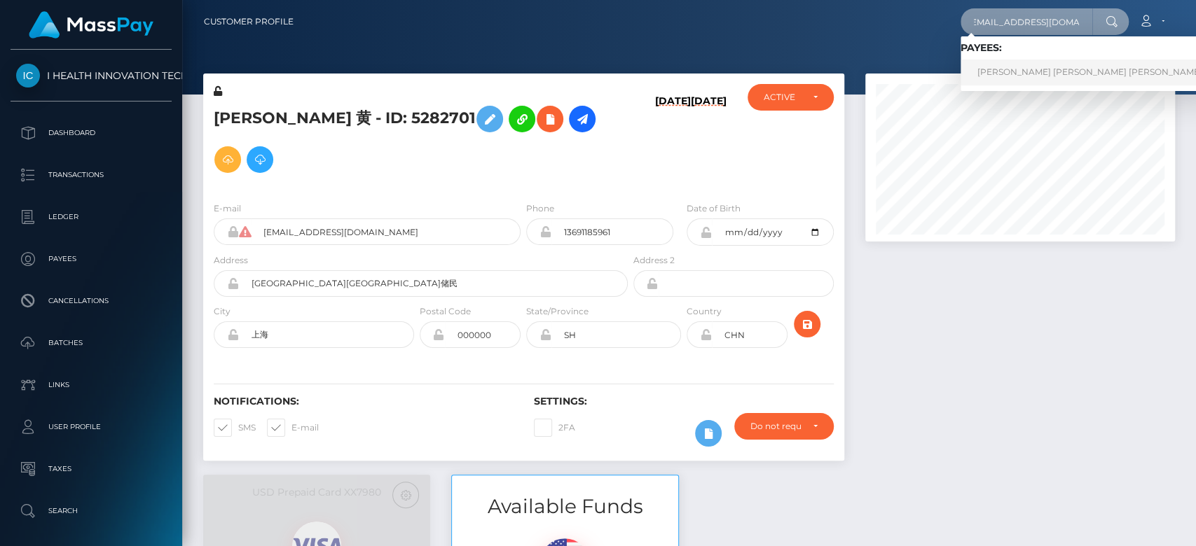
type input "[EMAIL_ADDRESS][DOMAIN_NAME]"
click at [1019, 73] on link "[PERSON_NAME] [PERSON_NAME] [PERSON_NAME]" at bounding box center [1089, 73] width 258 height 26
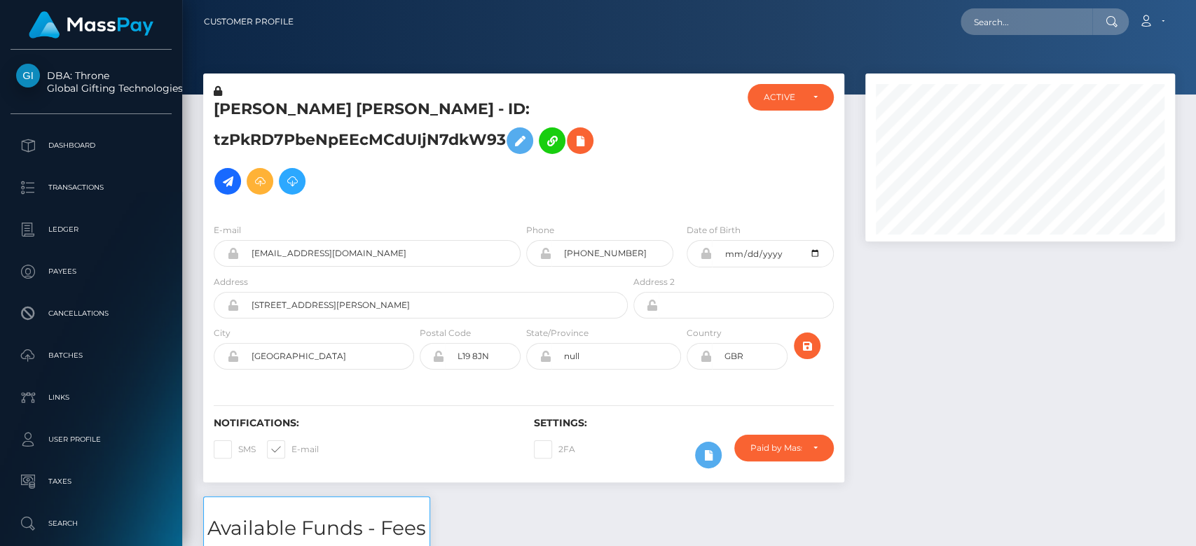
scroll to position [168, 310]
click at [796, 98] on div "ACTIVE" at bounding box center [781, 97] width 37 height 11
click at [796, 96] on div "ACTIVE" at bounding box center [781, 97] width 37 height 11
click at [930, 339] on div at bounding box center [1019, 285] width 331 height 423
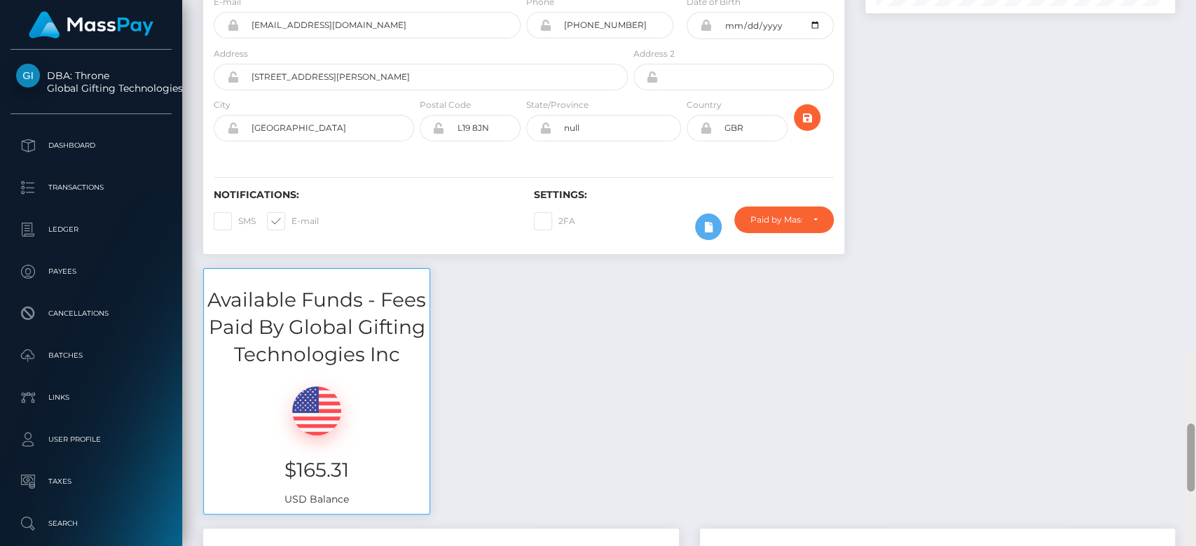
scroll to position [0, 0]
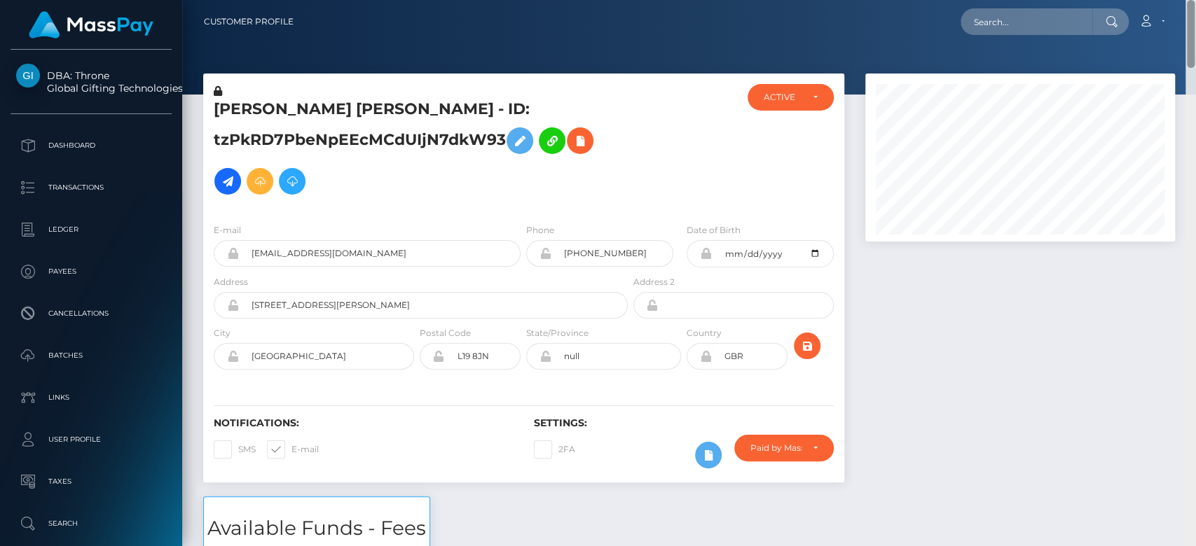
drag, startPoint x: 1187, startPoint y: 63, endPoint x: 1194, endPoint y: 36, distance: 27.5
click at [1194, 36] on div "Customer Profile Loading... Loading..." at bounding box center [688, 273] width 1013 height 546
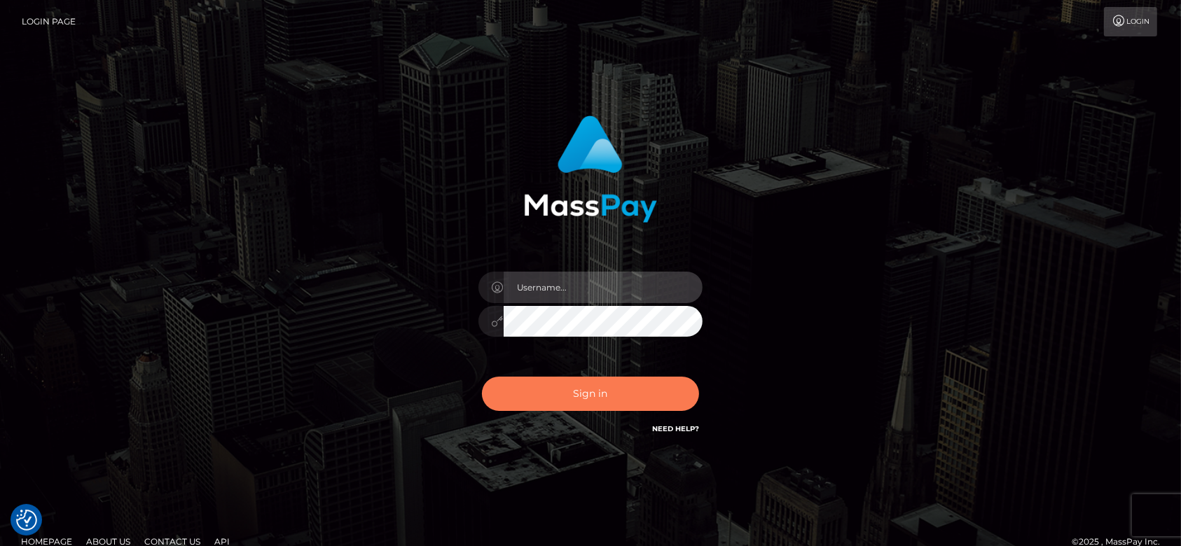
type input "[DOMAIN_NAME]"
click at [657, 394] on button "Sign in" at bounding box center [590, 394] width 217 height 34
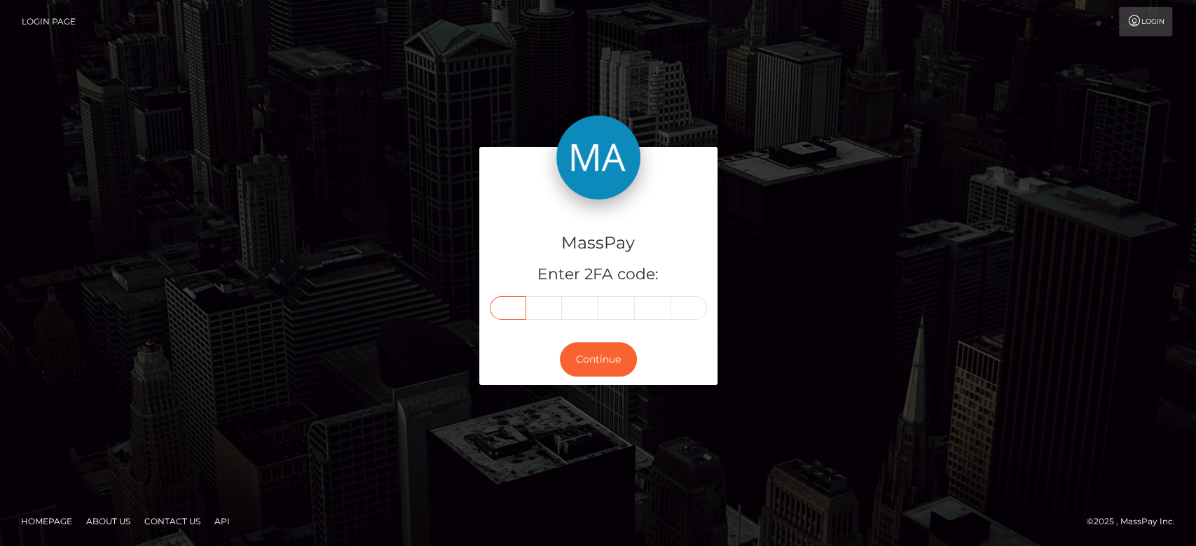
click at [517, 307] on input "text" at bounding box center [508, 308] width 36 height 24
paste input "4"
type input "4"
type input "5"
type input "4"
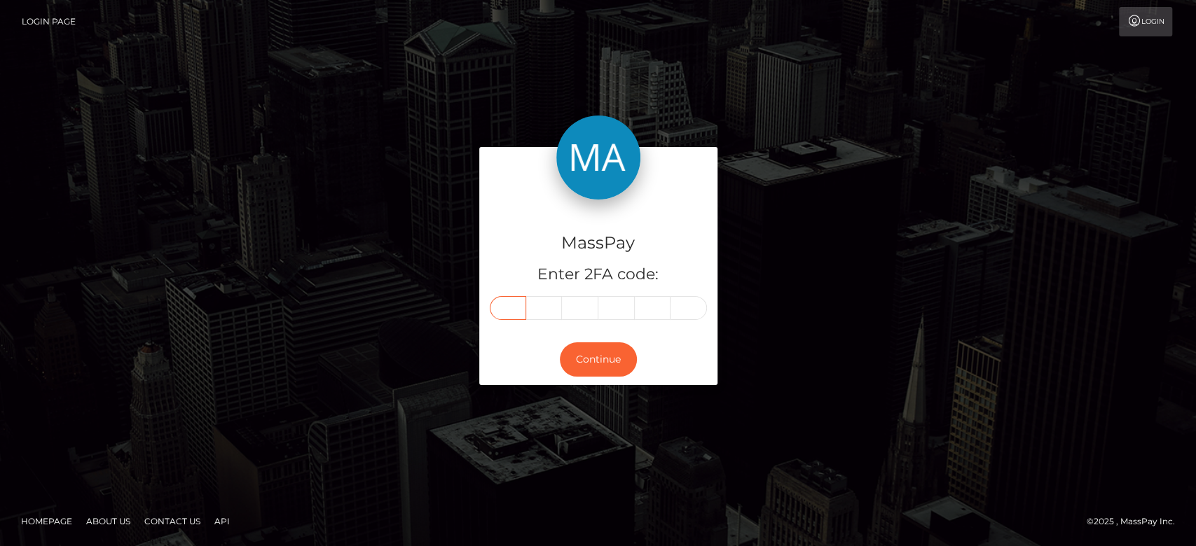
type input "3"
type input "4"
type input "9"
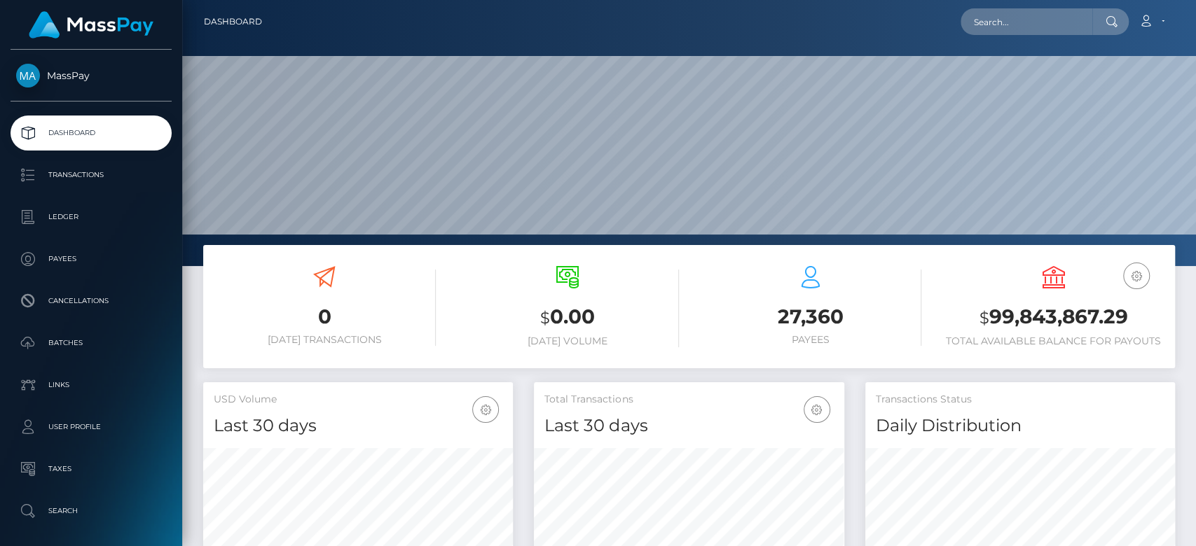
scroll to position [247, 310]
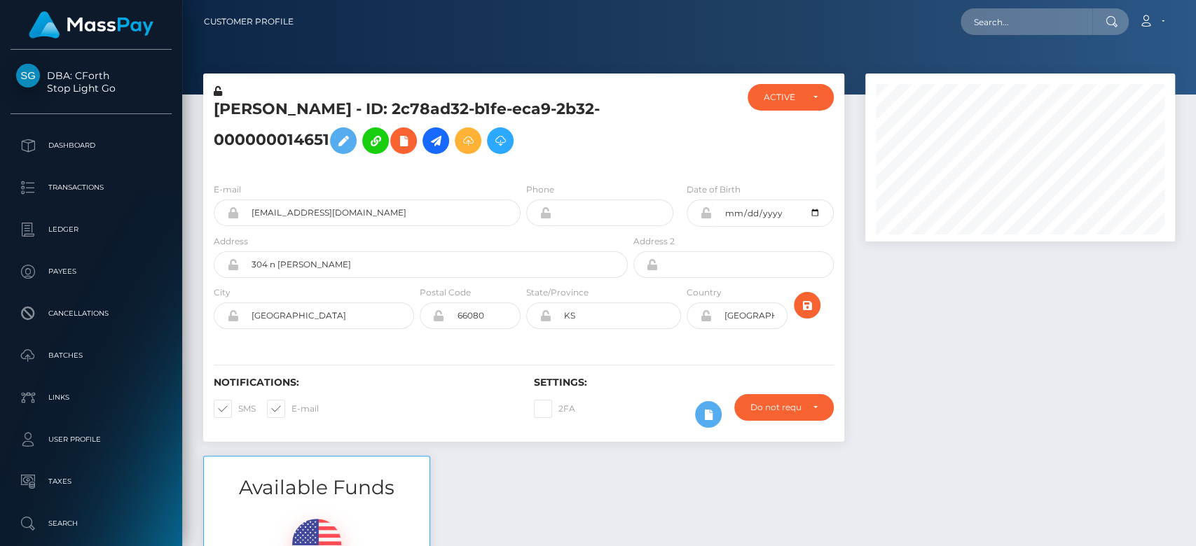
scroll to position [168, 310]
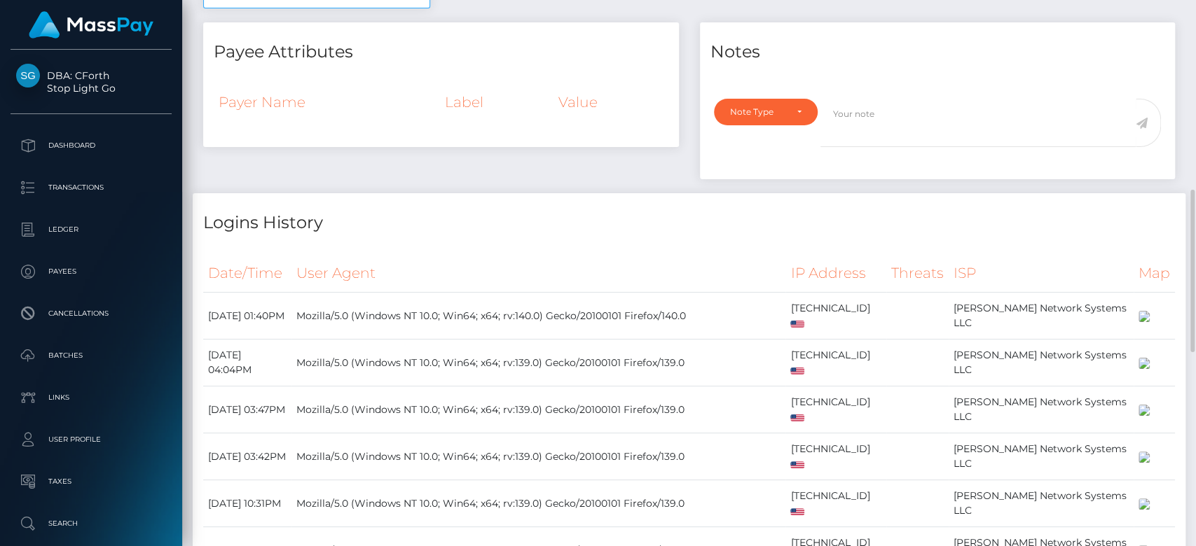
scroll to position [617, 0]
